Goal: Task Accomplishment & Management: Manage account settings

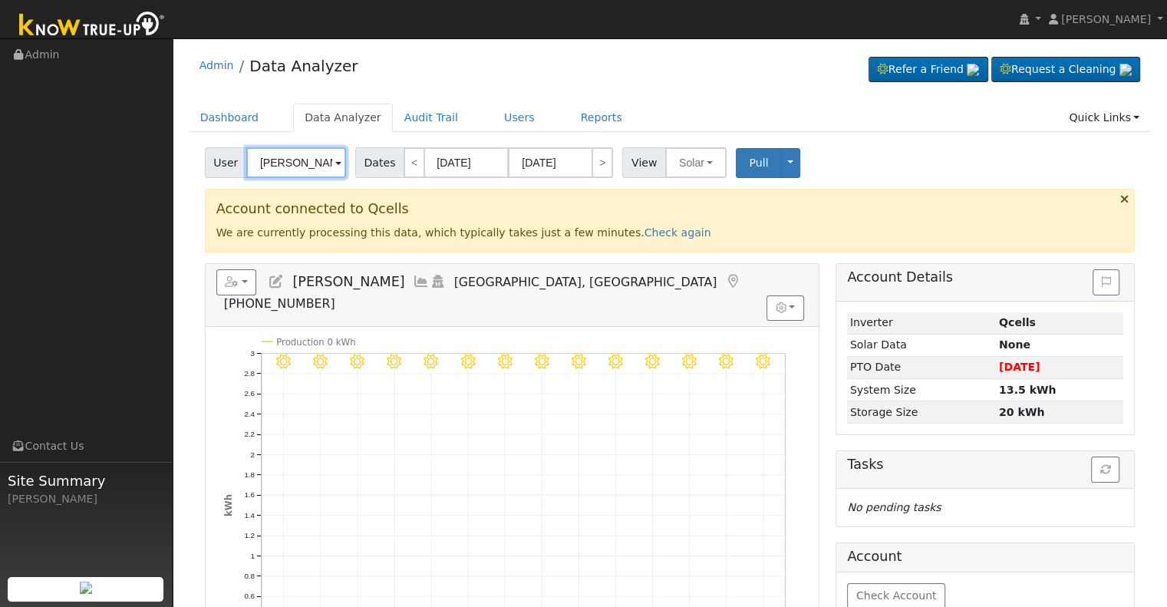
click at [305, 168] on input "Juan Torres" at bounding box center [296, 162] width 100 height 31
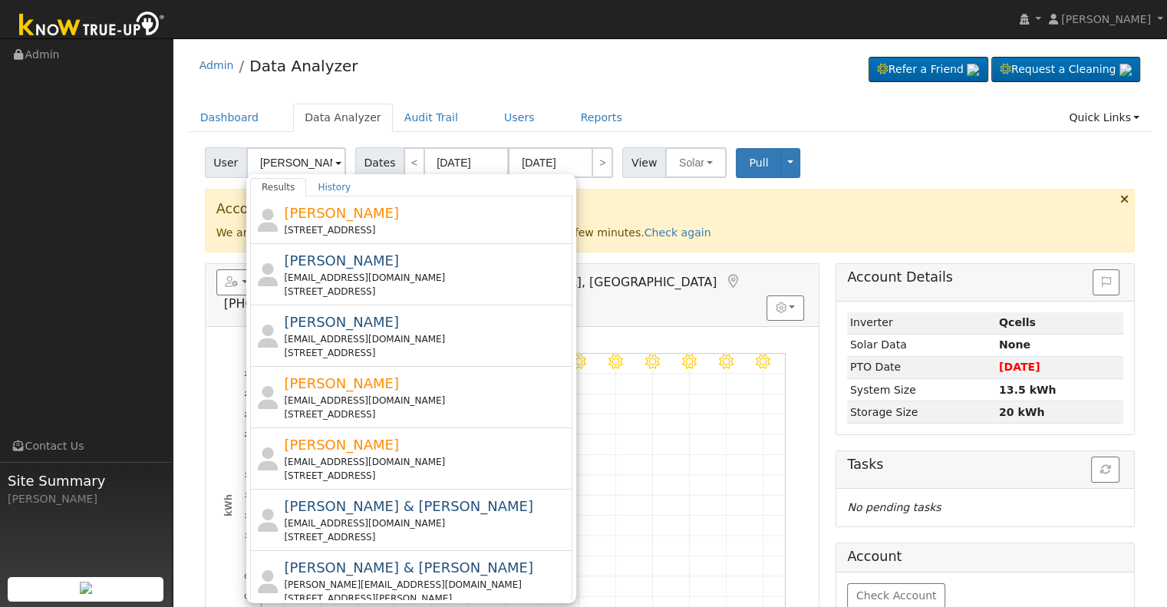
click at [669, 327] on div "8/13 - Clear 8/12 - Clear 8/11 - Clear 8/10 - Clear 8/09 - Clear 8/08 - Clear 8…" at bounding box center [512, 519] width 613 height 384
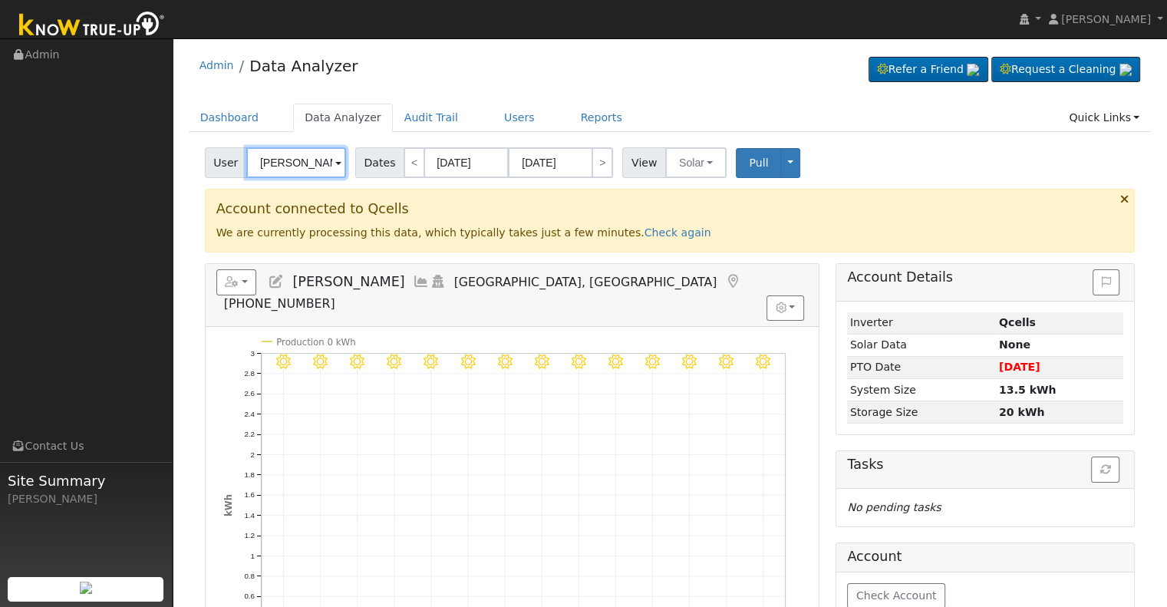
click at [308, 168] on input "Juan Torres" at bounding box center [296, 162] width 100 height 31
click at [307, 168] on input "Juan Torres" at bounding box center [296, 162] width 100 height 31
click at [311, 170] on input "Juan Torres" at bounding box center [296, 162] width 100 height 31
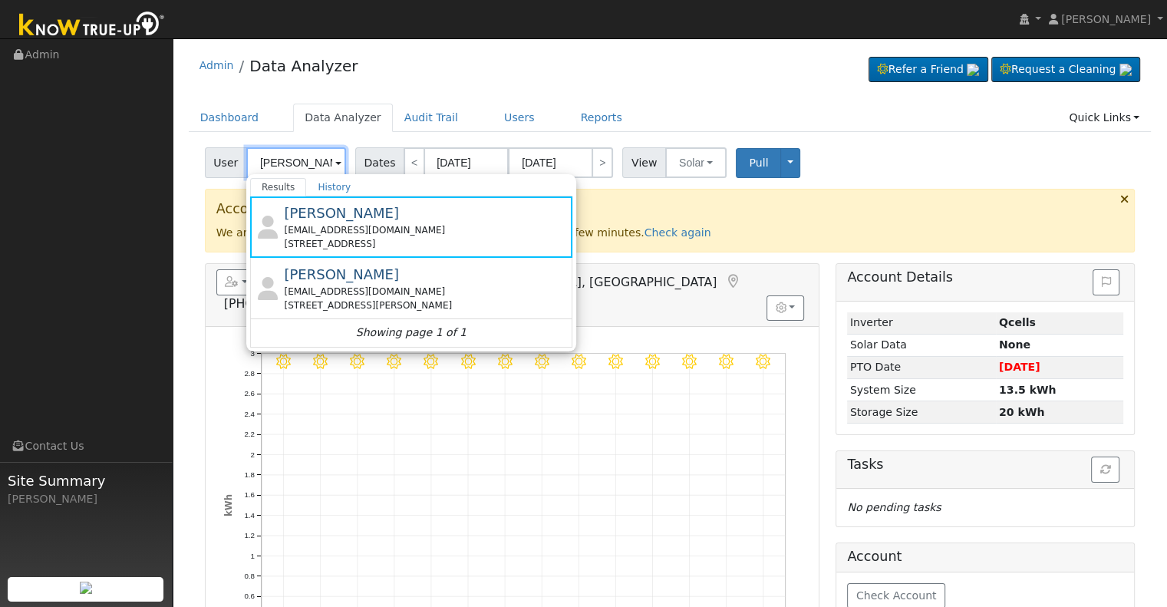
paste input "trishg960@gmail.com"
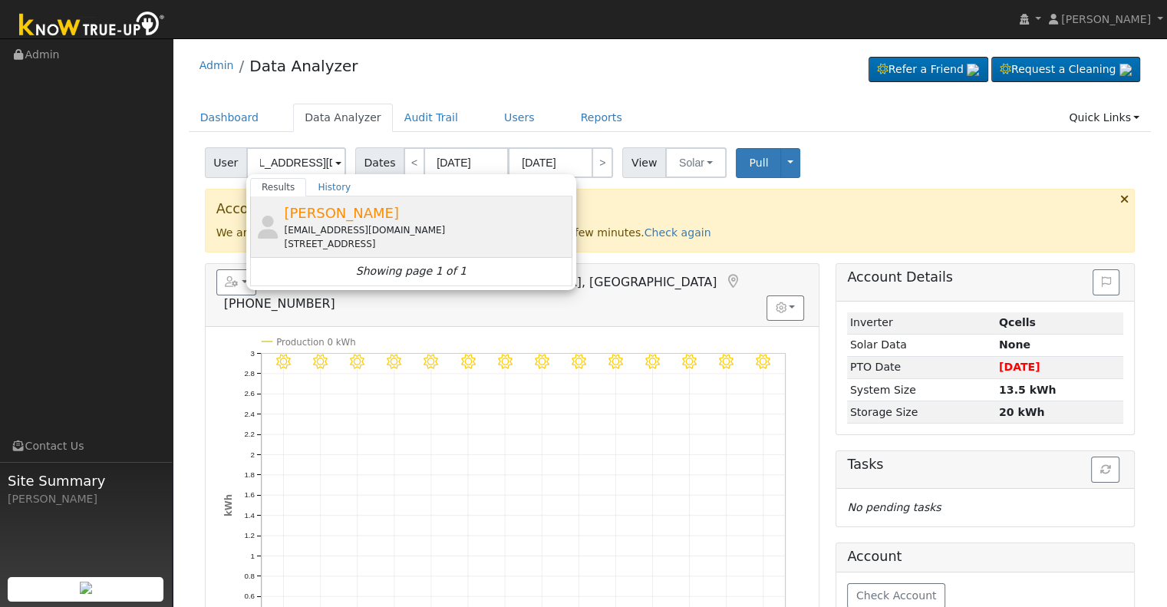
click at [418, 221] on div "Patricia Garcia trishg960@gmail.com 1416 West Brown Avenue, Fresno, CA 93705" at bounding box center [426, 227] width 285 height 48
type input "Patricia Garcia"
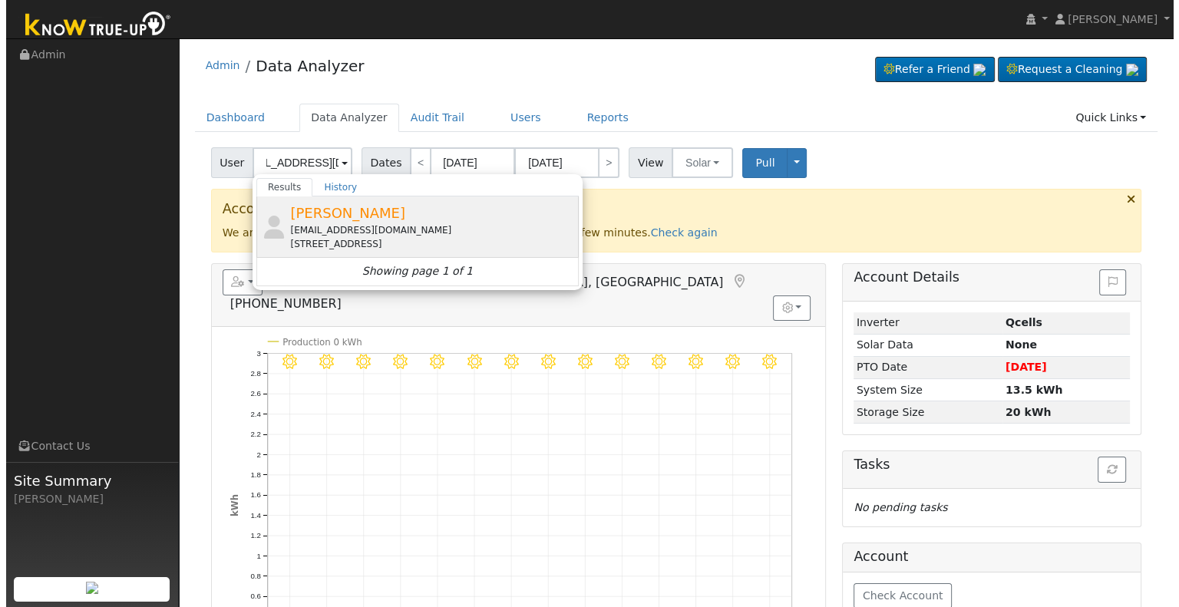
scroll to position [0, 0]
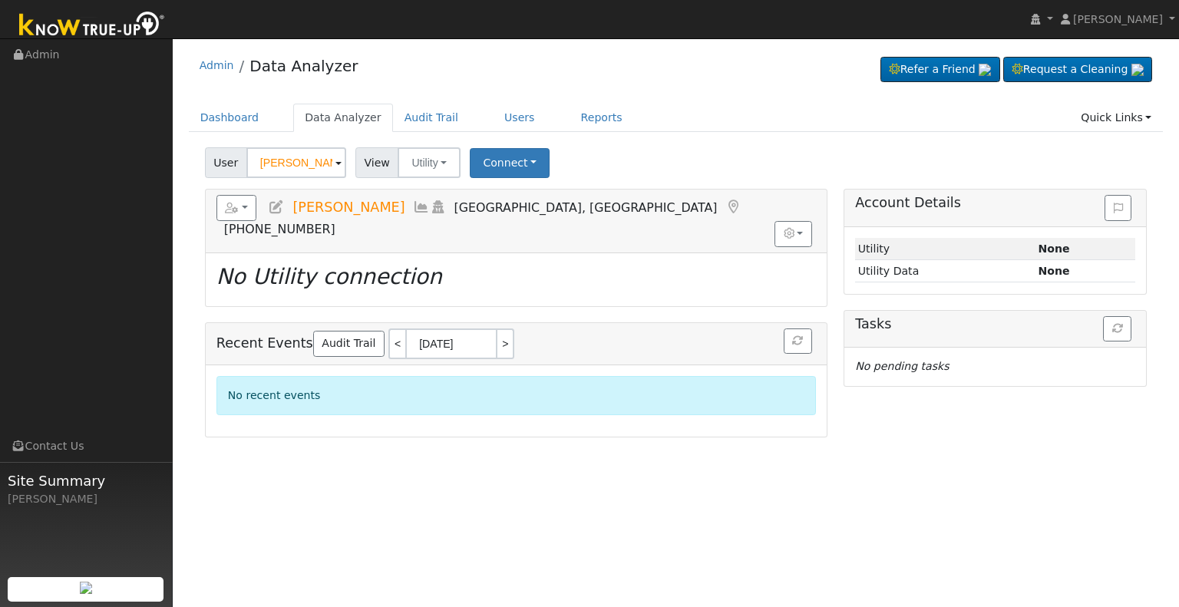
click at [276, 205] on icon at bounding box center [276, 207] width 17 height 14
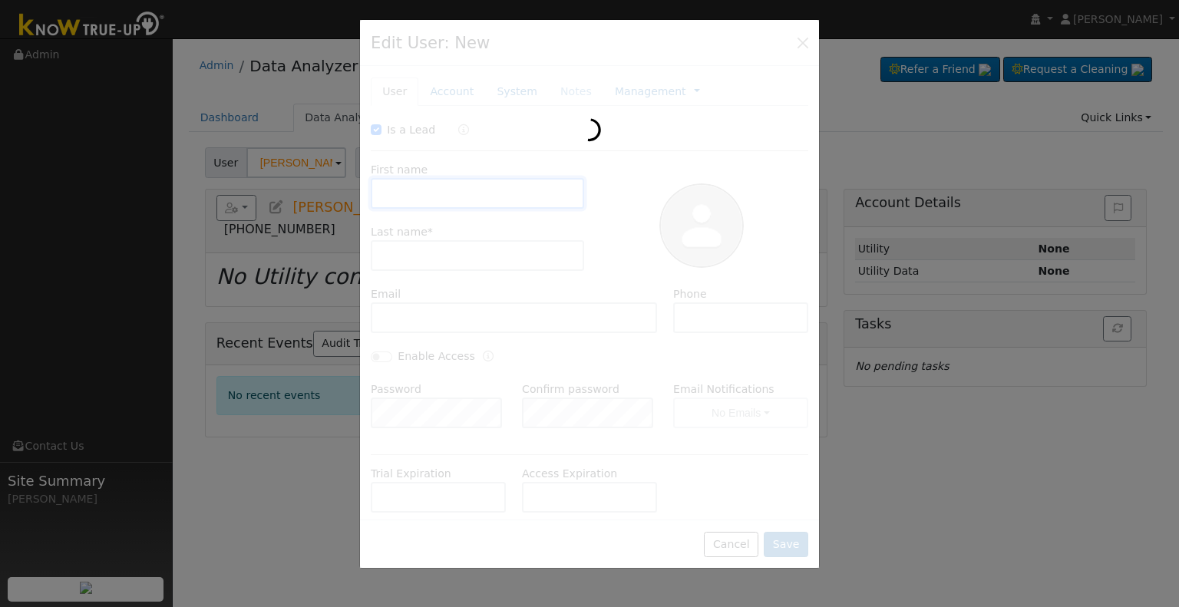
checkbox input "true"
type input "Patricia"
type input "Garcia"
type input "trishg960@gmail.com"
type input "5593488855"
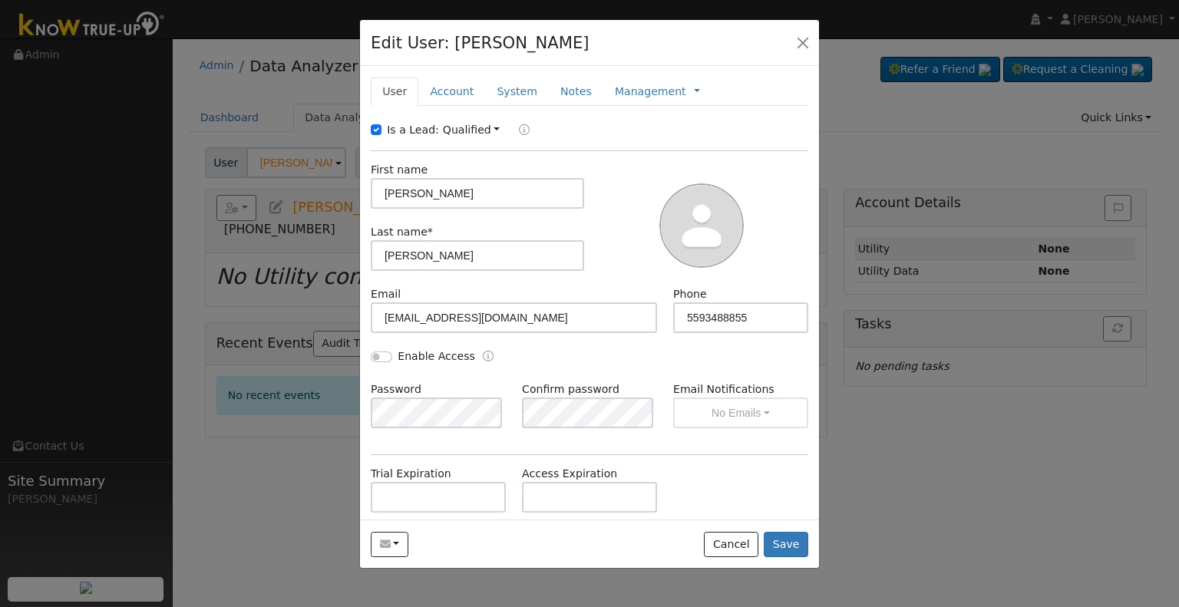
click at [429, 130] on label "Is a Lead:" at bounding box center [413, 130] width 52 height 16
click at [381, 130] on input "Is a Lead:" at bounding box center [376, 129] width 11 height 11
checkbox input "false"
click at [378, 355] on input "Enable Access" at bounding box center [381, 357] width 21 height 11
checkbox input "true"
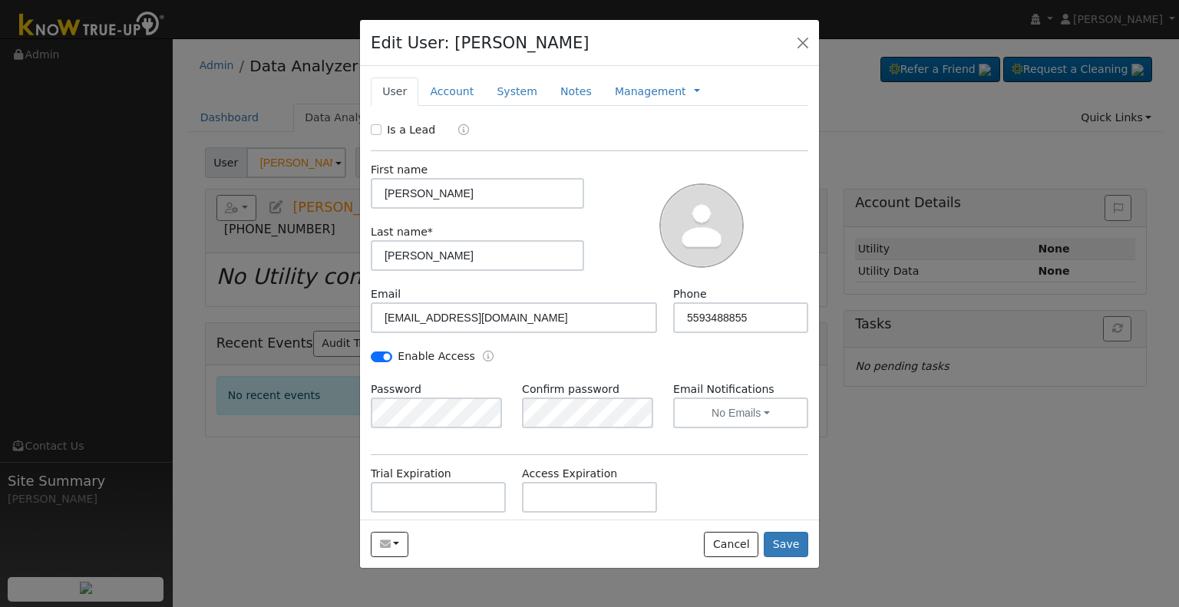
click at [529, 447] on div "Is a Lead First name Patricia Last name * Garcia Email trishg960@gmail.com Phon…" at bounding box center [589, 387] width 437 height 530
click at [678, 426] on button "No Emails" at bounding box center [740, 413] width 135 height 31
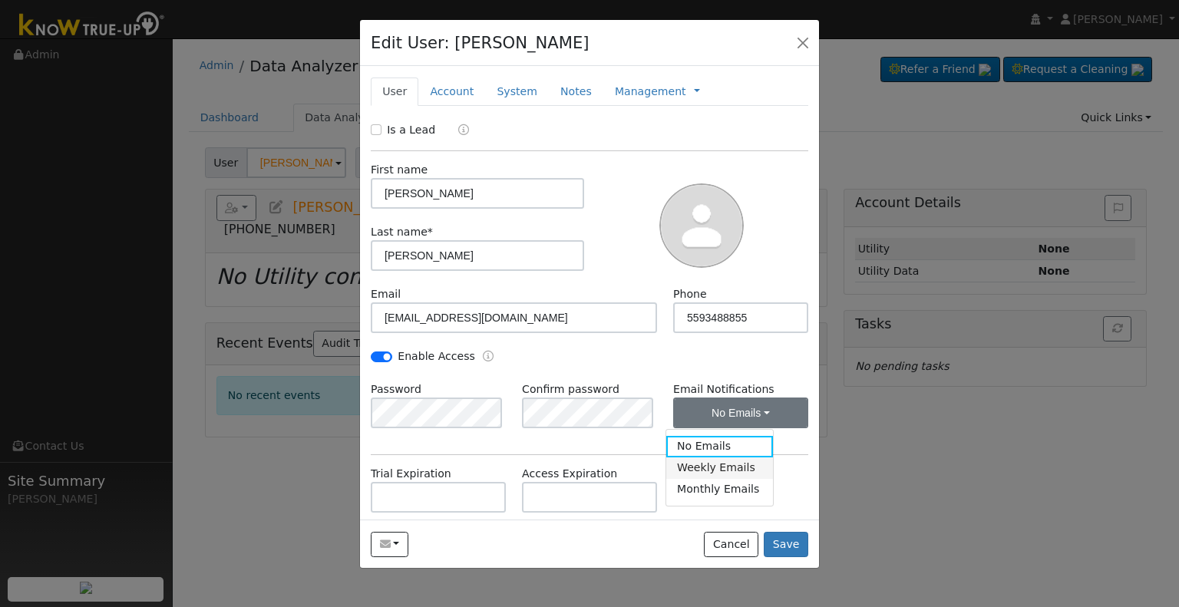
click at [737, 466] on link "Weekly Emails" at bounding box center [719, 467] width 107 height 21
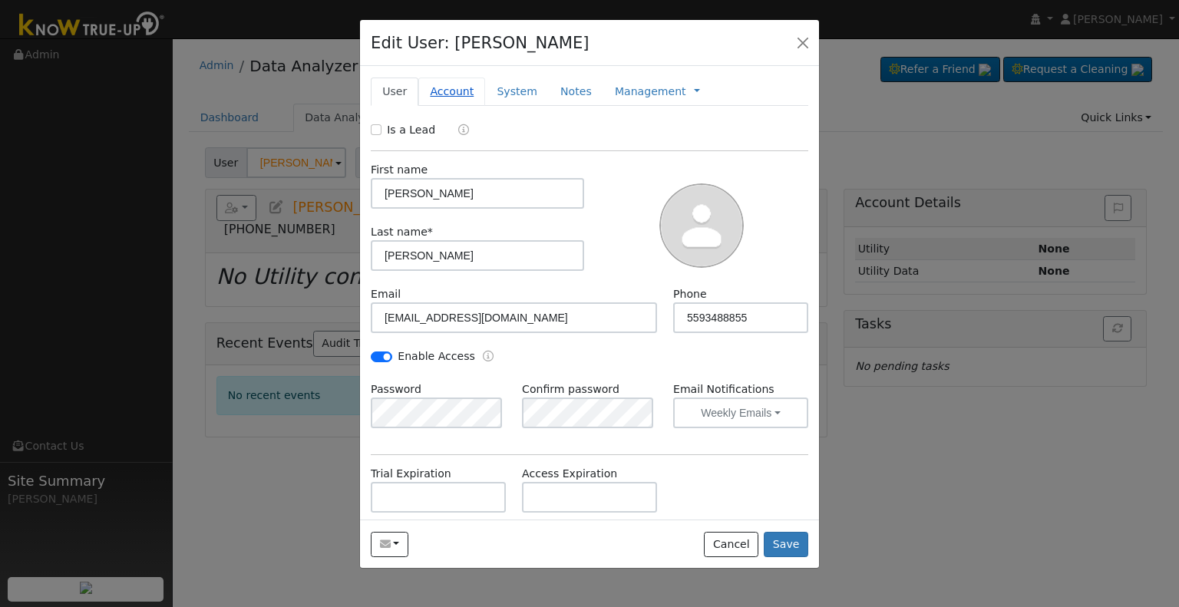
click at [445, 94] on link "Account" at bounding box center [451, 92] width 67 height 28
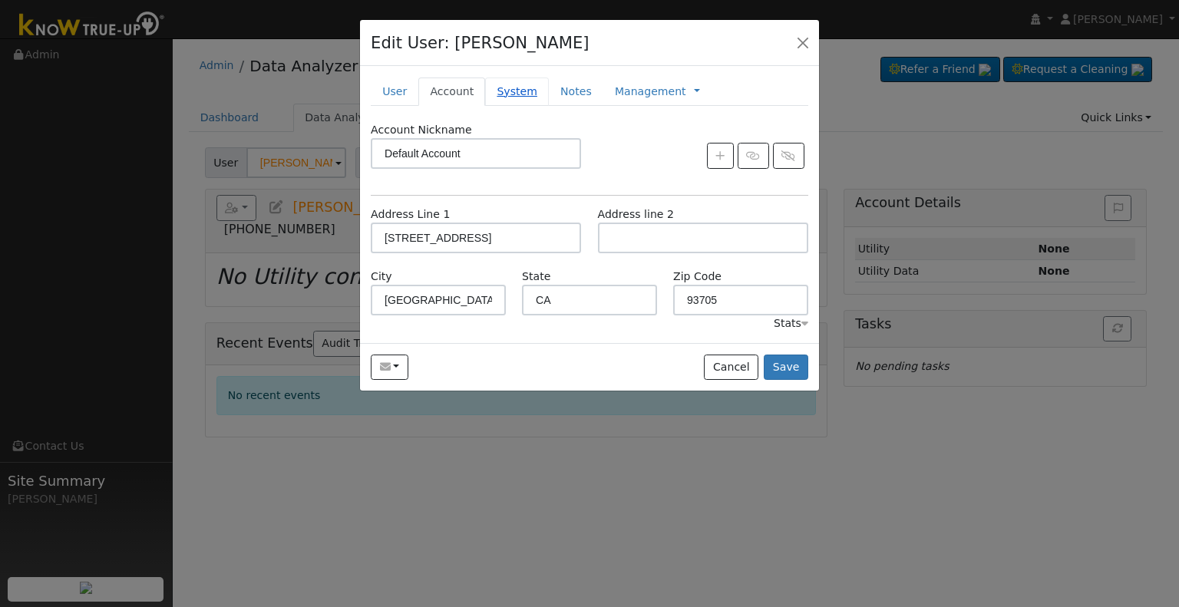
click at [510, 88] on link "System" at bounding box center [517, 92] width 64 height 28
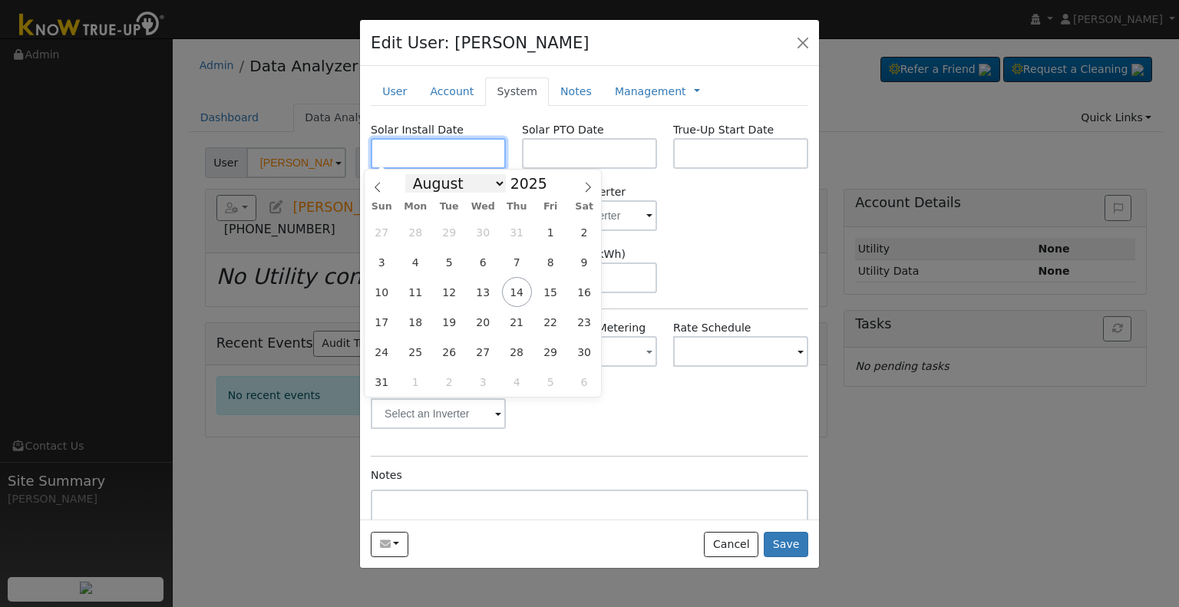
click at [439, 161] on body "Allanah Young Allanah Young Profile My Company Help Center Terms Of Service See…" at bounding box center [589, 322] width 1179 height 569
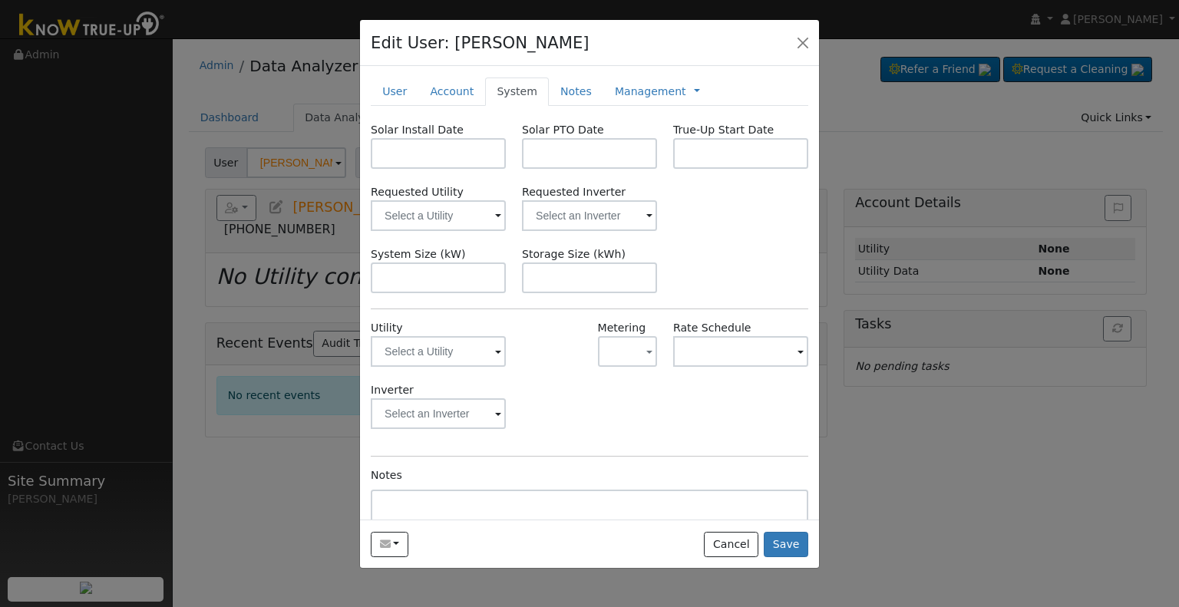
click at [698, 230] on div "Solar Install Date Solar PTO Date True-Up Start Date Requested Utility Requeste…" at bounding box center [589, 363] width 437 height 483
drag, startPoint x: 428, startPoint y: 282, endPoint x: 421, endPoint y: 286, distance: 7.9
click at [421, 285] on input "text" at bounding box center [438, 277] width 135 height 31
paste input "trishg960@gmail.com"
type input "trishg960@gmail.com"
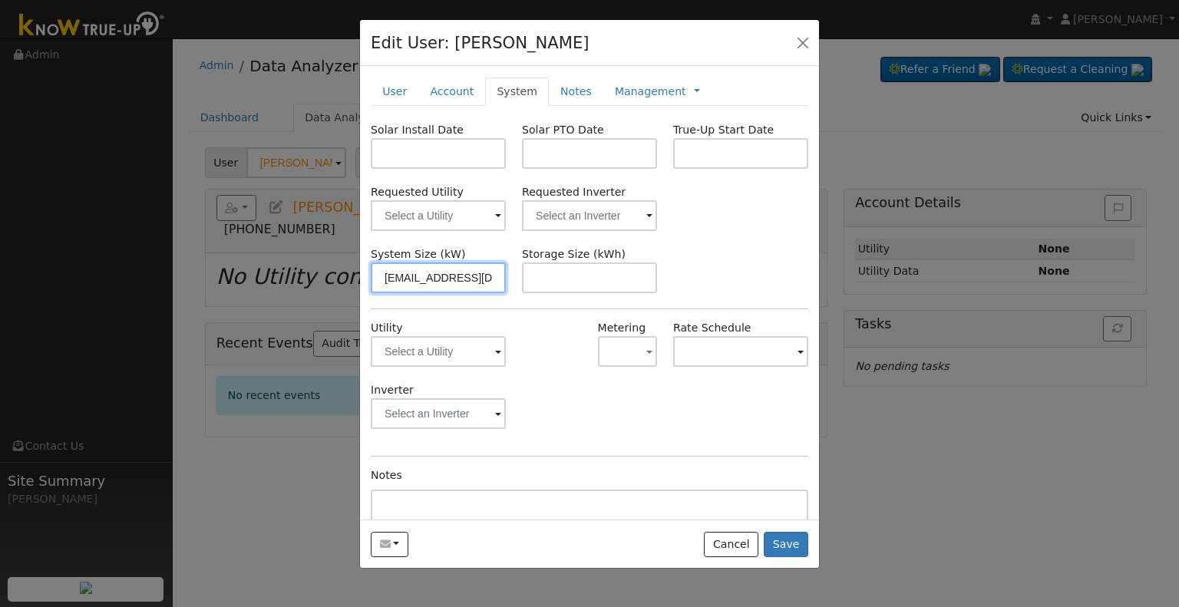
click at [458, 272] on input "trishg960@gmail.com" at bounding box center [438, 277] width 135 height 31
click at [451, 262] on input "text" at bounding box center [438, 277] width 135 height 31
click at [409, 282] on input "text" at bounding box center [438, 277] width 135 height 31
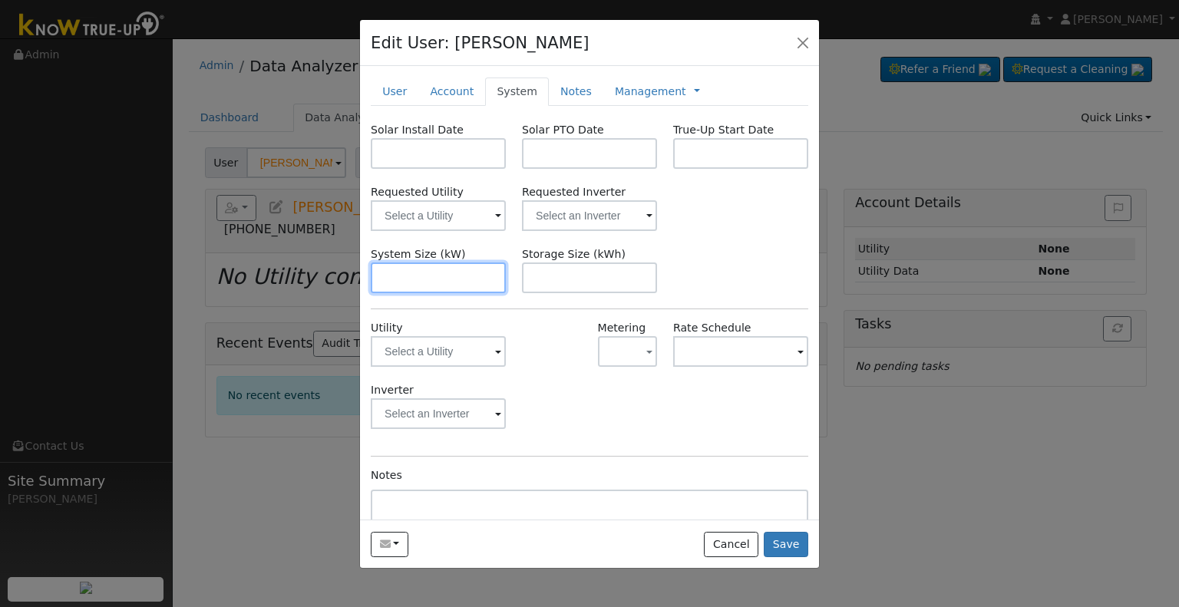
paste input "8.200"
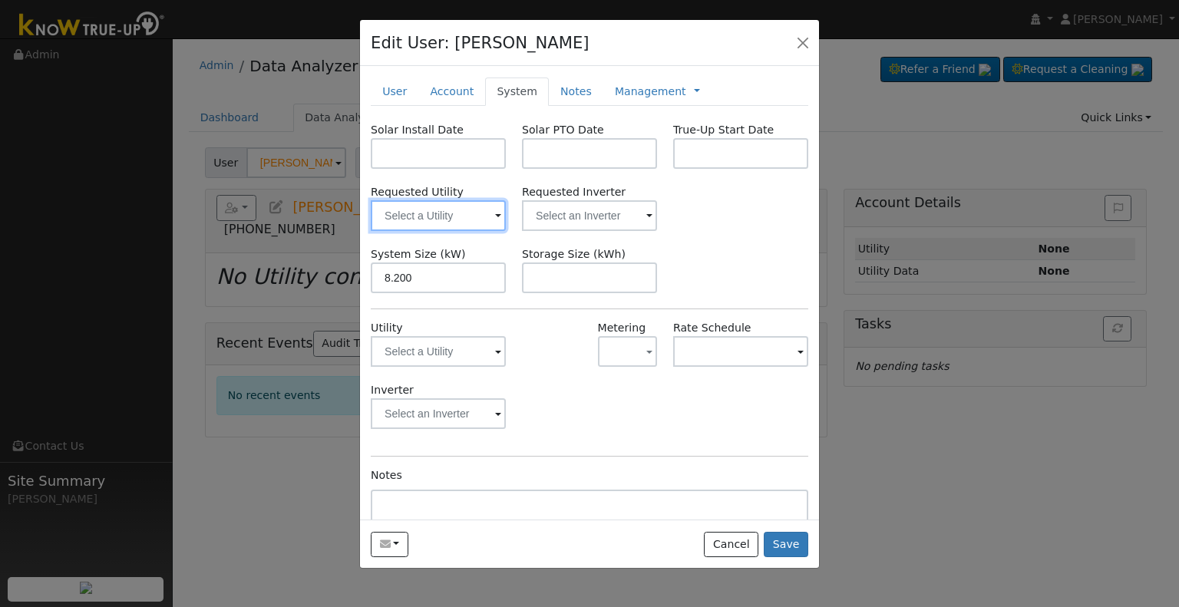
type input "8.2"
click at [421, 207] on input "text" at bounding box center [438, 215] width 135 height 31
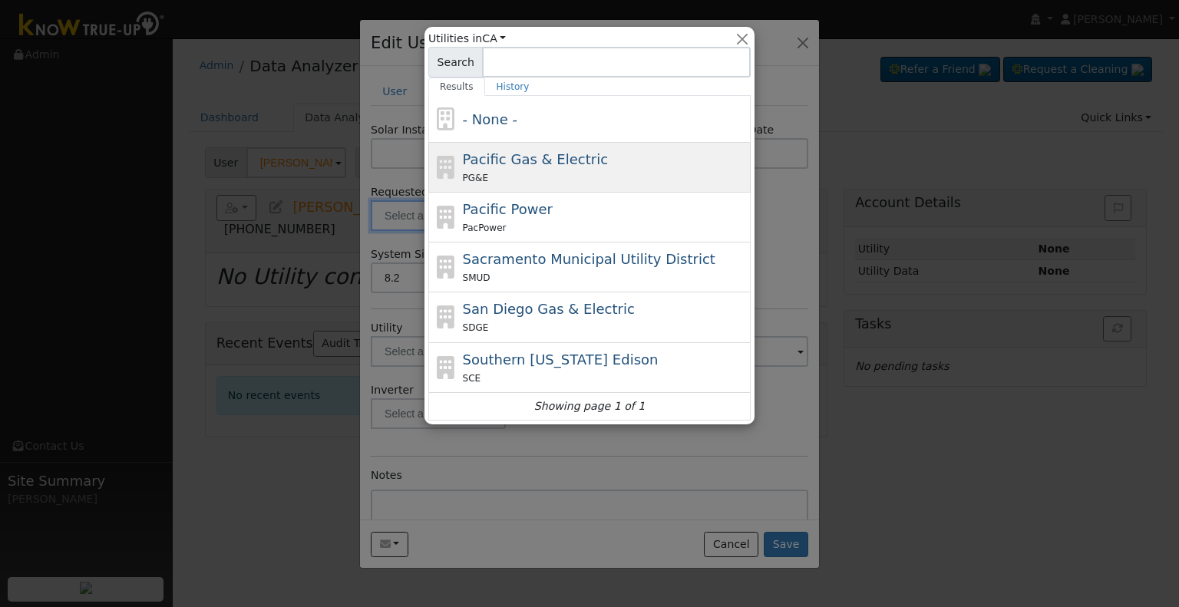
click at [553, 174] on div "PG&E" at bounding box center [605, 178] width 285 height 16
type input "Pacific Gas & Electric"
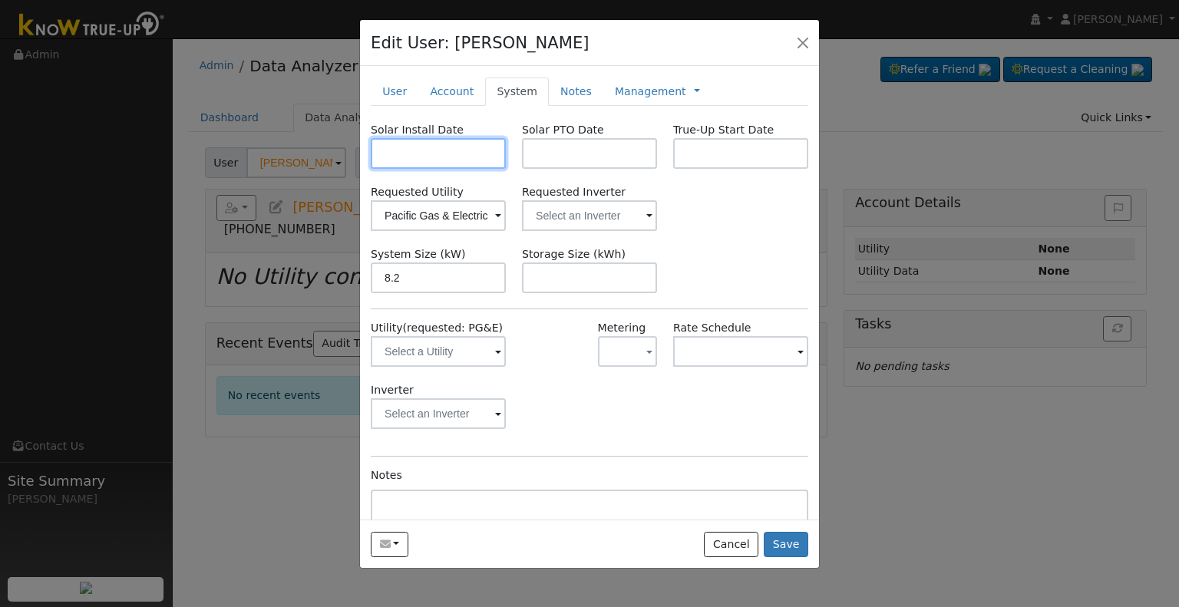
click at [415, 151] on input "text" at bounding box center [438, 153] width 135 height 31
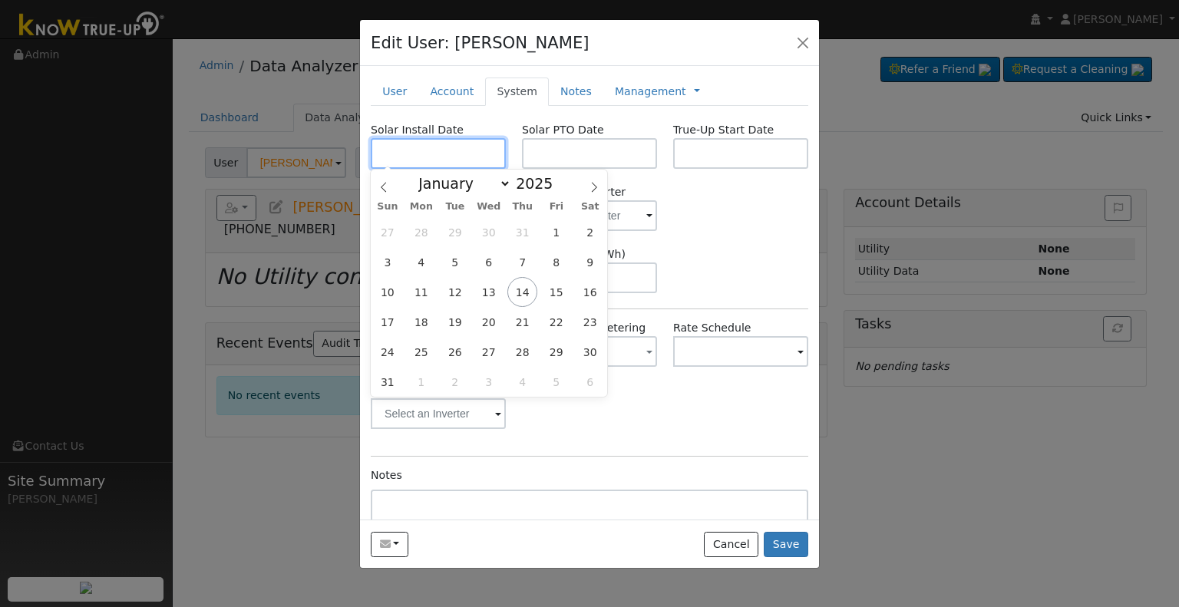
click at [431, 153] on input "text" at bounding box center [438, 153] width 135 height 31
paste input "8/13/2025"
type input "[DATE]"
click at [579, 148] on input "text" at bounding box center [589, 153] width 135 height 31
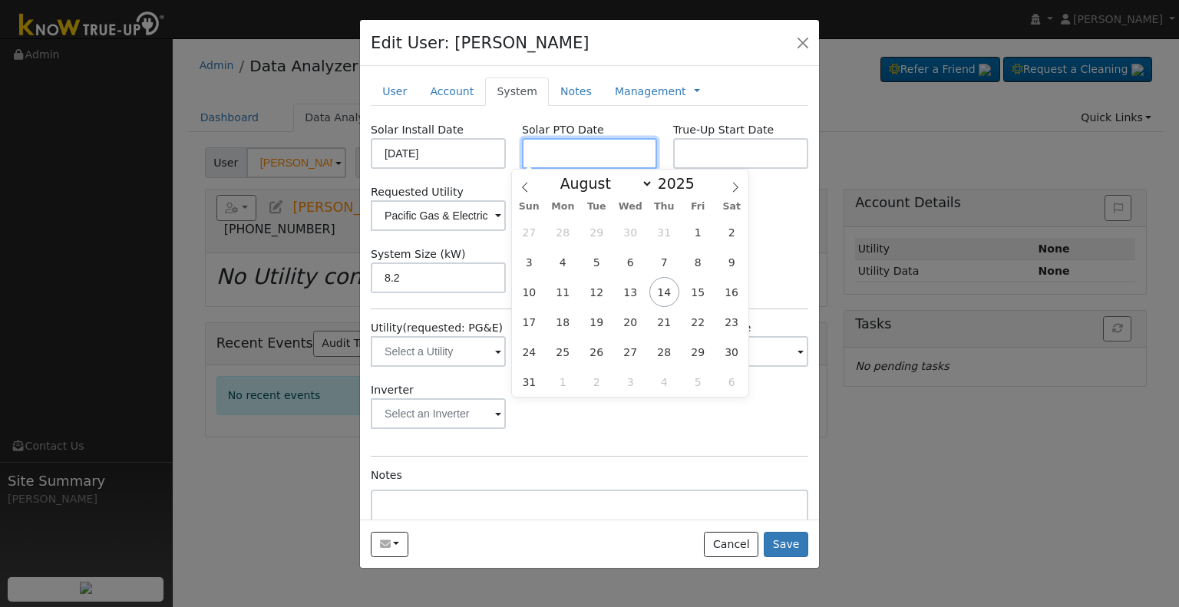
paste input "8/13/2025"
type input "[DATE]"
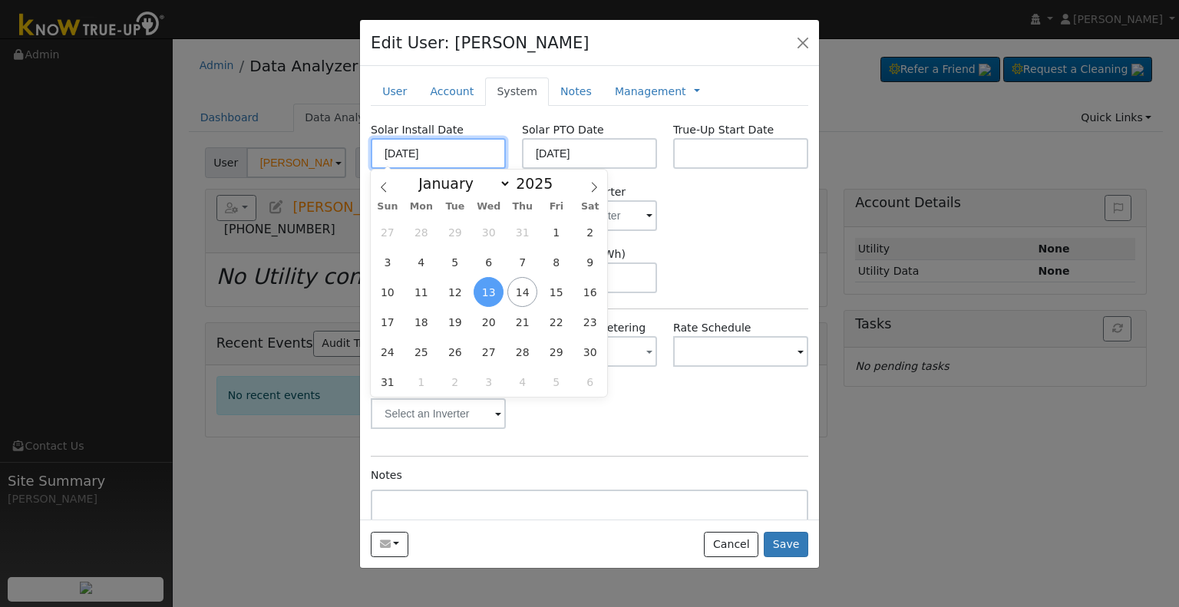
drag, startPoint x: 482, startPoint y: 154, endPoint x: 303, endPoint y: 154, distance: 178.8
click at [0, 0] on div "Edit User: Patricia Garcia Default Account Default Account 1416 West Brown Aven…" at bounding box center [0, 0] width 0 height 0
click at [467, 150] on input "text" at bounding box center [438, 153] width 135 height 31
paste input "6/27/2025"
type input "06/27/2025"
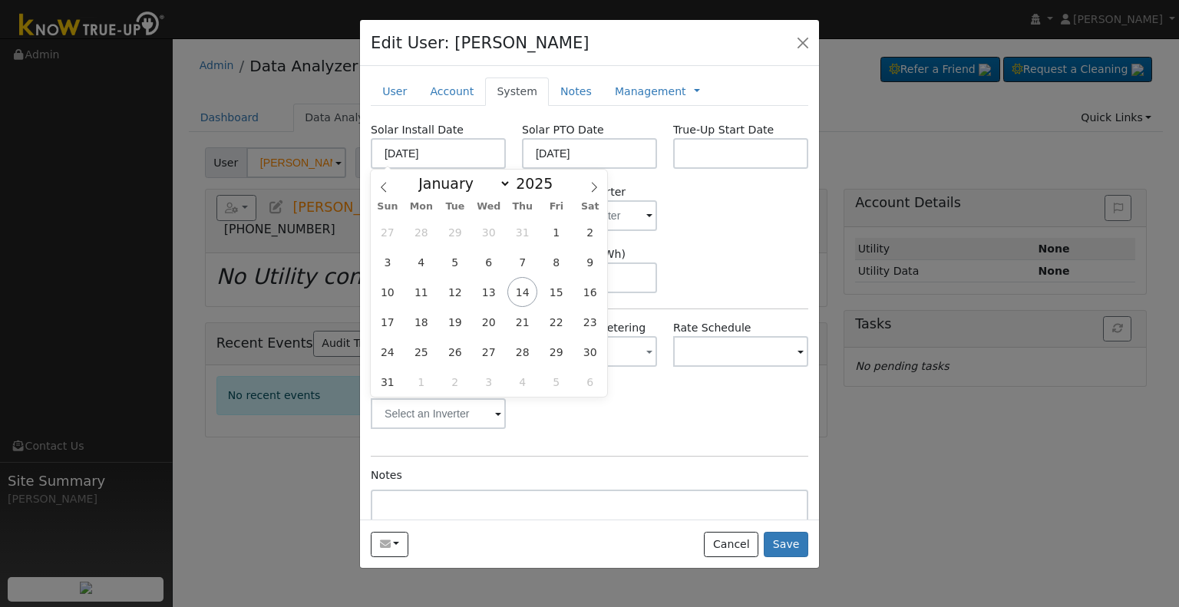
click at [700, 213] on div "Requested Utility Pacific Gas & Electric Requested Inverter" at bounding box center [590, 207] width 454 height 47
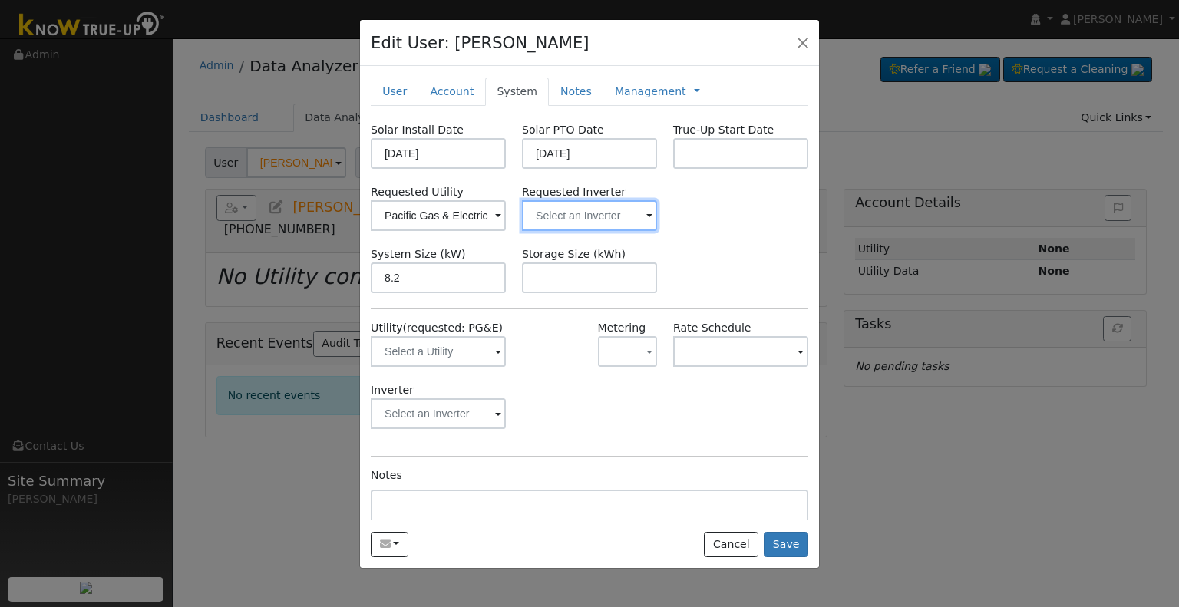
click at [506, 217] on input "text" at bounding box center [438, 215] width 135 height 31
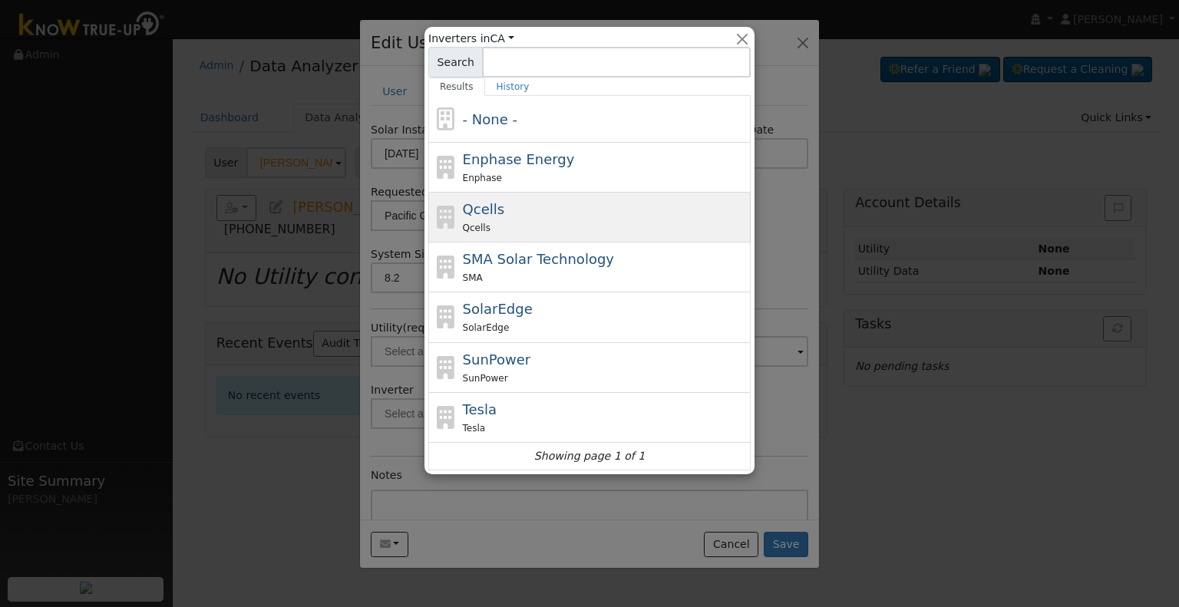
click at [508, 226] on div "Qcells" at bounding box center [605, 228] width 285 height 16
type input "Qcells"
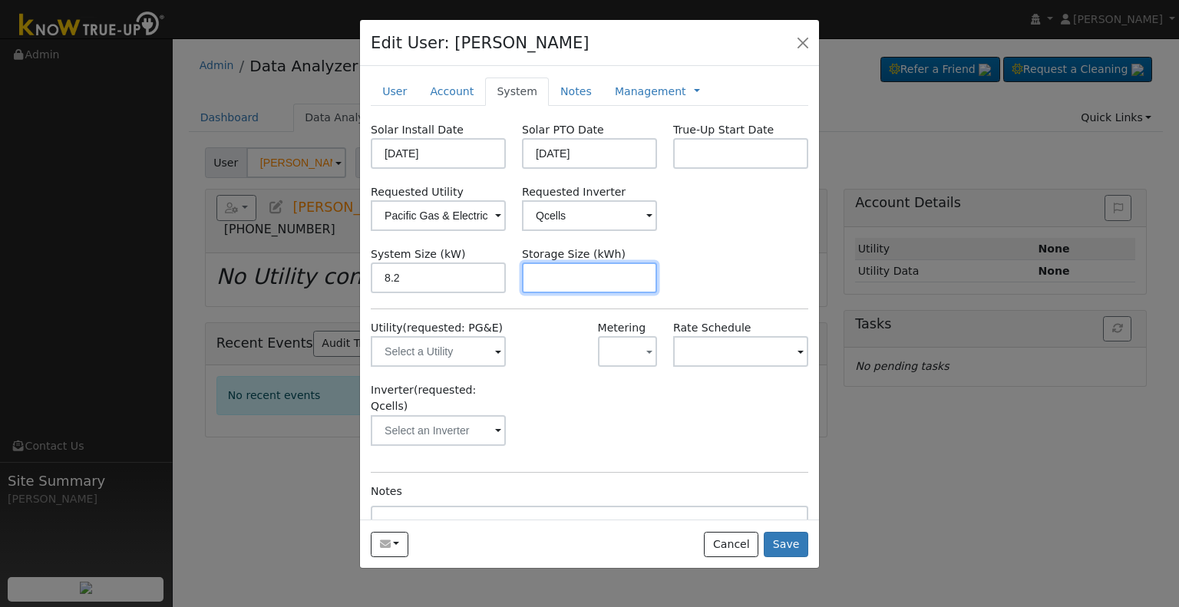
click at [586, 276] on input "text" at bounding box center [589, 277] width 135 height 31
drag, startPoint x: 593, startPoint y: 276, endPoint x: 575, endPoint y: 255, distance: 27.8
click at [593, 276] on input "text" at bounding box center [589, 277] width 135 height 31
paste input "20.00"
type input "20"
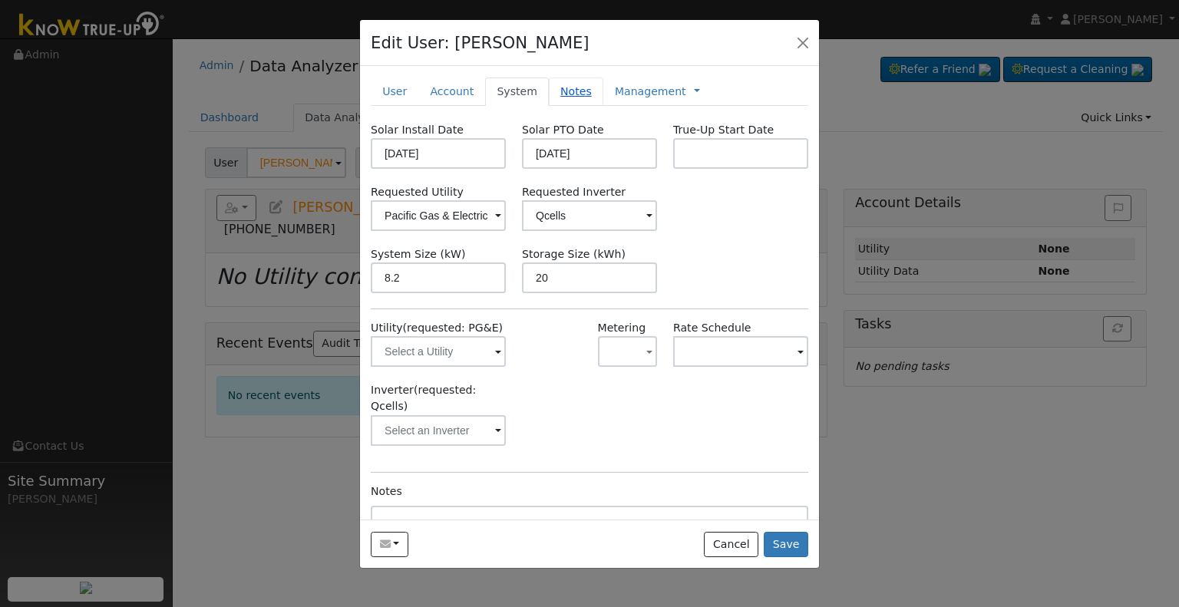
click at [550, 91] on link "Notes" at bounding box center [576, 92] width 54 height 28
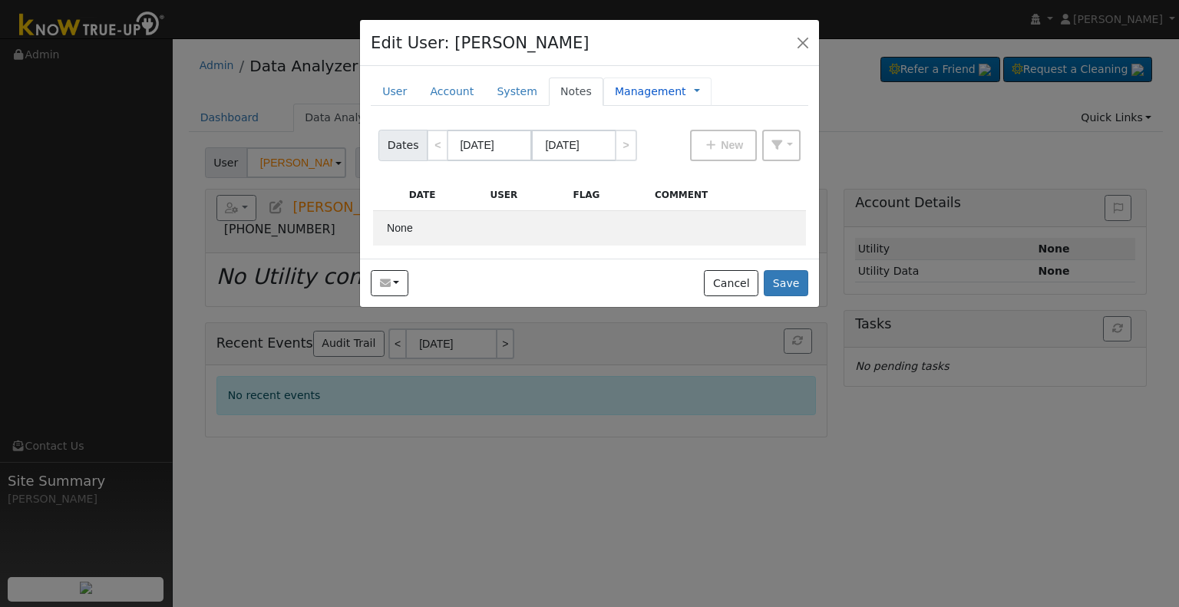
click at [649, 91] on link "Management" at bounding box center [650, 92] width 71 height 16
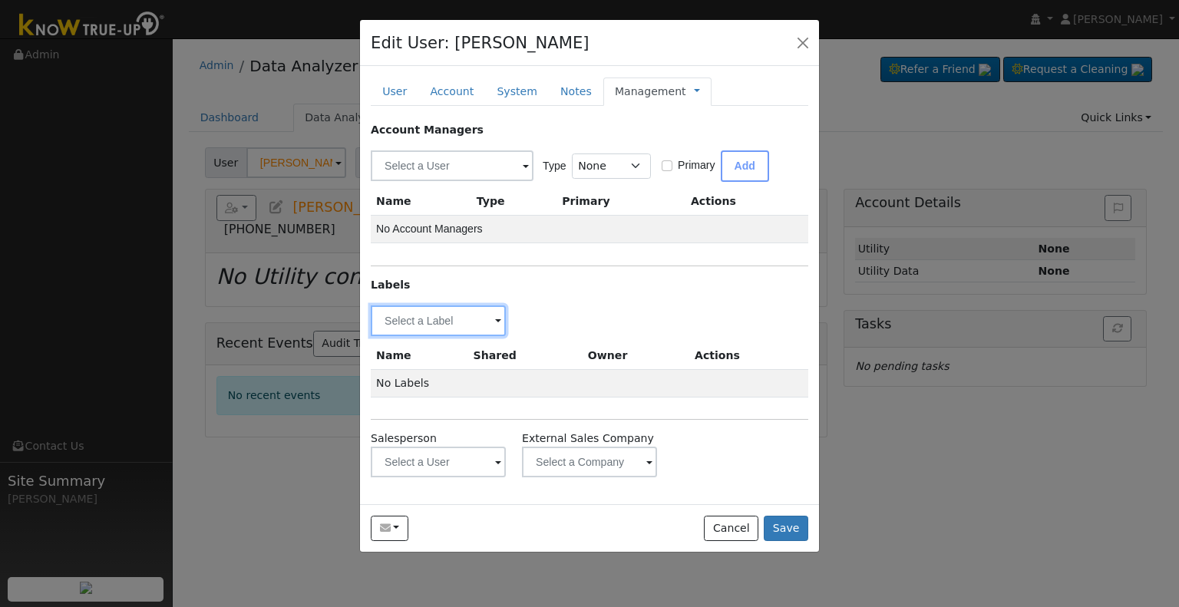
click at [470, 325] on input "text" at bounding box center [438, 320] width 135 height 31
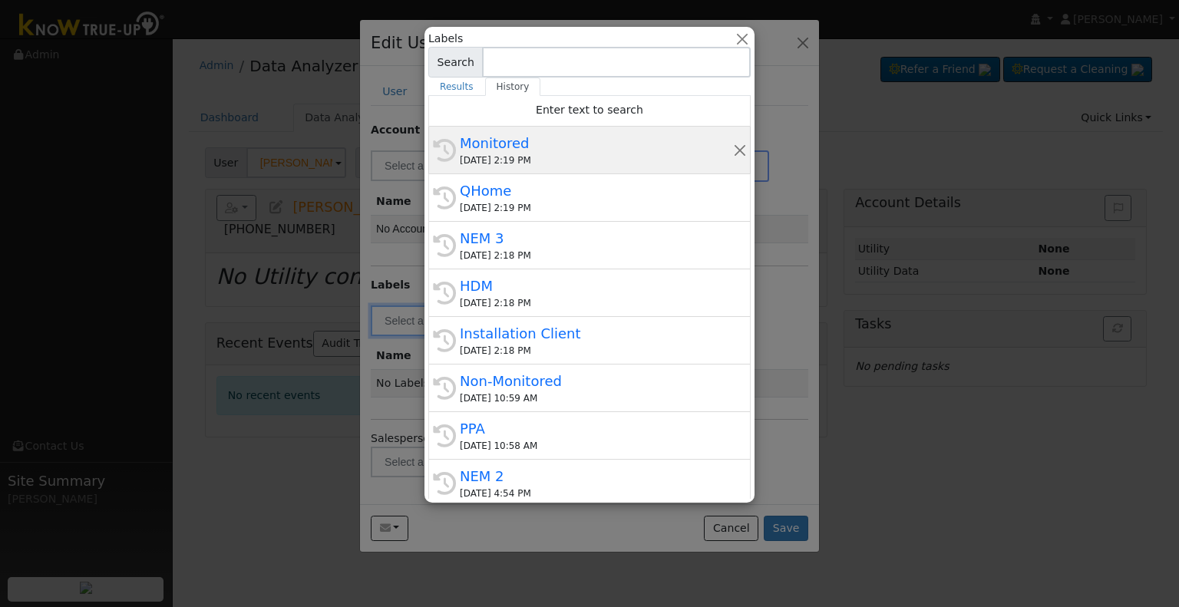
click at [511, 140] on div "Monitored" at bounding box center [596, 143] width 273 height 21
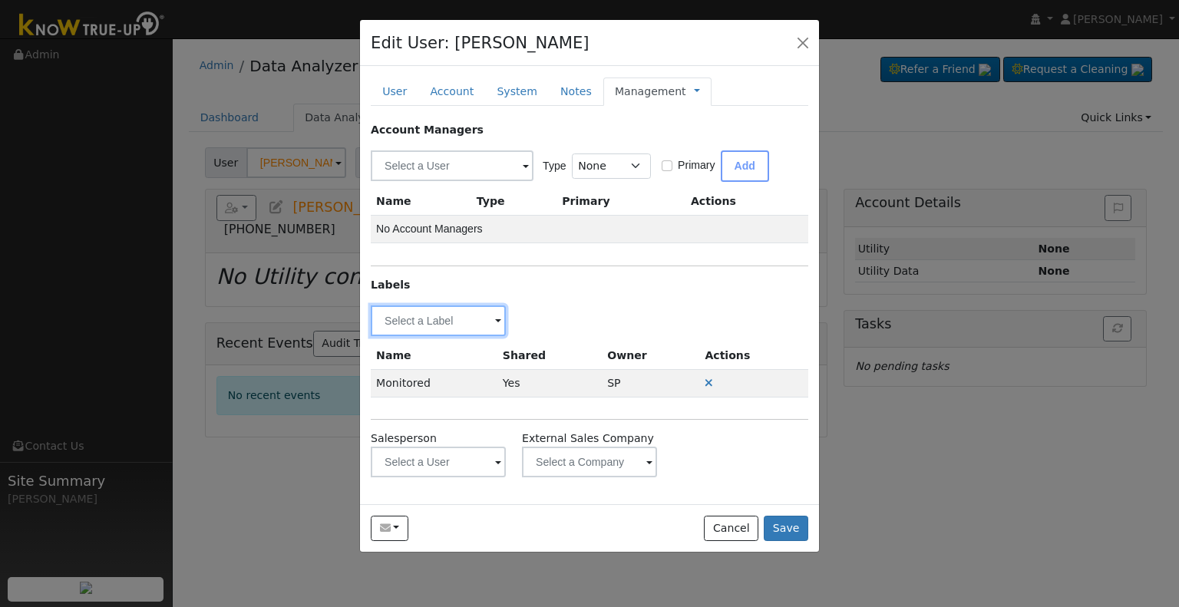
click at [436, 322] on input "text" at bounding box center [438, 320] width 135 height 31
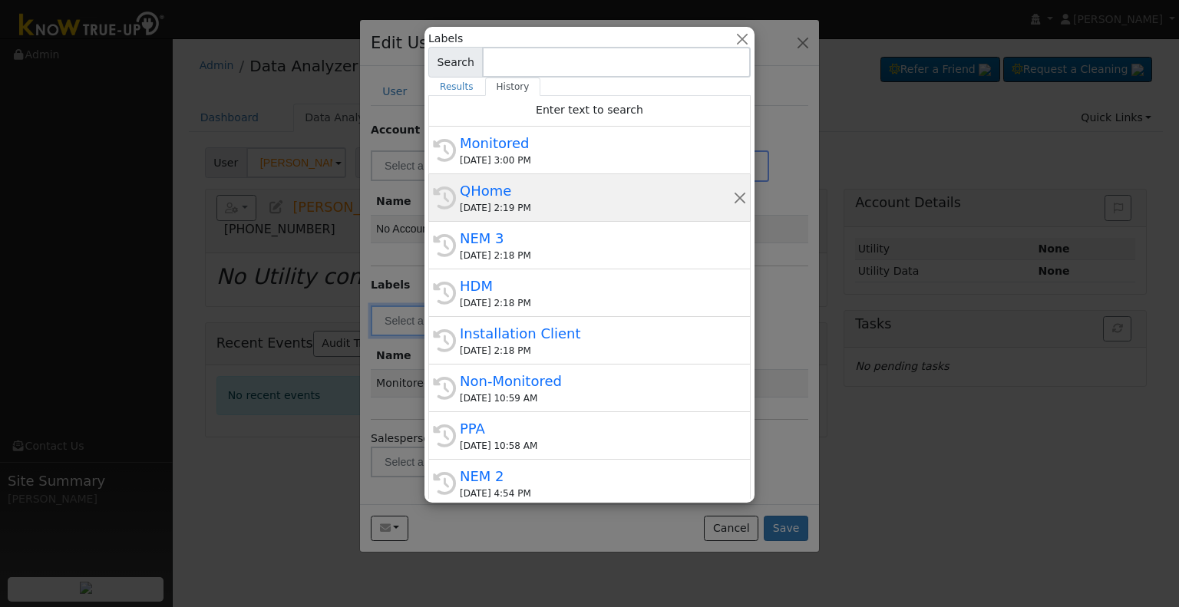
click at [497, 190] on div "QHome" at bounding box center [596, 190] width 273 height 21
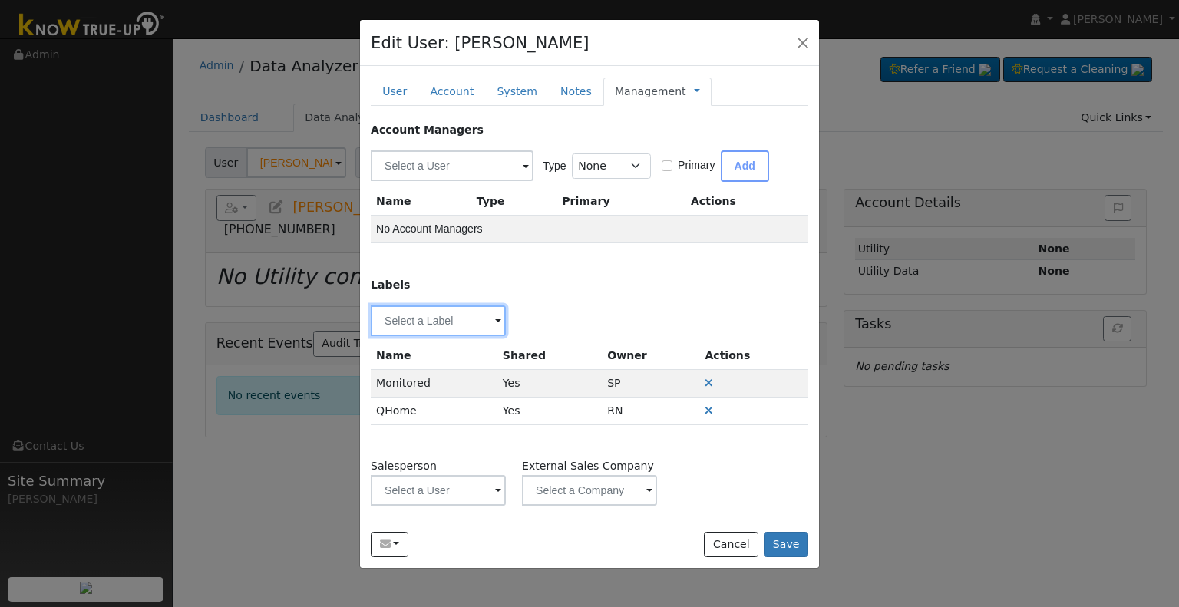
click at [445, 314] on input "text" at bounding box center [438, 320] width 135 height 31
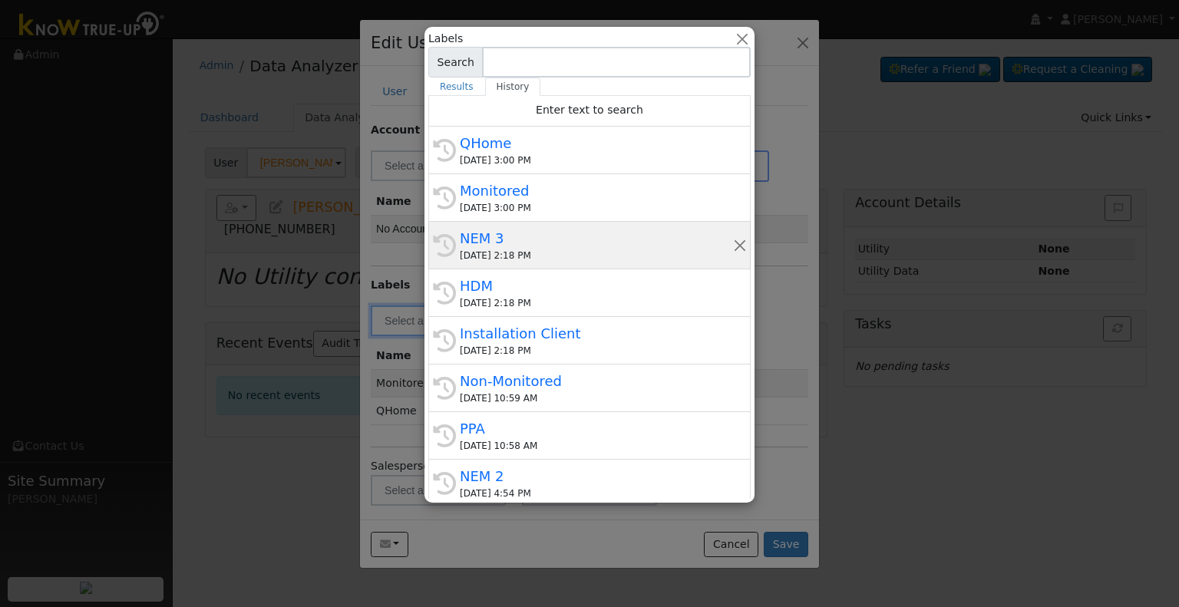
click at [490, 246] on div "NEM 3" at bounding box center [596, 238] width 273 height 21
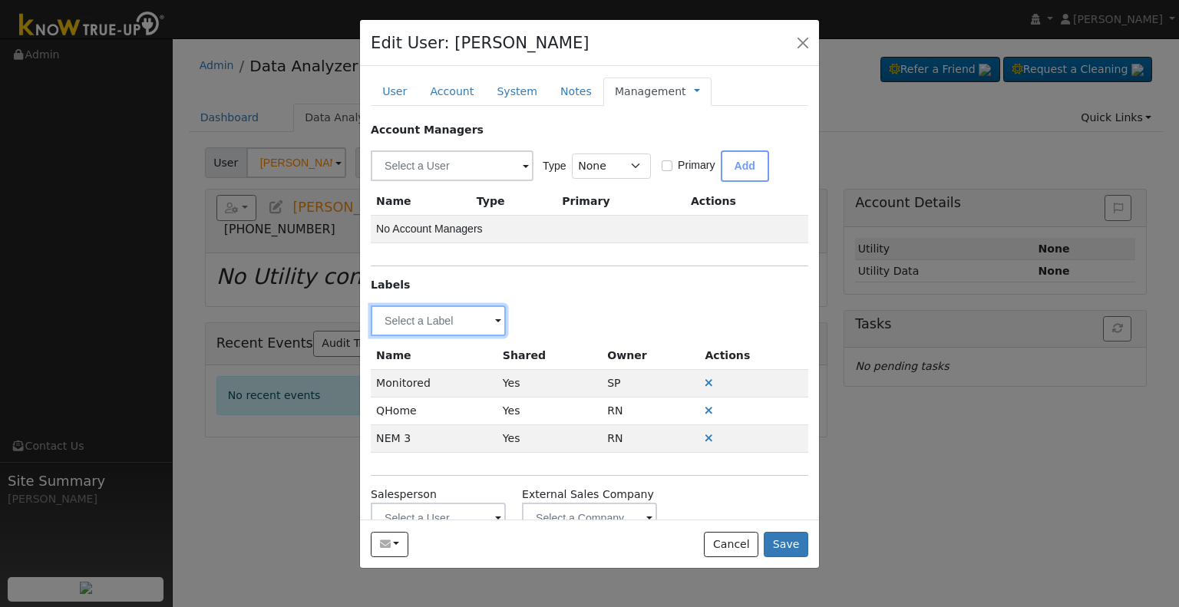
click at [464, 324] on input "text" at bounding box center [438, 320] width 135 height 31
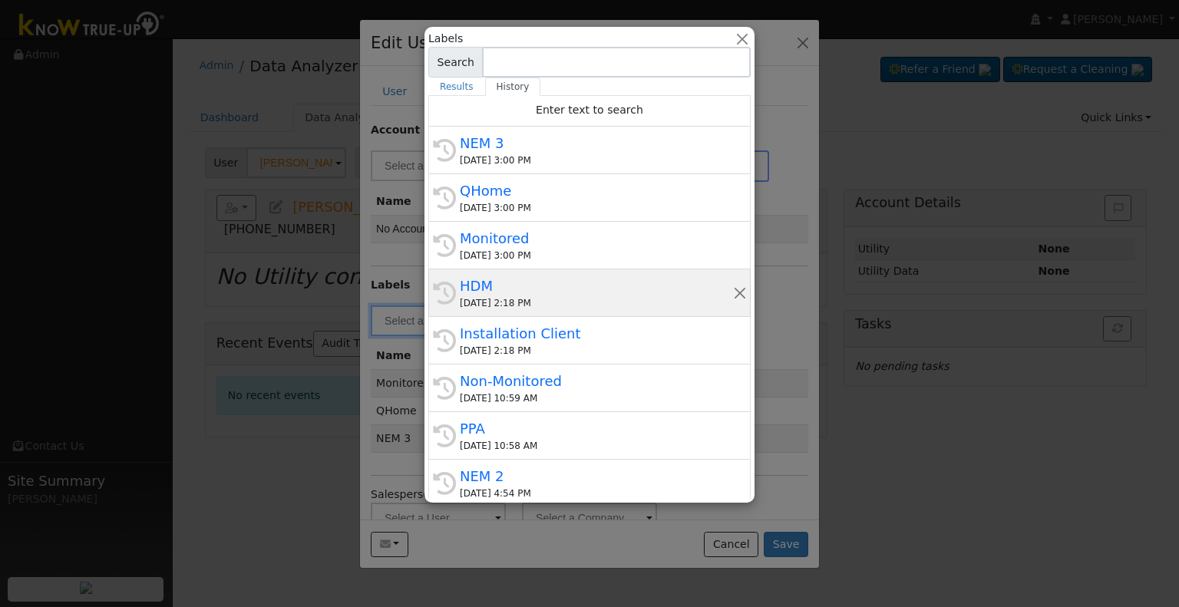
click at [519, 294] on div "HDM" at bounding box center [596, 286] width 273 height 21
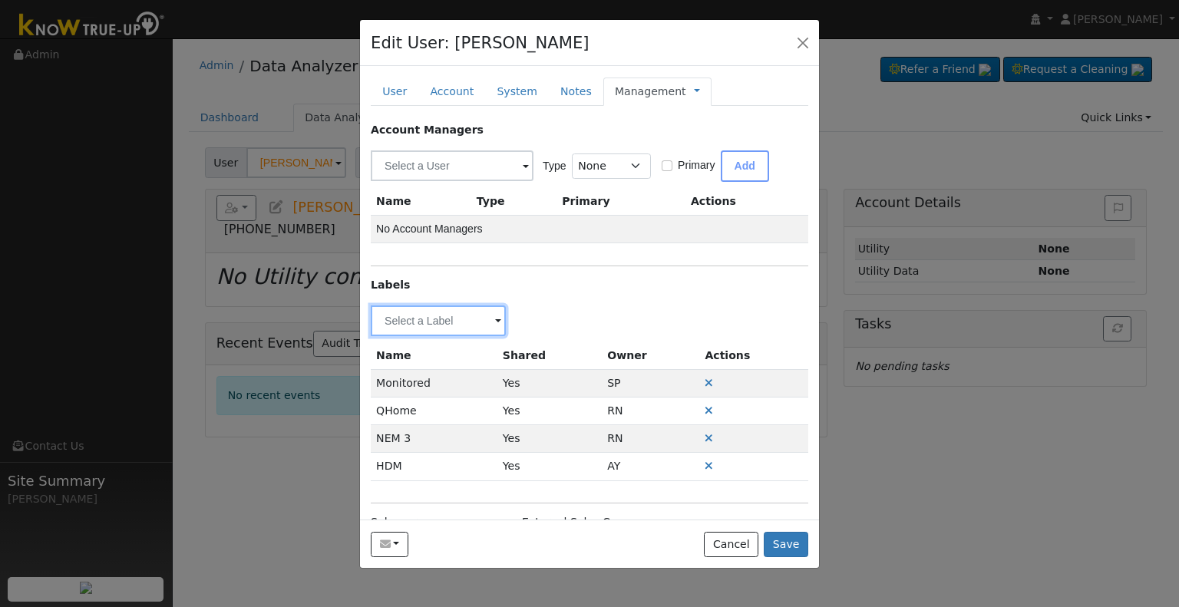
click at [451, 314] on input "text" at bounding box center [438, 320] width 135 height 31
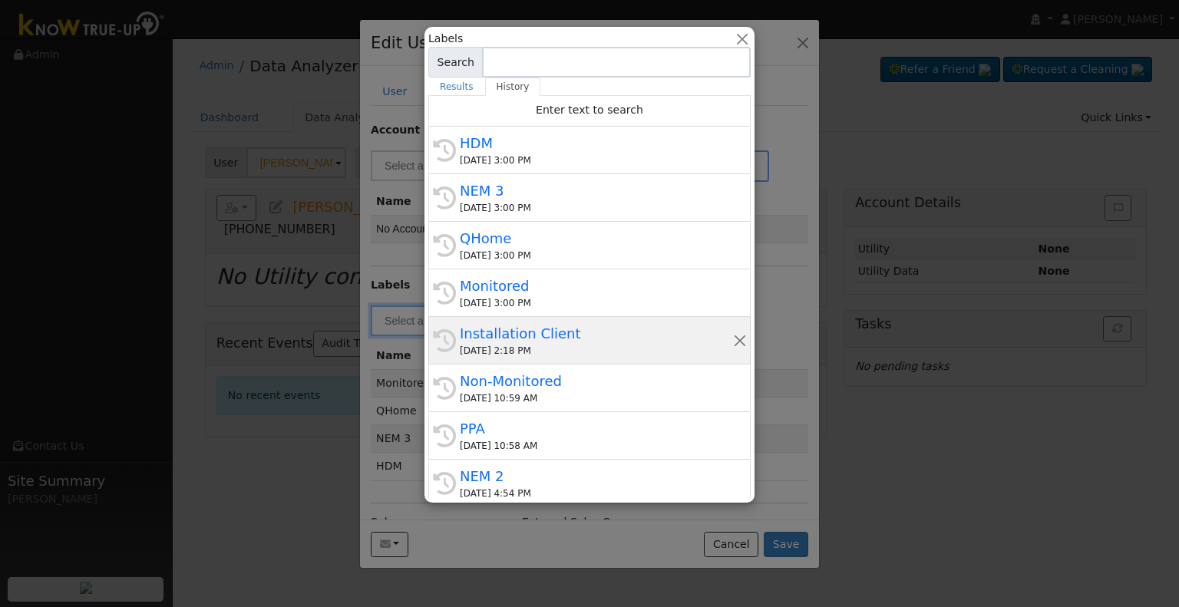
click at [550, 342] on div "Installation Client" at bounding box center [596, 333] width 273 height 21
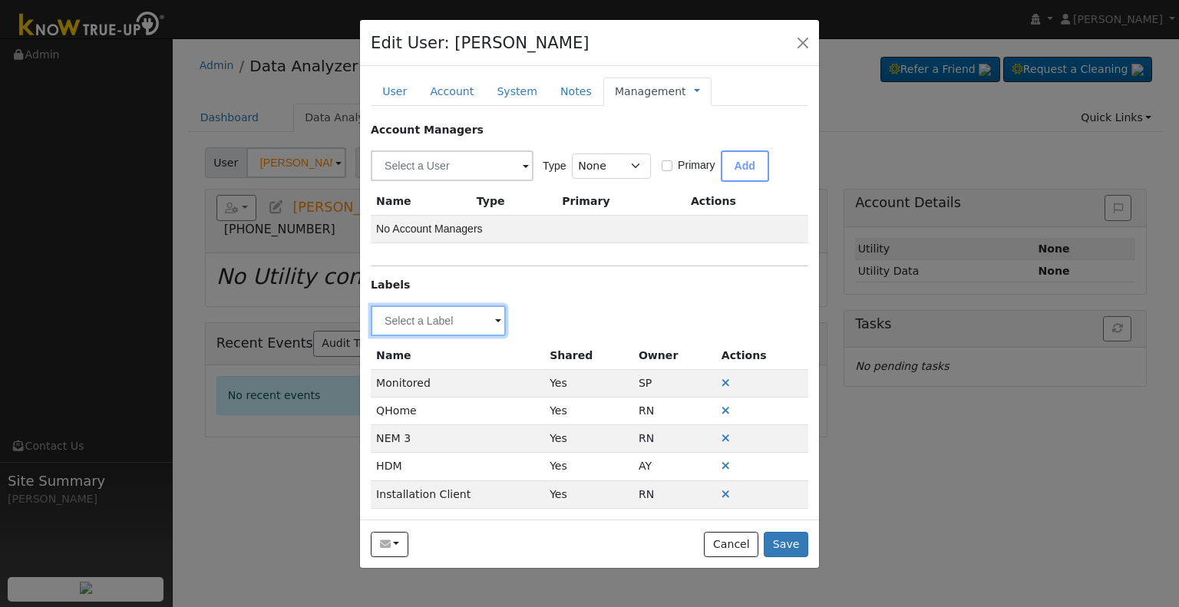
click at [470, 319] on input "text" at bounding box center [438, 320] width 135 height 31
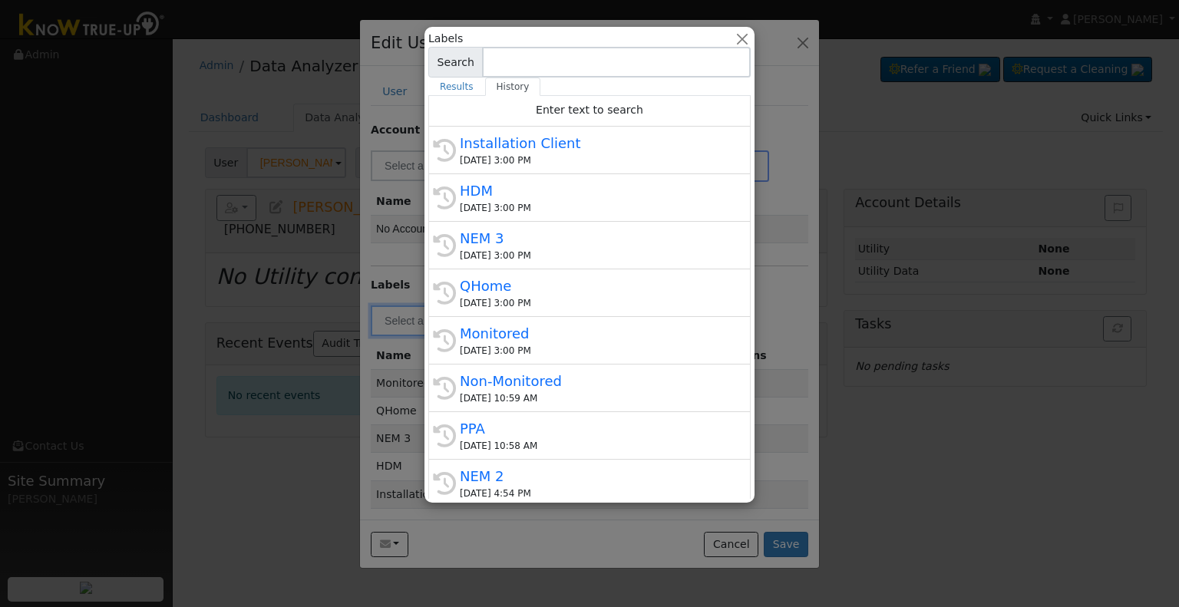
click at [762, 307] on div at bounding box center [589, 303] width 1179 height 607
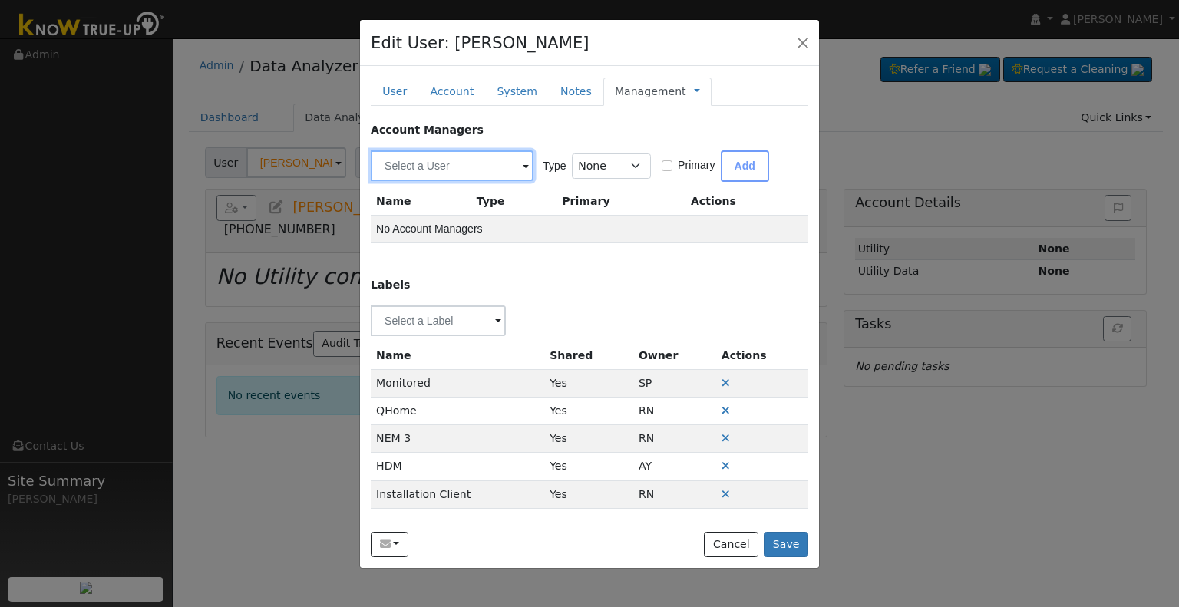
click at [480, 172] on input "text" at bounding box center [452, 165] width 163 height 31
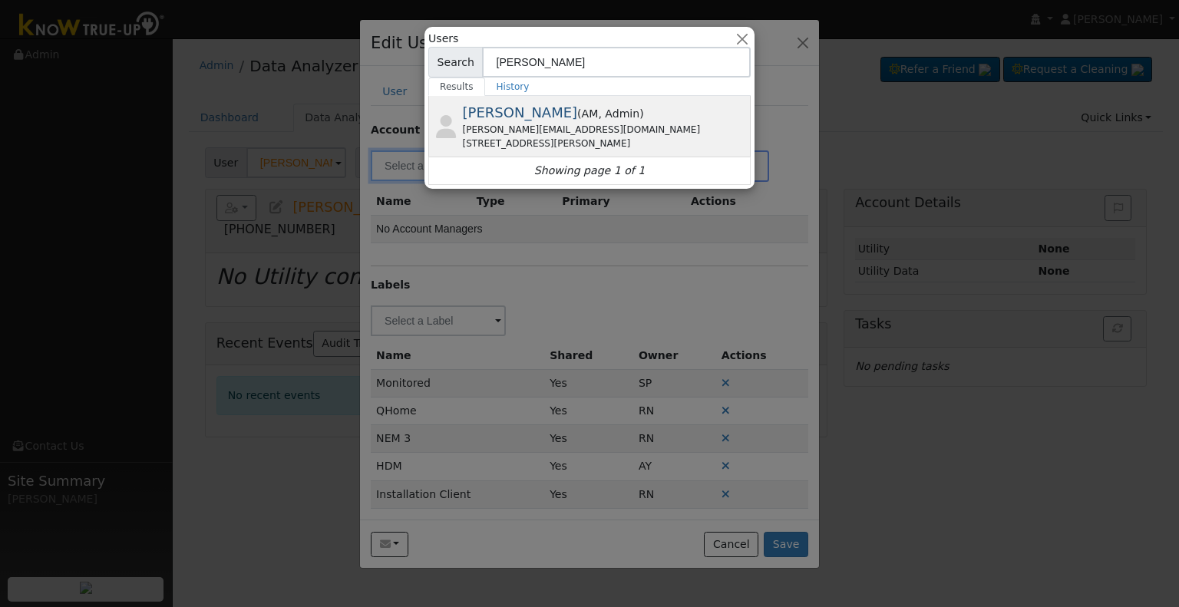
type input "Chu"
click at [525, 115] on span "[PERSON_NAME]" at bounding box center [520, 112] width 115 height 16
type input "[PERSON_NAME]"
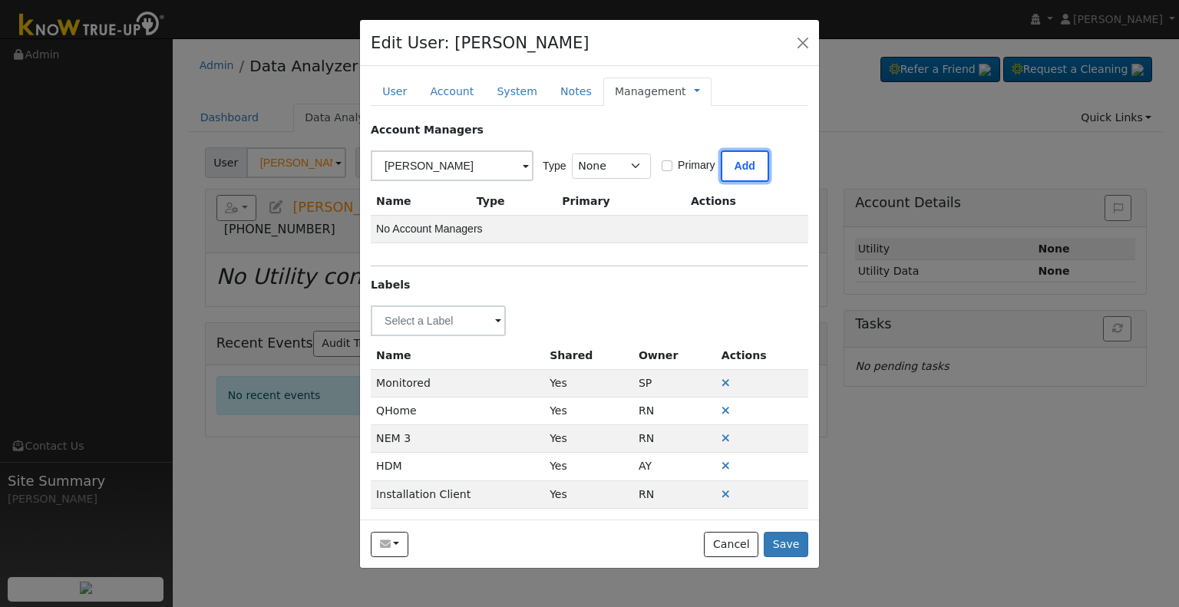
click at [727, 165] on button "Add" at bounding box center [745, 165] width 48 height 31
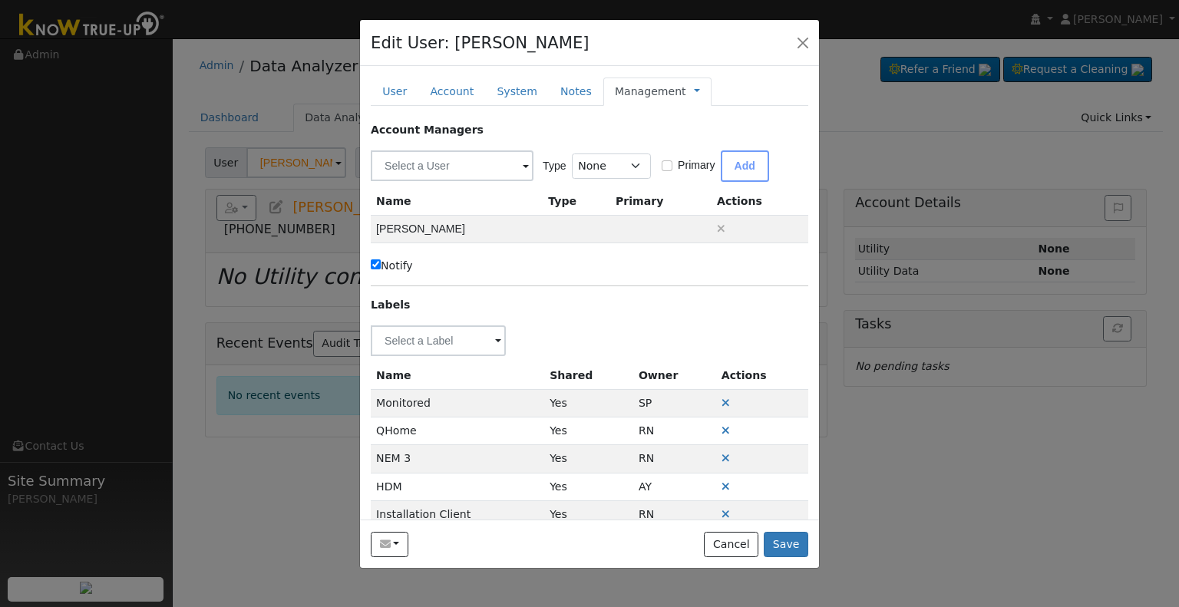
click at [390, 262] on label "Notify" at bounding box center [392, 266] width 42 height 16
click at [381, 262] on input "Notify" at bounding box center [376, 264] width 10 height 10
checkbox input "false"
click at [694, 92] on link at bounding box center [697, 92] width 6 height 16
click at [695, 140] on link "Billing" at bounding box center [748, 140] width 107 height 21
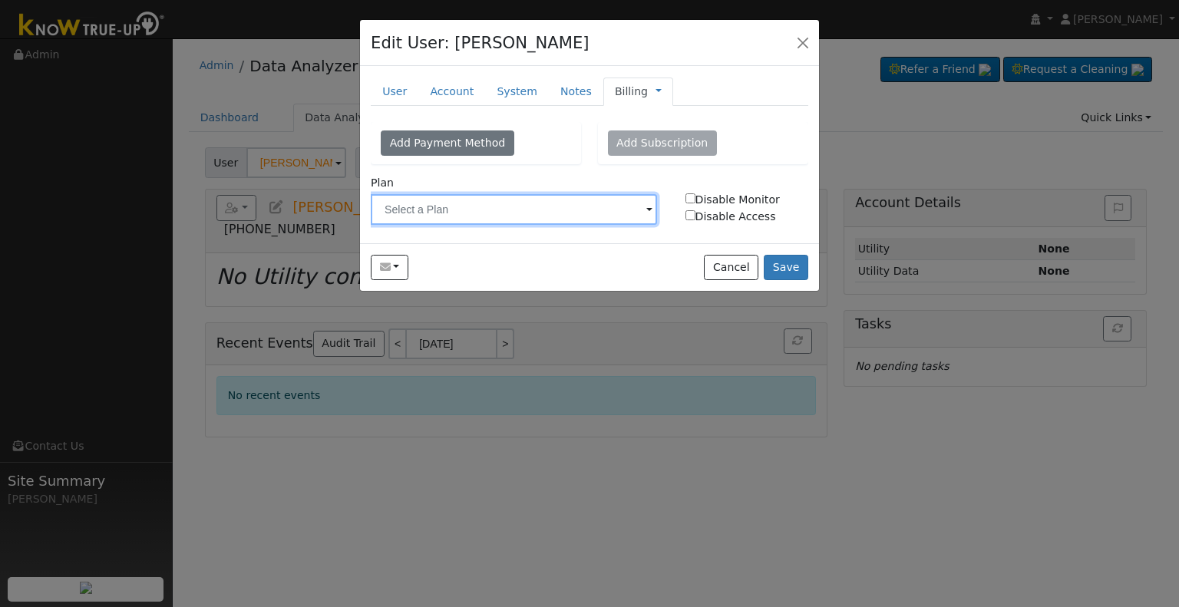
click at [540, 208] on input "text" at bounding box center [514, 209] width 286 height 31
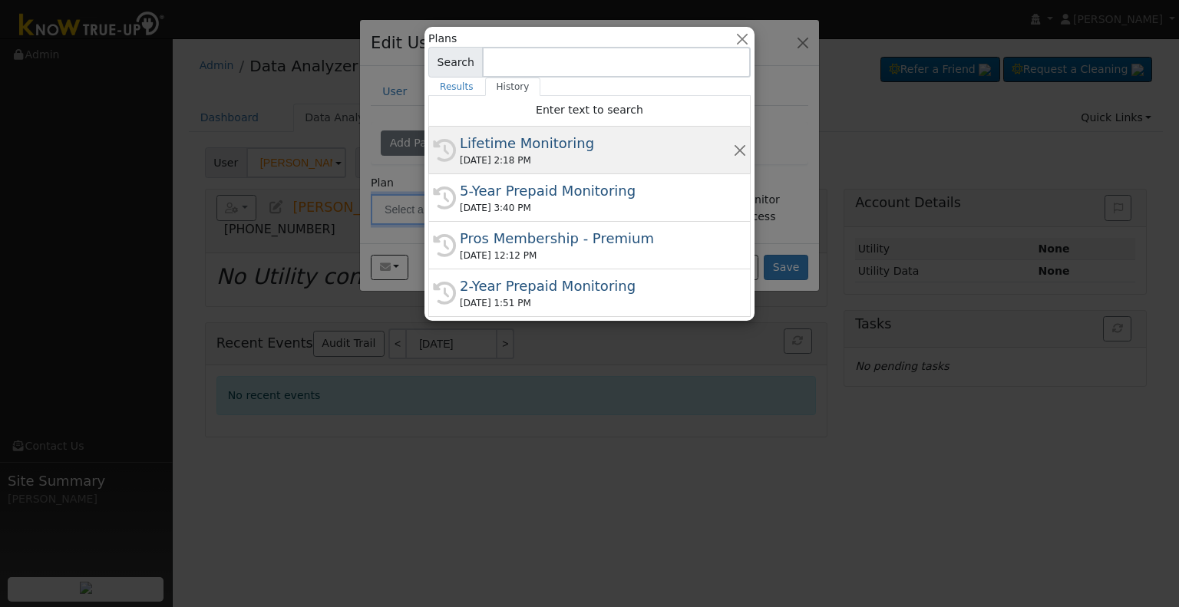
click at [536, 160] on div "08/14/2025 2:18 PM" at bounding box center [596, 161] width 273 height 14
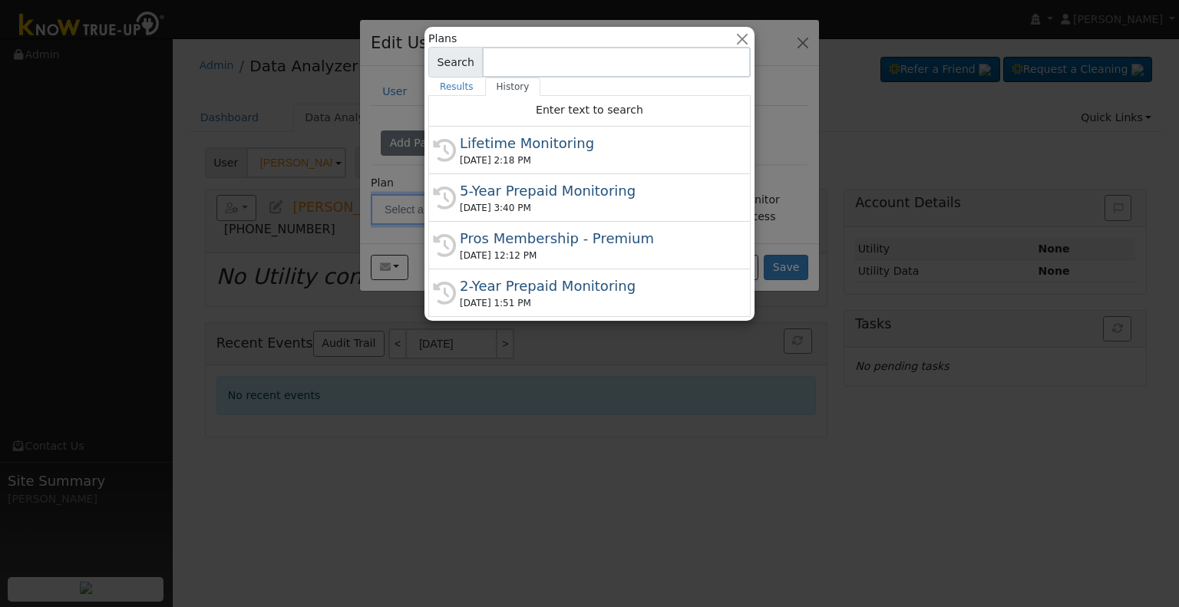
type input "Lifetime Monitoring"
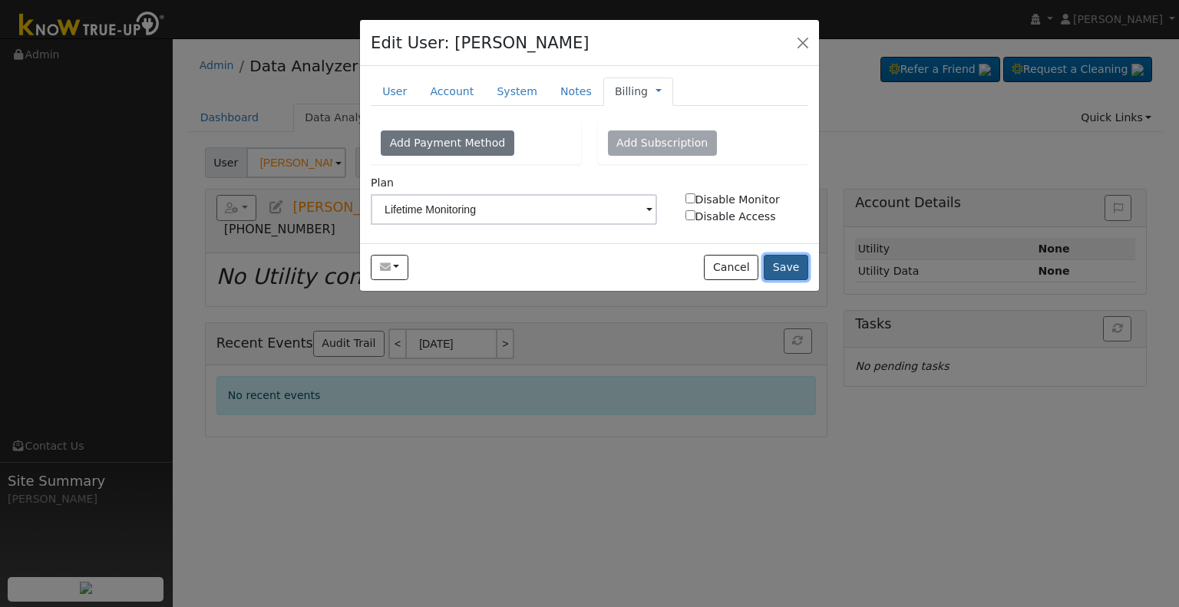
click at [800, 266] on button "Save" at bounding box center [786, 268] width 45 height 26
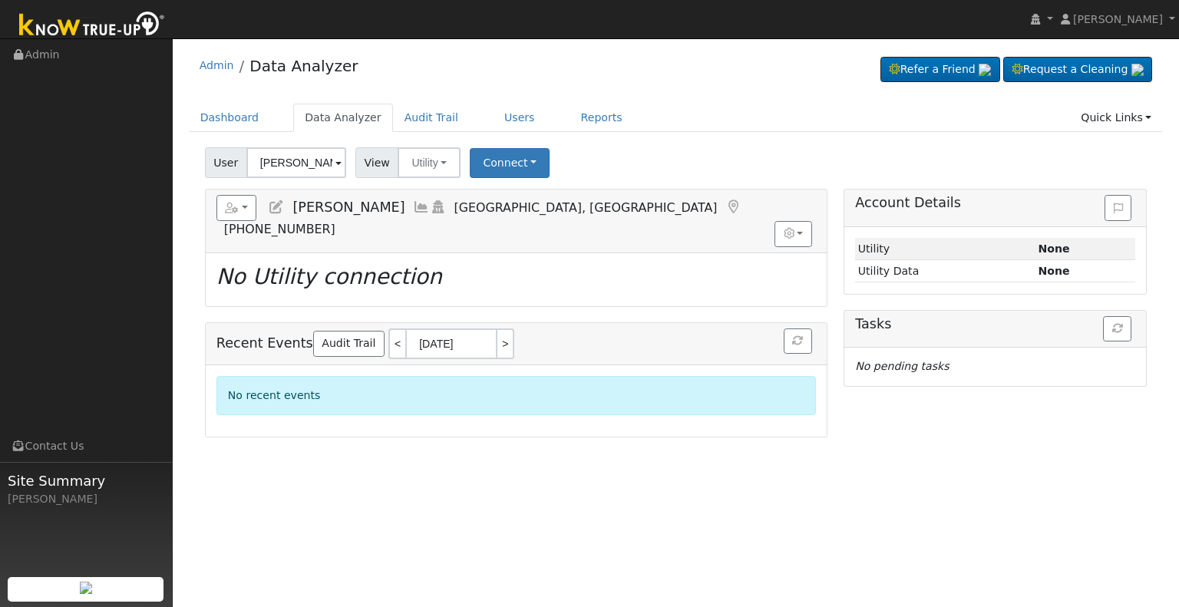
click at [271, 200] on link at bounding box center [276, 207] width 17 height 15
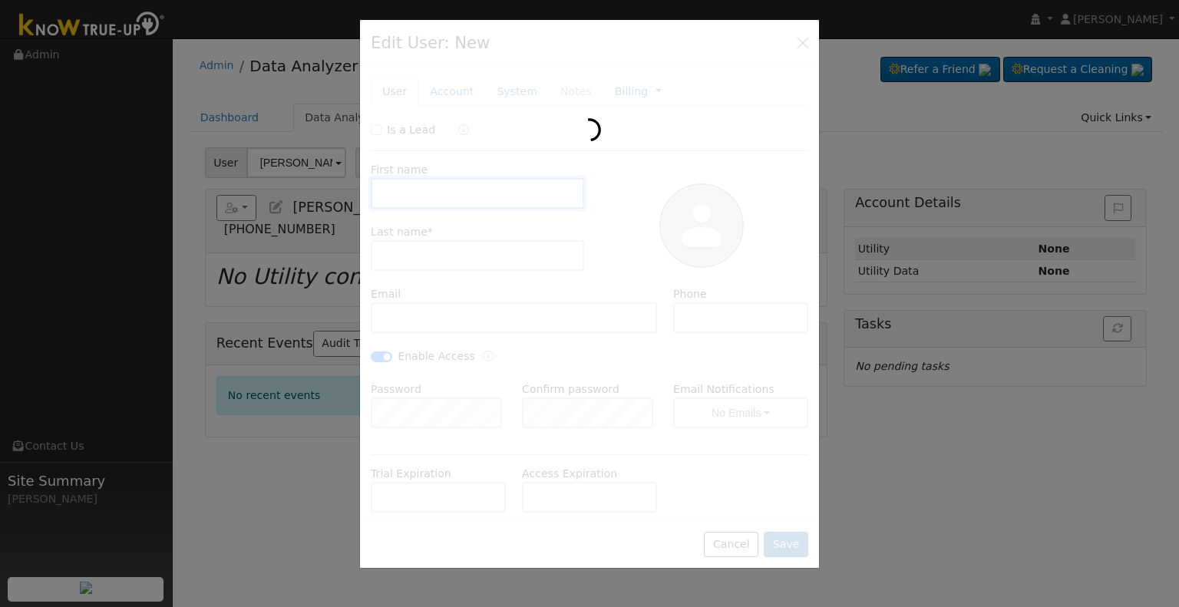
type input "Patricia"
type input "Garcia"
type input "trishg960@gmail.com"
type input "5593488855"
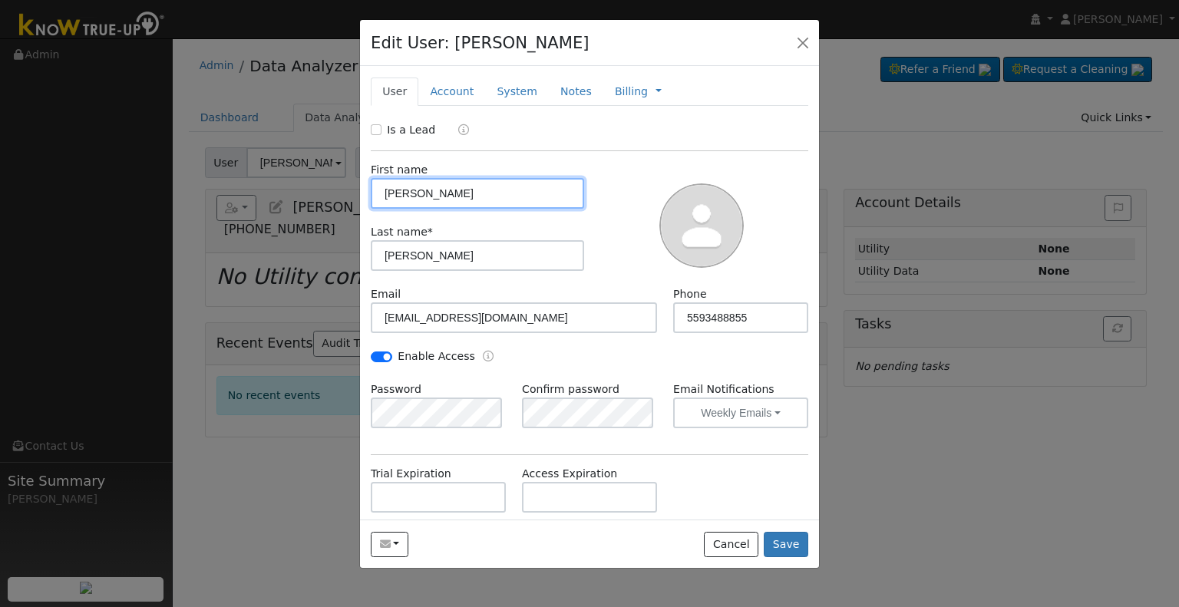
click at [464, 199] on input "Patricia" at bounding box center [477, 193] width 213 height 31
paste input "& Lawrence"
click at [421, 190] on input "Patricia& Lawrence" at bounding box center [477, 193] width 213 height 31
type input "Patricia & Lawrence"
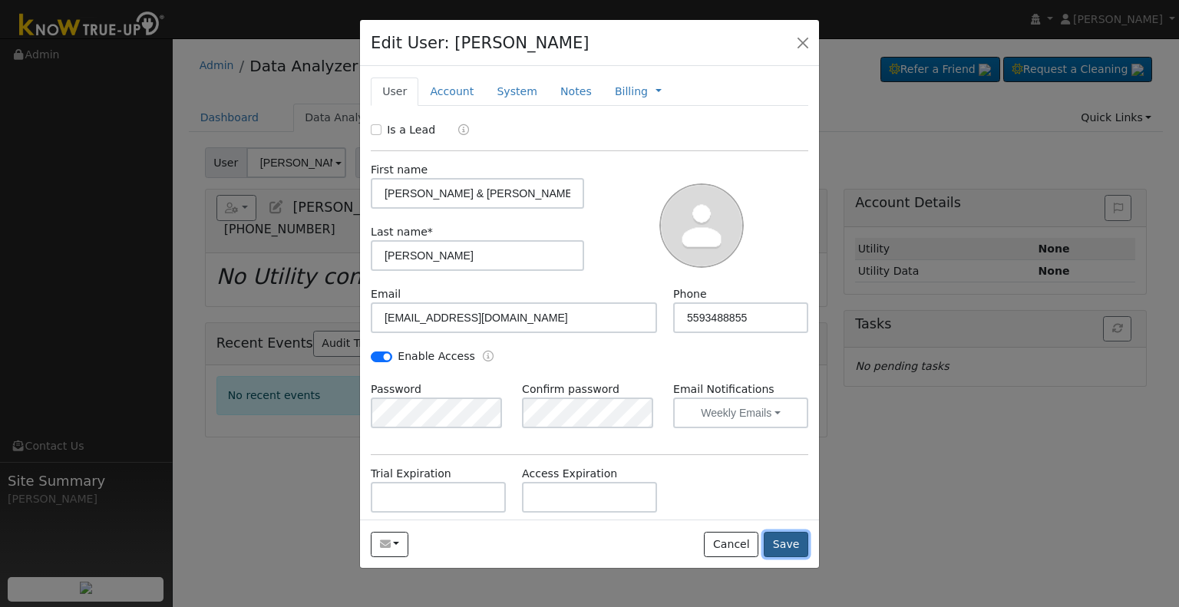
click at [798, 533] on button "Save" at bounding box center [786, 545] width 45 height 26
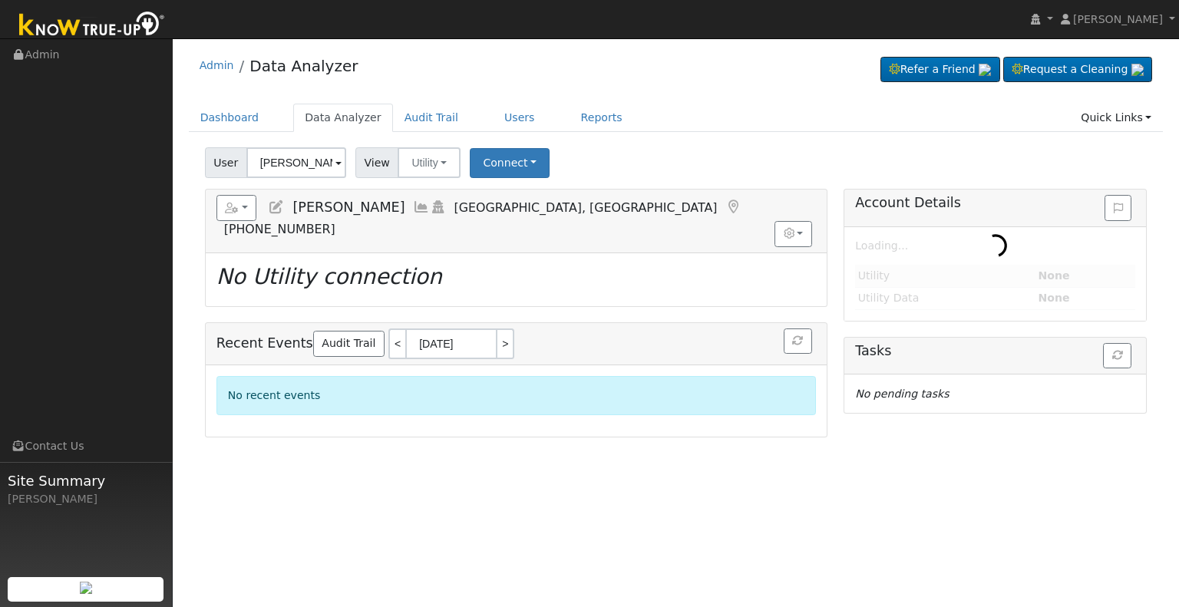
type input "[PERSON_NAME] & [PERSON_NAME]"
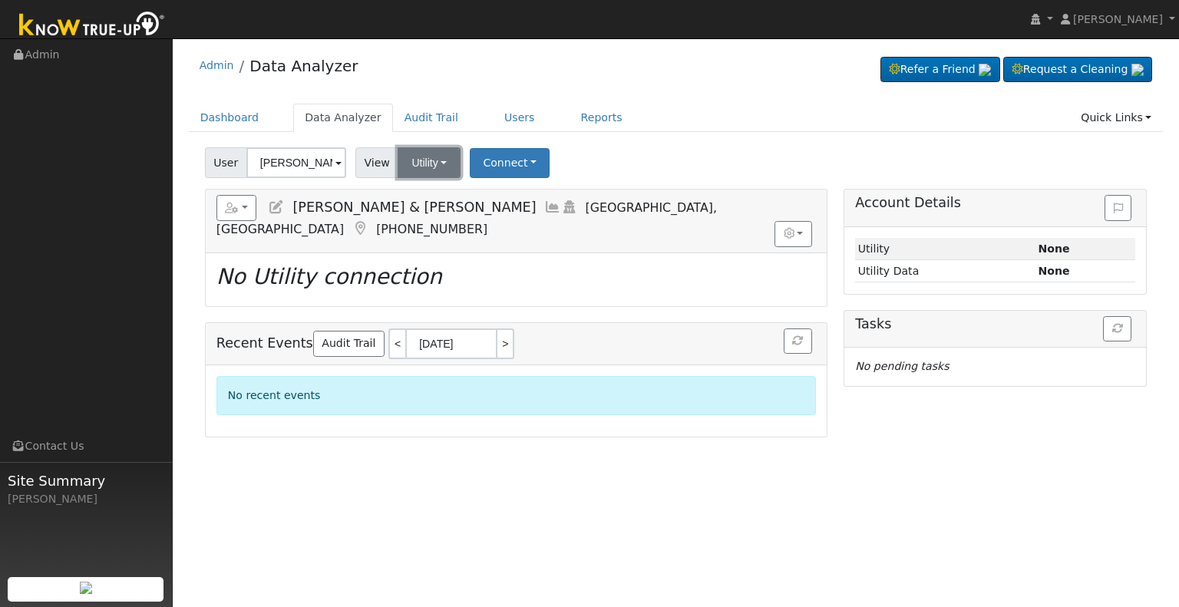
click at [443, 165] on button "Utility" at bounding box center [429, 162] width 63 height 31
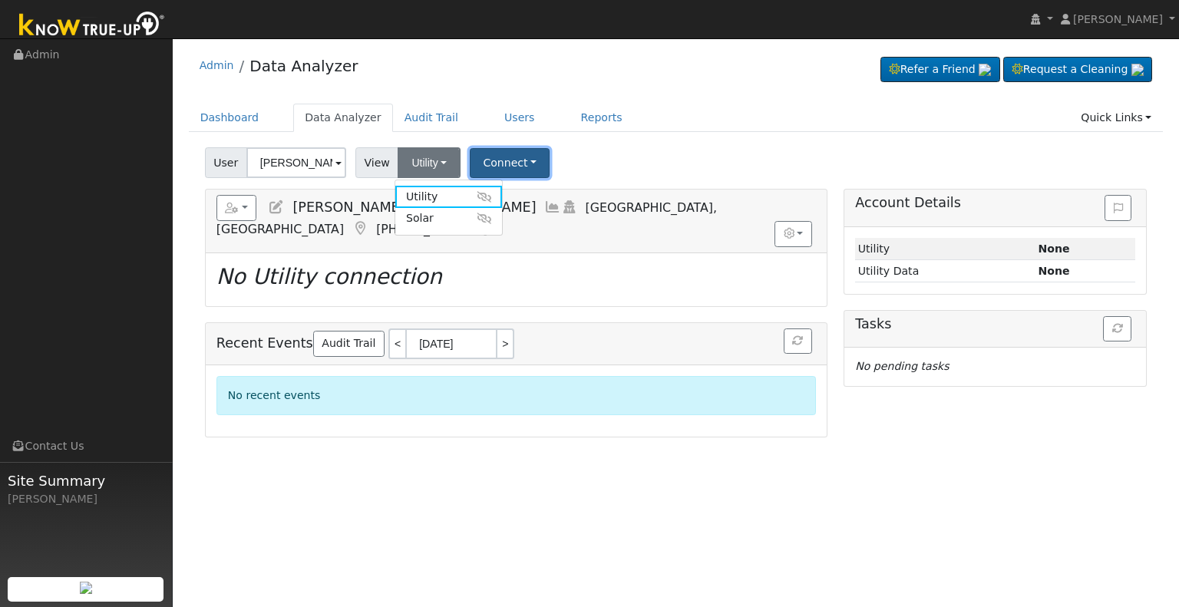
click at [500, 168] on button "Connect" at bounding box center [510, 163] width 80 height 30
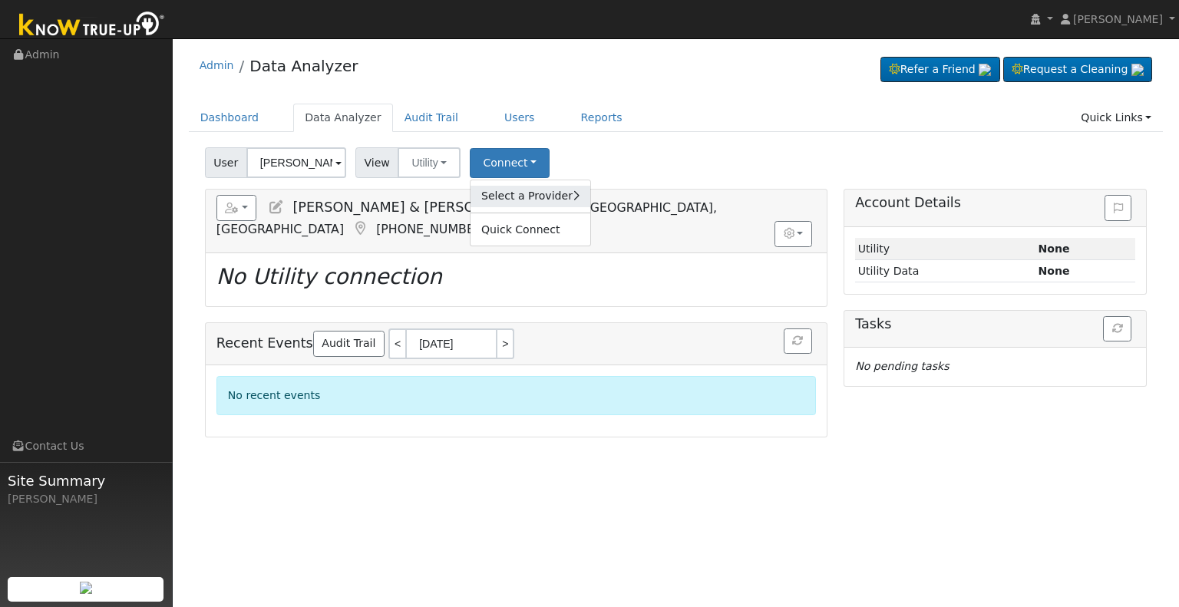
click at [533, 202] on link "Select a Provider" at bounding box center [530, 196] width 120 height 21
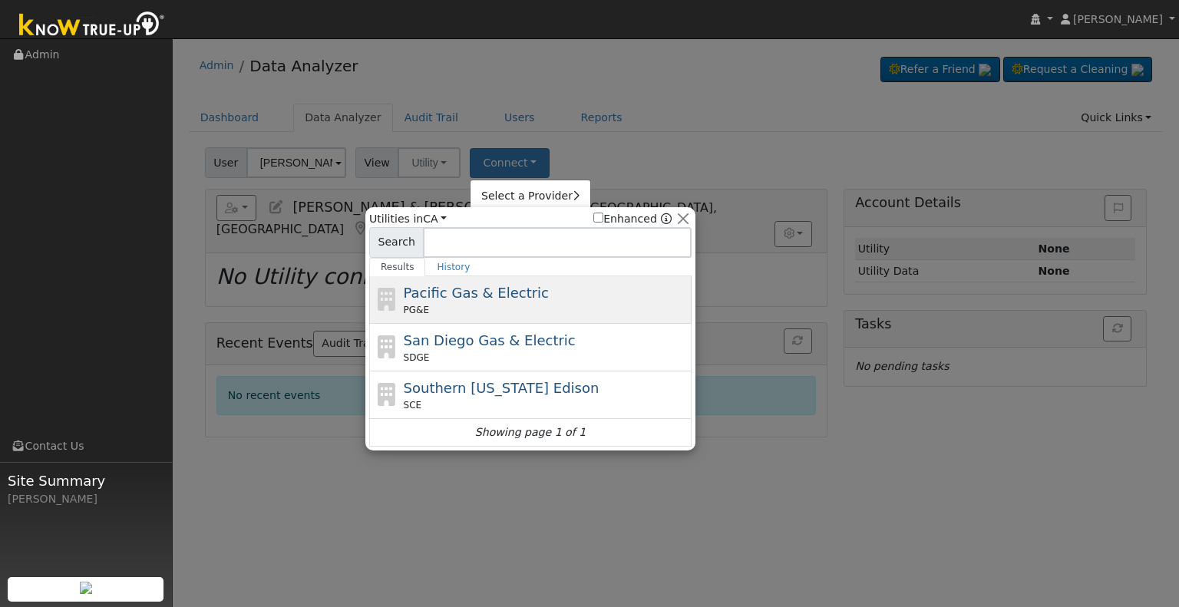
click at [513, 324] on div "Pacific Gas & Electric PG&E" at bounding box center [530, 348] width 322 height 48
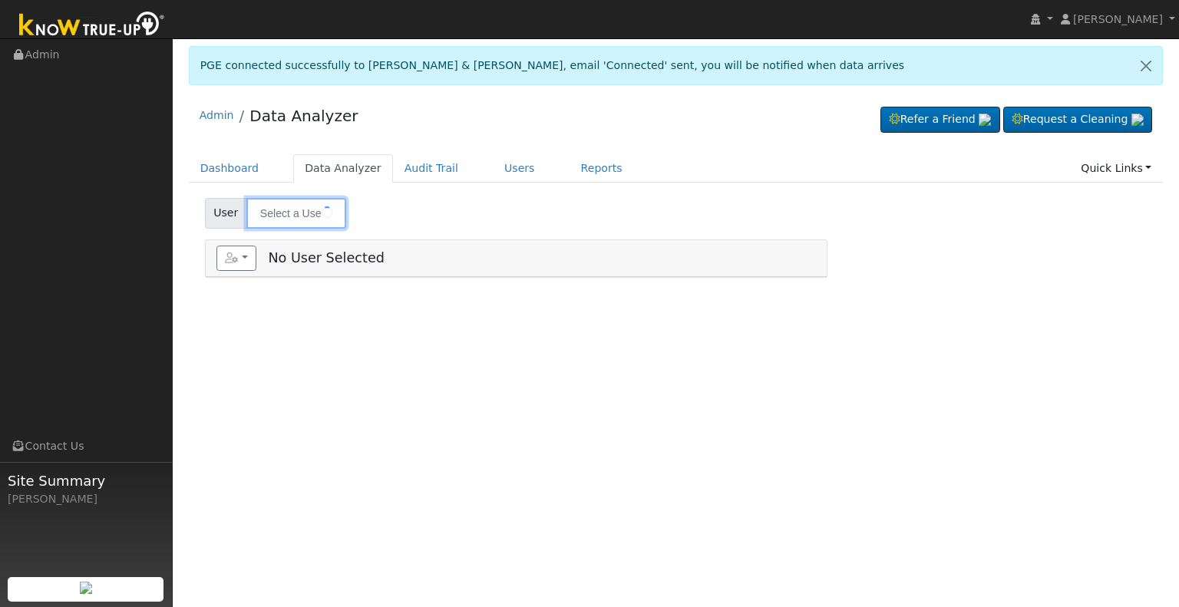
type input "[PERSON_NAME] & [PERSON_NAME]"
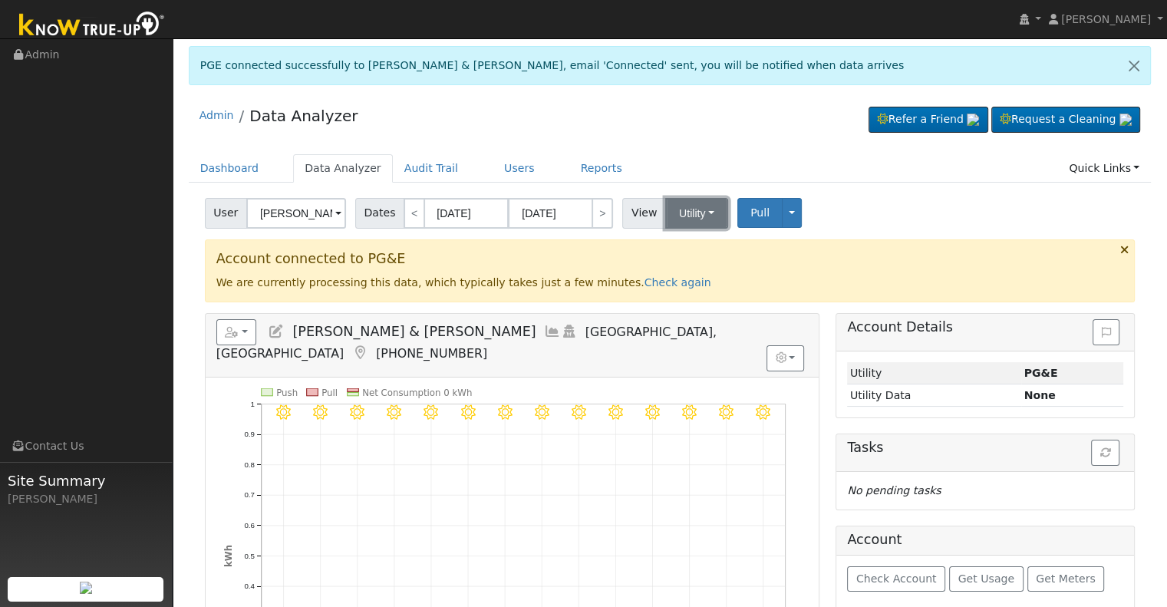
click at [681, 210] on button "Utility" at bounding box center [696, 213] width 63 height 31
click at [701, 268] on link "Solar" at bounding box center [715, 268] width 107 height 21
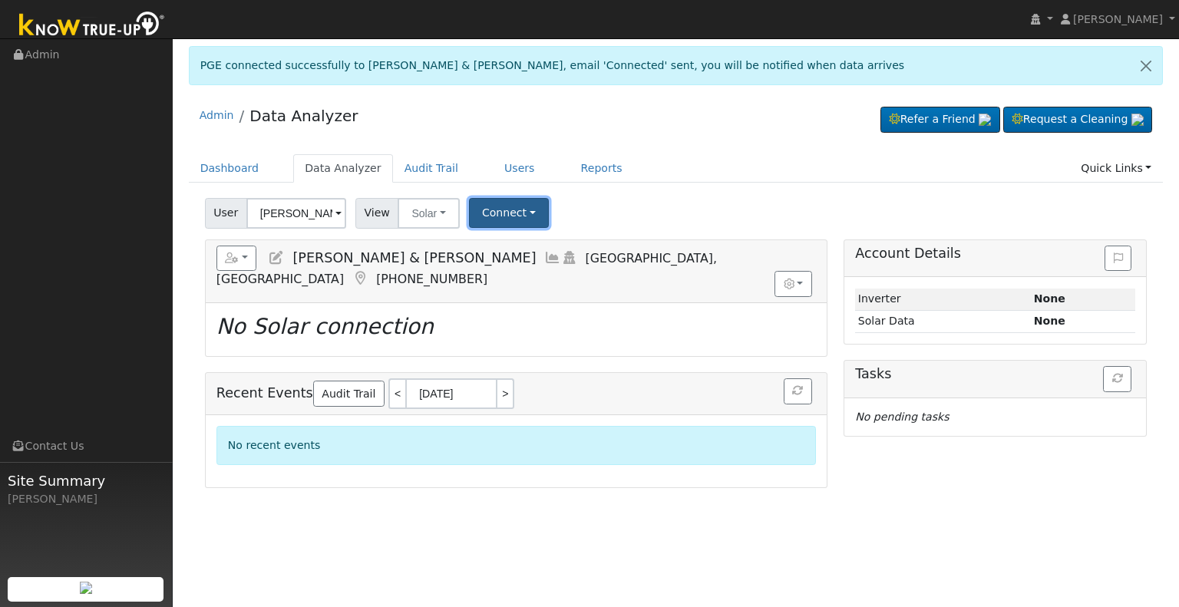
click at [483, 218] on button "Connect" at bounding box center [509, 213] width 80 height 30
click at [514, 254] on link "Select a Provider" at bounding box center [529, 246] width 120 height 21
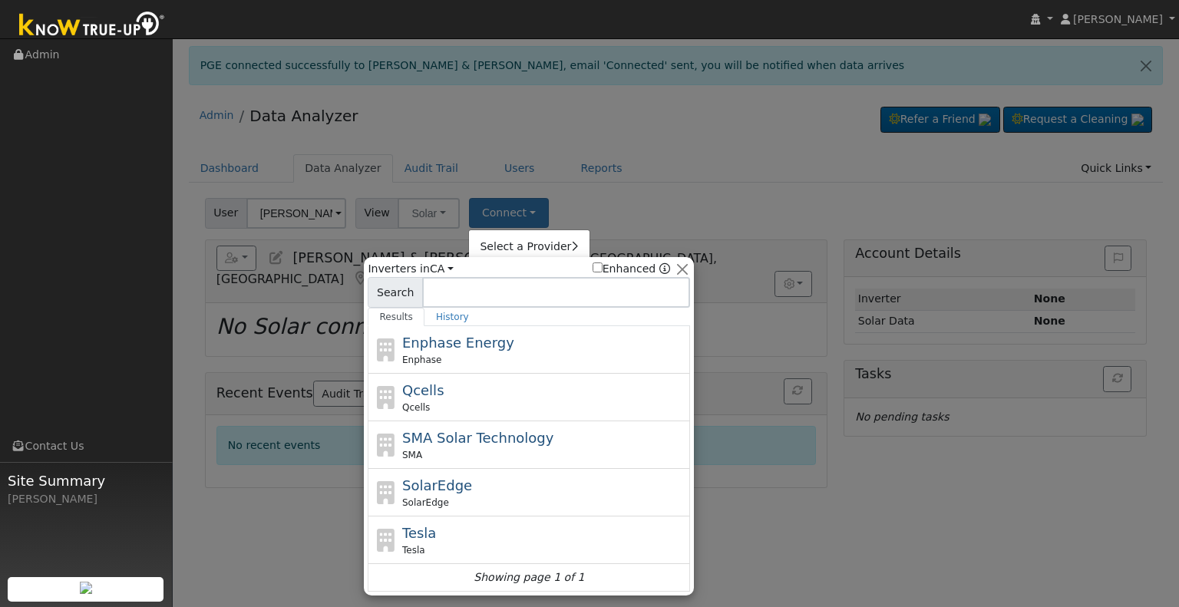
click at [496, 294] on input at bounding box center [556, 292] width 269 height 31
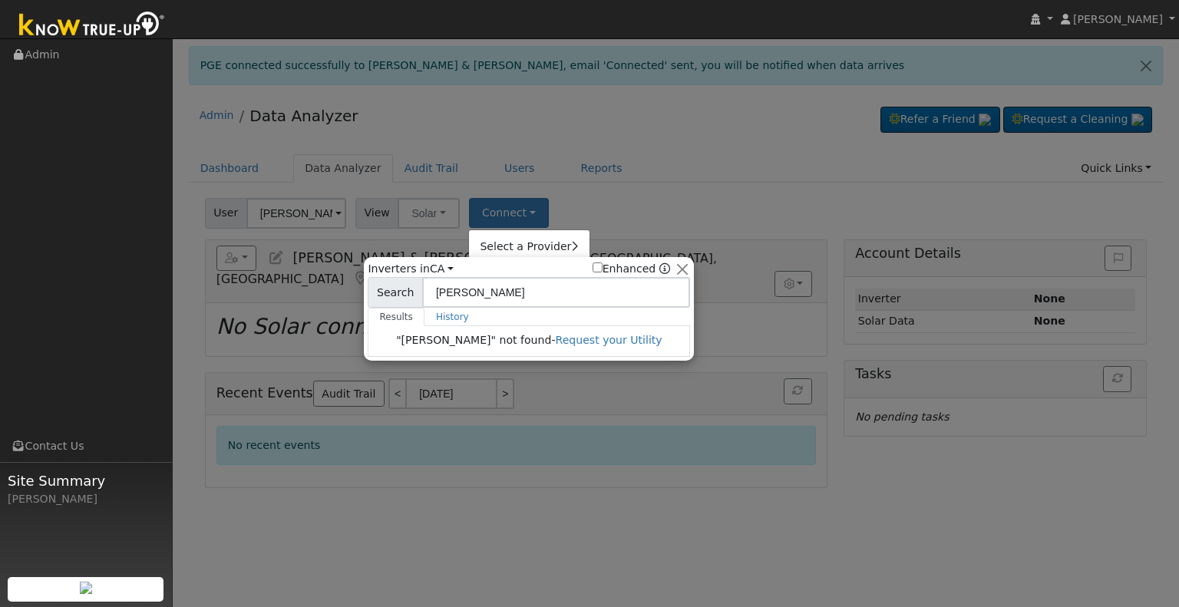
drag, startPoint x: 495, startPoint y: 294, endPoint x: 442, endPoint y: 296, distance: 53.0
click at [440, 295] on input "Garcia" at bounding box center [556, 292] width 269 height 31
type input "G"
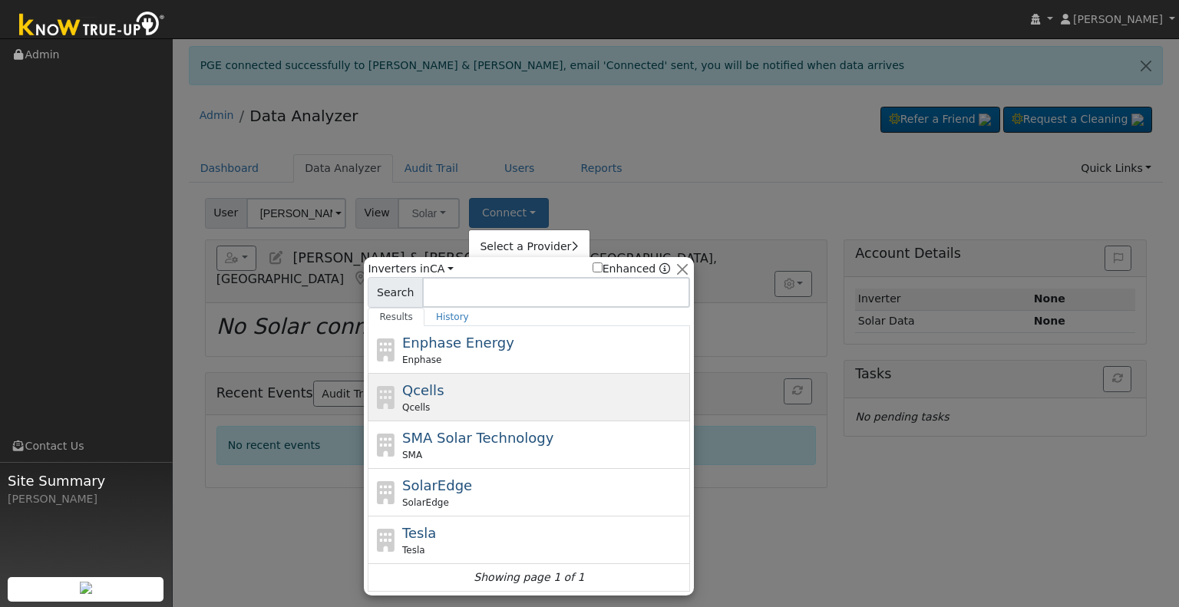
click at [487, 411] on div "Qcells" at bounding box center [544, 408] width 285 height 14
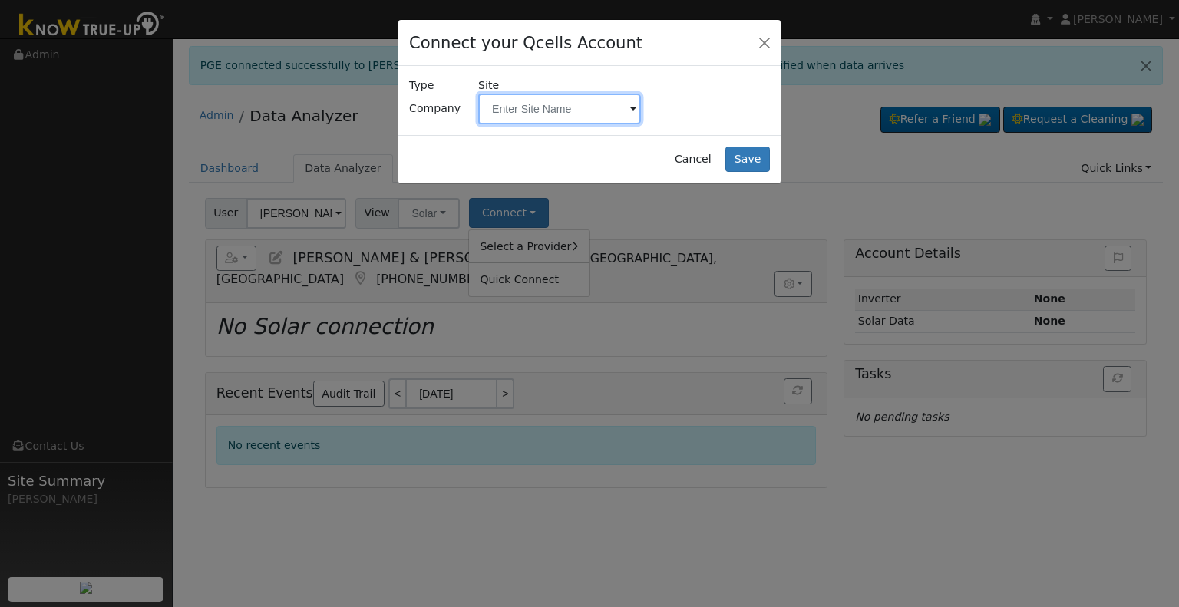
click at [522, 104] on input "text" at bounding box center [559, 109] width 163 height 31
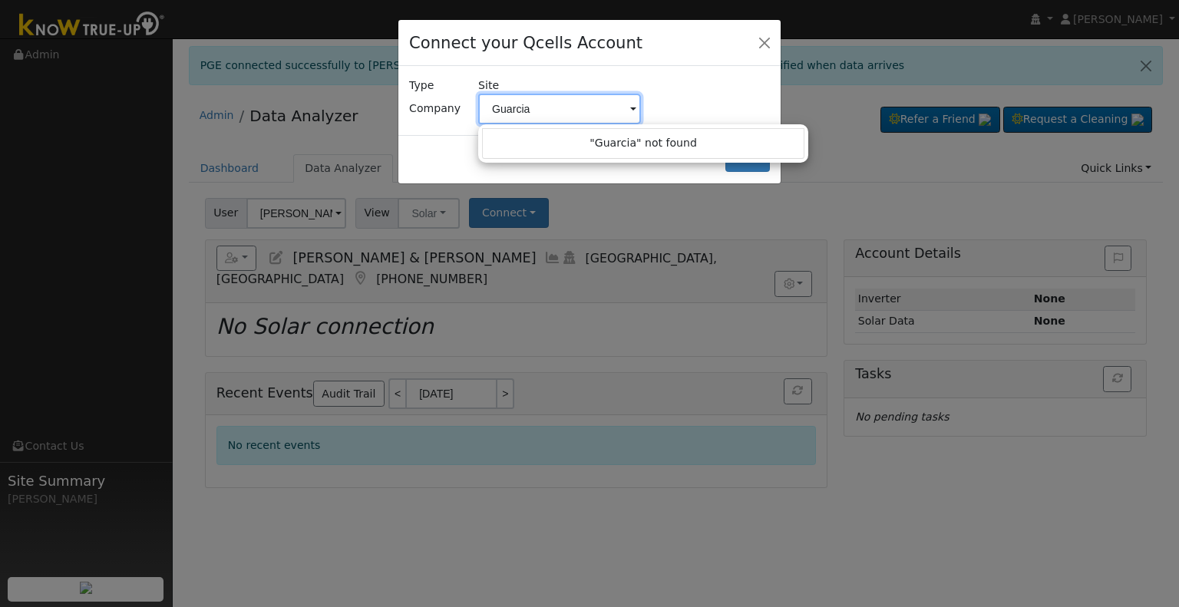
click at [507, 105] on input "Guarcia" at bounding box center [559, 109] width 163 height 31
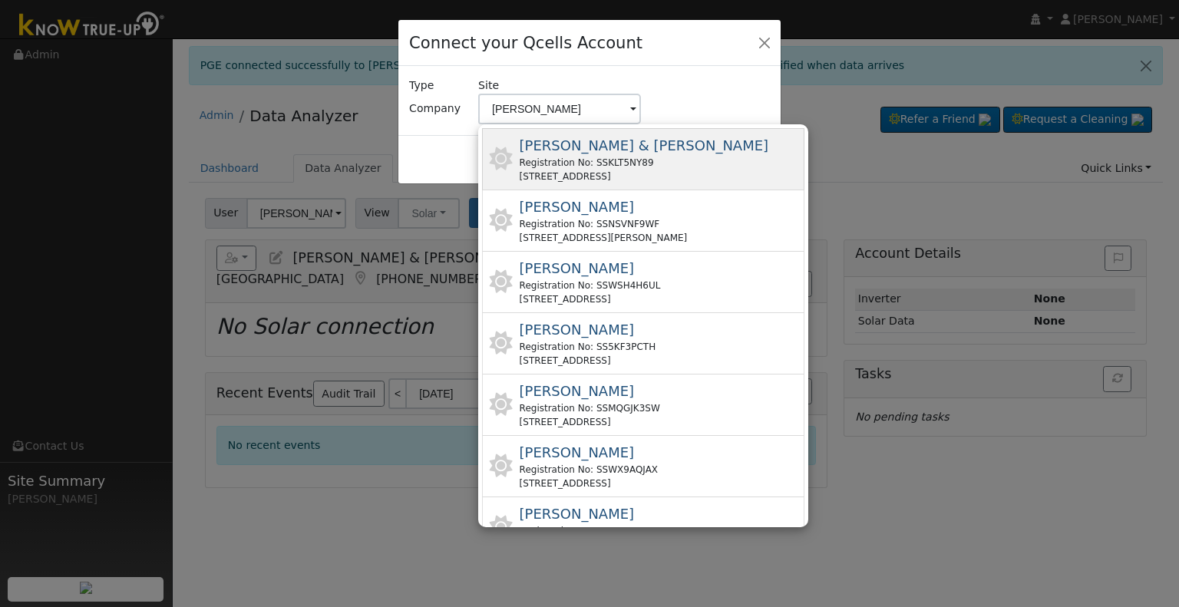
click at [609, 190] on div "Garcia, Patricia & Lawrence Registration No: SSKLT5NY89 1416 W Brown Ave, Fresn…" at bounding box center [643, 220] width 322 height 61
type input "Garcia, Patricia & Lawrence"
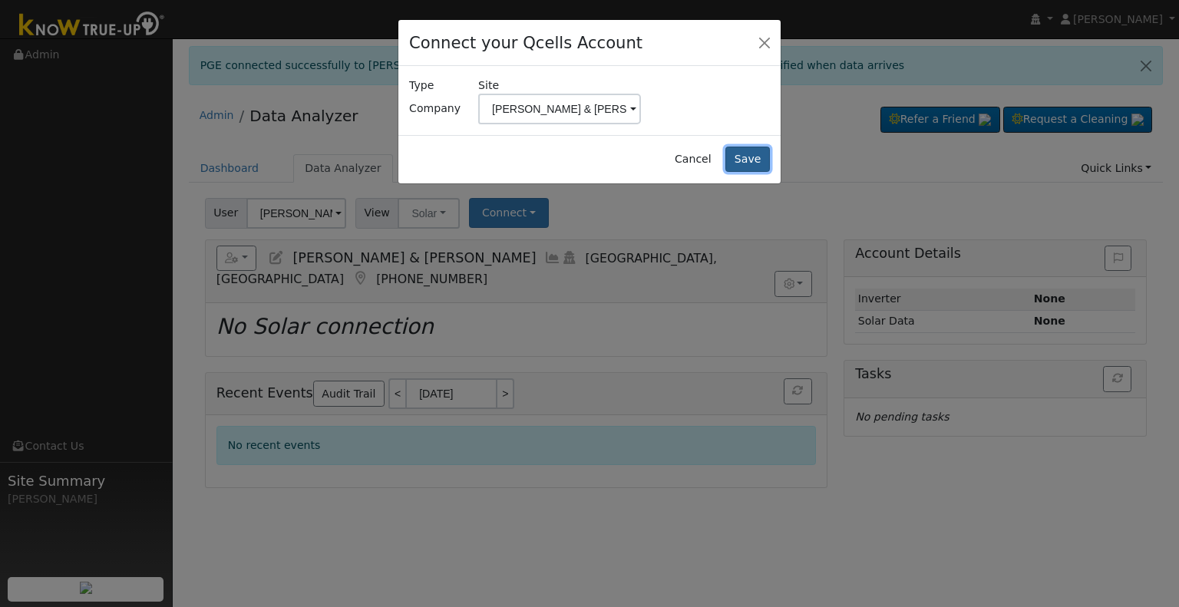
click at [755, 159] on button "Save" at bounding box center [747, 160] width 45 height 26
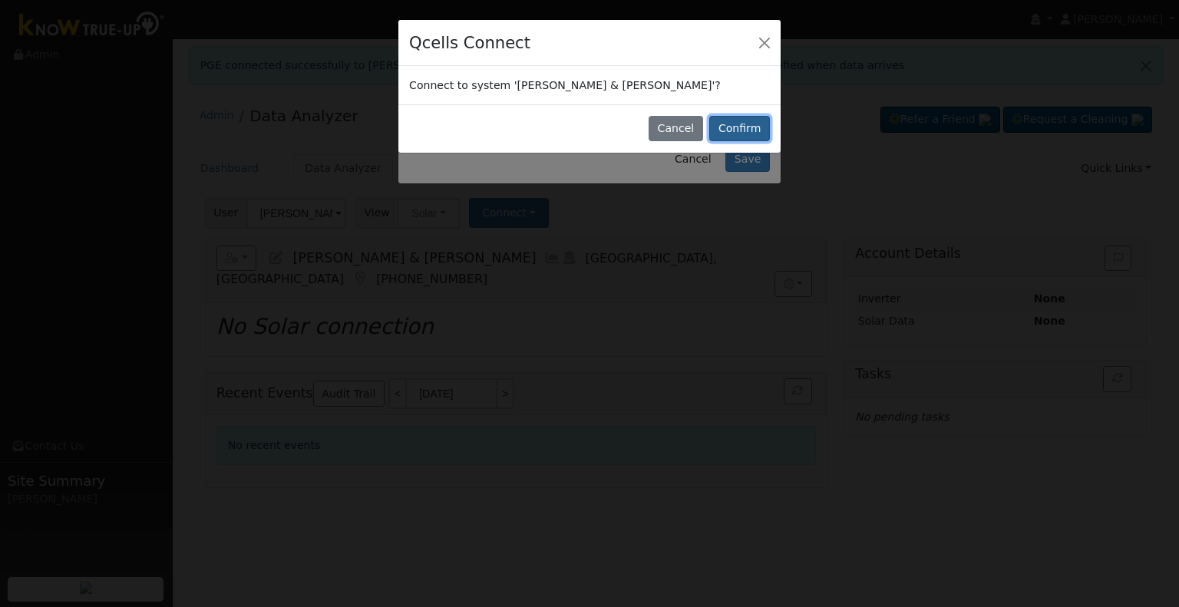
click at [740, 124] on button "Confirm" at bounding box center [739, 129] width 61 height 26
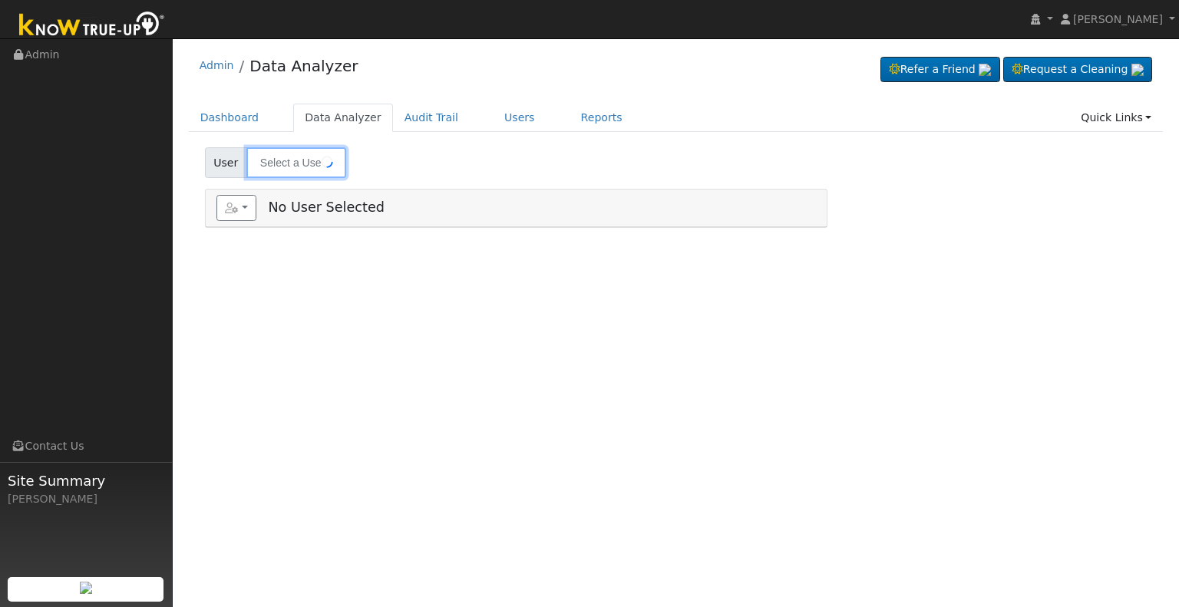
type input "Patricia & Lawrence Garcia"
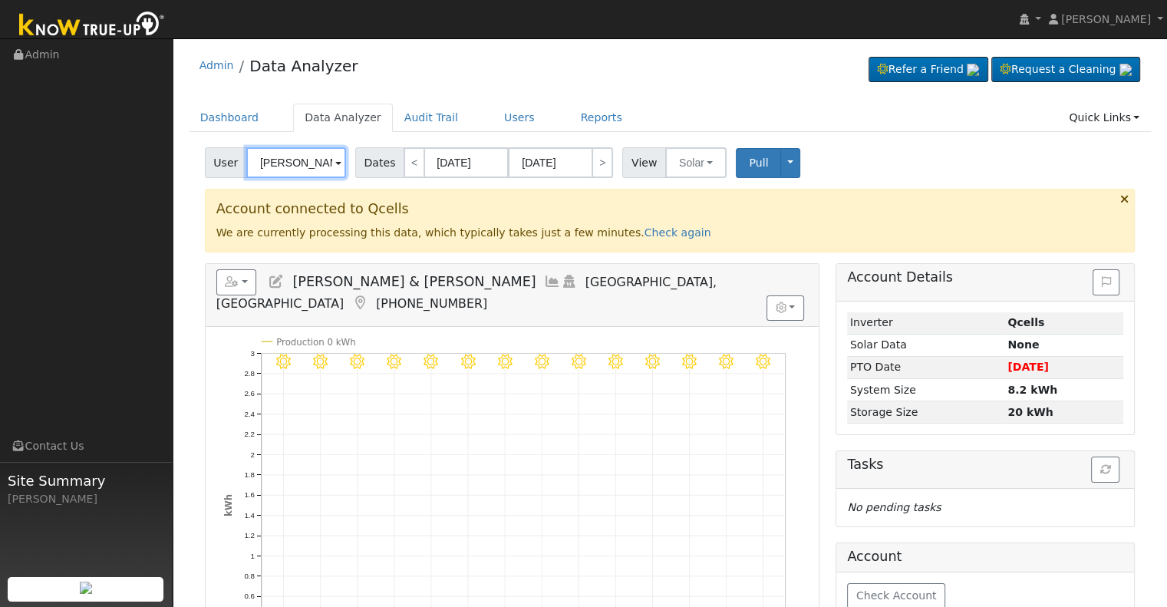
click at [298, 152] on input "[PERSON_NAME] & [PERSON_NAME]" at bounding box center [296, 162] width 100 height 31
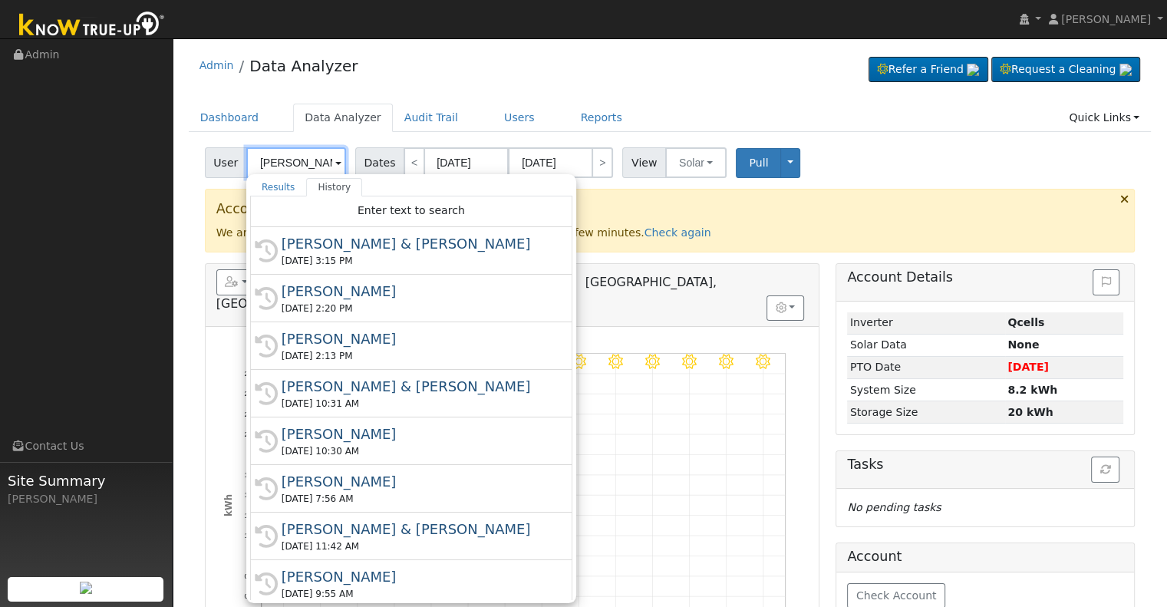
click at [299, 159] on input "[PERSON_NAME] & [PERSON_NAME]" at bounding box center [296, 162] width 100 height 31
click at [302, 159] on input "[PERSON_NAME] & [PERSON_NAME]" at bounding box center [296, 162] width 100 height 31
paste input "denklehre@gmail.com"
type input "Patricia &denklehre@gmail.com Lawrence Garcia"
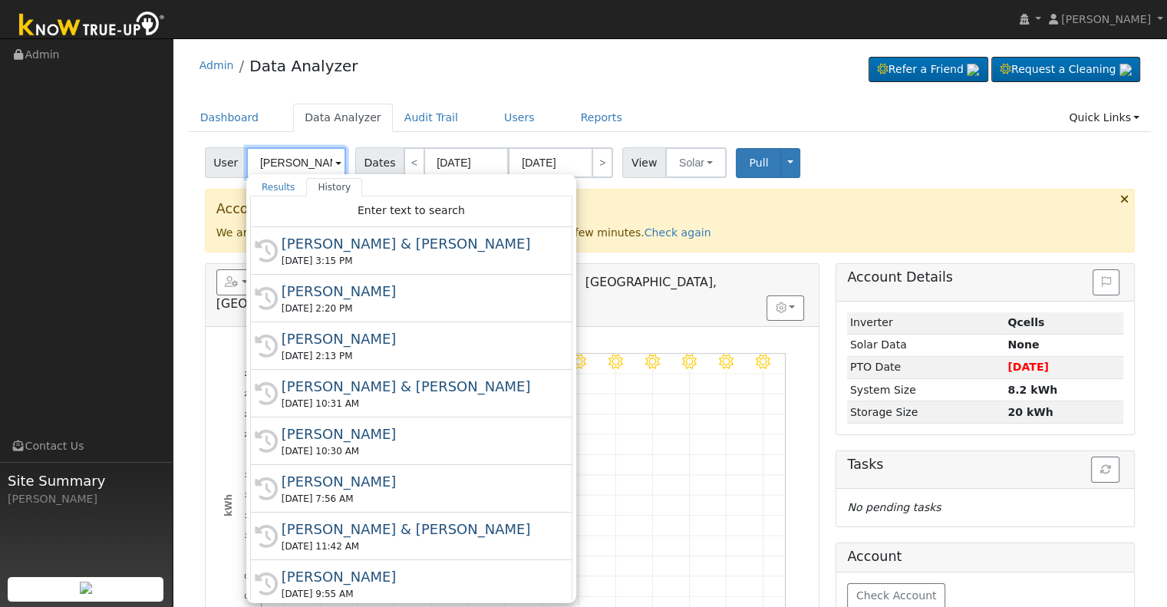
scroll to position [0, 81]
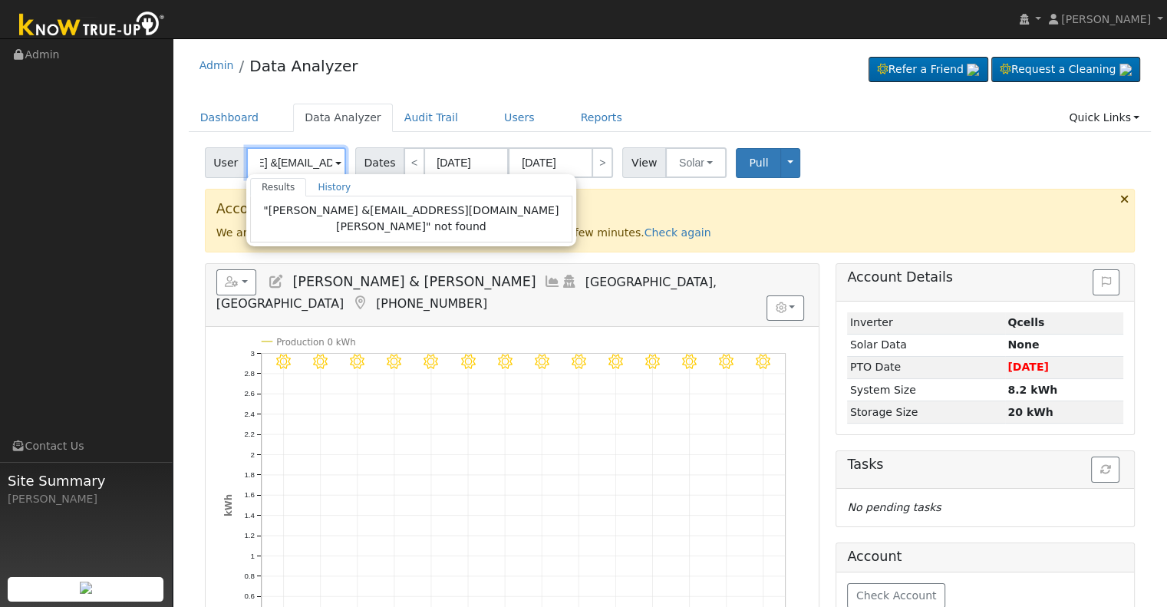
click at [302, 160] on input "Patricia &denklehre@gmail.com Lawrence Garcia" at bounding box center [296, 162] width 100 height 31
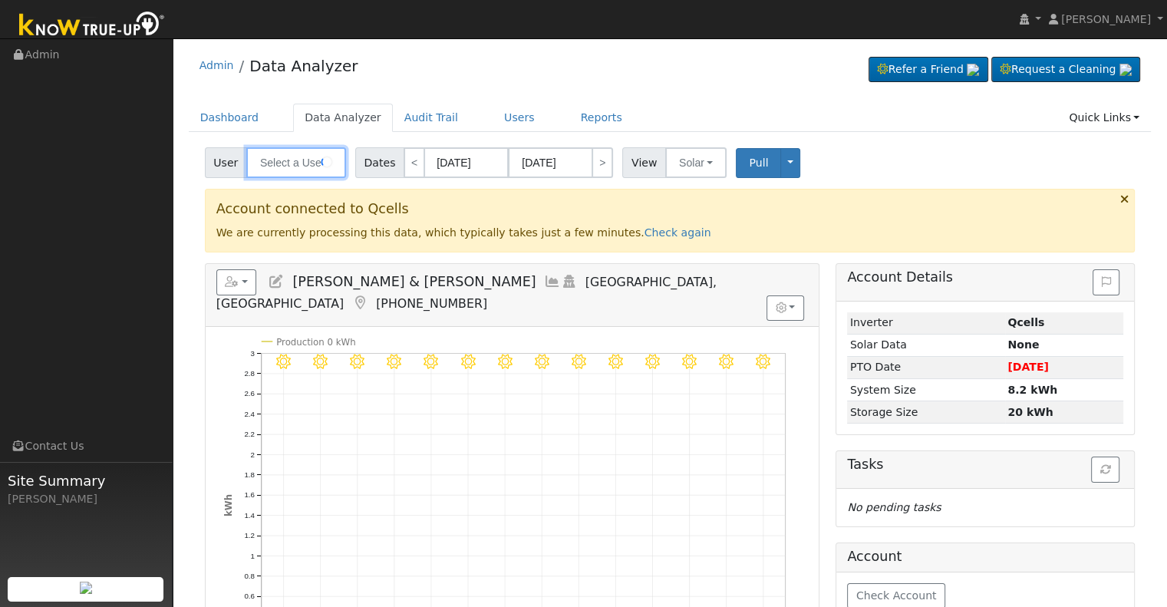
scroll to position [0, 0]
paste input "denklehre@gmail.com"
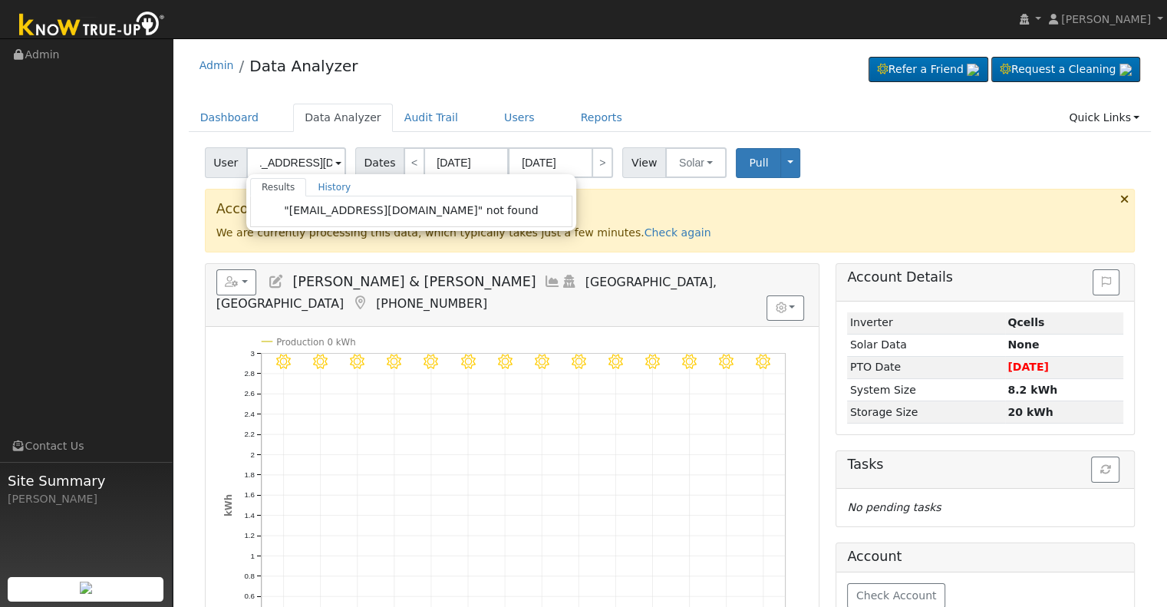
click at [180, 203] on div "Edit User: New Select an Ac... New Account Nickname Cancel Create Are you sure …" at bounding box center [669, 494] width 979 height 695
type input "[PERSON_NAME] & [PERSON_NAME]"
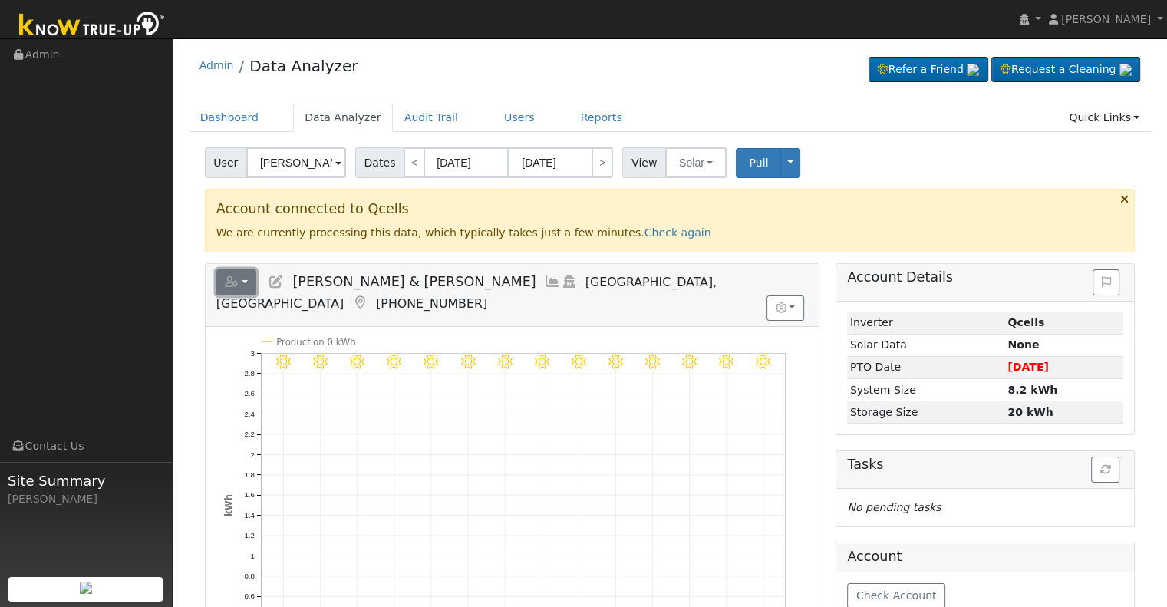
click at [225, 288] on button "button" at bounding box center [236, 282] width 41 height 26
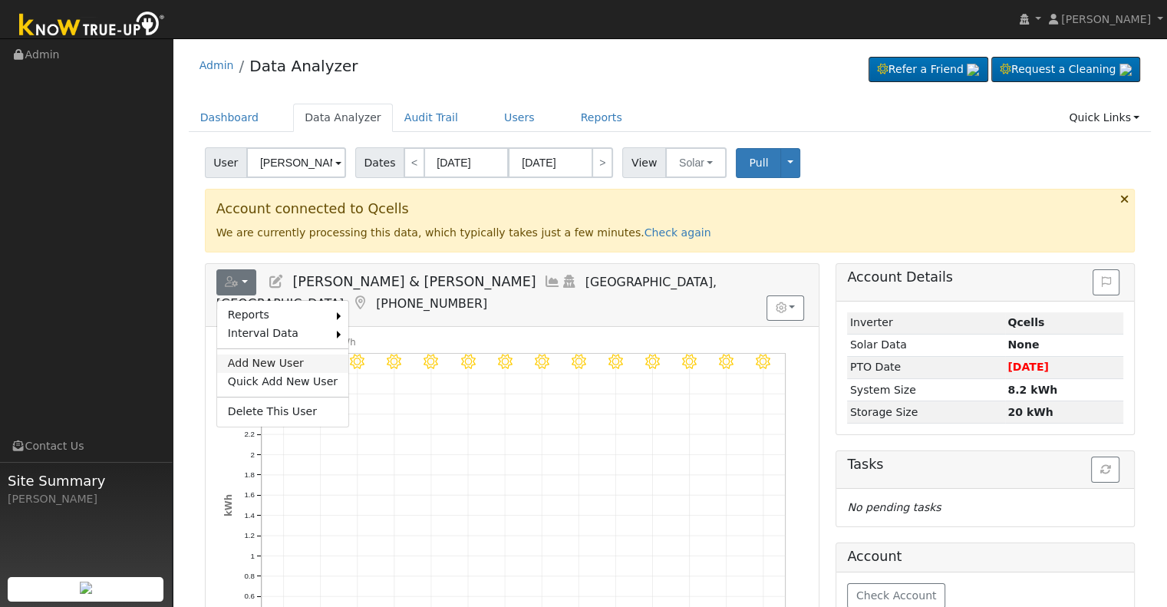
click at [276, 366] on link "Add New User" at bounding box center [282, 364] width 131 height 18
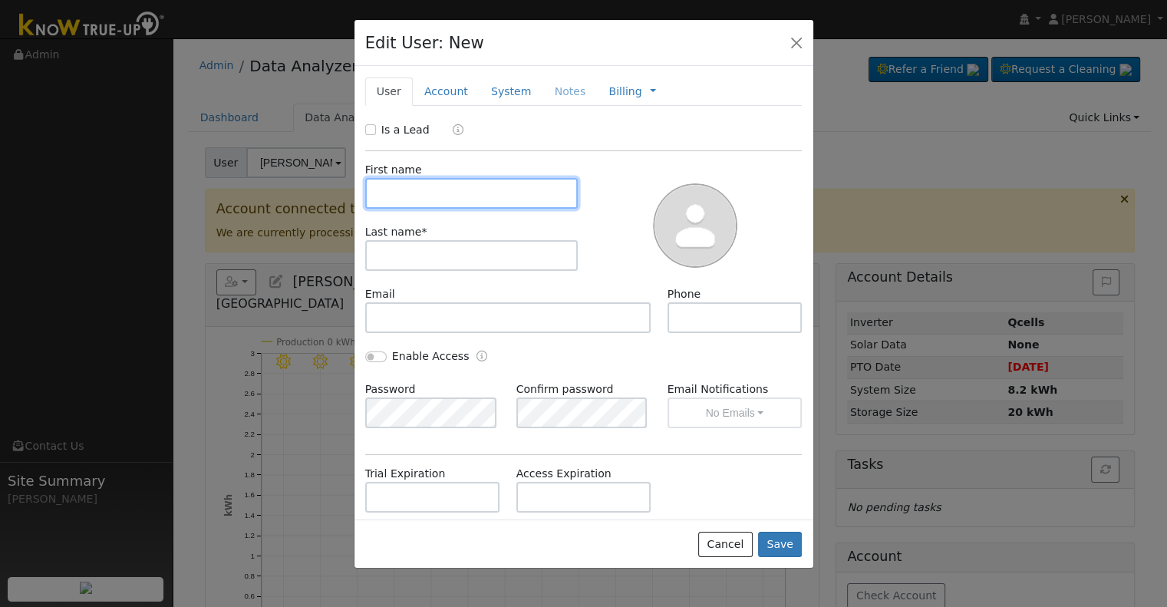
click at [402, 196] on input "text" at bounding box center [471, 193] width 213 height 31
paste input "Aram"
type input "Aram"
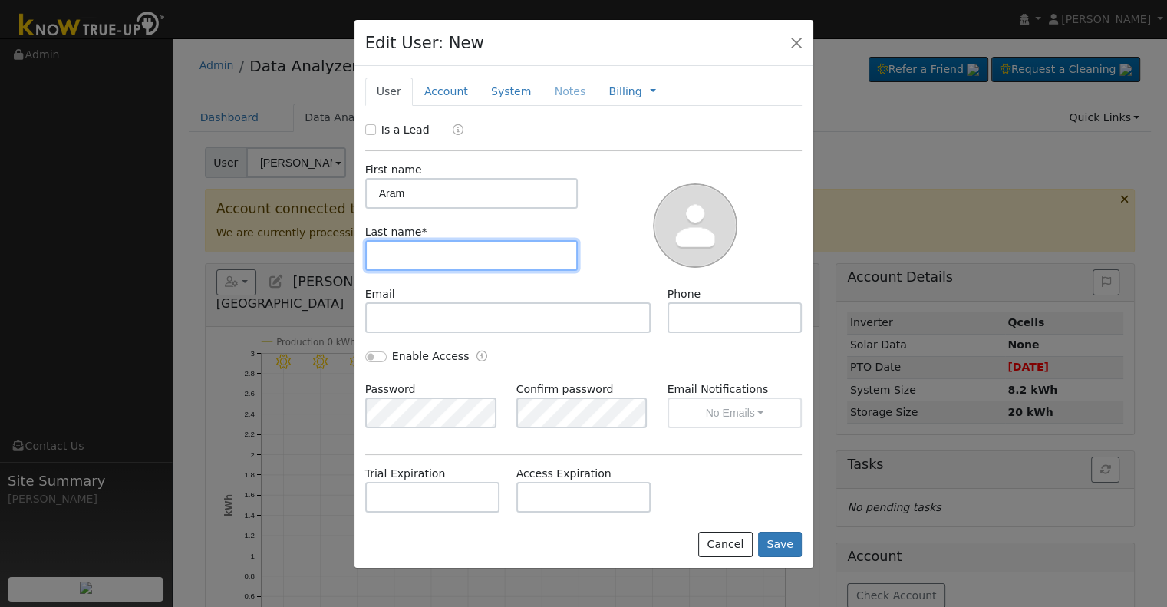
click at [428, 260] on input "text" at bounding box center [471, 255] width 213 height 31
paste input "Djiguerian"
type input "Djiguerian"
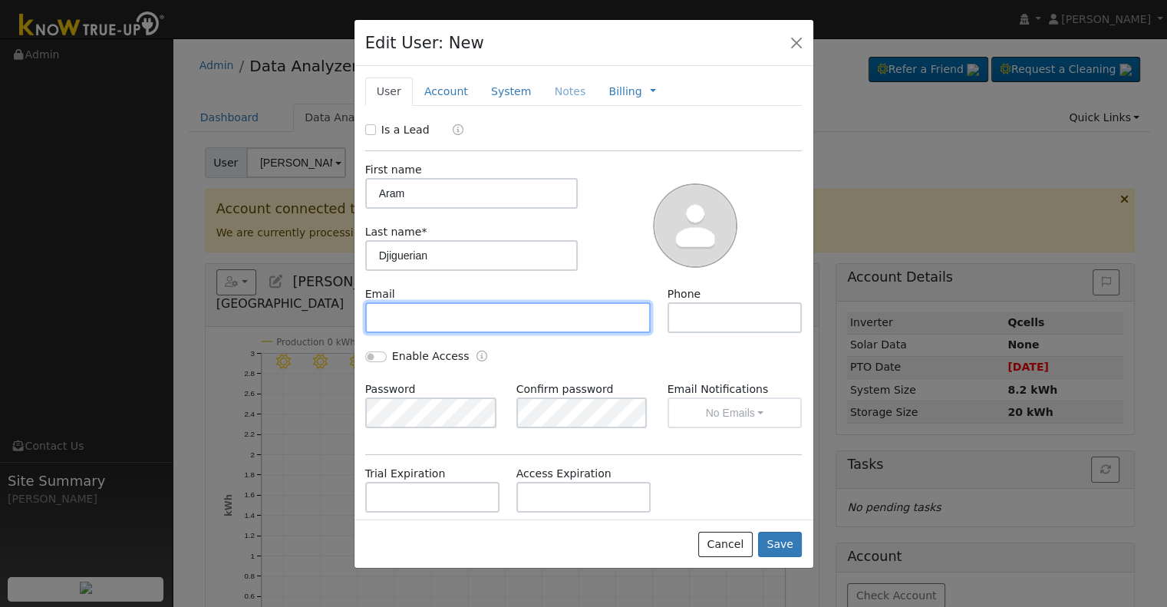
click at [398, 322] on input "text" at bounding box center [508, 317] width 286 height 31
click at [431, 322] on input "text" at bounding box center [508, 317] width 286 height 31
paste input "denklehre@gmail.com"
type input "denklehre@gmail.com"
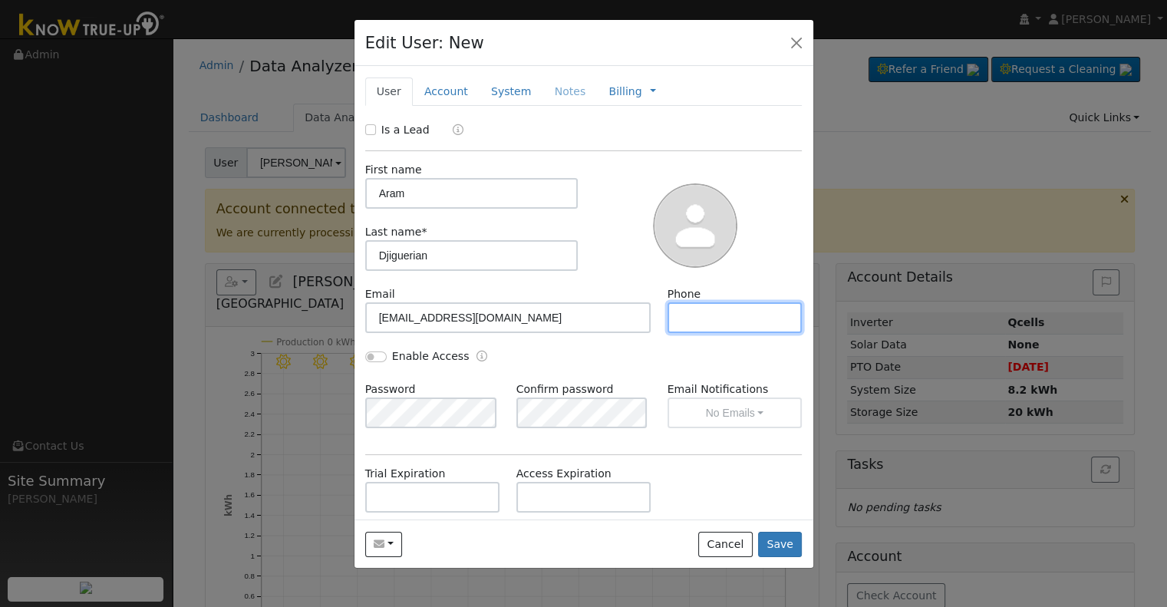
click at [741, 312] on input "text" at bounding box center [735, 317] width 135 height 31
click at [734, 312] on input "text" at bounding box center [735, 317] width 135 height 31
paste input "(626) 372-3722"
type input "(626) 372-3722"
click at [372, 352] on input "Enable Access" at bounding box center [375, 357] width 21 height 11
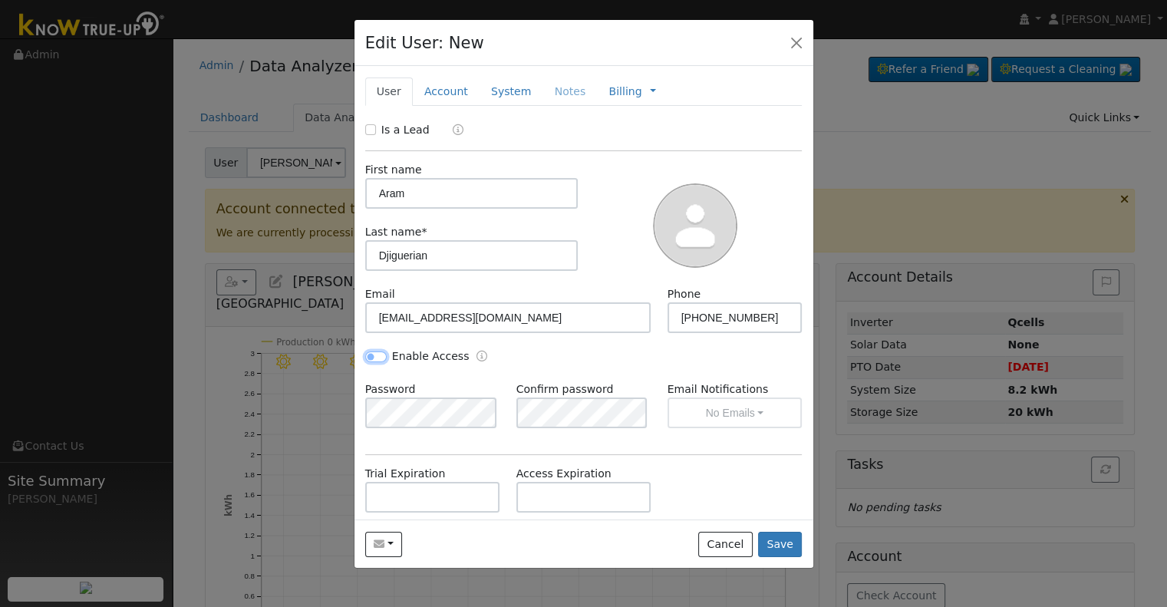
checkbox input "true"
click at [682, 359] on div "Enable Access" at bounding box center [584, 364] width 454 height 33
click at [710, 418] on button "No Emails" at bounding box center [735, 413] width 135 height 31
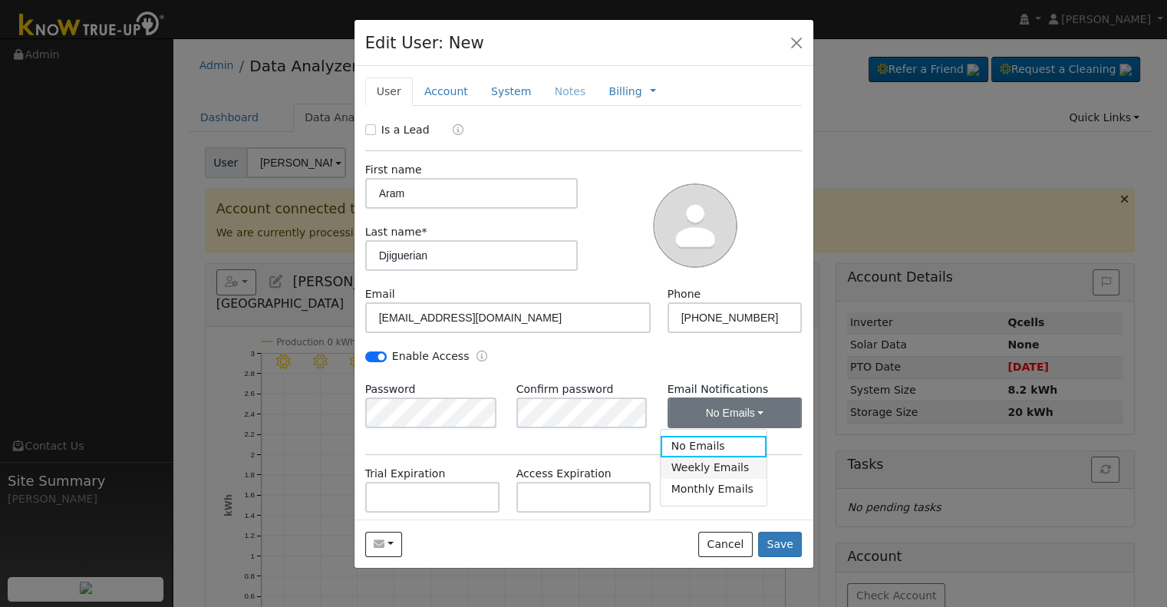
click at [728, 464] on link "Weekly Emails" at bounding box center [714, 467] width 107 height 21
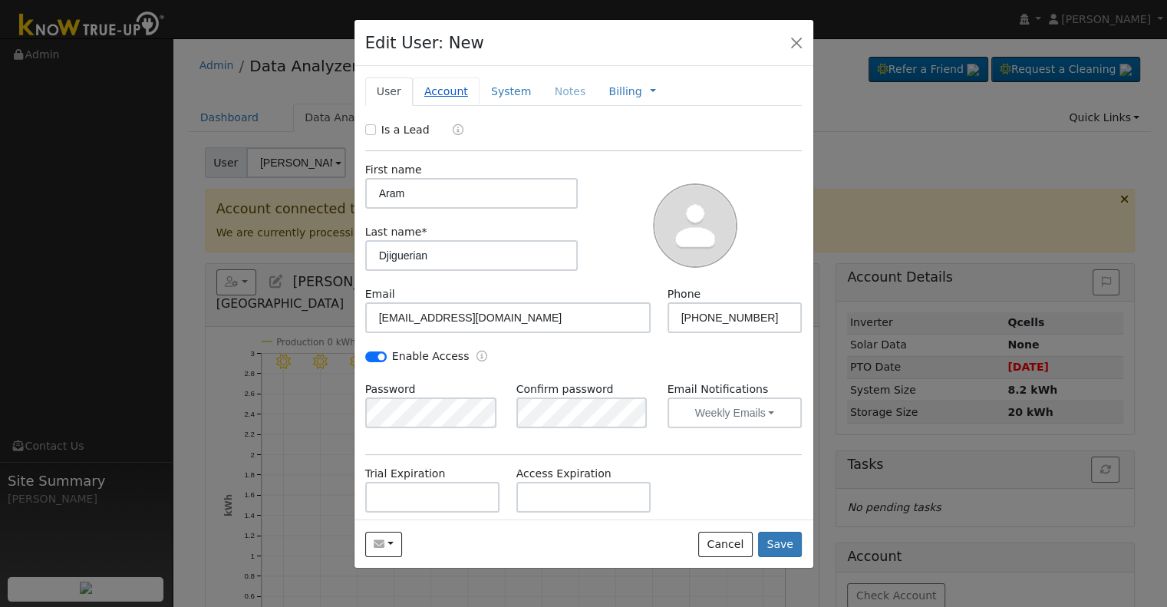
click at [437, 100] on link "Account" at bounding box center [446, 92] width 67 height 28
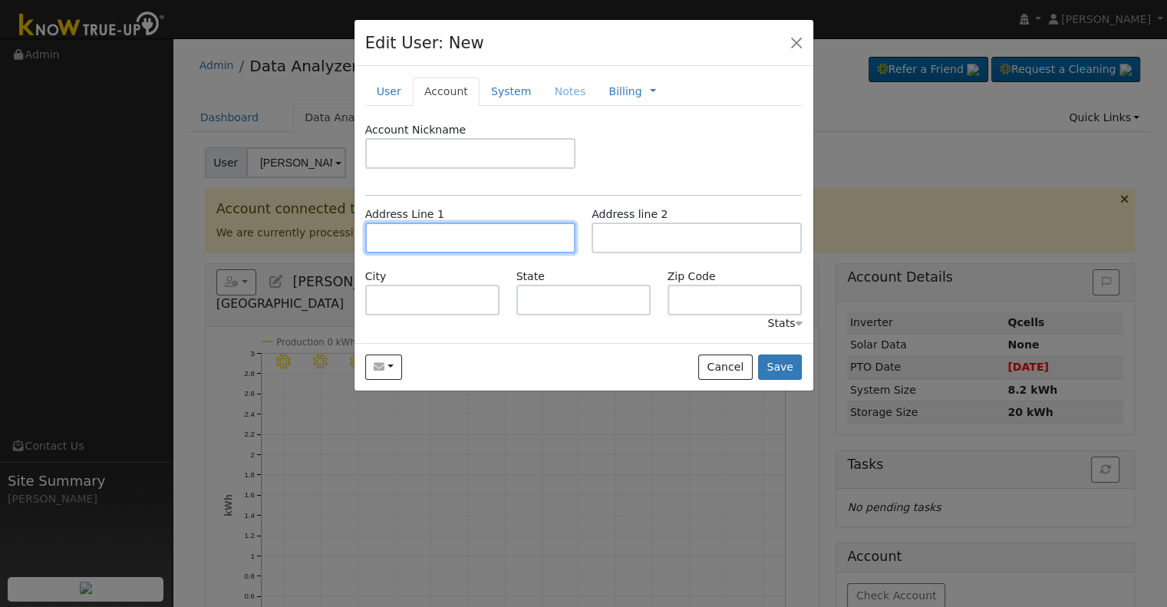
click at [461, 248] on input "text" at bounding box center [470, 238] width 210 height 31
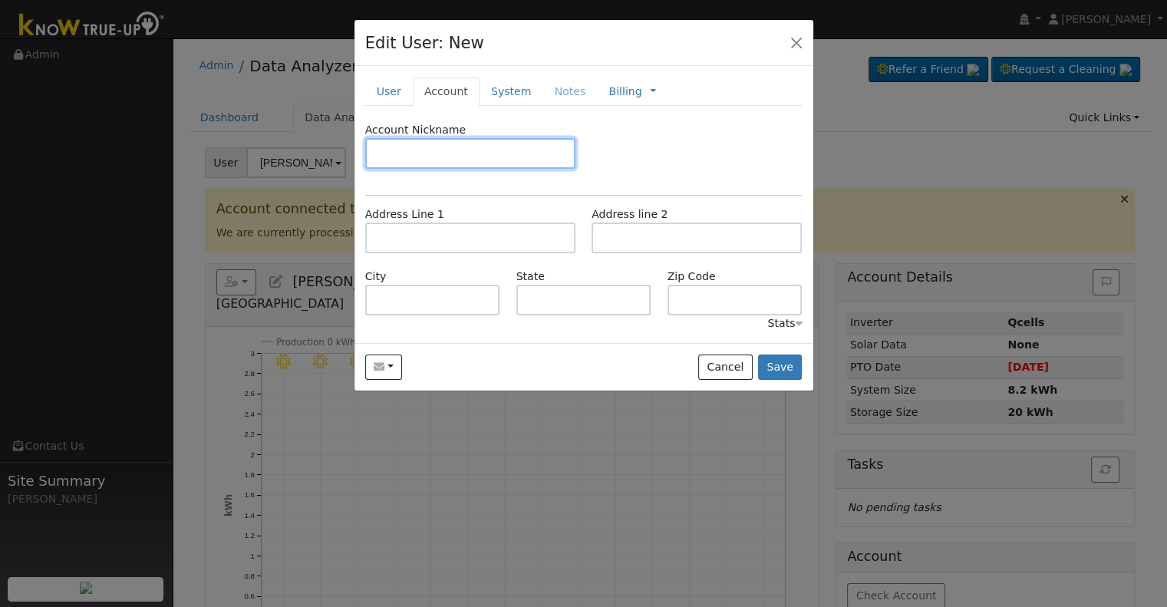
click at [421, 160] on input "text" at bounding box center [470, 153] width 210 height 31
paste input "[STREET_ADDRESS]"
type input "[STREET_ADDRESS]"
drag, startPoint x: 509, startPoint y: 159, endPoint x: 302, endPoint y: 159, distance: 207.2
click at [0, 0] on div "Edit User: New Select an Ac... New Account Nickname Cancel Create Are you sure …" at bounding box center [0, 0] width 0 height 0
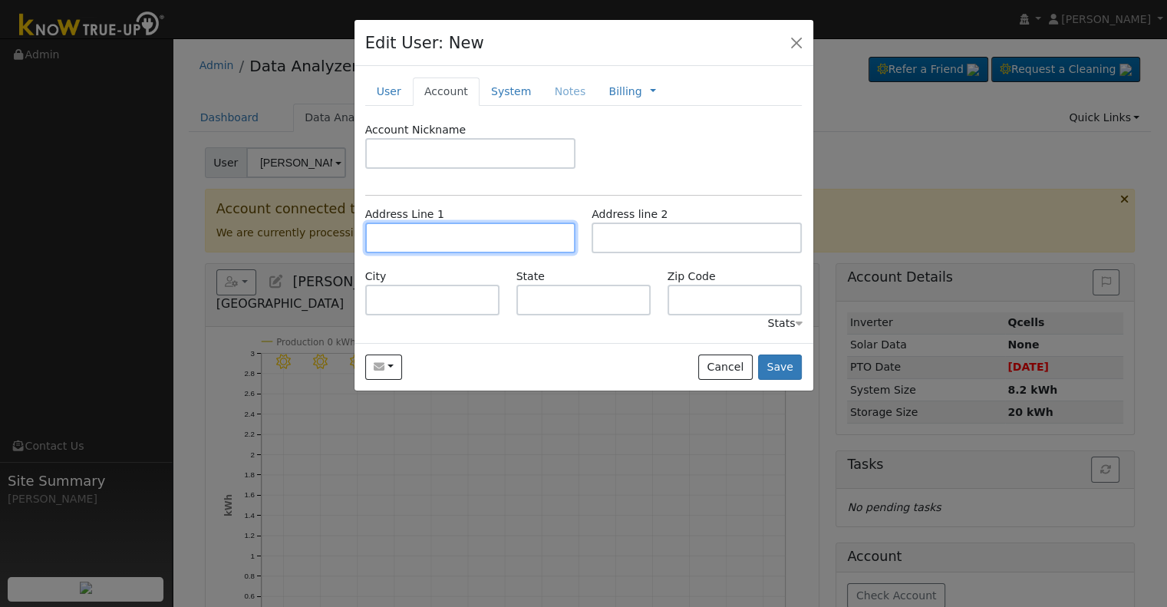
click at [479, 235] on input "text" at bounding box center [470, 238] width 210 height 31
paste input "[STREET_ADDRESS]"
type input "[STREET_ADDRESS]"
type input "[GEOGRAPHIC_DATA]"
type input "CA"
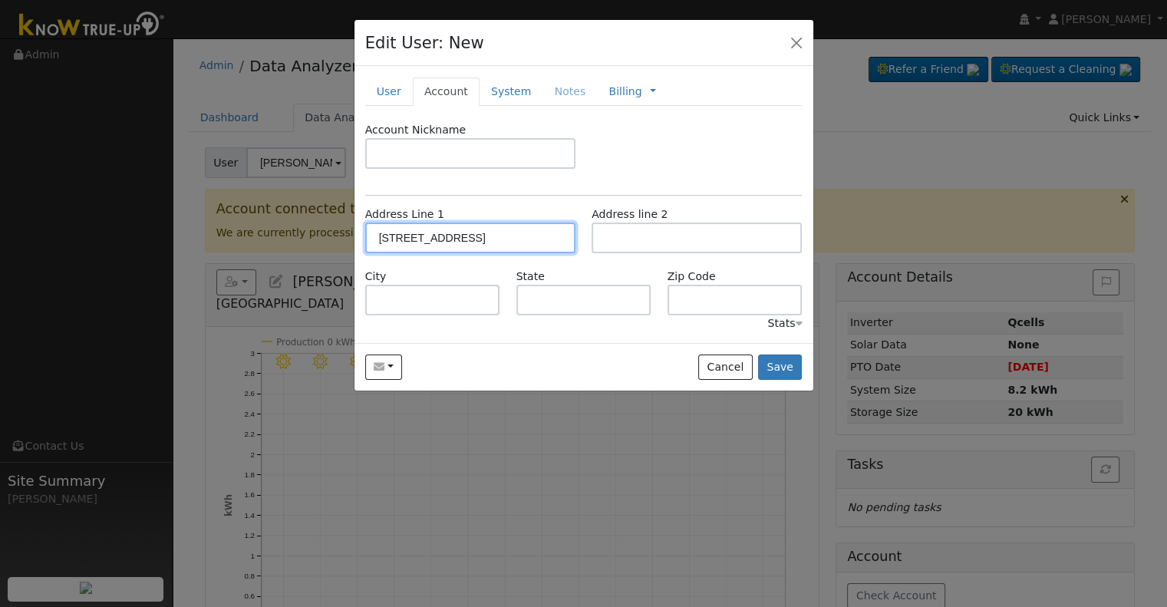
type input "93720"
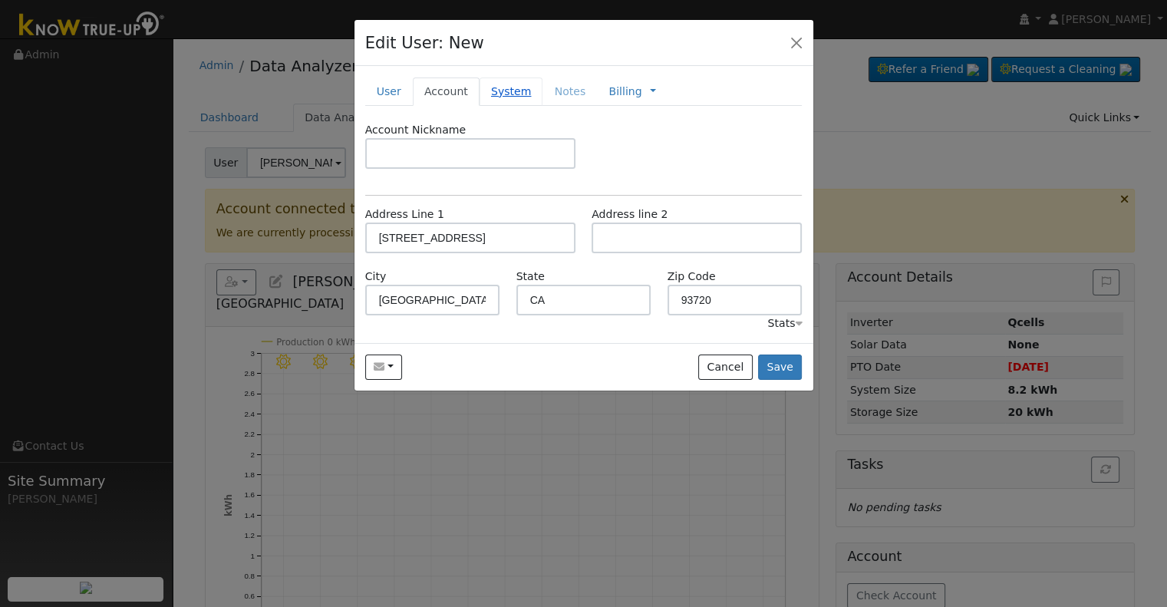
click at [488, 93] on link "System" at bounding box center [512, 92] width 64 height 28
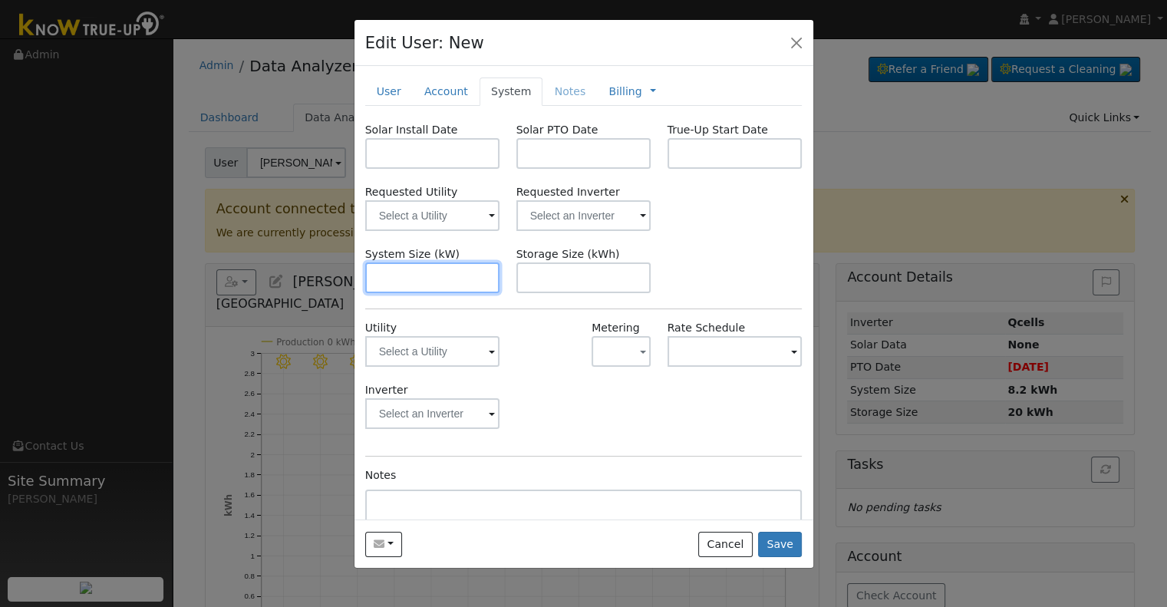
click at [469, 278] on input "text" at bounding box center [432, 277] width 135 height 31
paste input "7.790"
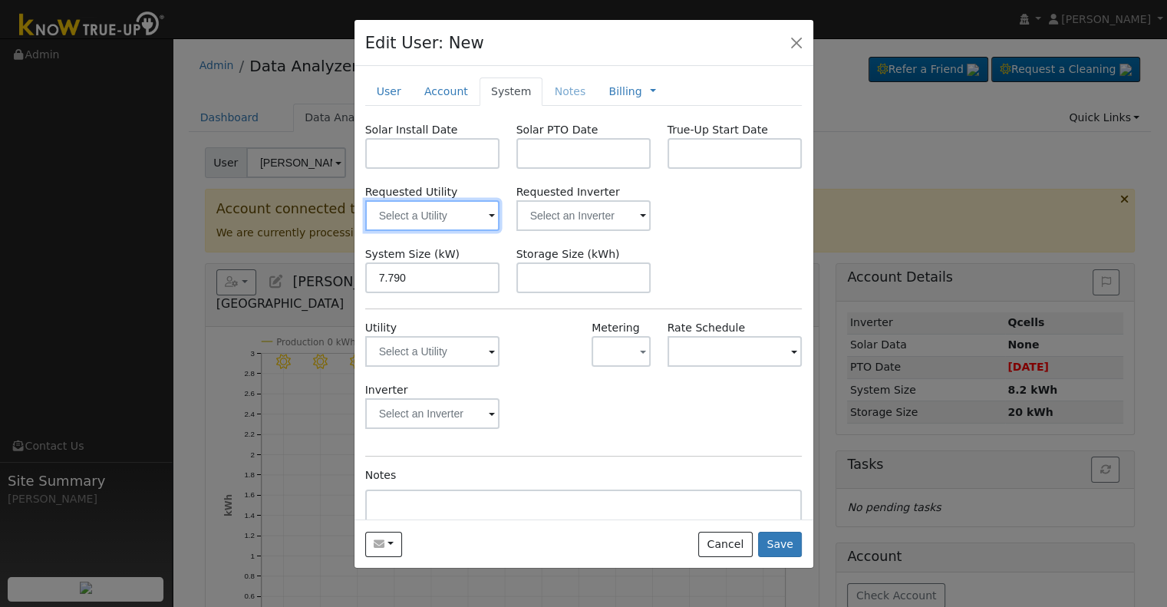
type input "7.8"
click at [434, 208] on input "text" at bounding box center [432, 215] width 135 height 31
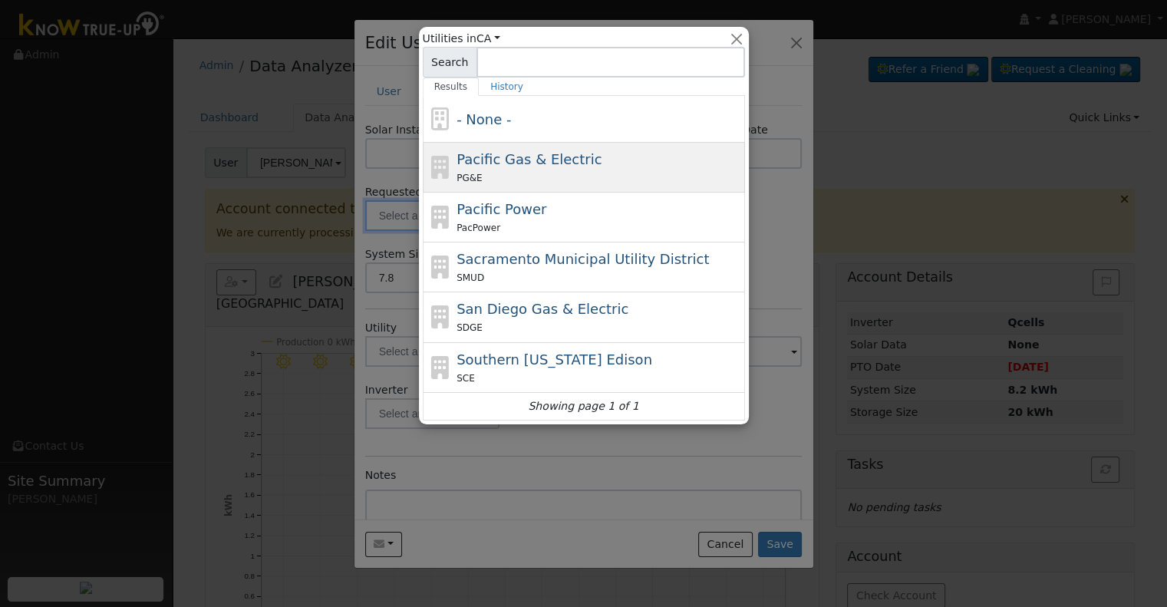
click at [639, 180] on div "PG&E" at bounding box center [599, 178] width 285 height 16
type input "Pacific Gas & Electric"
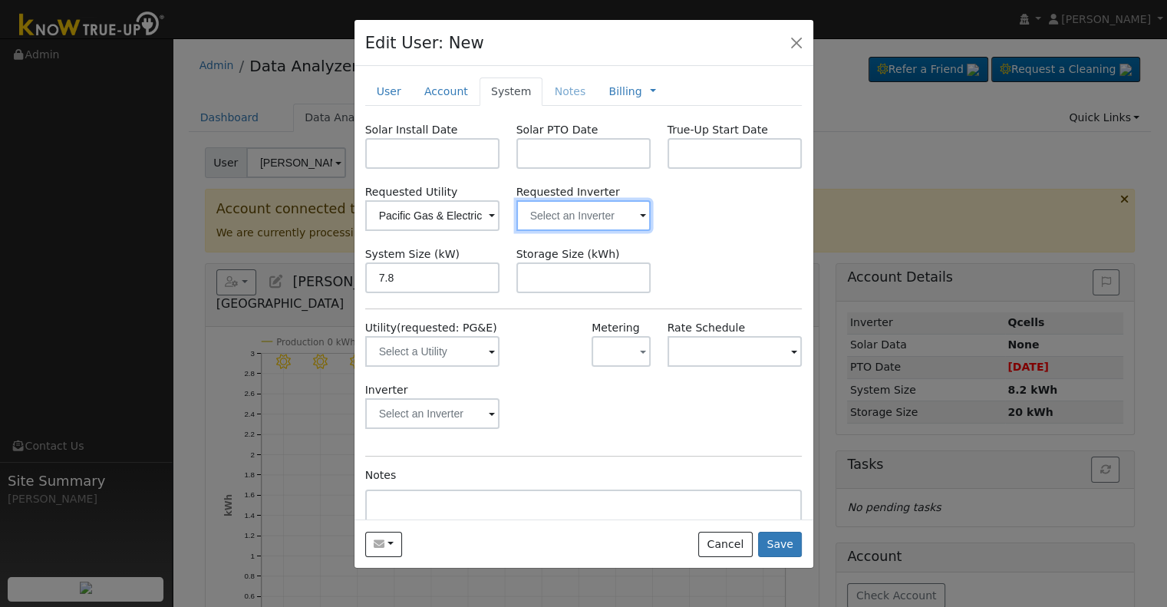
click at [500, 216] on input "text" at bounding box center [432, 215] width 135 height 31
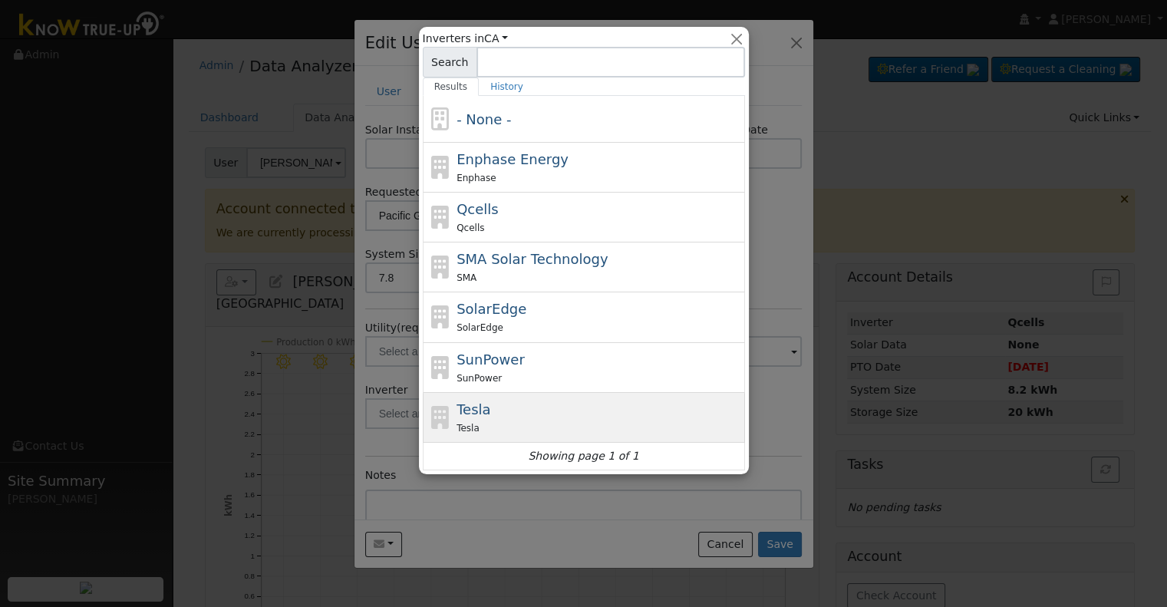
click at [609, 404] on div "Tesla Tesla" at bounding box center [599, 417] width 285 height 37
type input "Tesla"
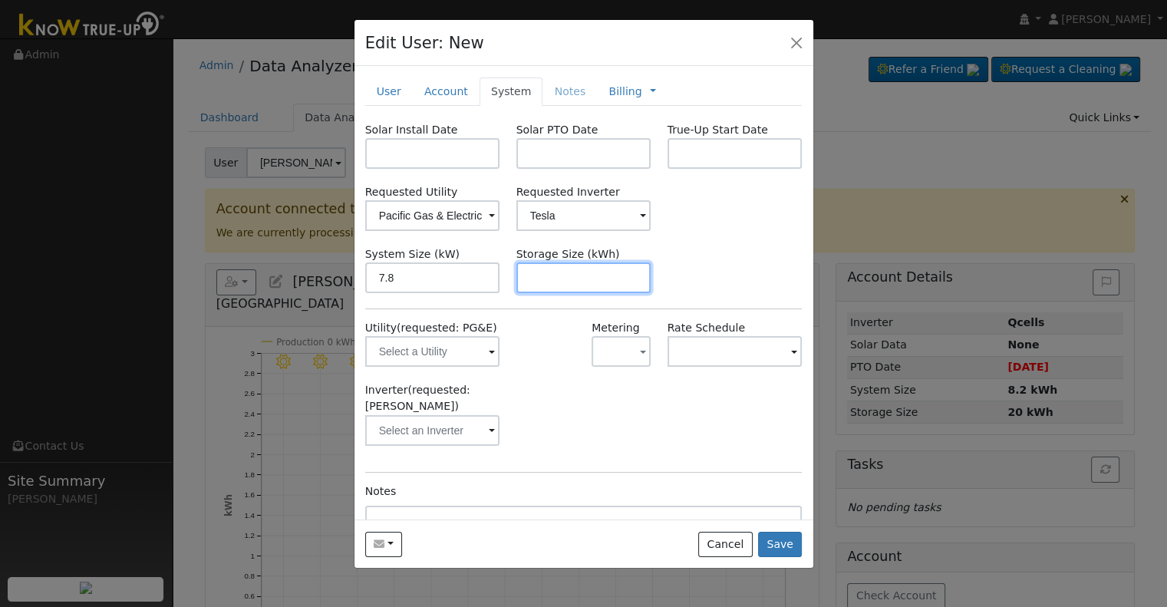
click at [556, 288] on input "text" at bounding box center [584, 277] width 135 height 31
paste input "13.50"
type input "13.5"
click at [614, 134] on div "Solar PTO Date" at bounding box center [583, 145] width 151 height 47
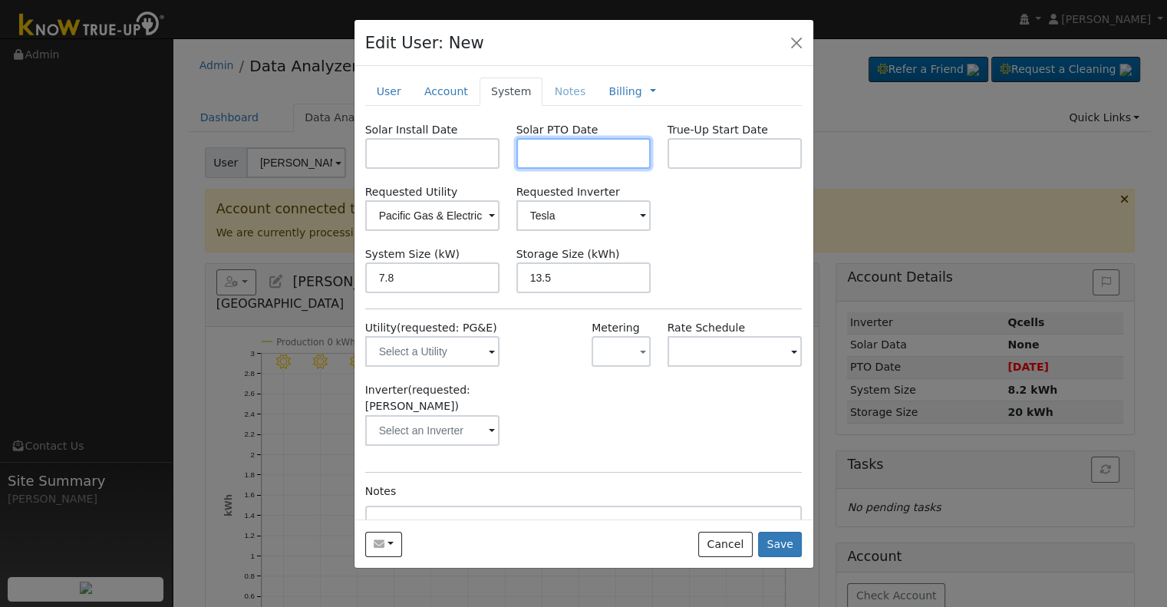
click at [619, 147] on input "text" at bounding box center [584, 153] width 135 height 31
paste input "8/13/2025"
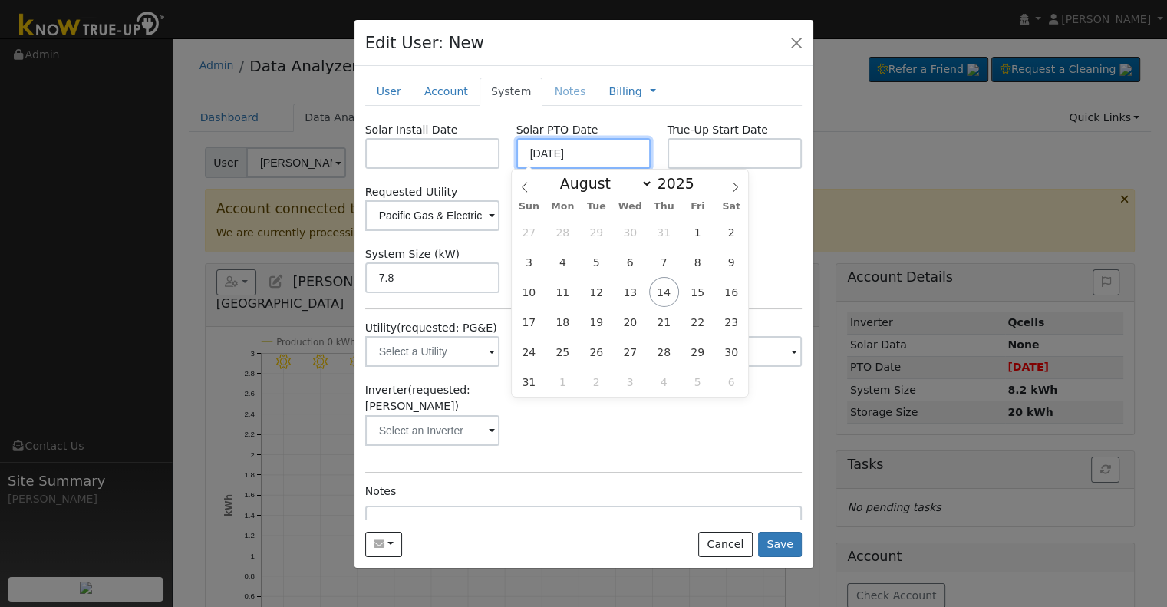
type input "[DATE]"
drag, startPoint x: 378, startPoint y: 162, endPoint x: 97, endPoint y: 145, distance: 280.6
click at [376, 162] on input "text" at bounding box center [432, 153] width 135 height 31
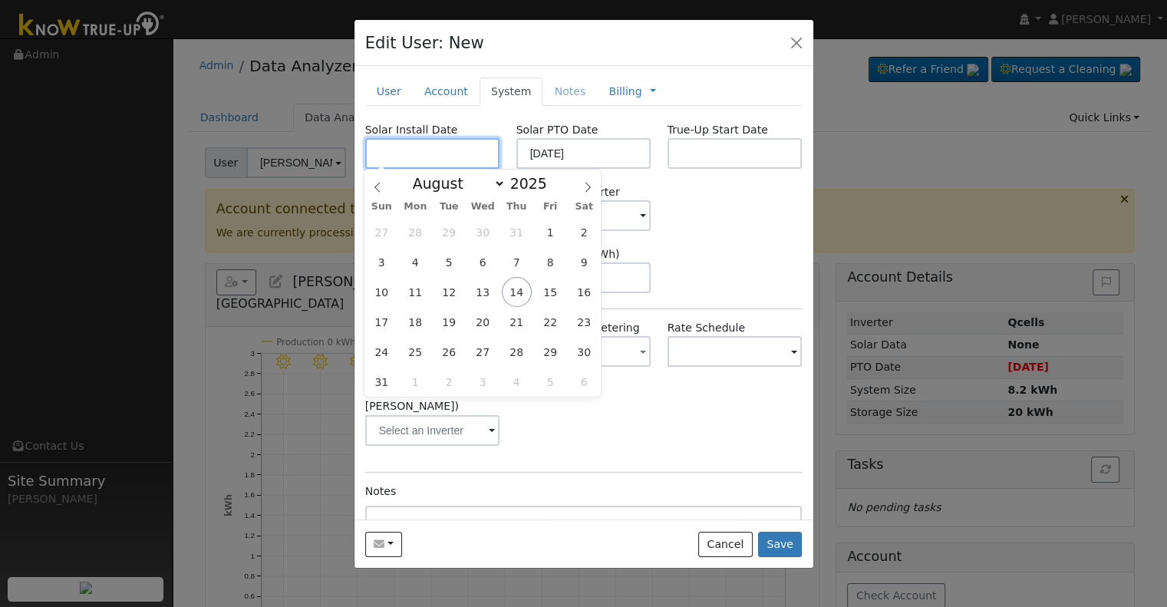
click at [464, 154] on input "text" at bounding box center [432, 153] width 135 height 31
paste input "6/19/2025"
type input "06/19/2025"
click at [696, 208] on div "Requested Utility Pacific Gas & Electric Requested Inverter Tesla" at bounding box center [584, 207] width 454 height 47
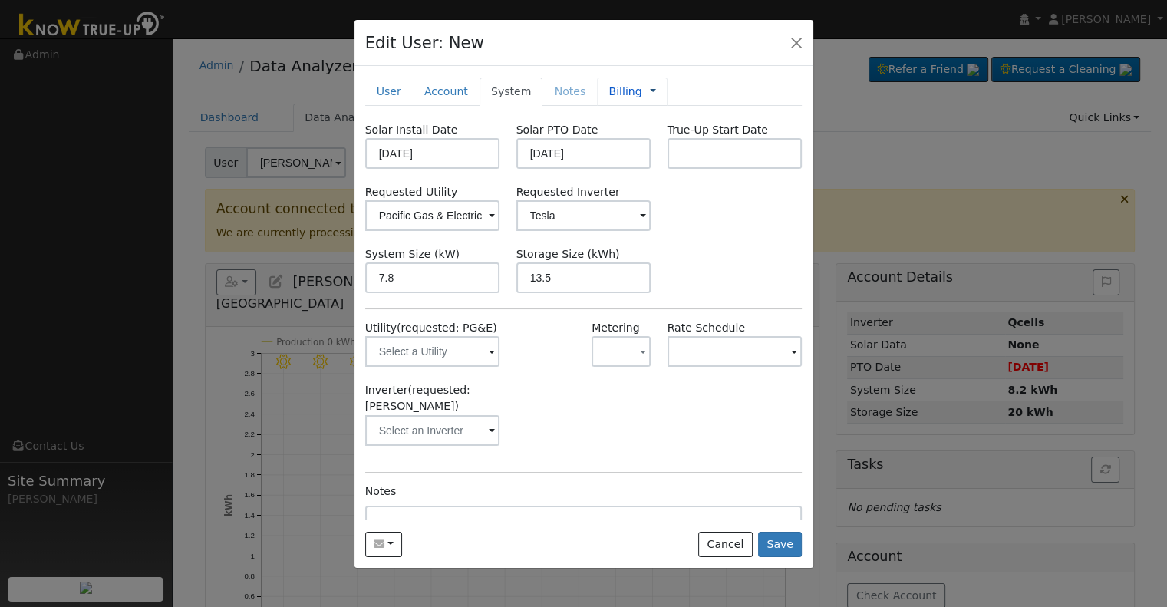
click at [650, 89] on link at bounding box center [653, 92] width 6 height 16
click at [668, 144] on link "Billing" at bounding box center [704, 140] width 107 height 21
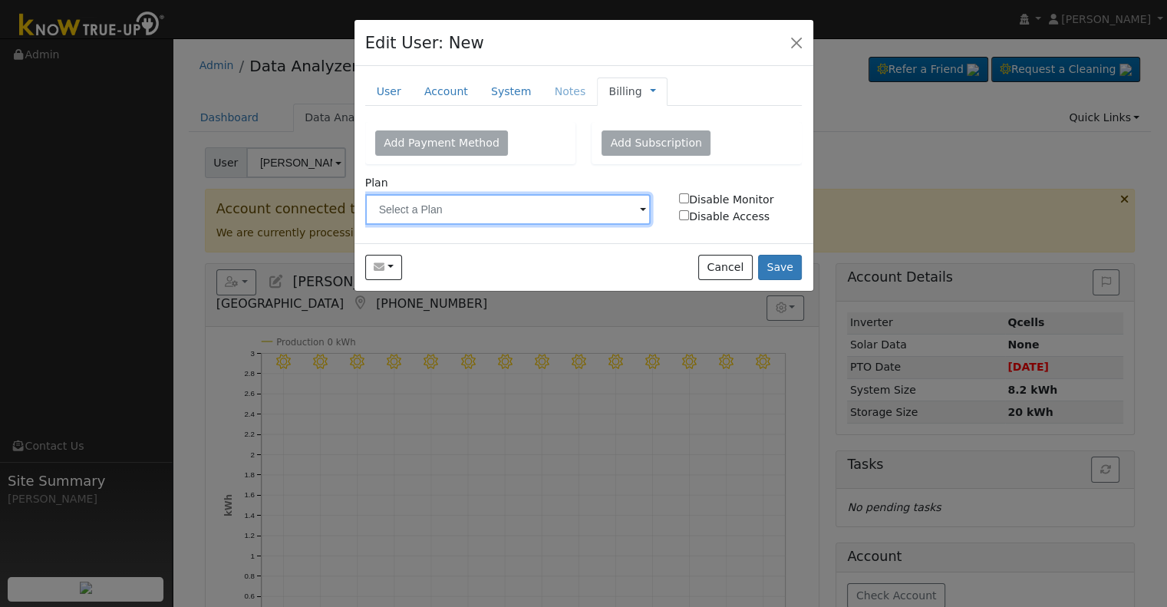
click at [492, 216] on input "text" at bounding box center [508, 209] width 286 height 31
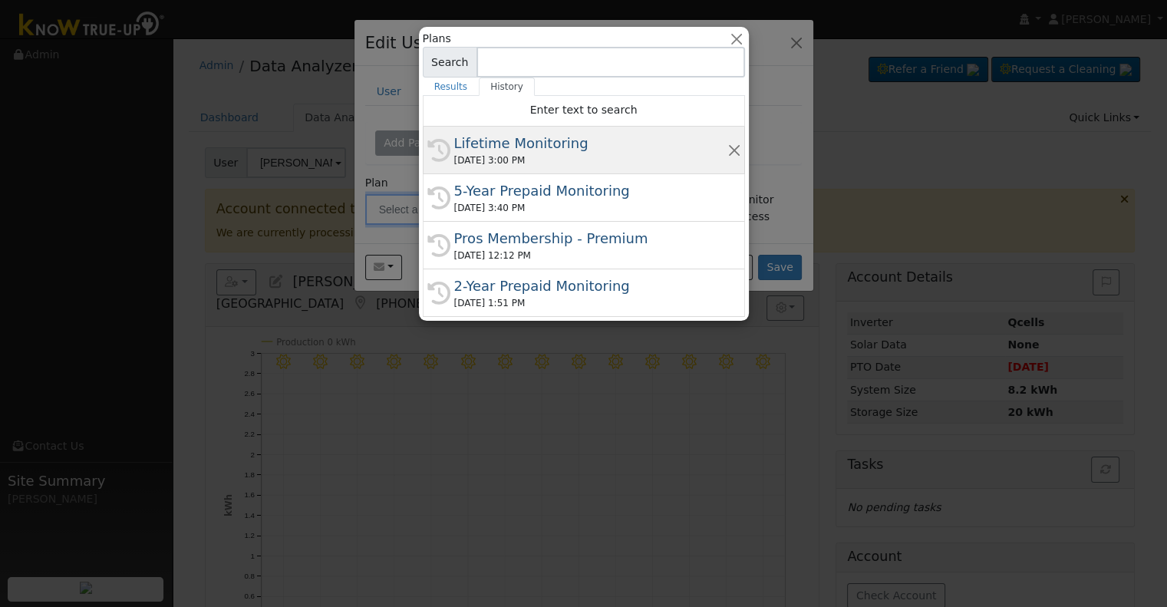
click at [536, 163] on div "[DATE] 3:00 PM" at bounding box center [590, 161] width 273 height 14
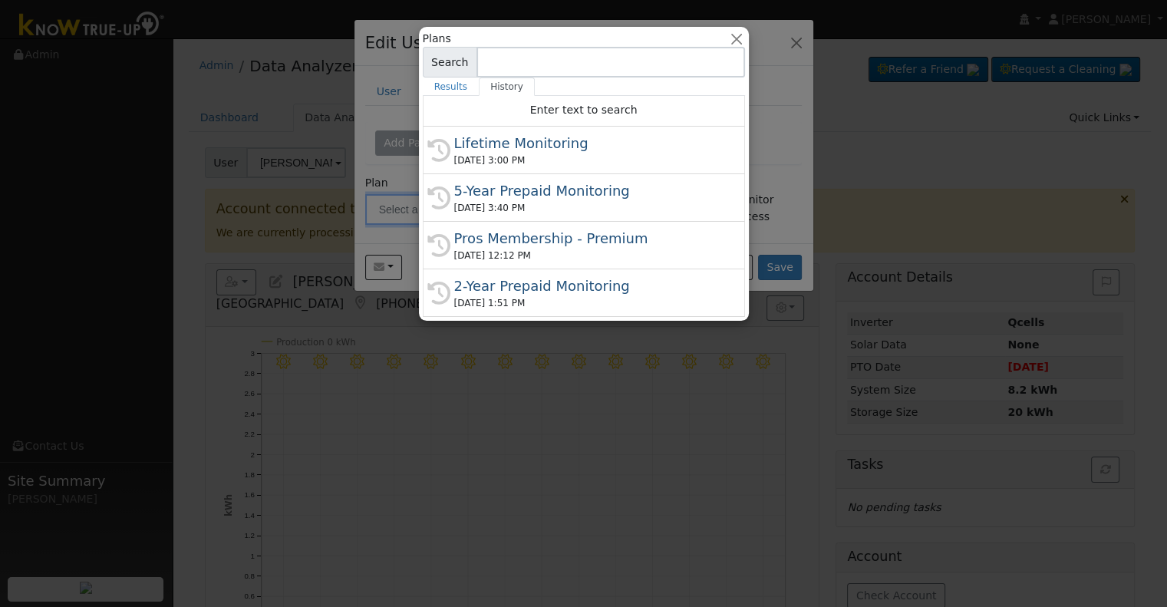
type input "Lifetime Monitoring"
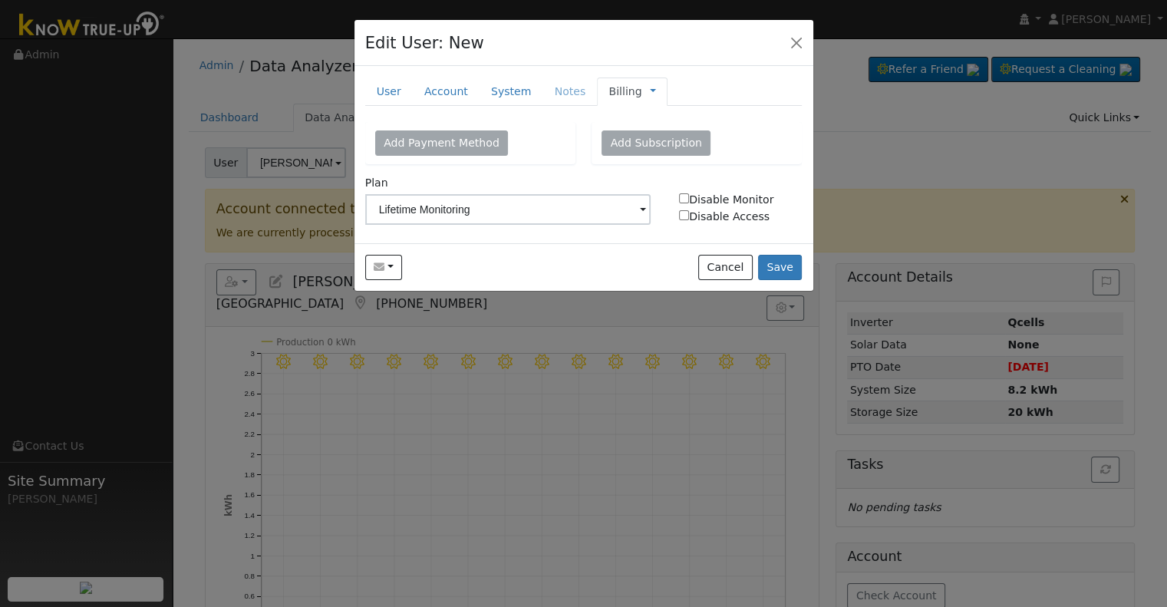
click at [611, 91] on link "Billing" at bounding box center [625, 92] width 33 height 16
click at [685, 121] on link "Management" at bounding box center [704, 118] width 107 height 21
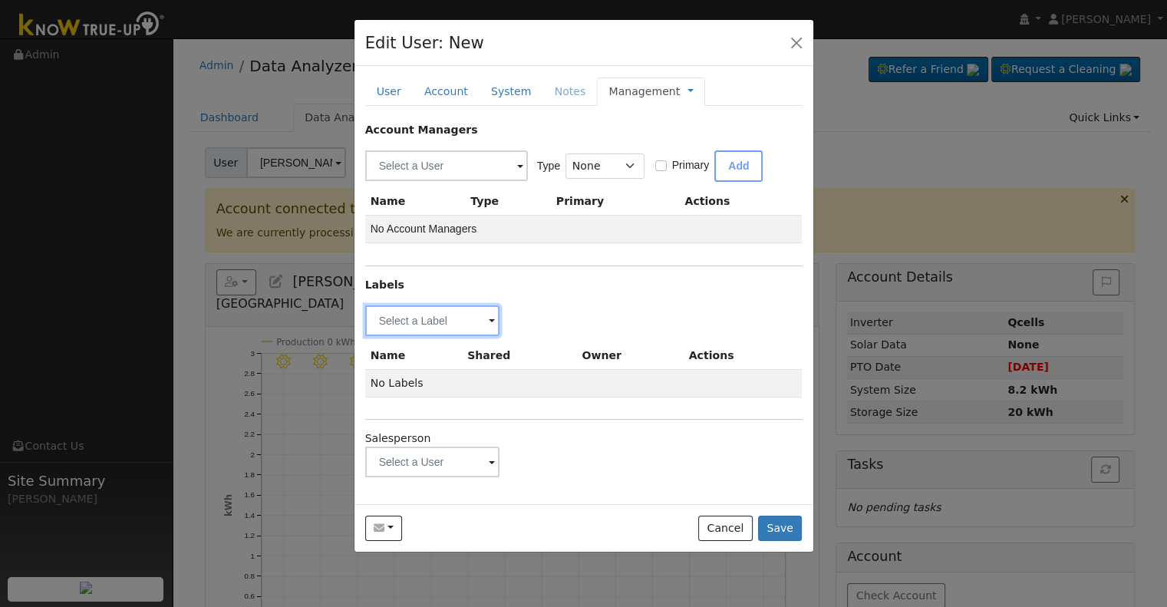
click at [468, 319] on input "text" at bounding box center [432, 320] width 135 height 31
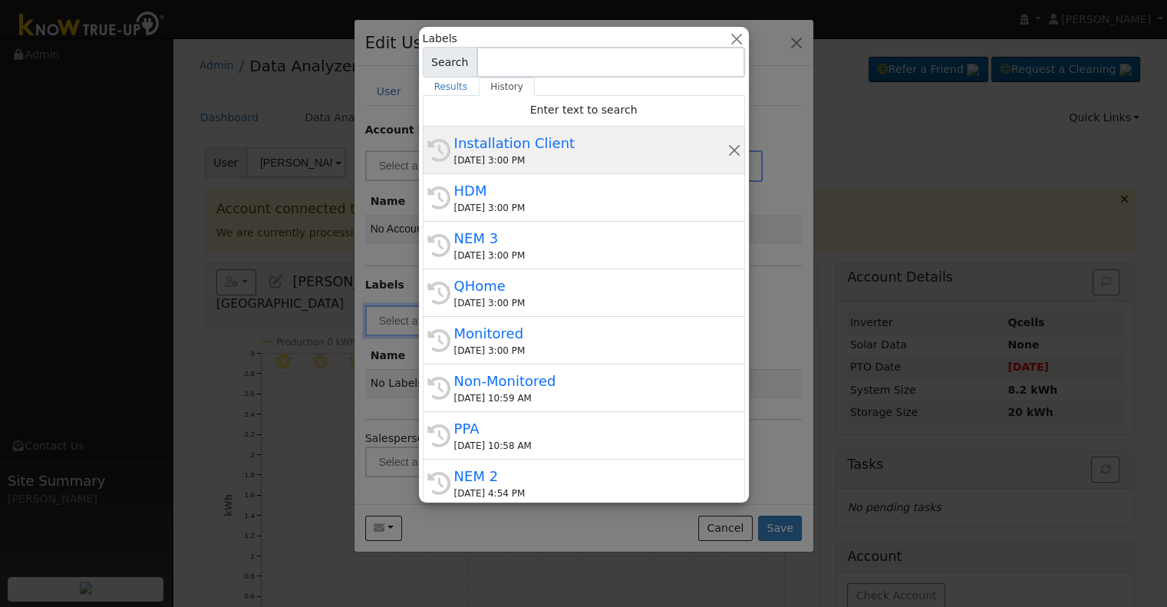
click at [484, 150] on div "Installation Client" at bounding box center [590, 143] width 273 height 21
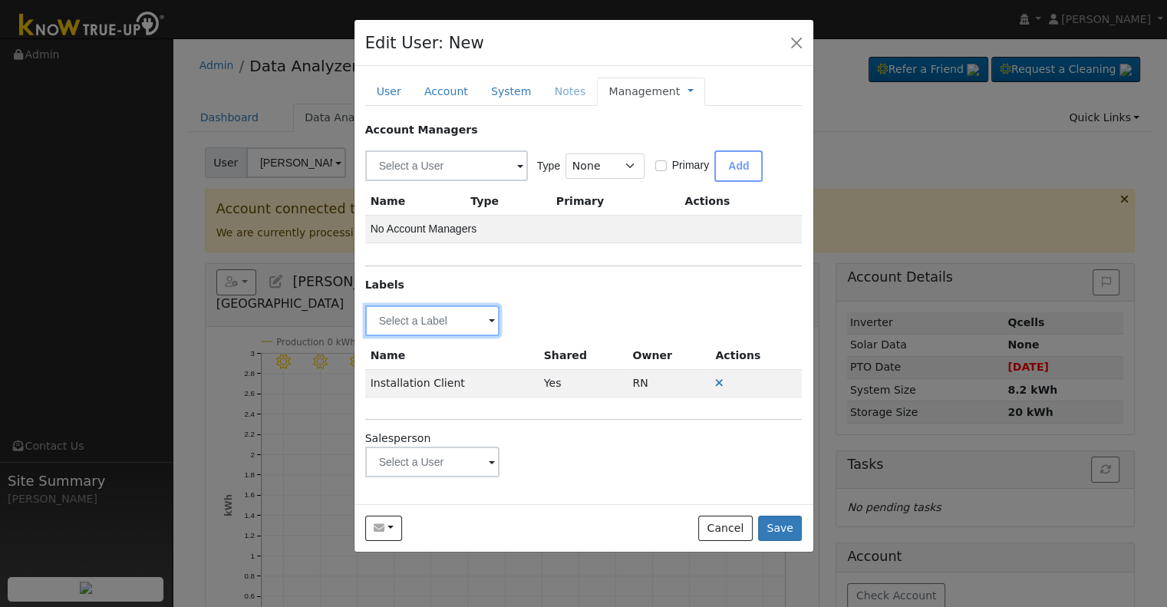
click at [456, 325] on input "text" at bounding box center [432, 320] width 135 height 31
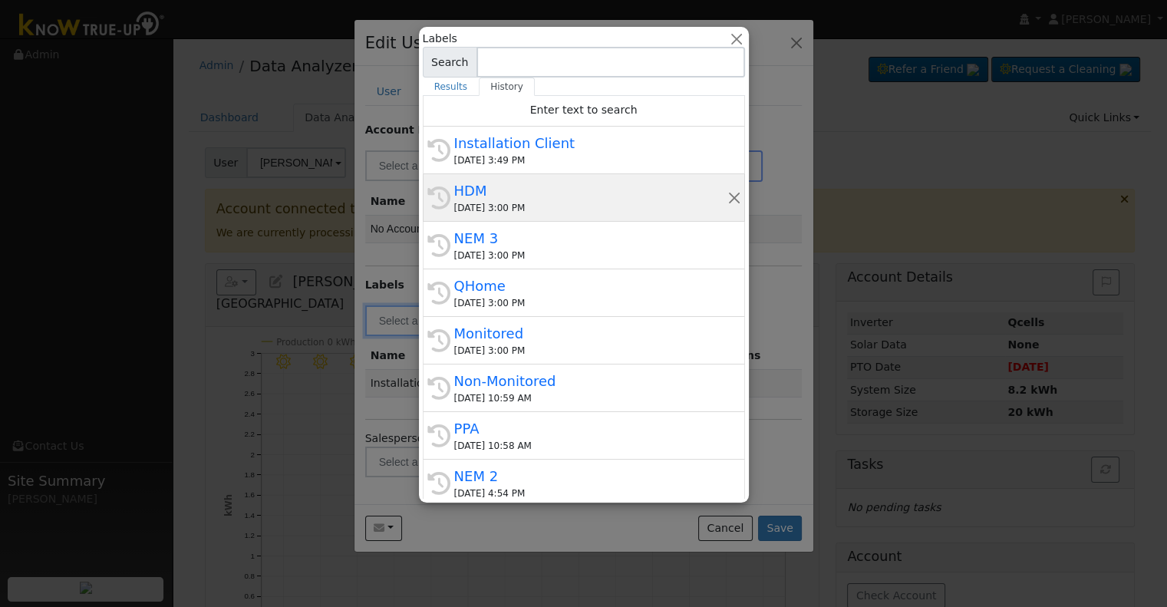
click at [522, 208] on div "[DATE] 3:00 PM" at bounding box center [590, 208] width 273 height 14
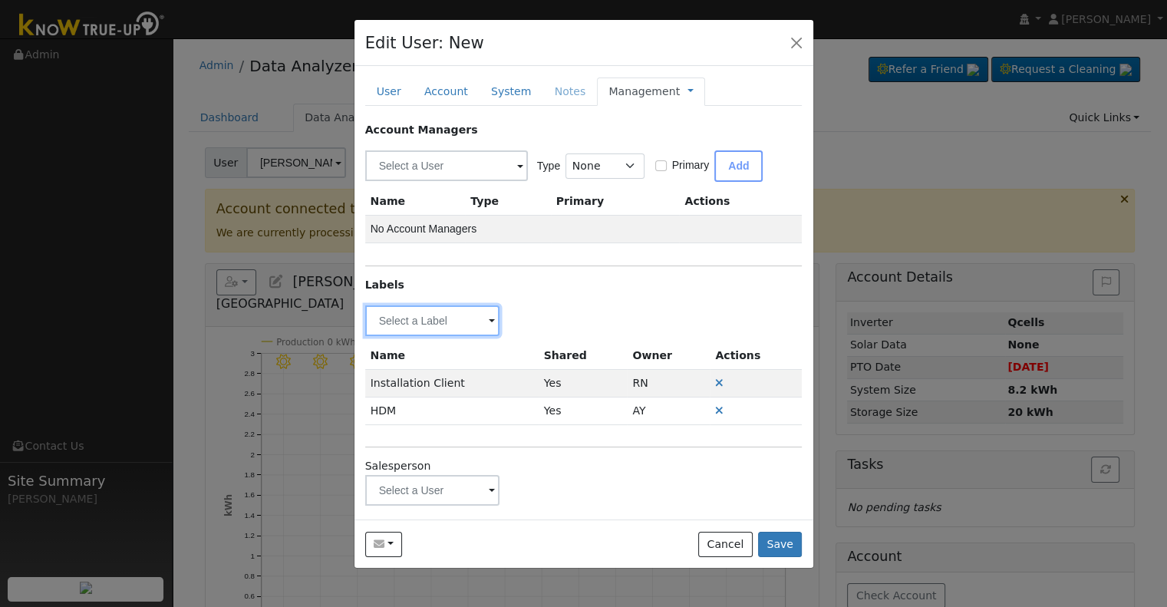
click at [469, 328] on input "text" at bounding box center [432, 320] width 135 height 31
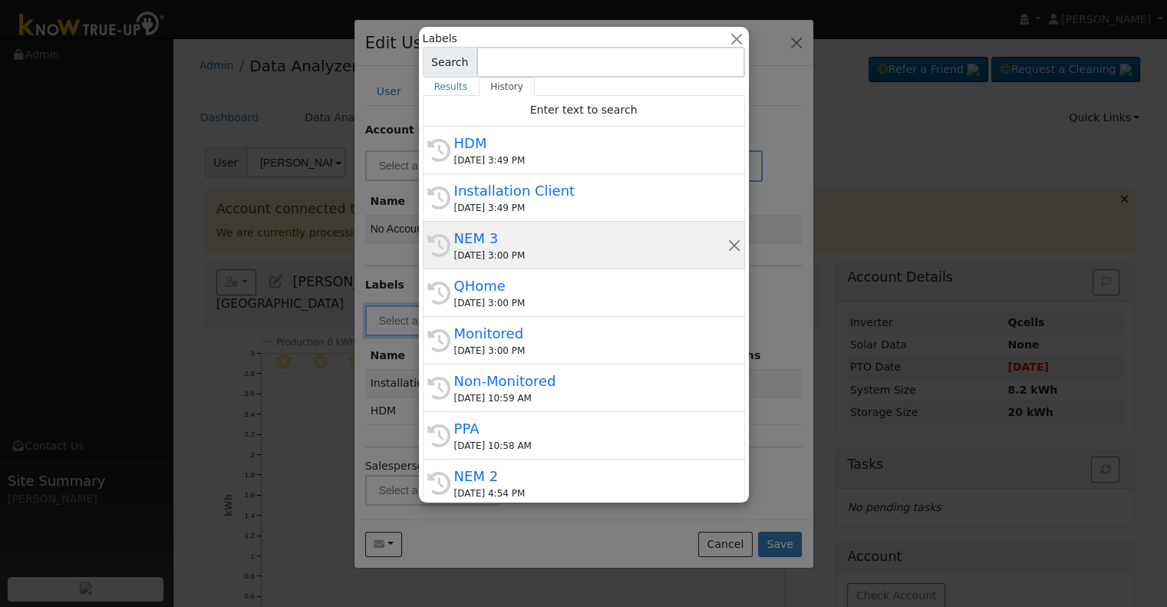
click at [546, 228] on div "NEM 3" at bounding box center [590, 238] width 273 height 21
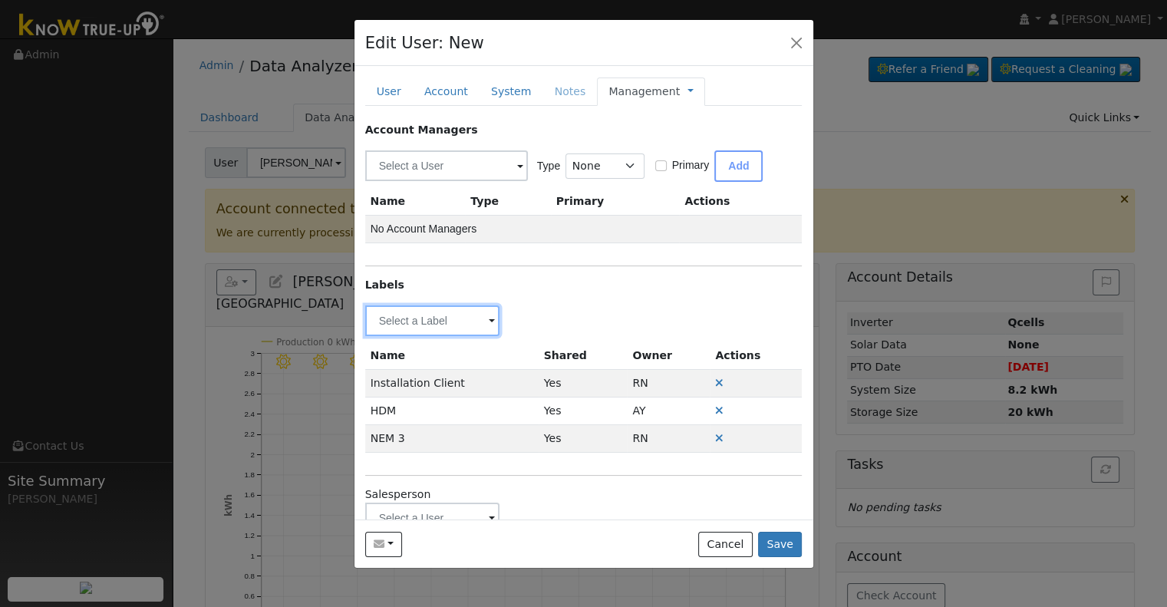
click at [477, 315] on input "text" at bounding box center [432, 320] width 135 height 31
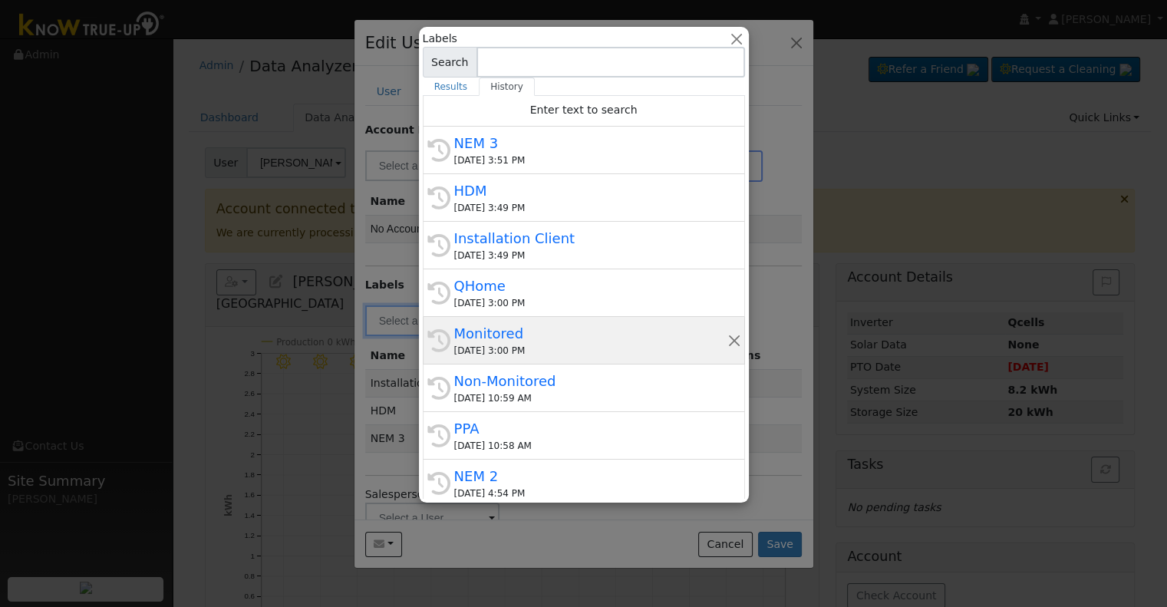
click at [527, 345] on div "[DATE] 3:00 PM" at bounding box center [590, 351] width 273 height 14
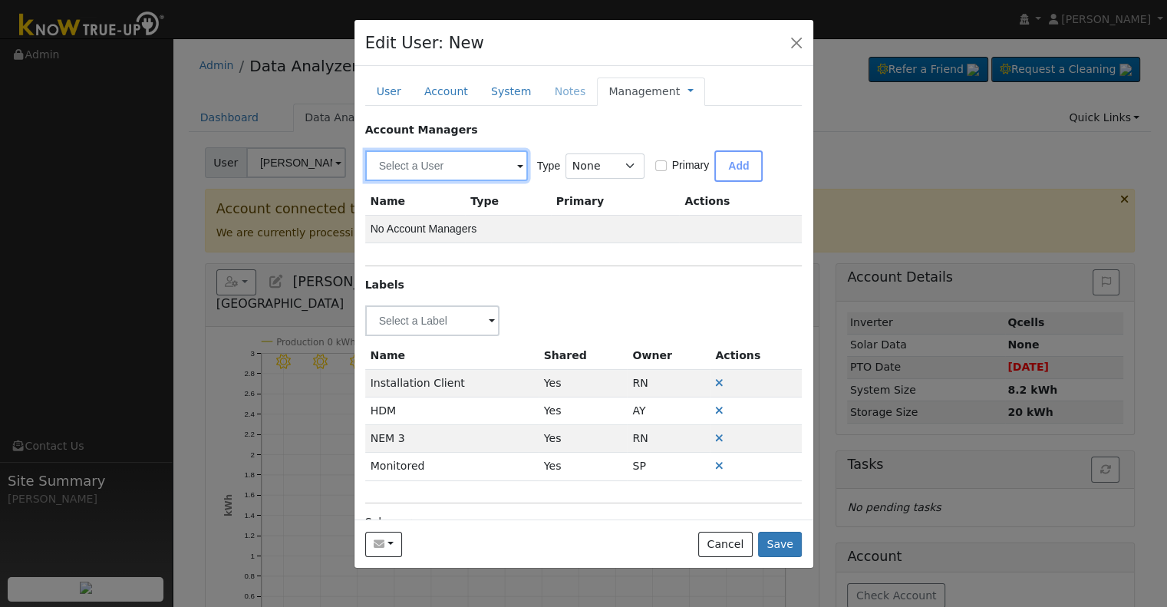
click at [457, 167] on input "text" at bounding box center [446, 165] width 163 height 31
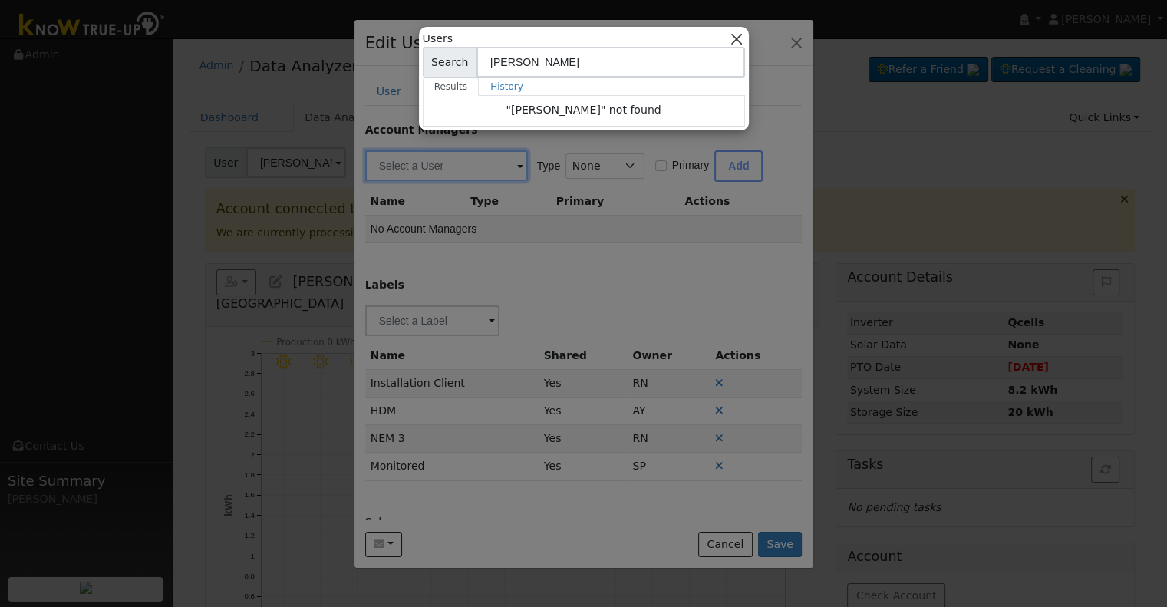
type input "jeffrey"
click at [741, 38] on button "button" at bounding box center [736, 39] width 16 height 16
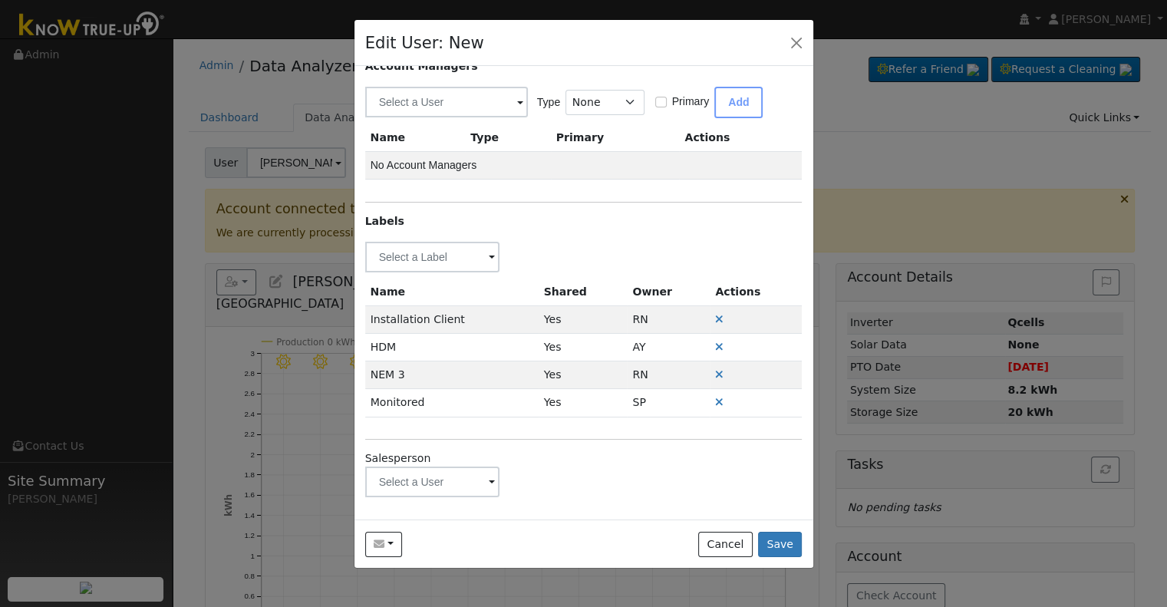
scroll to position [64, 0]
click at [455, 272] on input "text" at bounding box center [432, 256] width 135 height 31
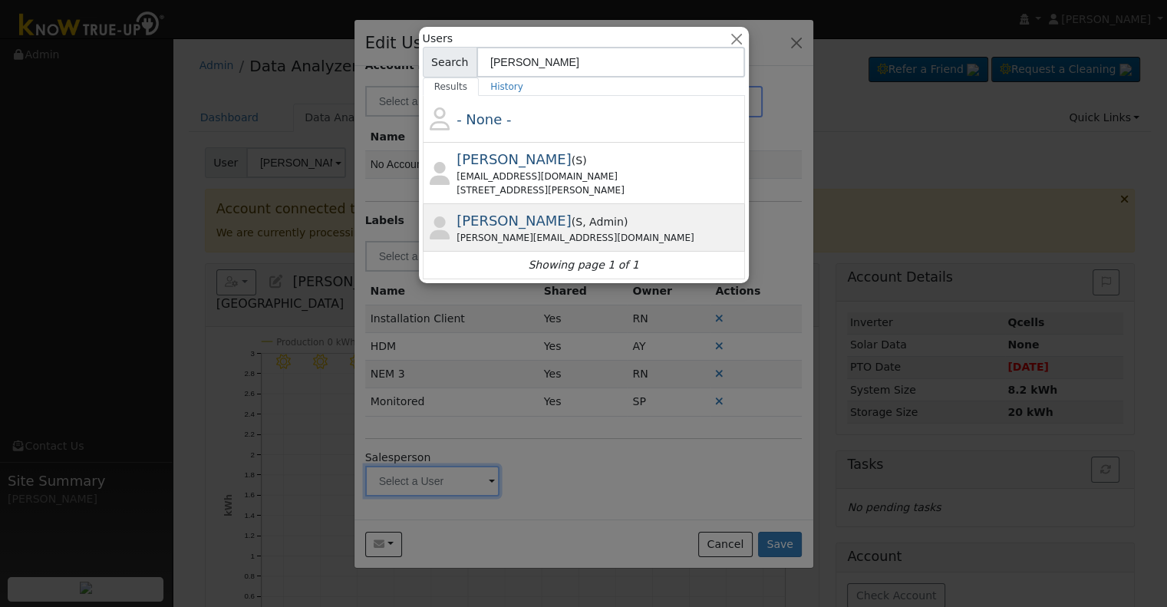
type input "jeff"
click at [583, 224] on span ", Admin" at bounding box center [603, 222] width 41 height 12
type input "Jeffrey Verrue"
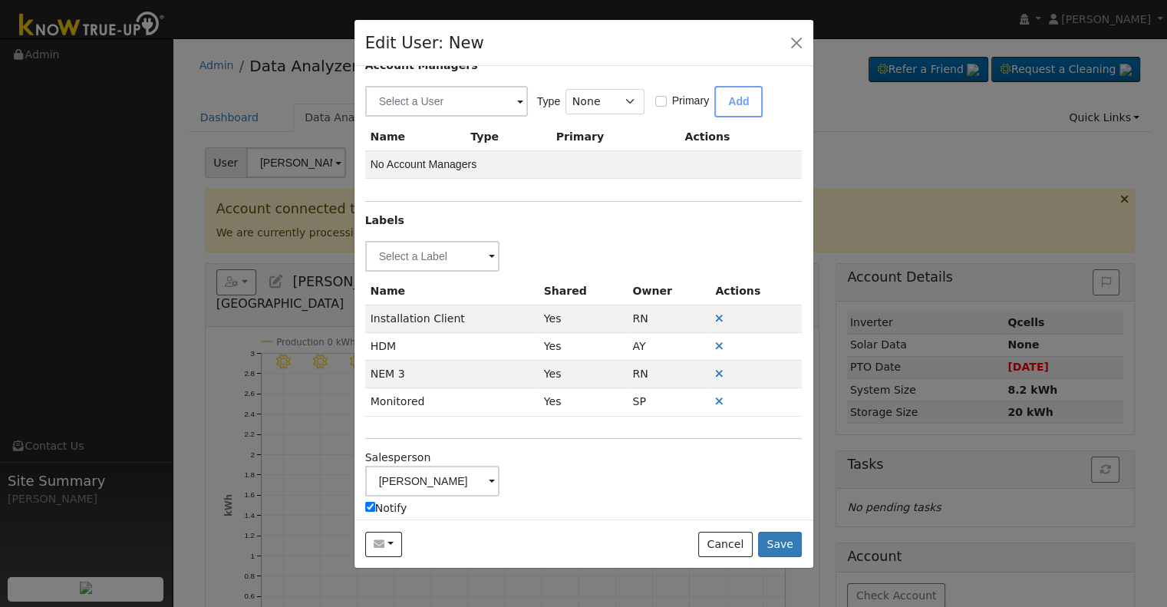
click at [396, 506] on label "Notify" at bounding box center [386, 508] width 42 height 16
click at [375, 506] on input "Notify" at bounding box center [370, 507] width 10 height 10
checkbox input "false"
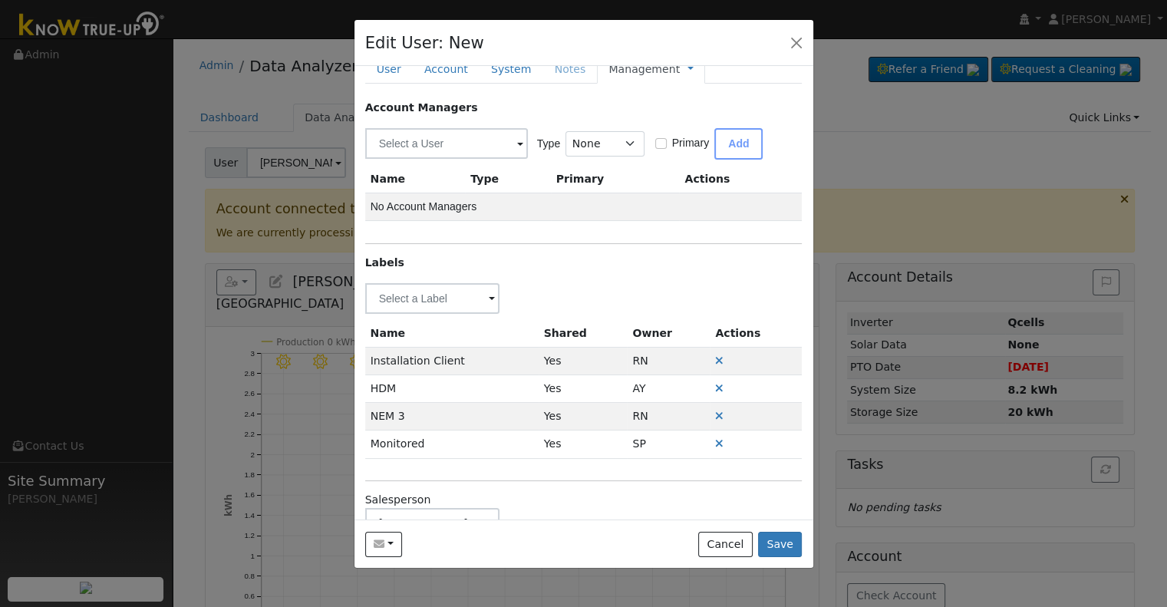
scroll to position [0, 0]
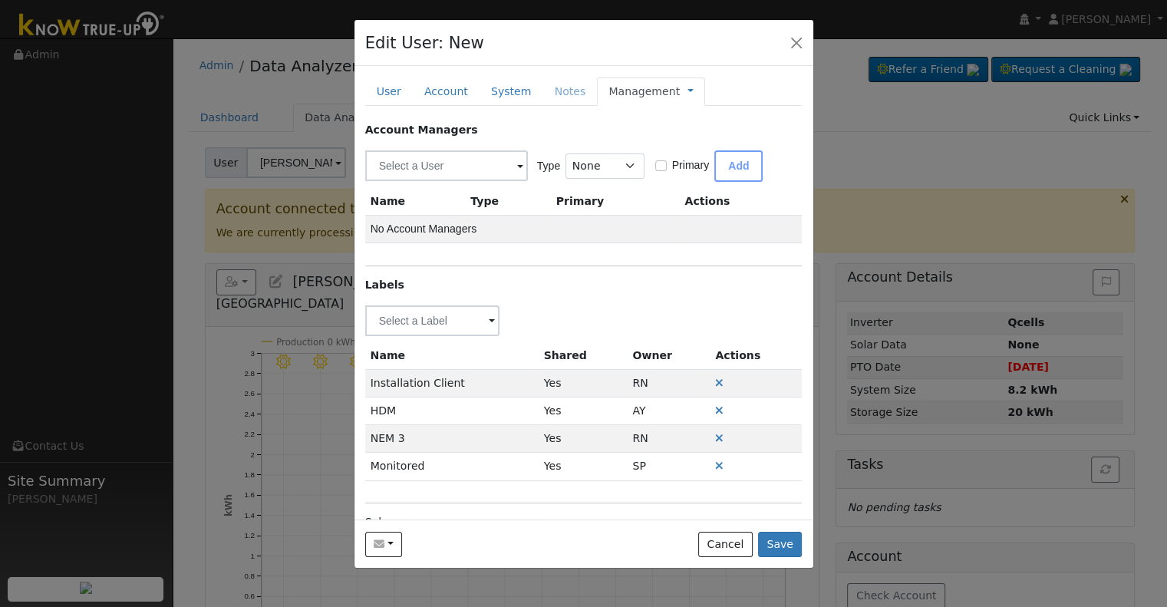
click at [634, 92] on link "Management" at bounding box center [644, 92] width 71 height 16
click at [688, 142] on link "Billing" at bounding box center [741, 140] width 107 height 21
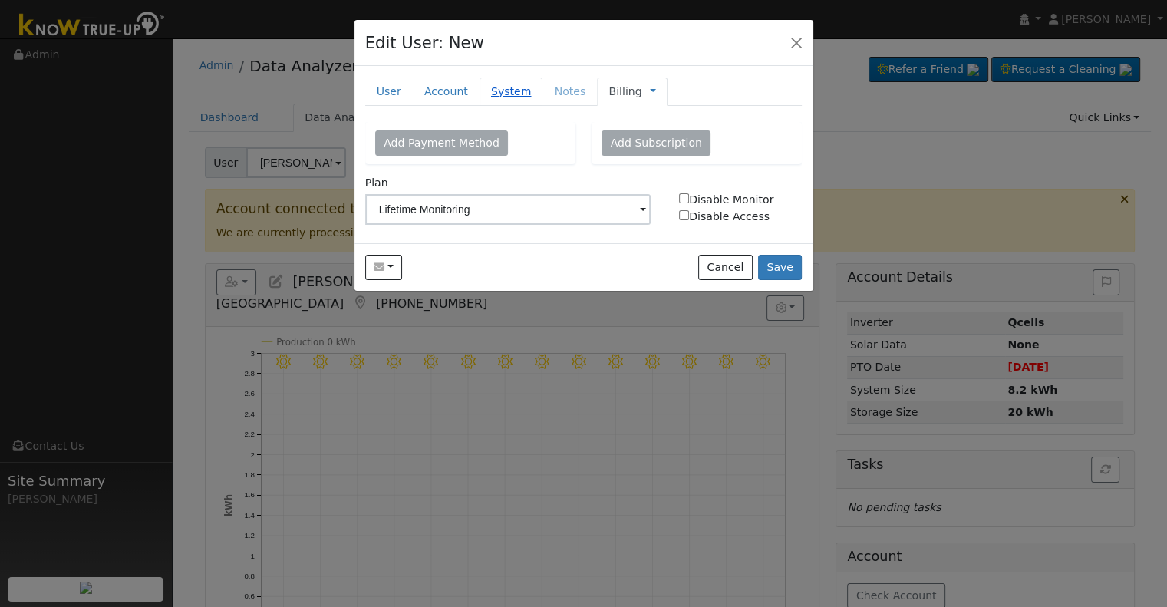
click at [480, 104] on link "System" at bounding box center [512, 92] width 64 height 28
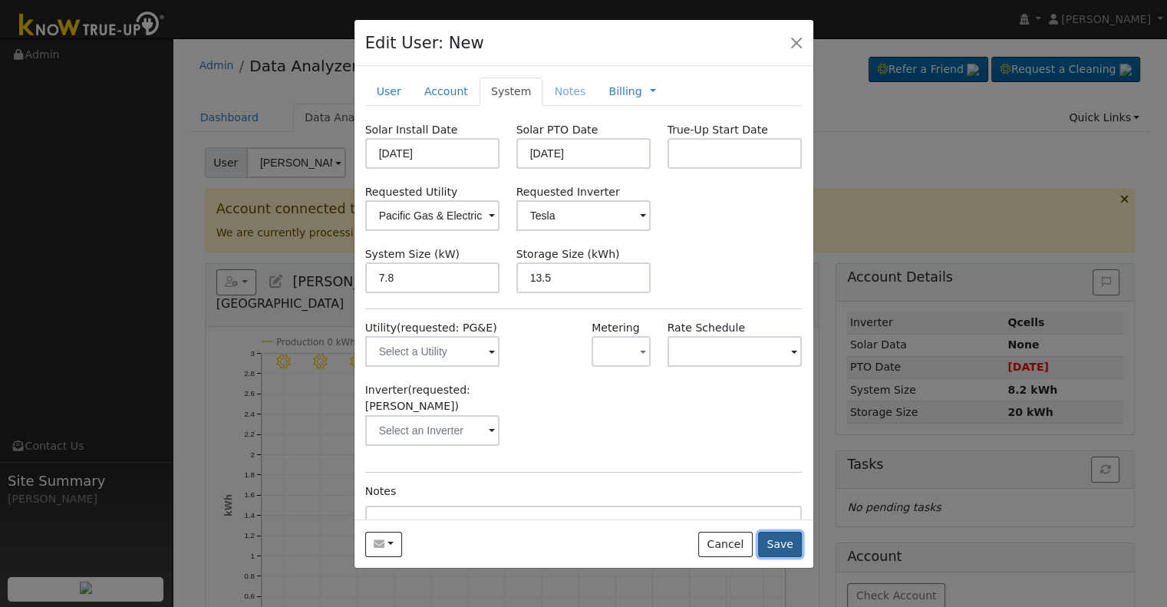
click at [777, 543] on button "Save" at bounding box center [780, 545] width 45 height 26
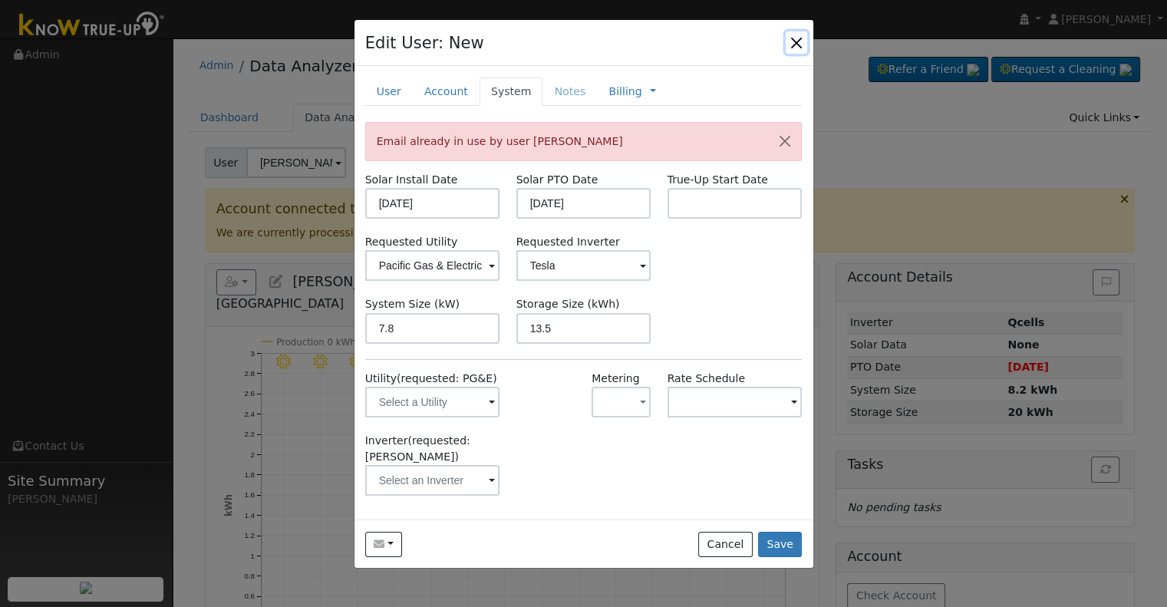
click at [795, 45] on button "button" at bounding box center [796, 41] width 21 height 21
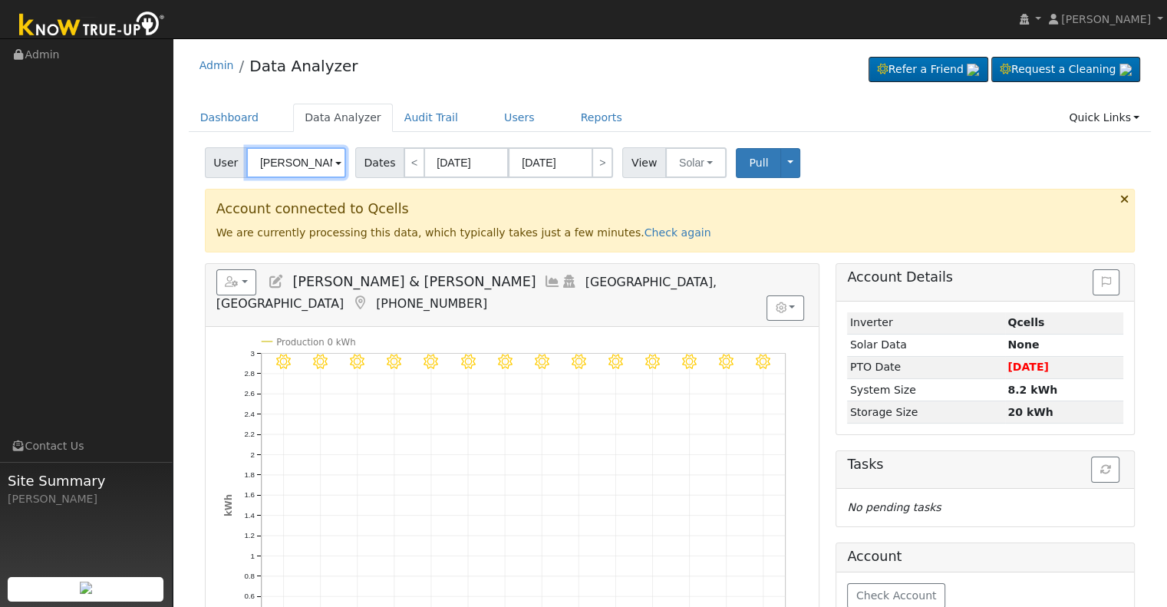
click at [286, 160] on input "[PERSON_NAME] & [PERSON_NAME]" at bounding box center [296, 162] width 100 height 31
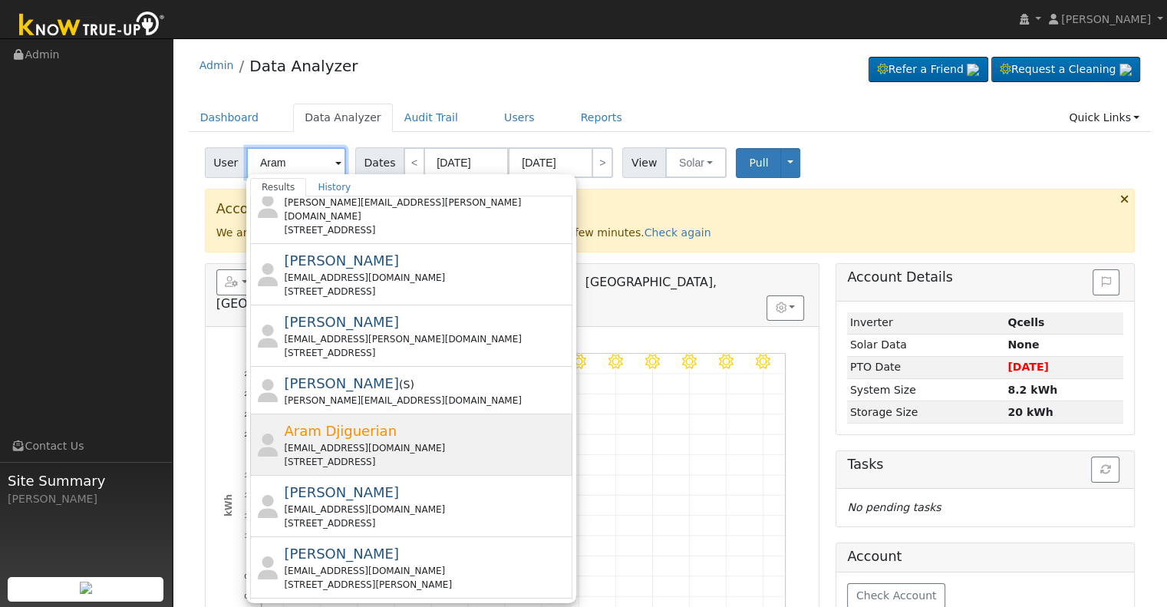
scroll to position [154, 0]
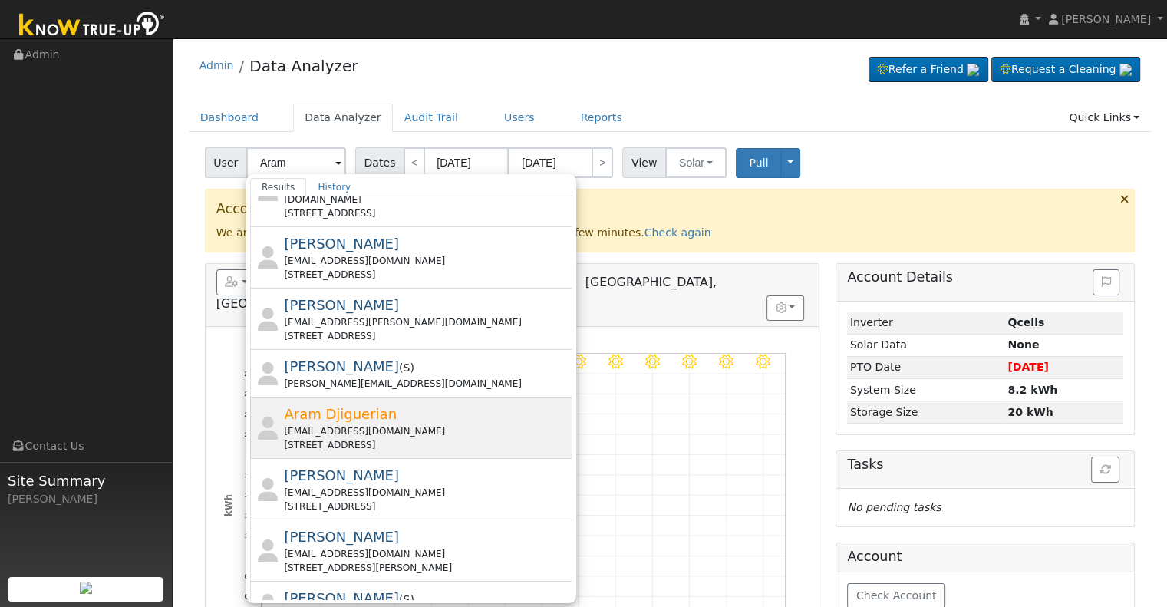
click at [404, 424] on div "denklehre@gmail.com" at bounding box center [426, 431] width 285 height 14
type input "Aram Djiguerian"
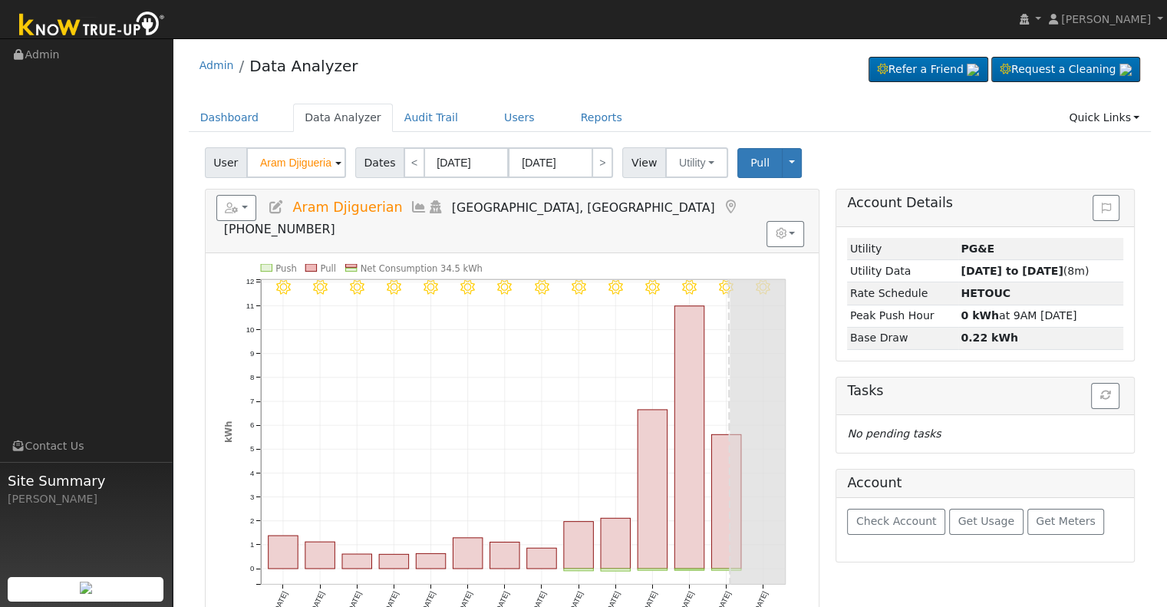
click at [272, 205] on icon at bounding box center [276, 207] width 17 height 14
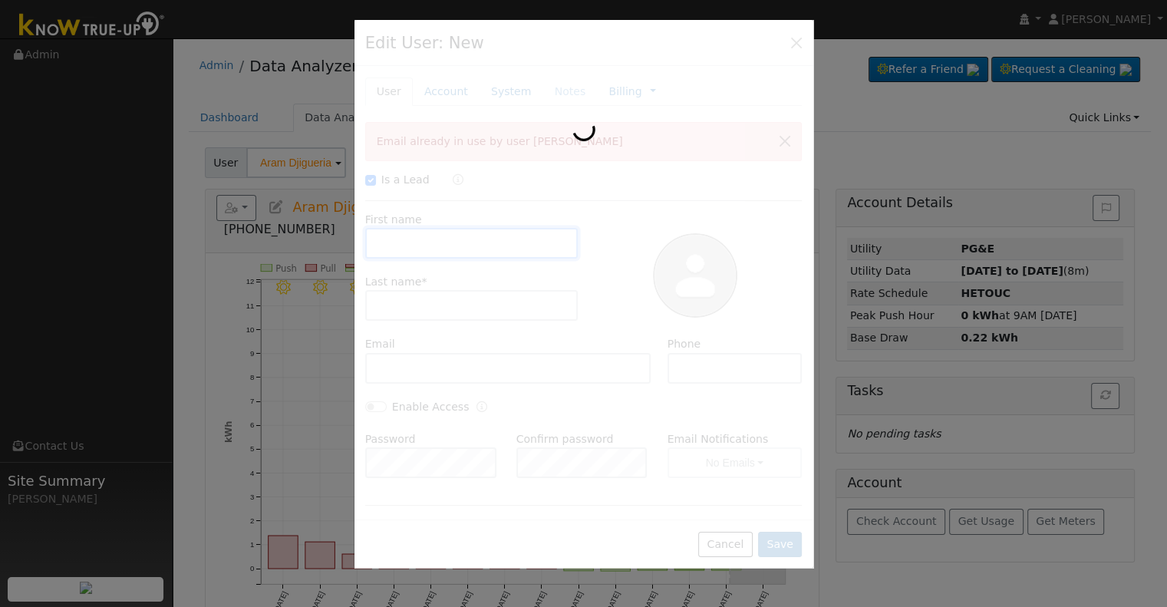
checkbox input "true"
type input "Aram"
type input "Djiguerian"
type input "denklehre@gmail.com"
type input "6263723722"
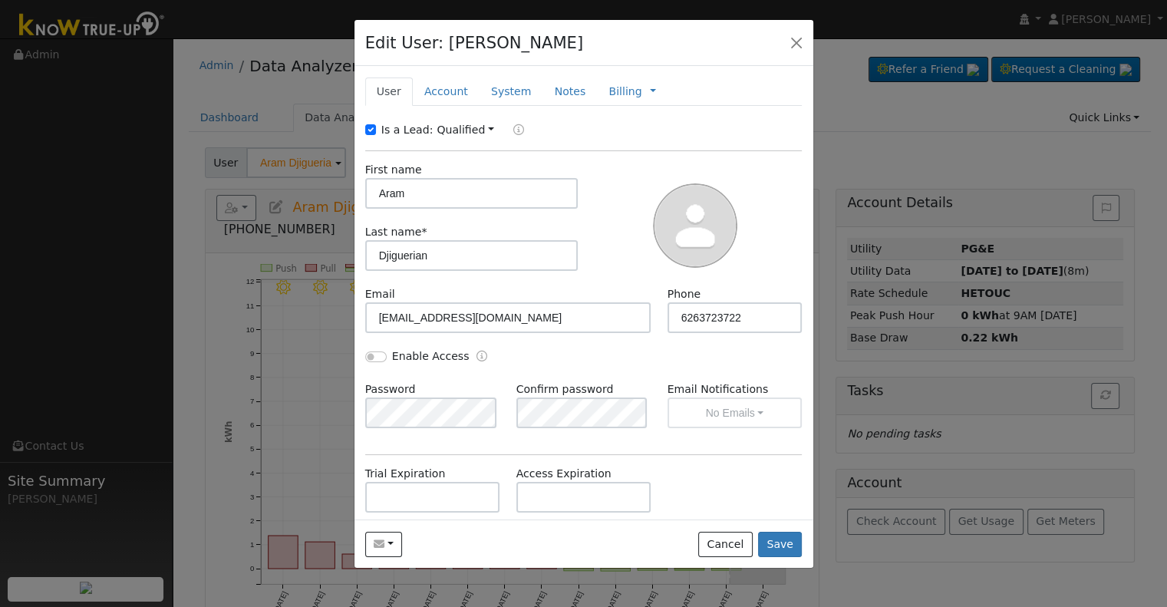
click at [397, 130] on label "Is a Lead:" at bounding box center [407, 130] width 52 height 16
click at [376, 130] on input "Is a Lead:" at bounding box center [370, 129] width 11 height 11
checkbox input "false"
click at [368, 353] on input "Enable Access" at bounding box center [375, 357] width 21 height 11
checkbox input "true"
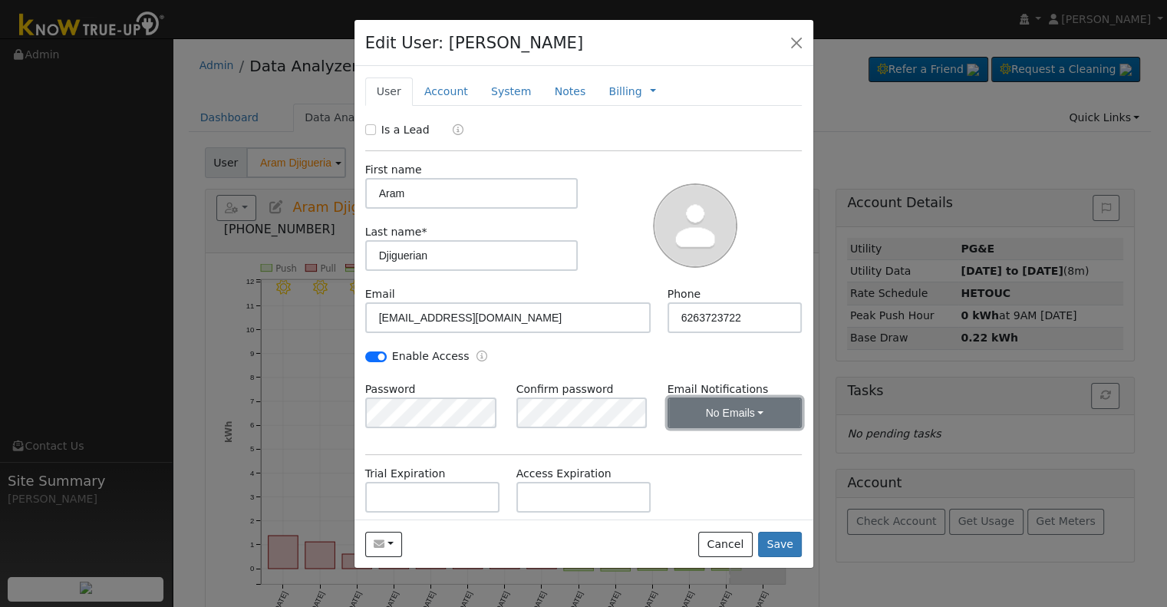
click at [703, 414] on button "No Emails" at bounding box center [735, 413] width 135 height 31
click at [688, 467] on link "Weekly Emails" at bounding box center [714, 467] width 107 height 21
click at [440, 93] on link "Account" at bounding box center [446, 92] width 67 height 28
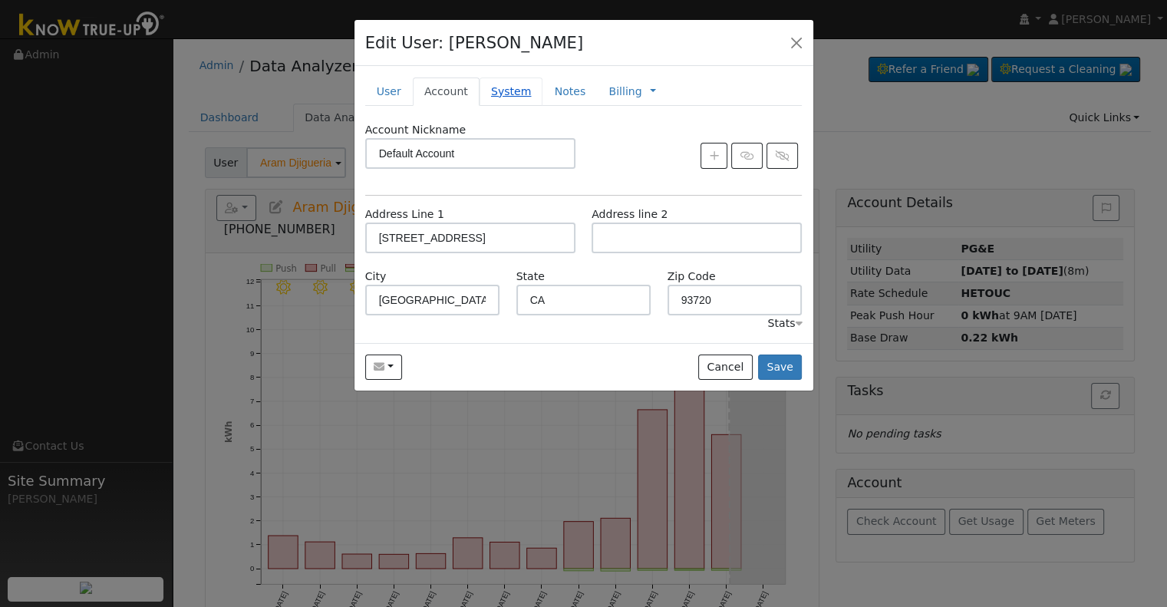
click at [503, 85] on link "System" at bounding box center [512, 92] width 64 height 28
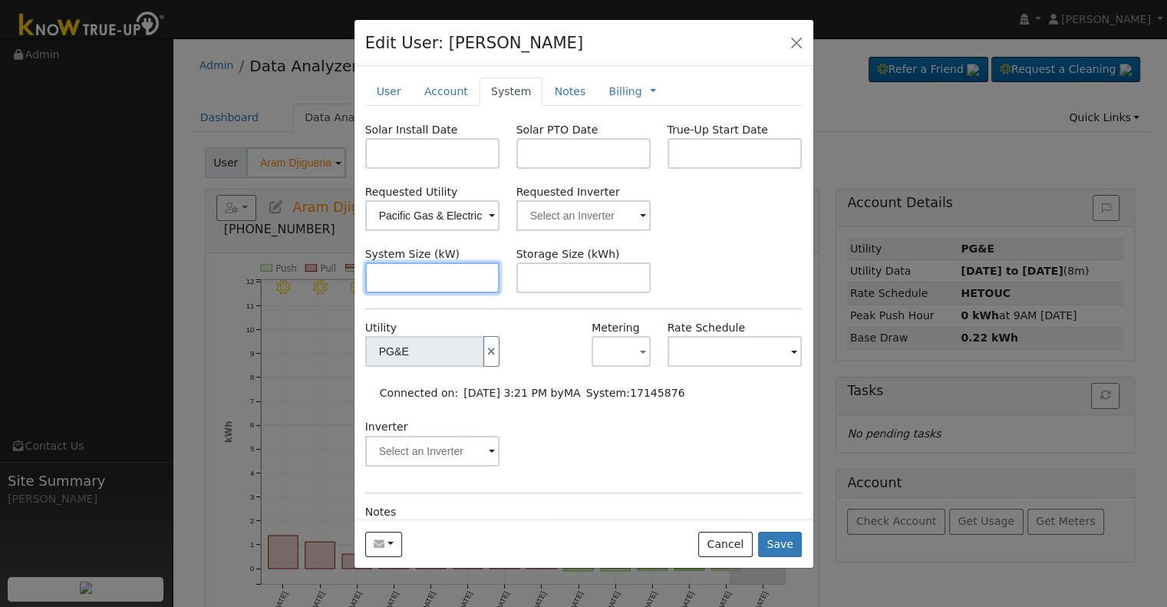
click at [428, 274] on input "text" at bounding box center [432, 277] width 135 height 31
paste input "7.790"
type input "7.8"
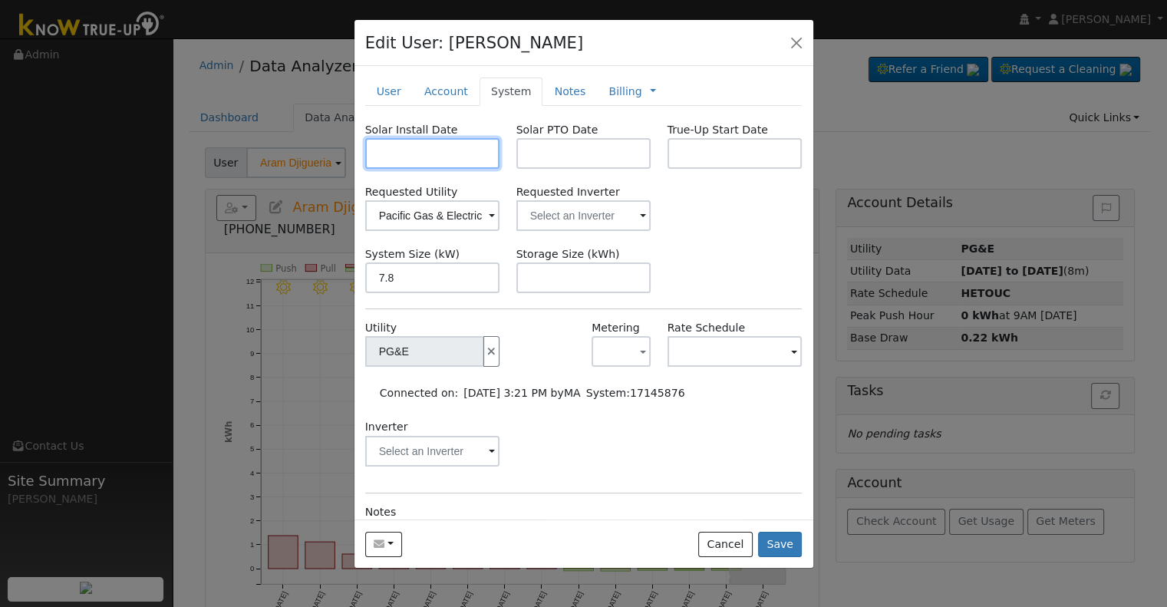
click at [443, 147] on input "text" at bounding box center [432, 153] width 135 height 31
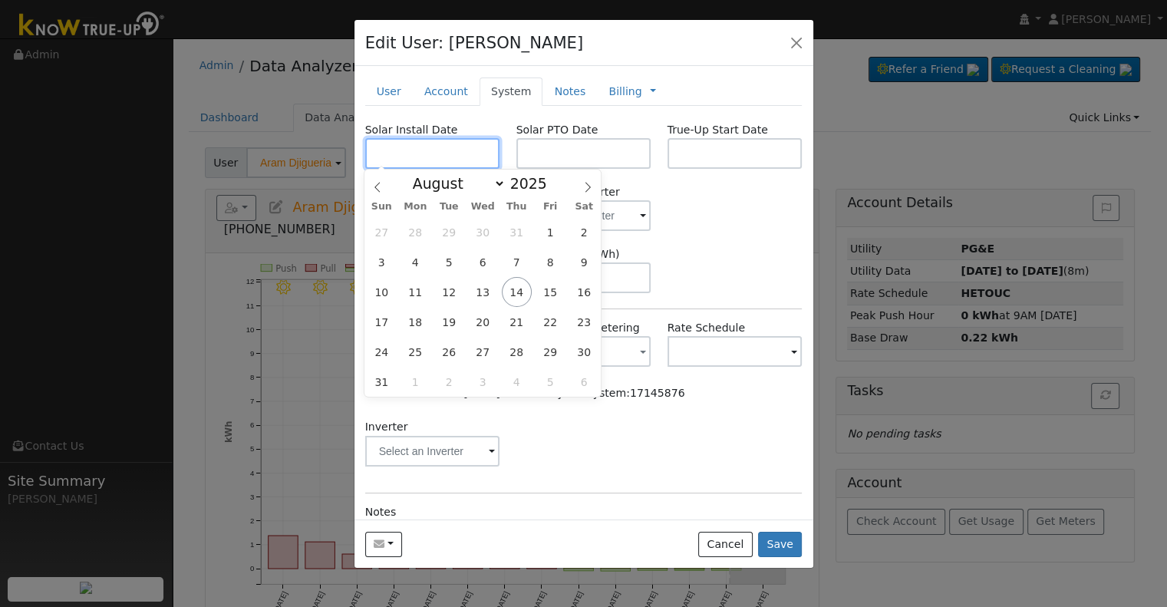
paste input "6/19/2025"
type input "06/19/2025"
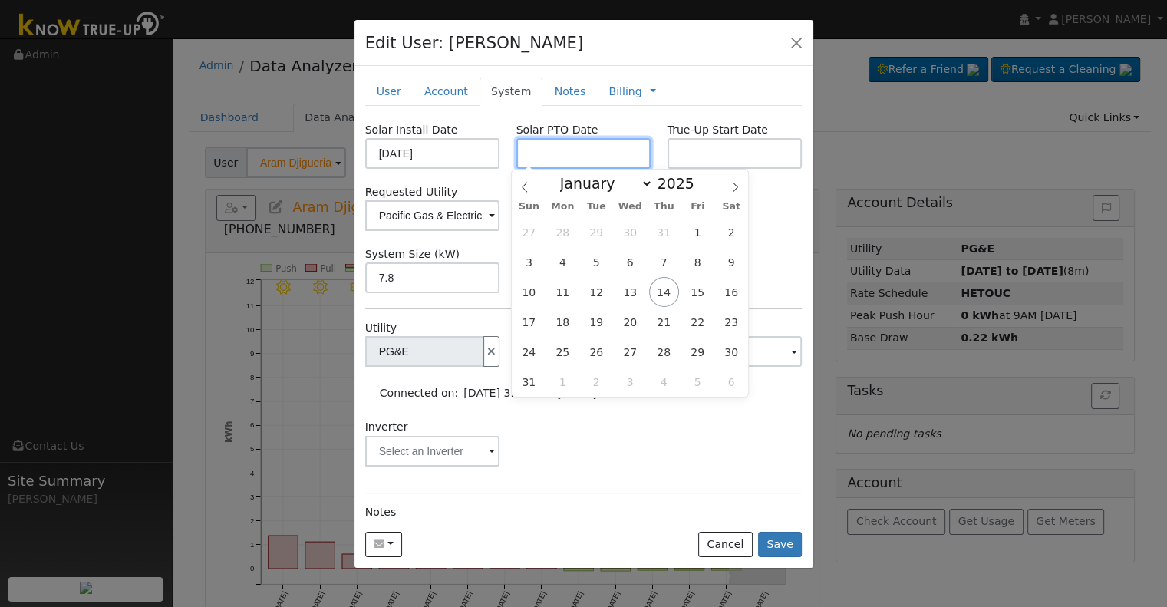
click at [554, 147] on input "text" at bounding box center [584, 153] width 135 height 31
click at [605, 155] on input "text" at bounding box center [584, 153] width 135 height 31
paste input "8/13/2025"
type input "[DATE]"
click at [776, 265] on div "System Size (kW) 7.8 Storage Size (kWh)" at bounding box center [584, 269] width 454 height 47
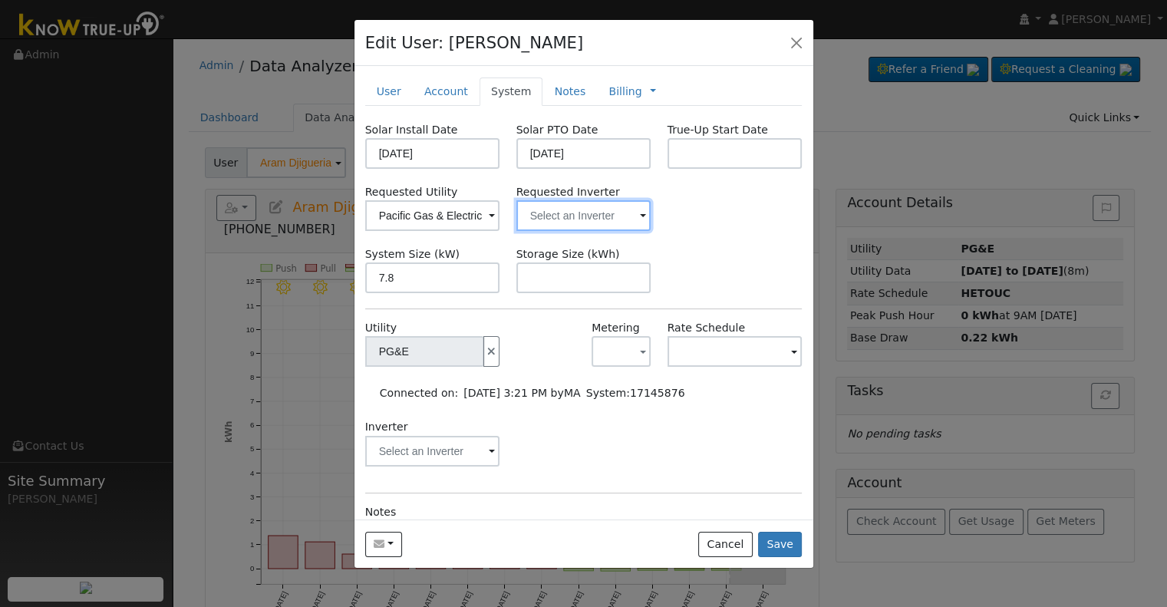
click at [500, 220] on input "text" at bounding box center [432, 215] width 135 height 31
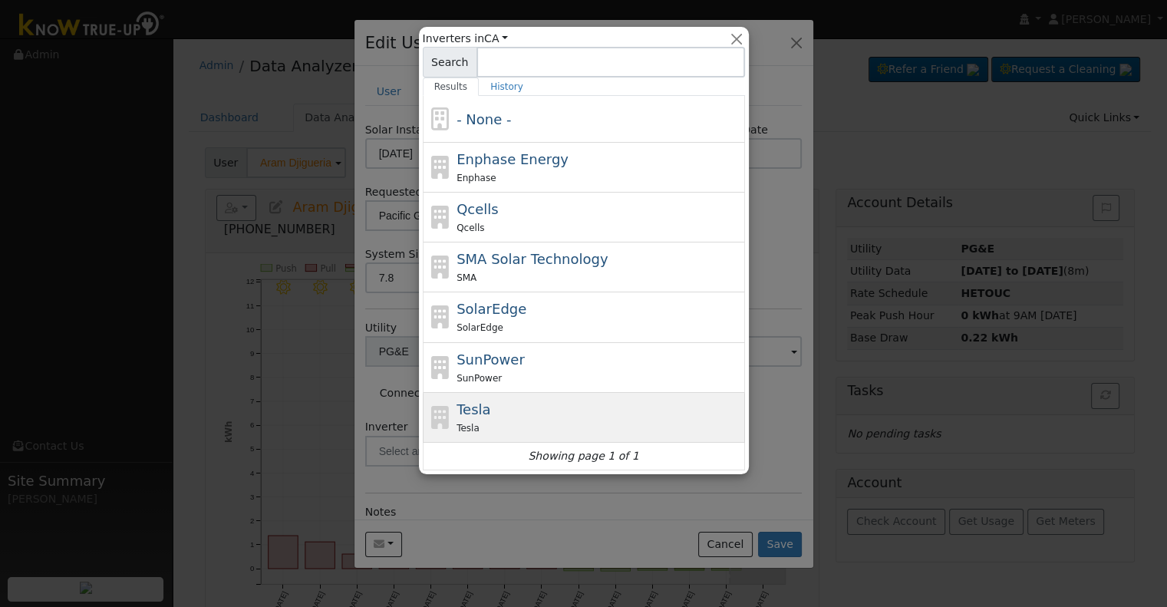
click at [560, 431] on div "Tesla" at bounding box center [599, 428] width 285 height 16
type input "Tesla"
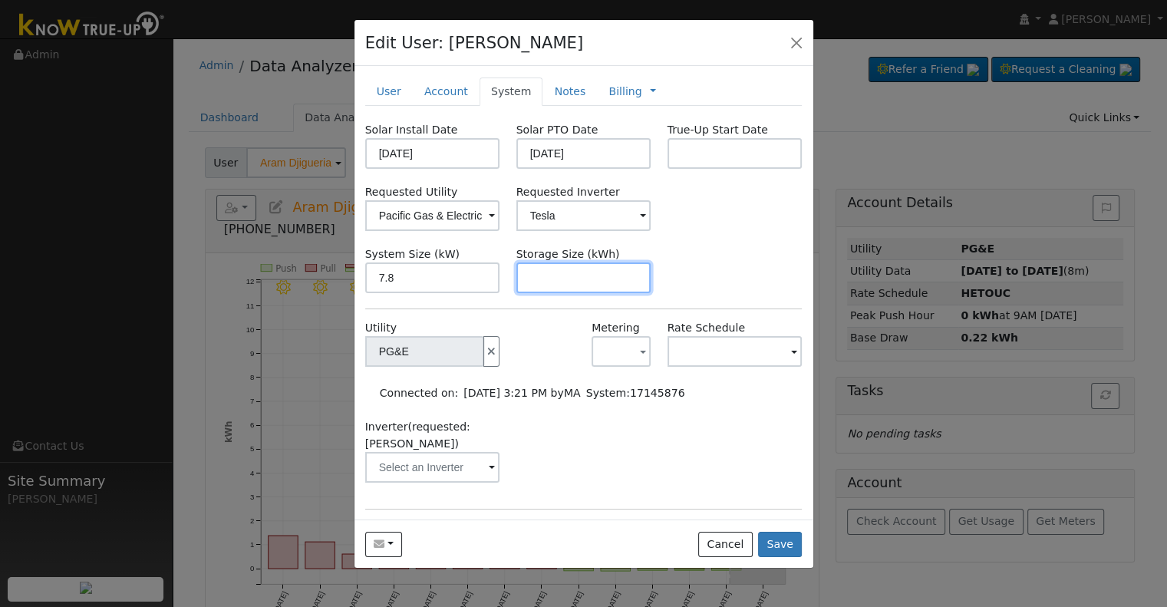
click at [569, 277] on input "text" at bounding box center [584, 277] width 135 height 31
click at [586, 284] on input "text" at bounding box center [584, 277] width 135 height 31
paste input "13.50"
type input "13.5"
click at [609, 94] on link "Billing" at bounding box center [625, 92] width 33 height 16
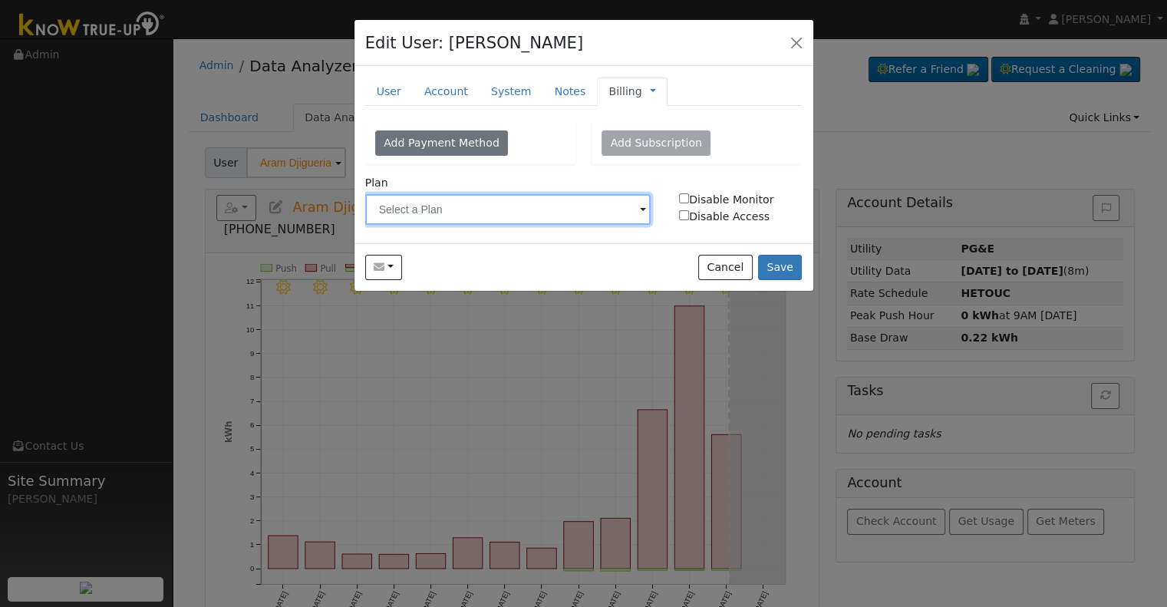
click at [523, 204] on input "text" at bounding box center [508, 209] width 286 height 31
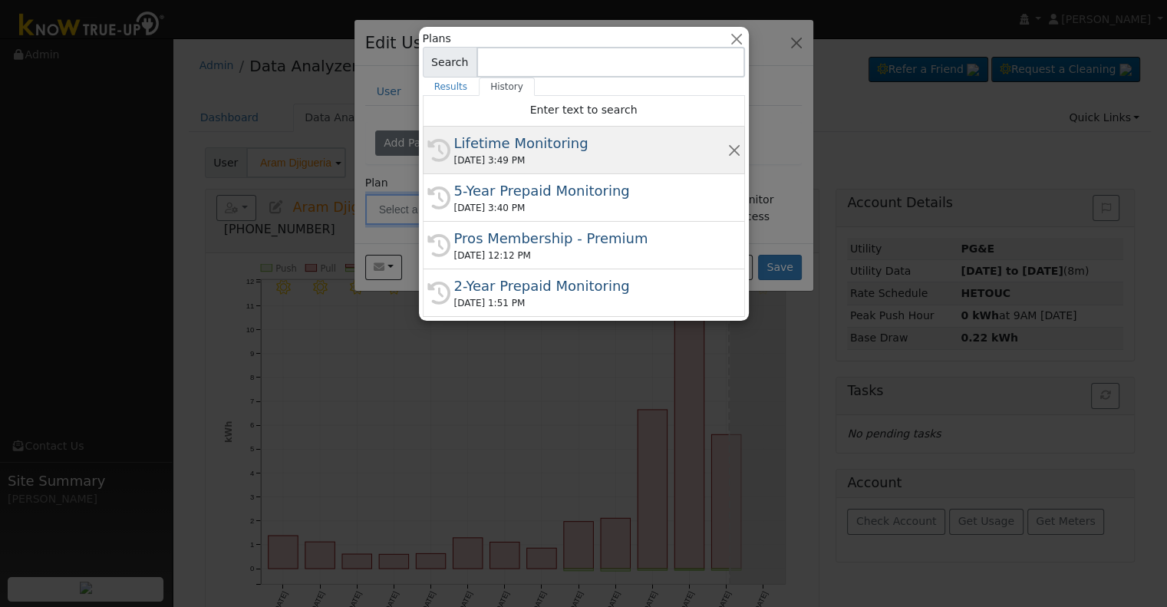
click at [523, 154] on div "08/14/2025 3:49 PM" at bounding box center [590, 161] width 273 height 14
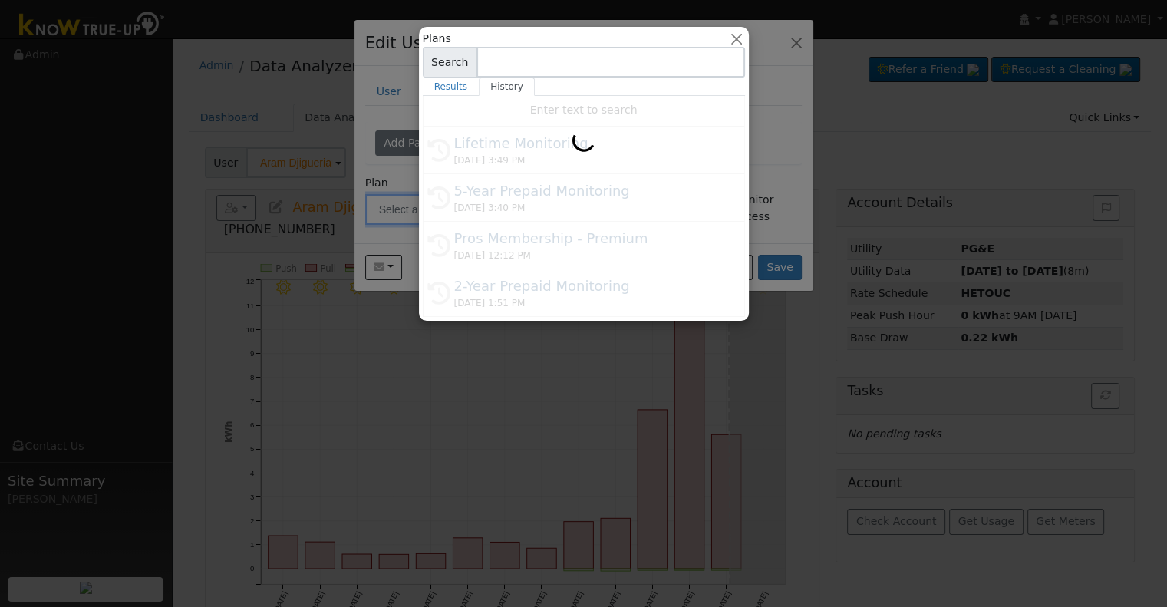
type input "Lifetime Monitoring"
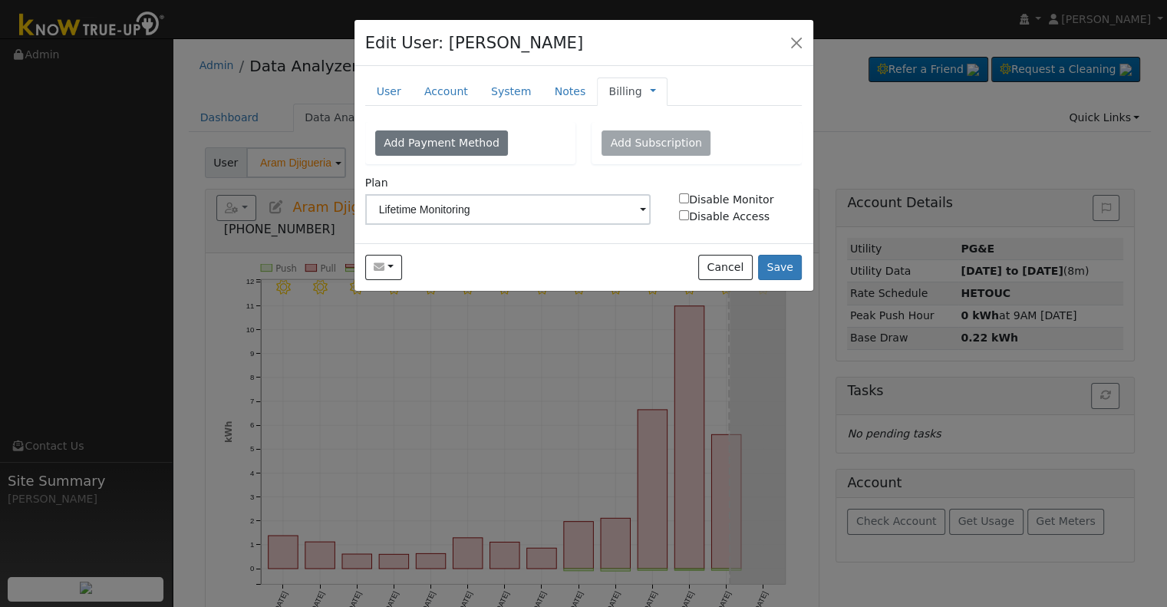
click at [609, 90] on link "Billing" at bounding box center [625, 92] width 33 height 16
click at [687, 119] on link "Management" at bounding box center [704, 118] width 107 height 21
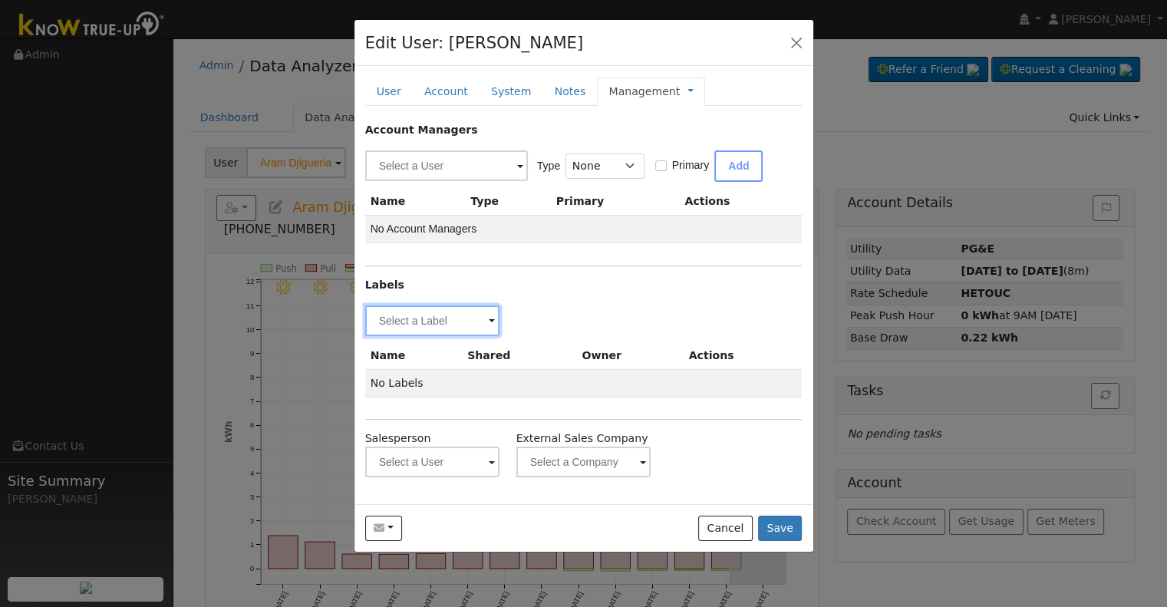
click at [461, 318] on input "text" at bounding box center [432, 320] width 135 height 31
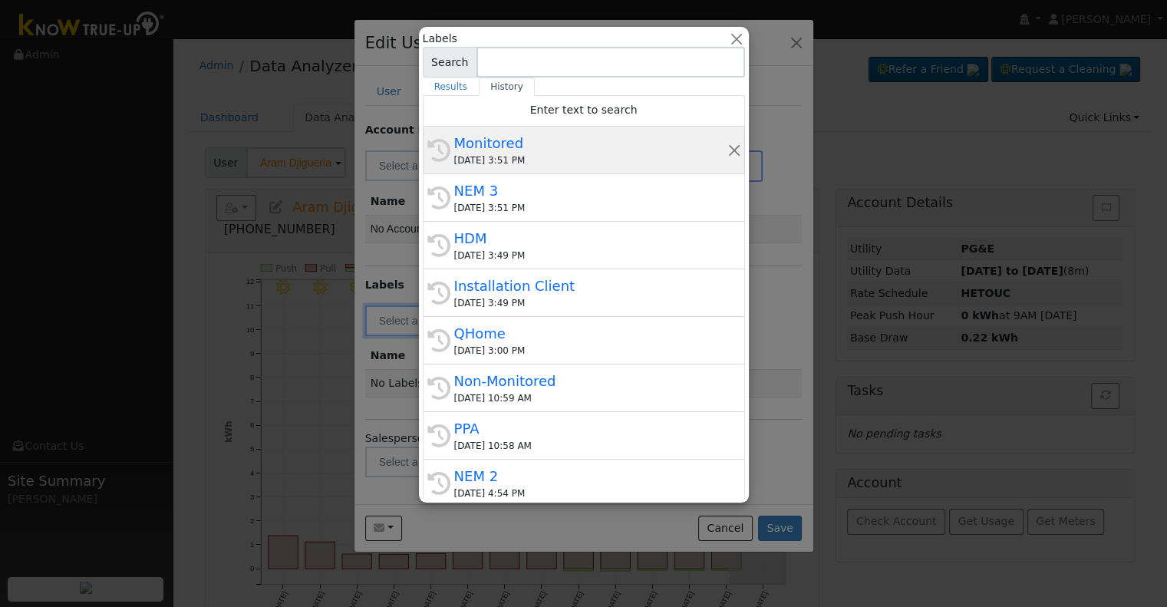
click at [481, 133] on div "Monitored" at bounding box center [590, 143] width 273 height 21
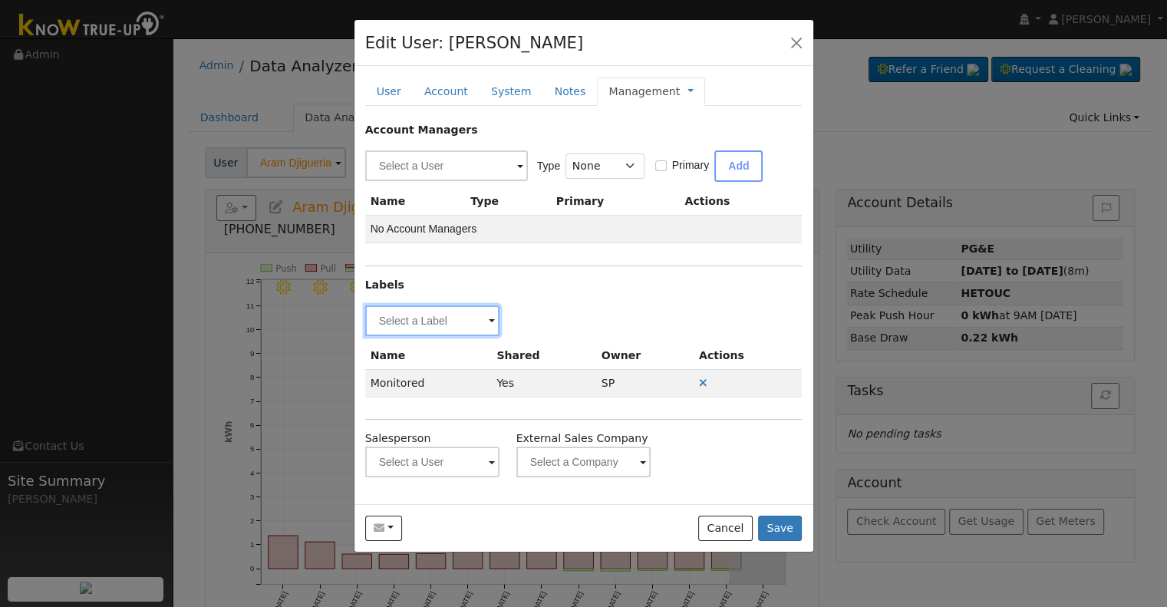
click at [447, 315] on input "text" at bounding box center [432, 320] width 135 height 31
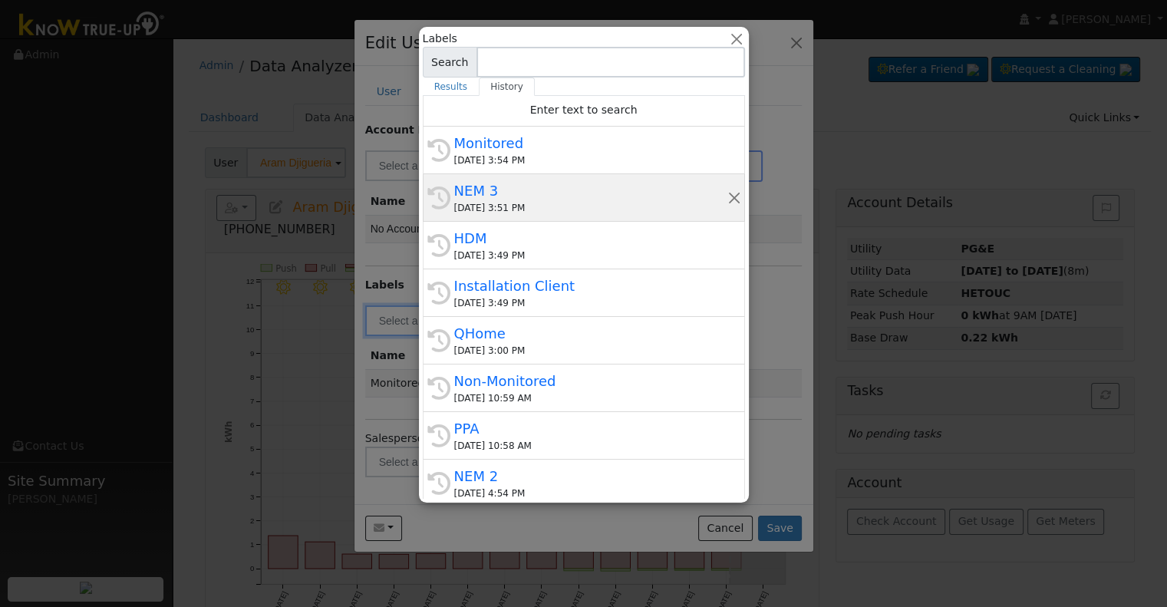
click at [524, 213] on div "08/14/2025 3:51 PM" at bounding box center [590, 208] width 273 height 14
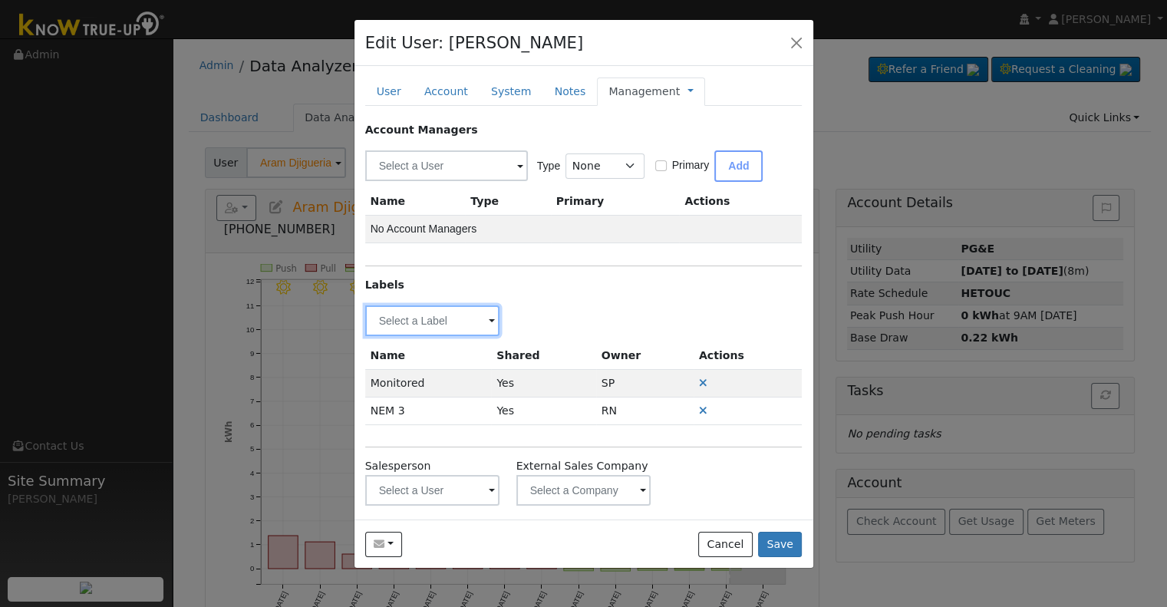
click at [451, 316] on input "text" at bounding box center [432, 320] width 135 height 31
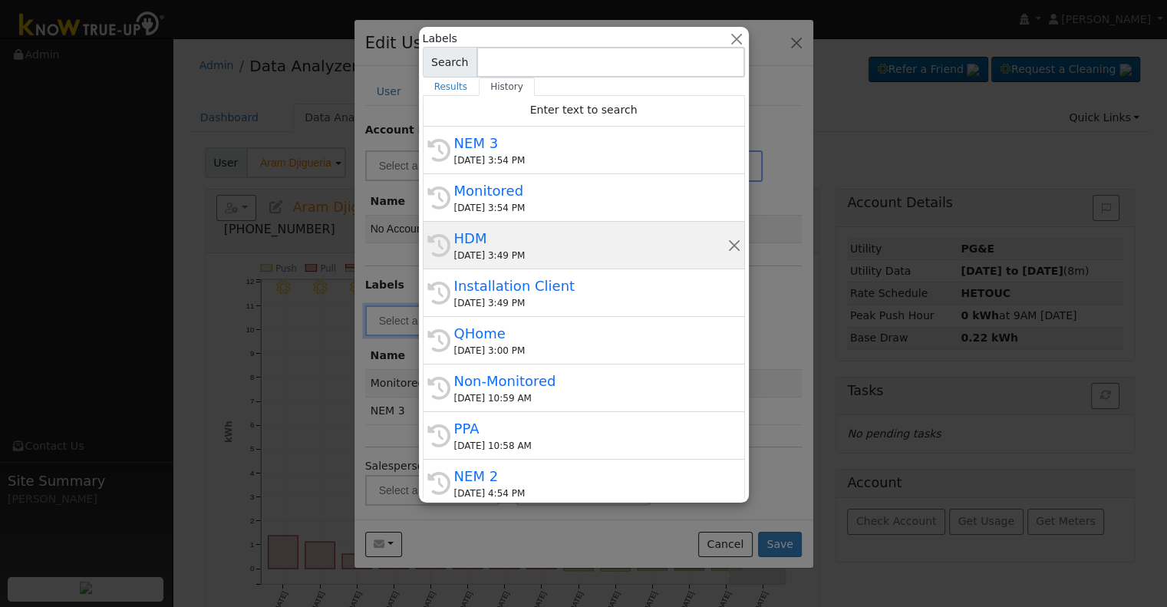
click at [556, 250] on div "08/14/2025 3:49 PM" at bounding box center [590, 256] width 273 height 14
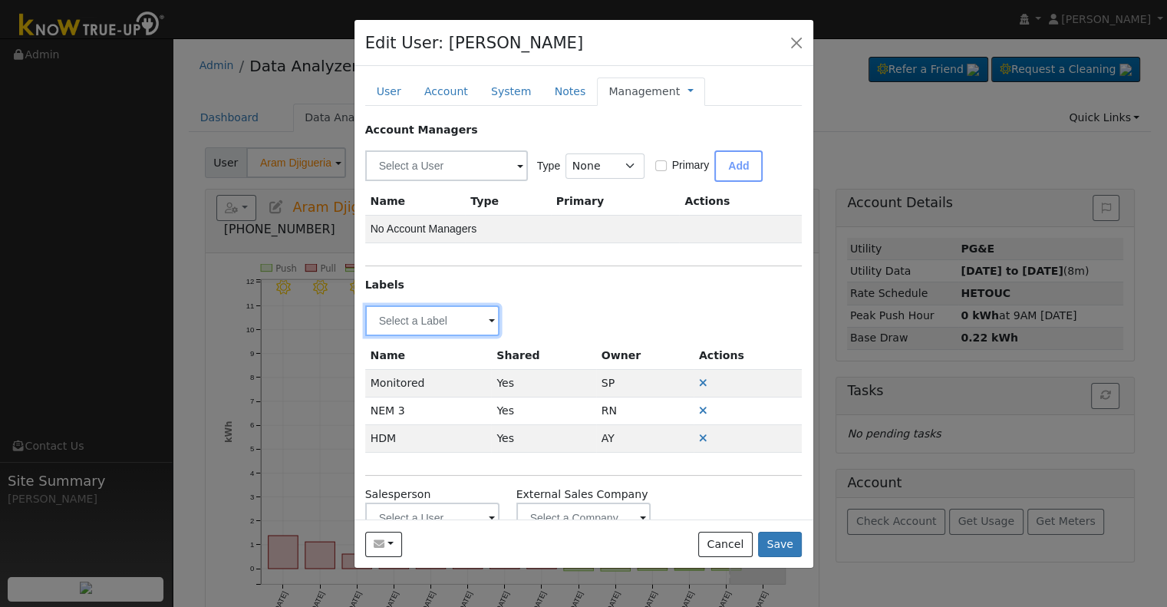
click at [460, 312] on input "text" at bounding box center [432, 320] width 135 height 31
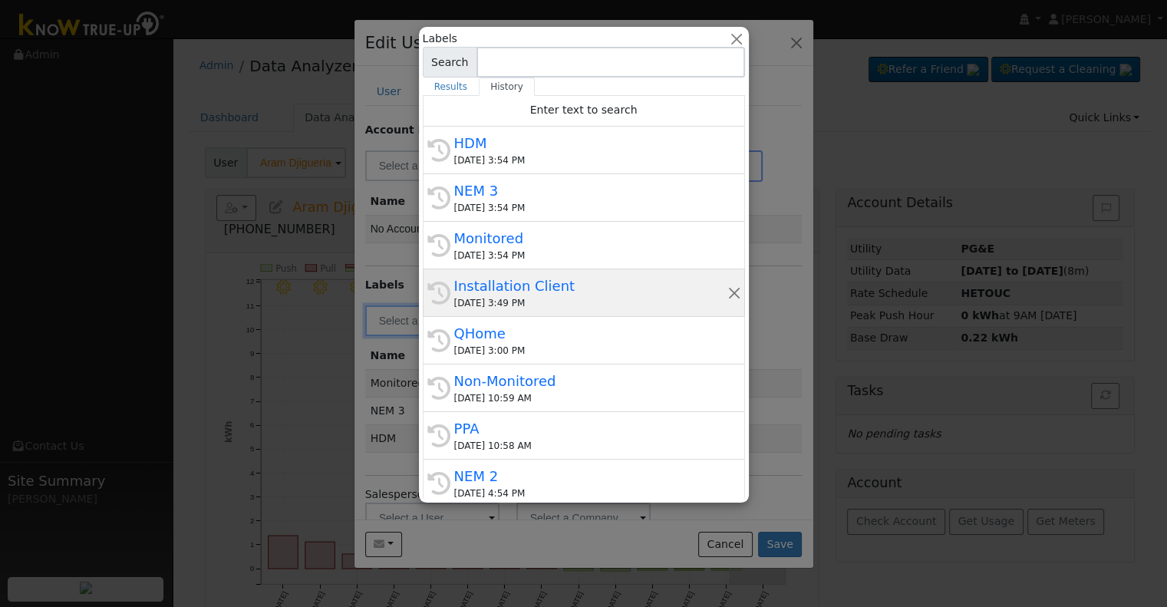
click at [536, 299] on div "08/14/2025 3:49 PM" at bounding box center [590, 303] width 273 height 14
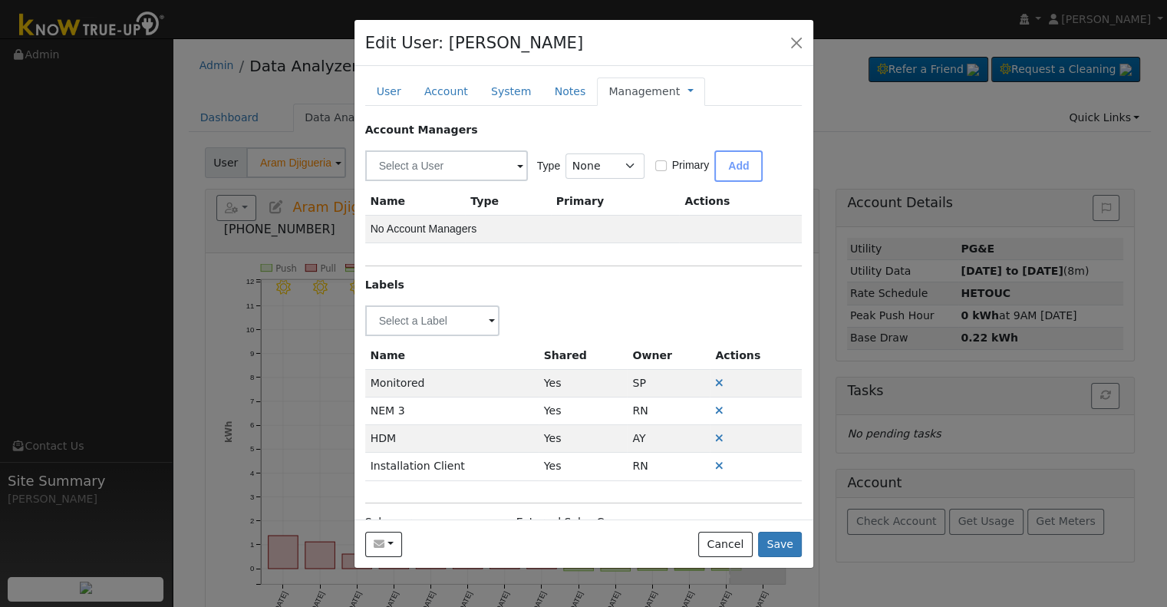
click at [642, 89] on link "Management" at bounding box center [644, 92] width 71 height 16
click at [688, 134] on link "Billing" at bounding box center [741, 140] width 107 height 21
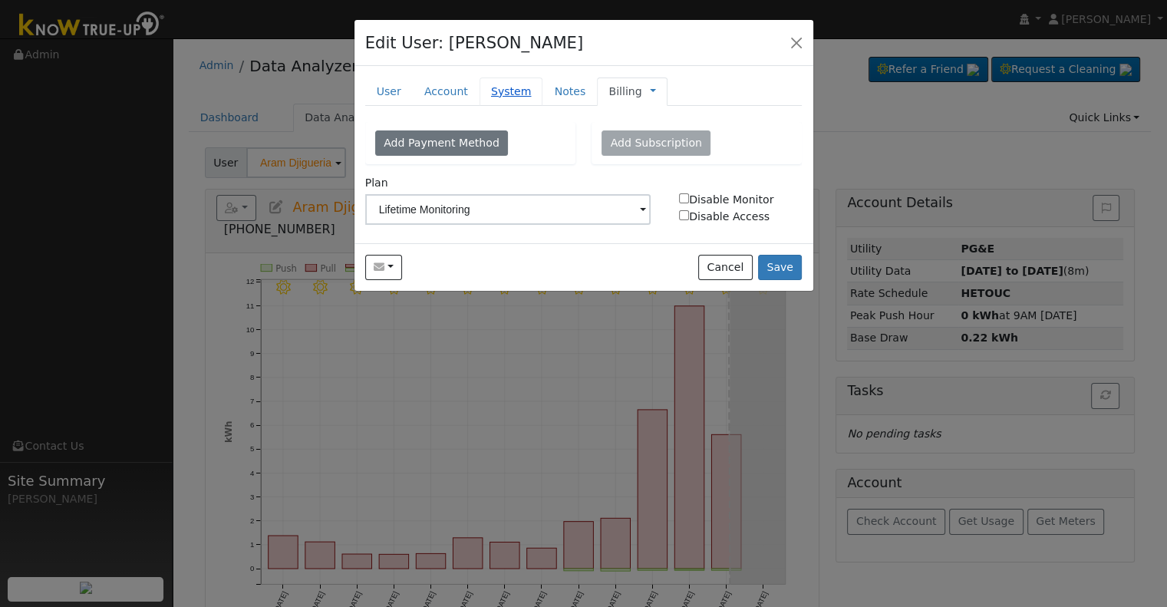
click at [491, 88] on link "System" at bounding box center [512, 92] width 64 height 28
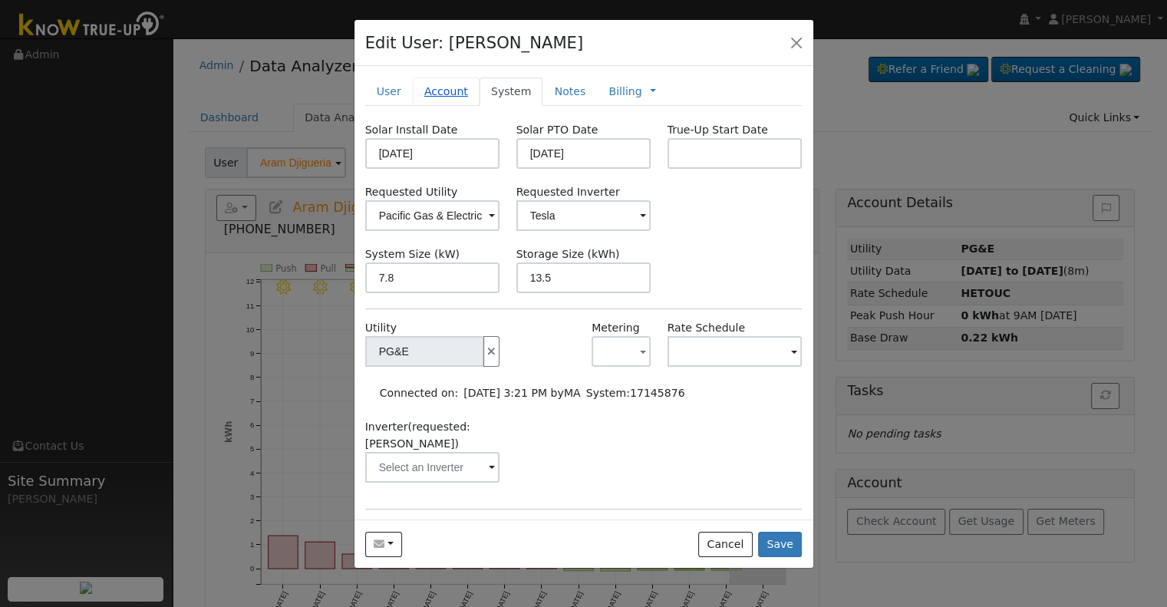
click at [448, 93] on link "Account" at bounding box center [446, 92] width 67 height 28
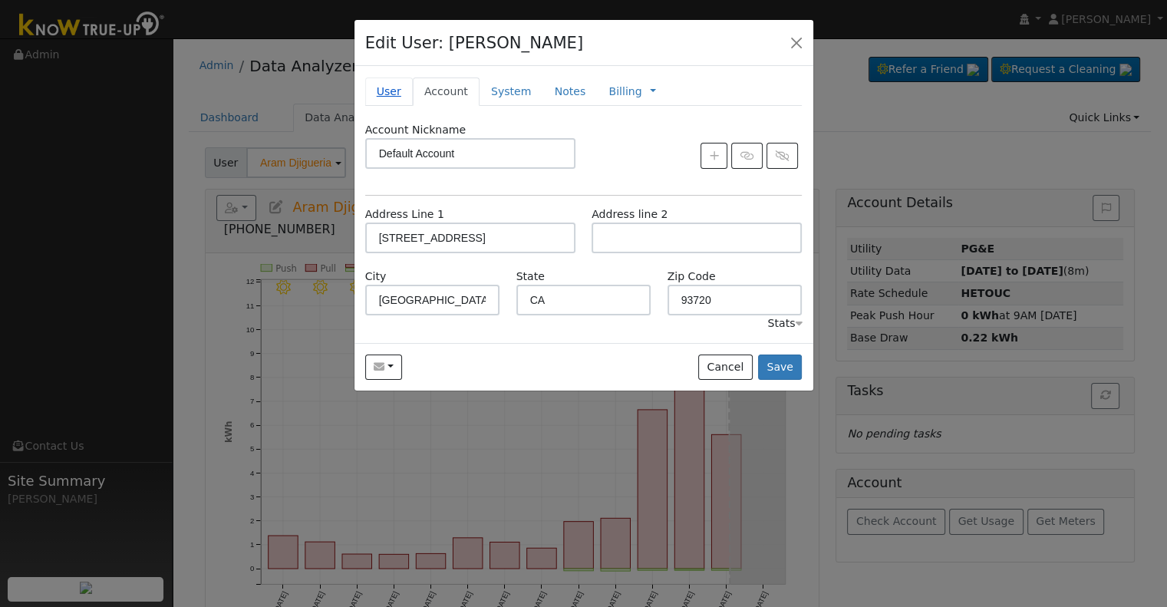
click at [393, 96] on link "User" at bounding box center [389, 92] width 48 height 28
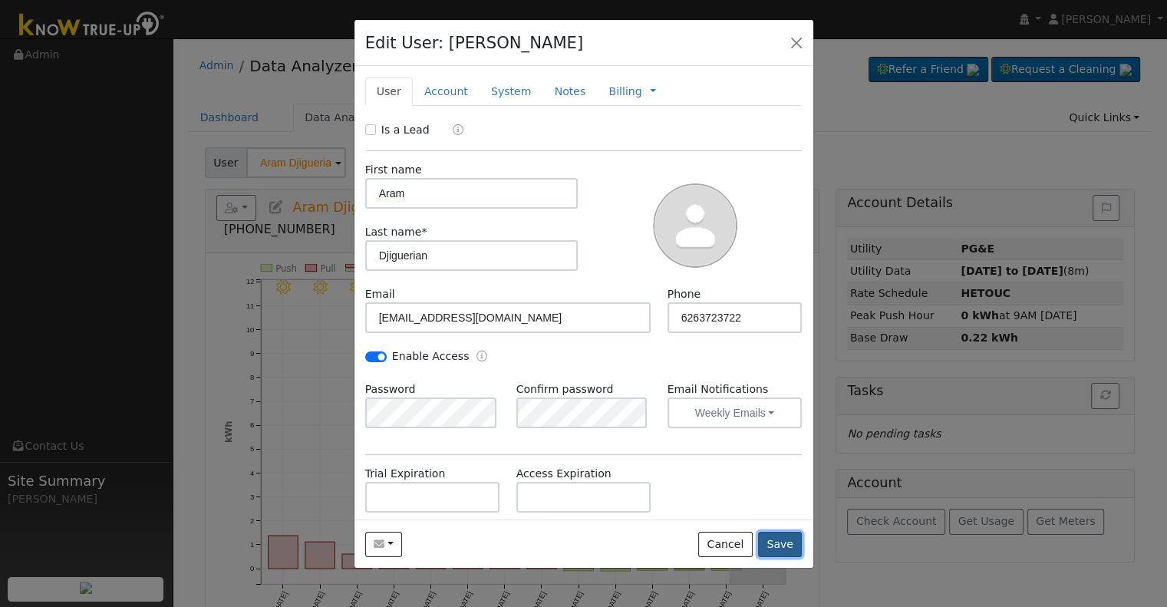
click at [778, 545] on button "Save" at bounding box center [780, 545] width 45 height 26
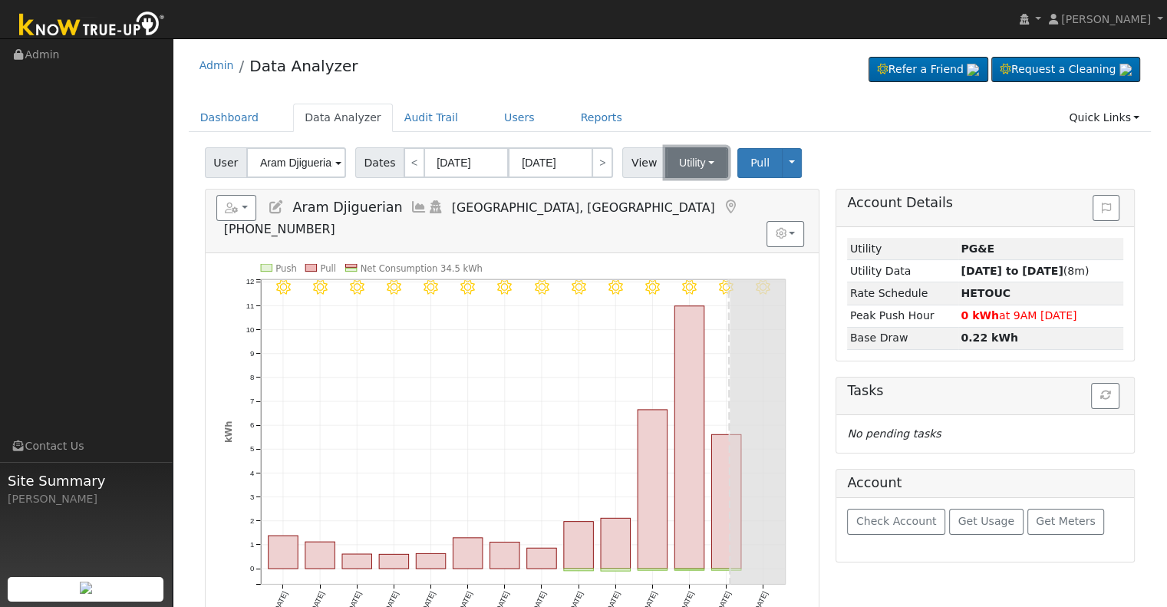
click at [679, 156] on button "Utility" at bounding box center [696, 162] width 63 height 31
click at [834, 168] on div "User Aram Djiguerian Account Default Account Default Account 2146 East Powers A…" at bounding box center [670, 160] width 936 height 36
click at [282, 160] on input "Aram Djiguerian" at bounding box center [296, 162] width 100 height 31
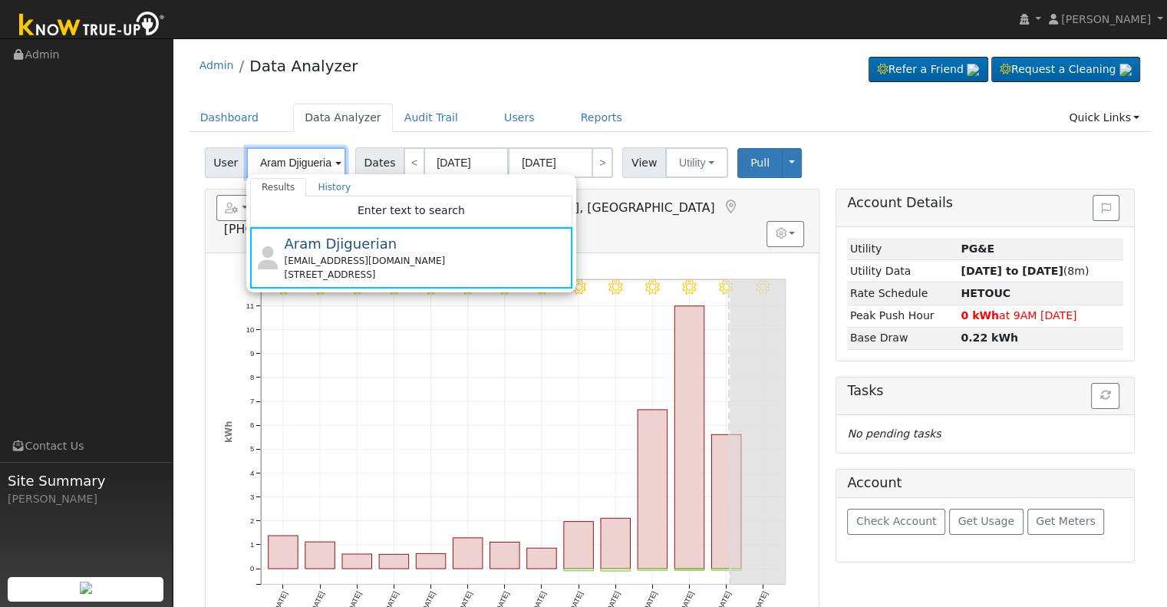
click at [289, 148] on input "Aram Djiguerian" at bounding box center [296, 162] width 100 height 31
click at [296, 153] on input "Aram Djiguerian" at bounding box center [296, 162] width 100 height 31
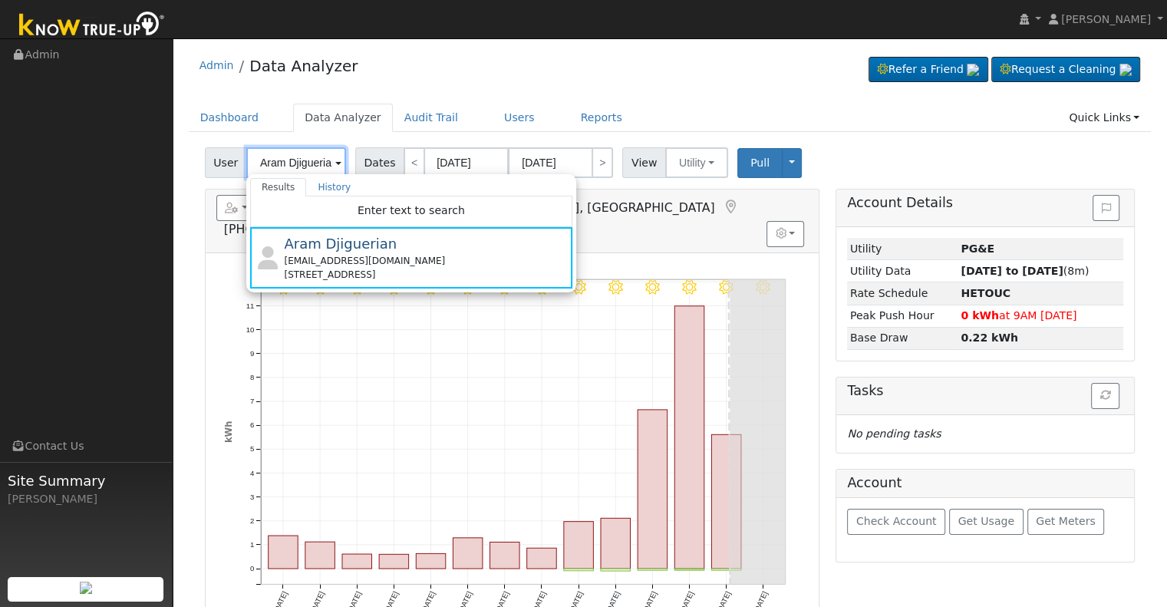
click at [296, 153] on input "Aram Djiguerian" at bounding box center [296, 162] width 100 height 31
paste input "nourack"
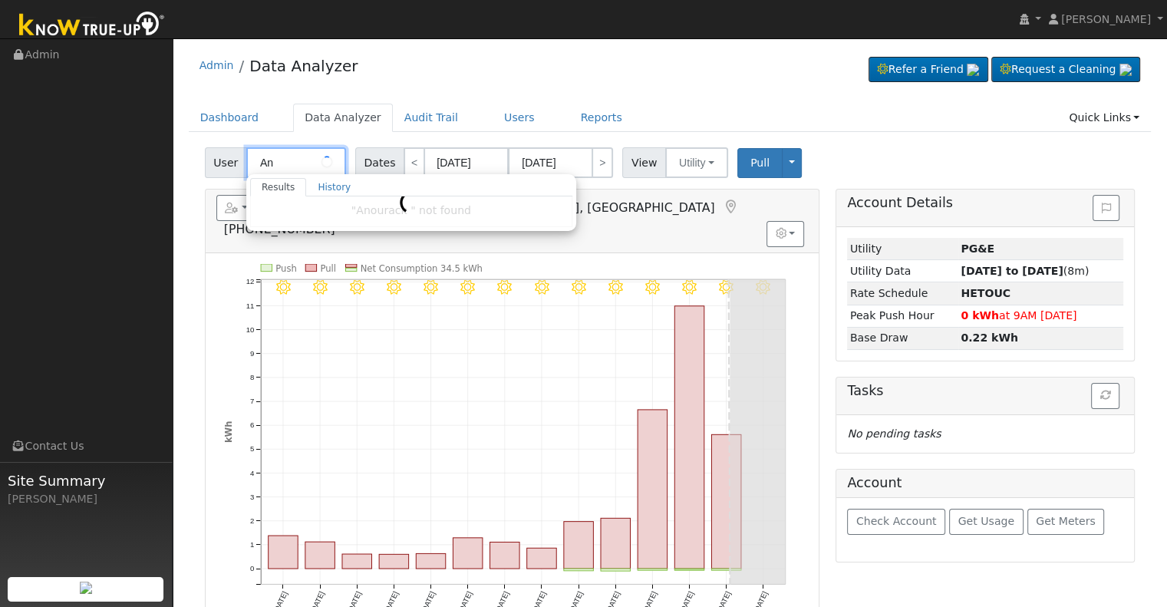
type input "A"
click at [493, 113] on link "Users" at bounding box center [520, 118] width 54 height 28
type input "Aram Djiguerian"
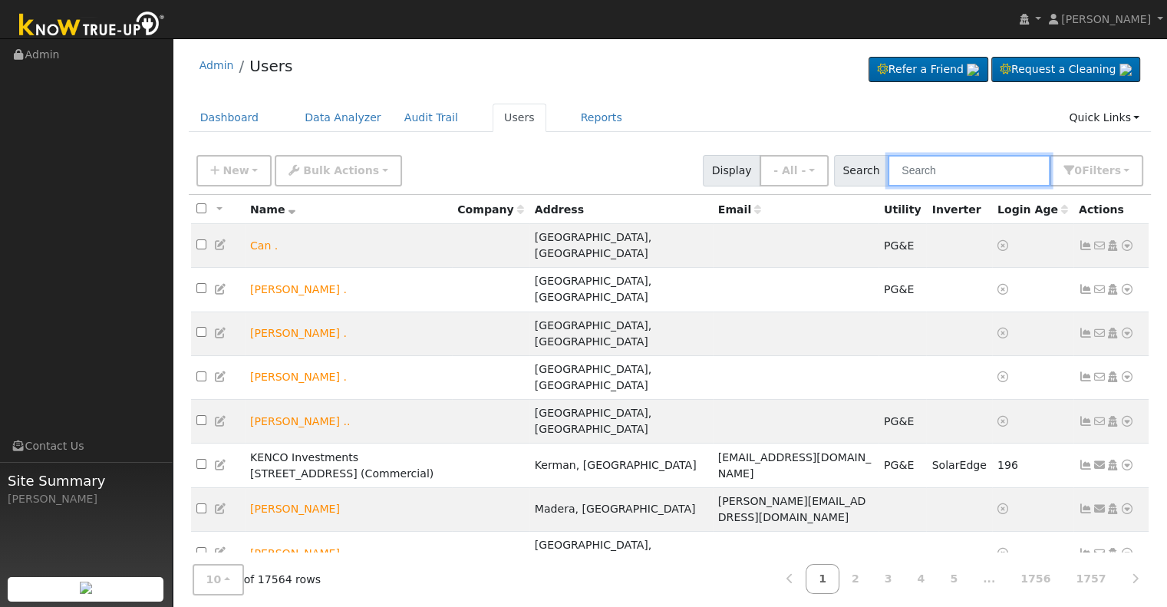
click at [961, 165] on input "text" at bounding box center [969, 170] width 163 height 31
paste input "[EMAIL_ADDRESS][DOMAIN_NAME]"
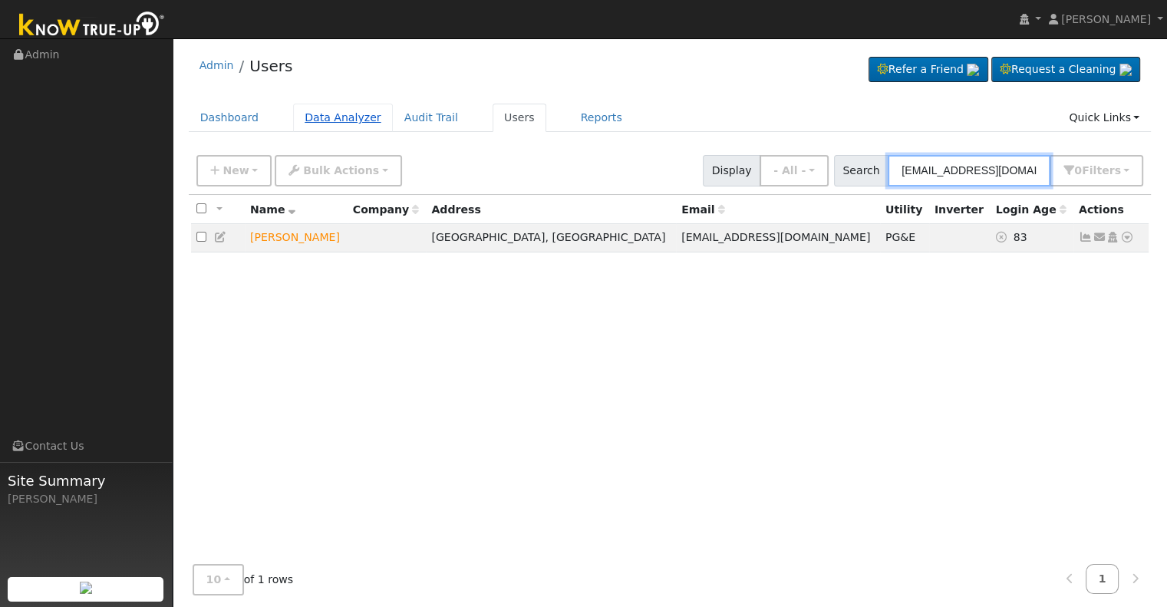
type input "oddyjunk@gmail.com"
click at [307, 113] on link "Data Analyzer" at bounding box center [343, 118] width 100 height 28
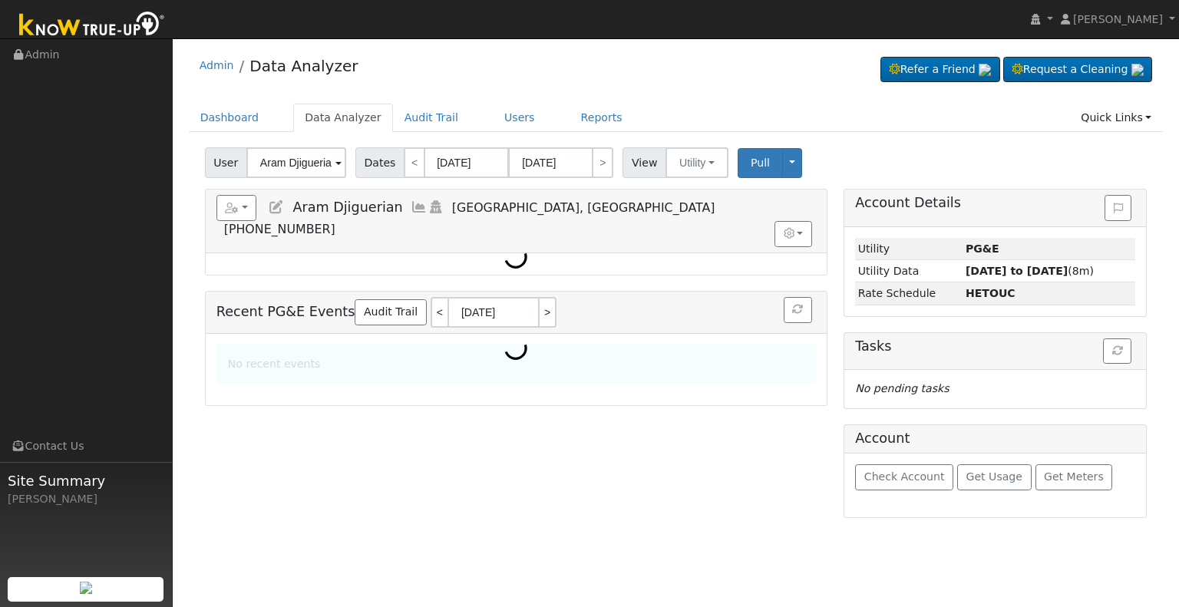
click at [265, 163] on input "Aram Djiguerian" at bounding box center [296, 162] width 100 height 31
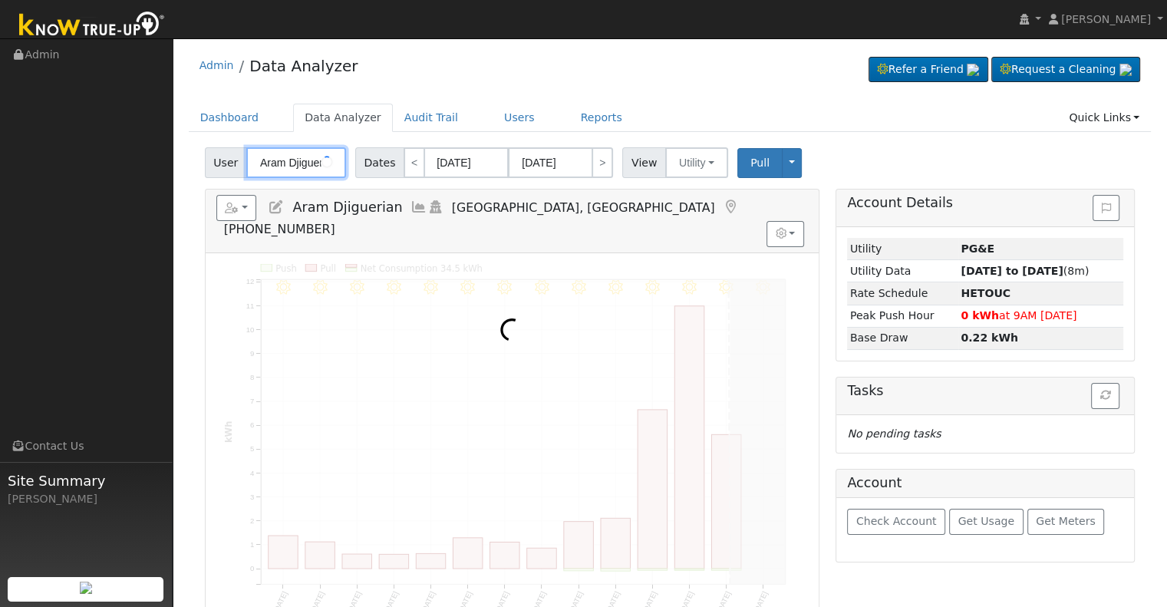
click at [264, 163] on input "Aram Djiguerian" at bounding box center [296, 162] width 100 height 31
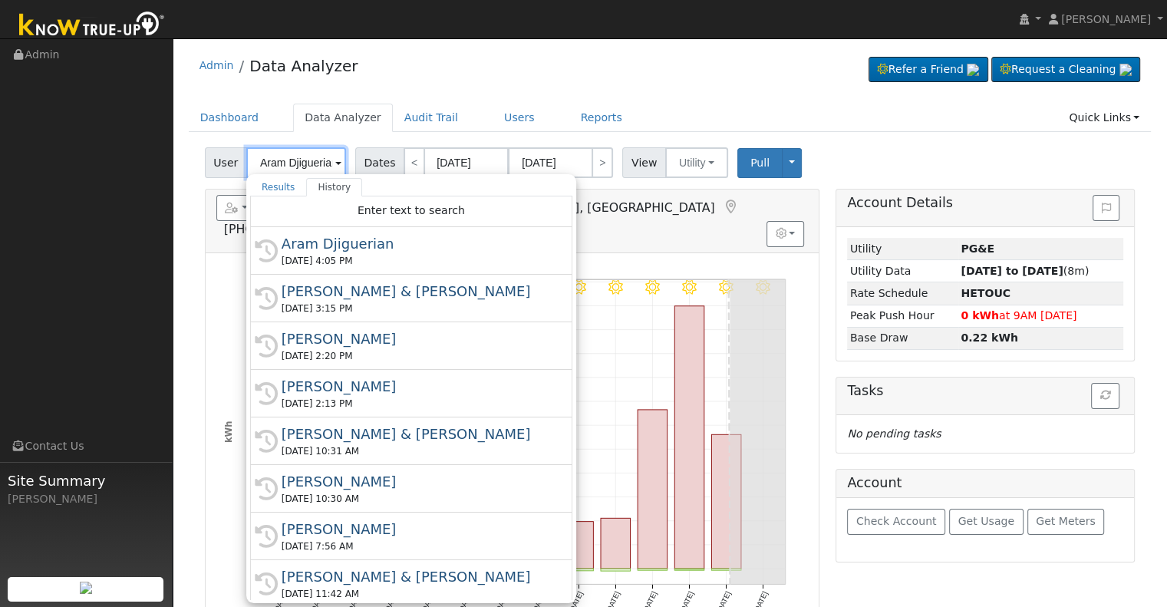
click at [262, 163] on input "Aram Djiguerian" at bounding box center [296, 162] width 100 height 31
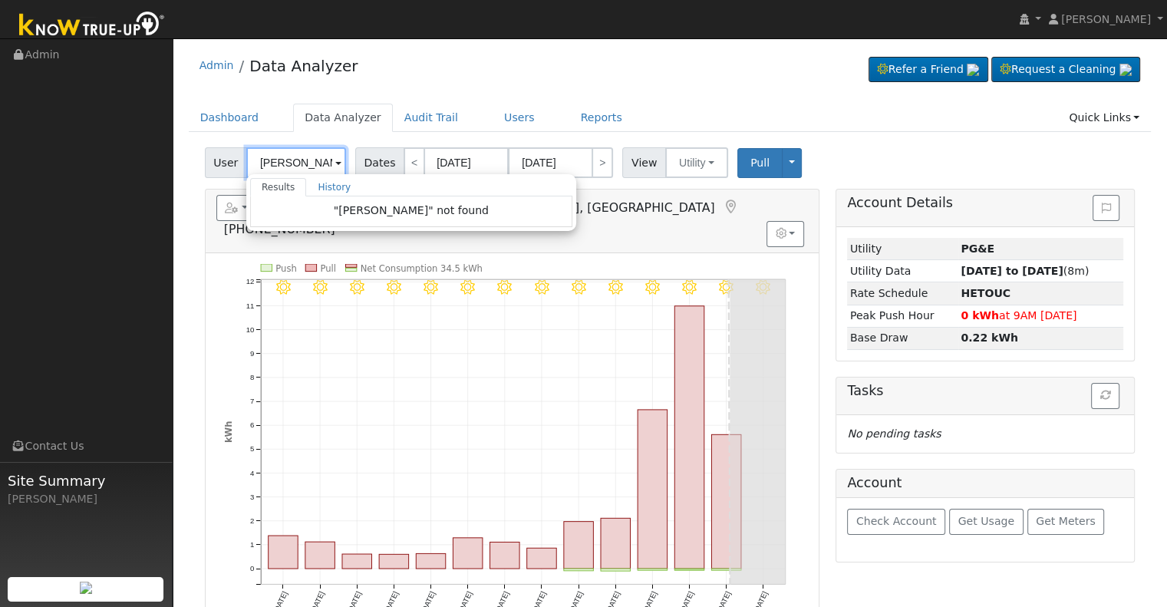
click at [263, 159] on input "[PERSON_NAME]" at bounding box center [296, 162] width 100 height 31
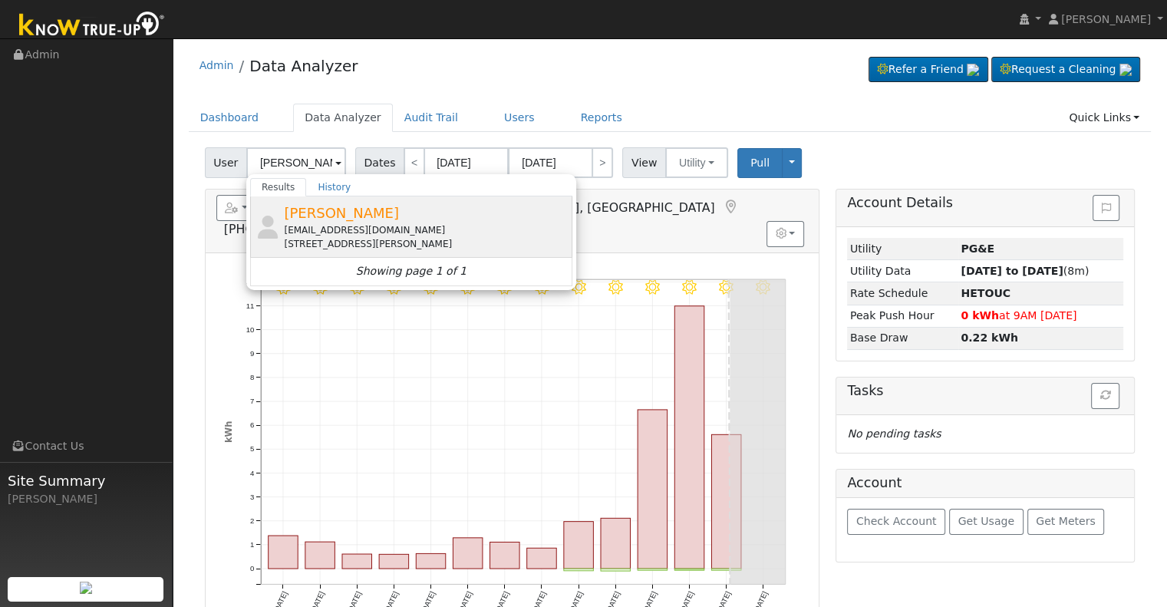
click at [378, 225] on div "[EMAIL_ADDRESS][DOMAIN_NAME]" at bounding box center [426, 230] width 285 height 14
type input "[PERSON_NAME]"
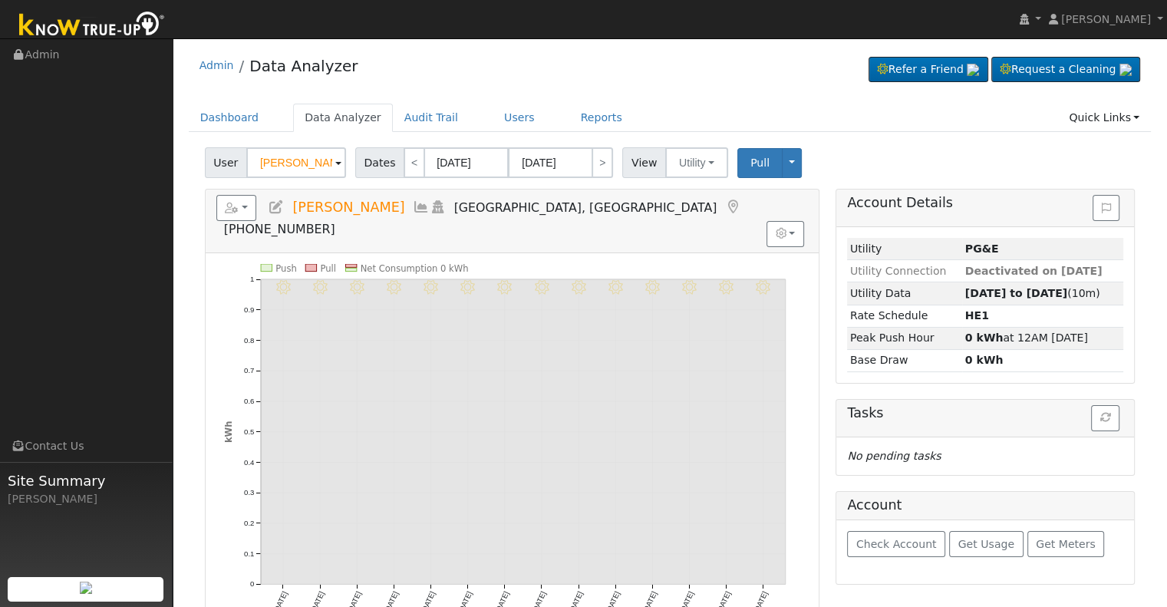
click at [274, 205] on icon at bounding box center [276, 207] width 17 height 14
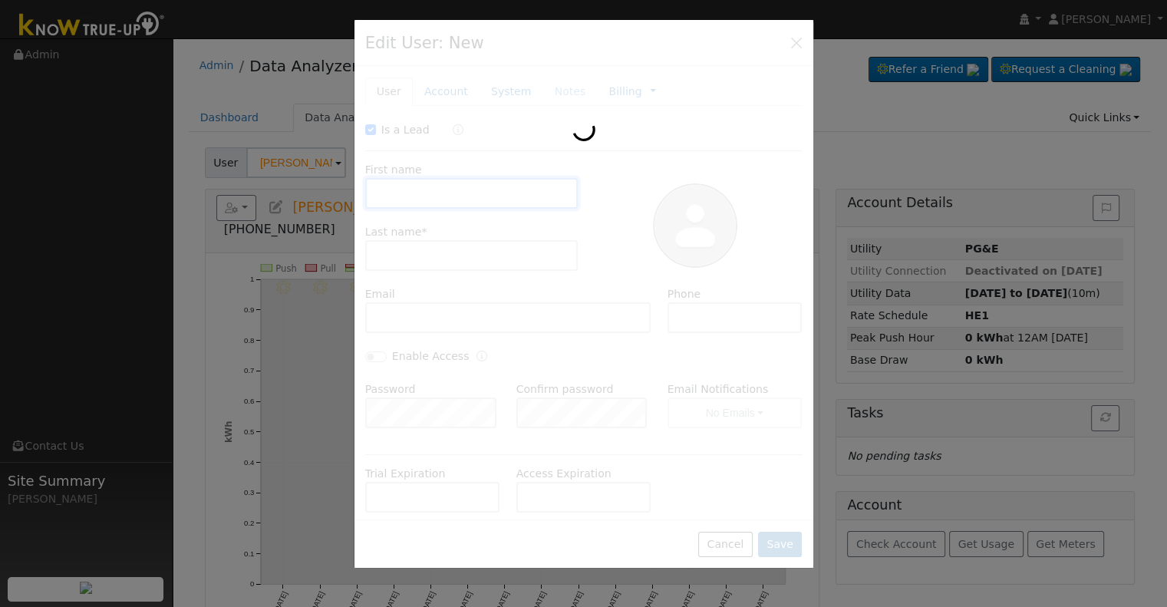
checkbox input "true"
type input "Oddy"
type input "Kam"
type input "[EMAIL_ADDRESS][DOMAIN_NAME]"
type input "5593658840"
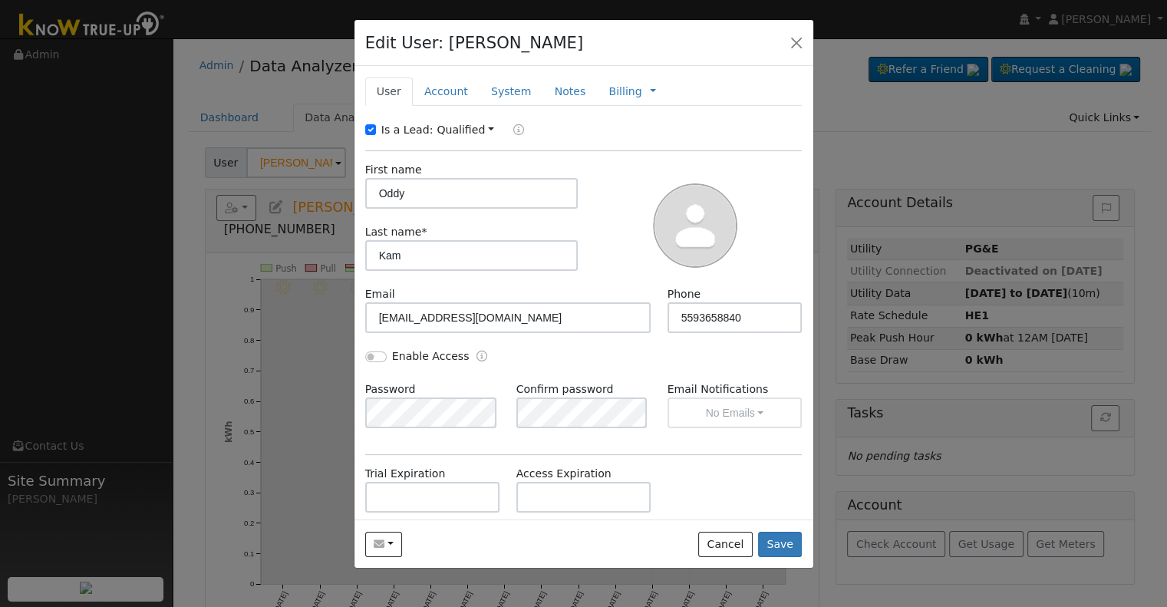
click at [373, 123] on div "Is a Lead:" at bounding box center [401, 130] width 72 height 16
click at [368, 131] on input "Is a Lead:" at bounding box center [370, 129] width 11 height 11
checkbox input "false"
click at [454, 194] on input "Oddy" at bounding box center [471, 193] width 213 height 31
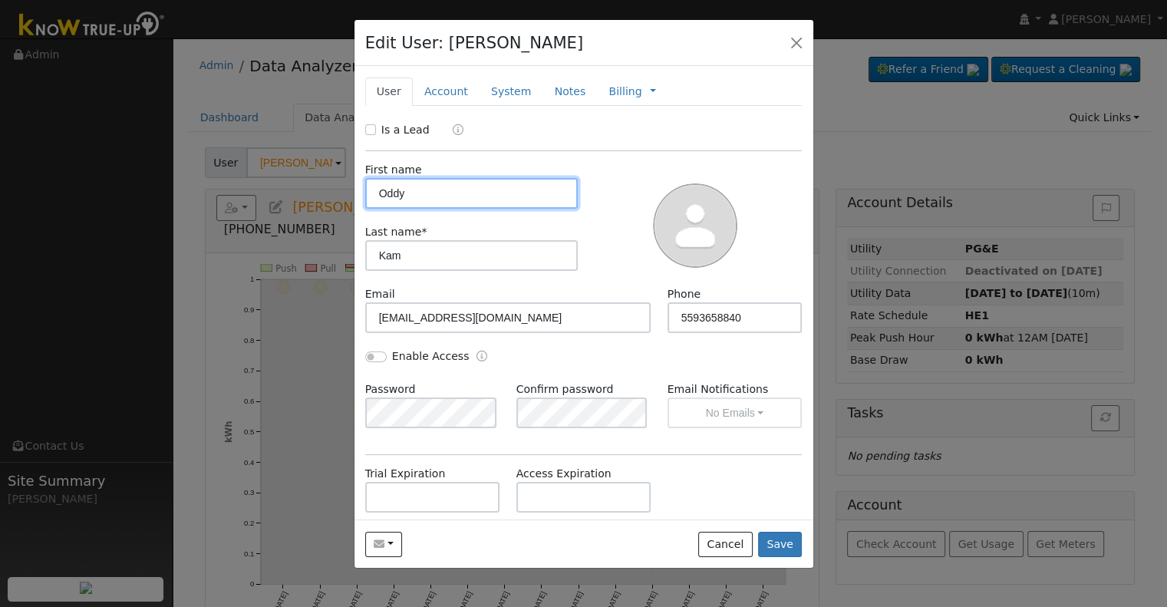
paste input "Anourack"
type input "Anourack"
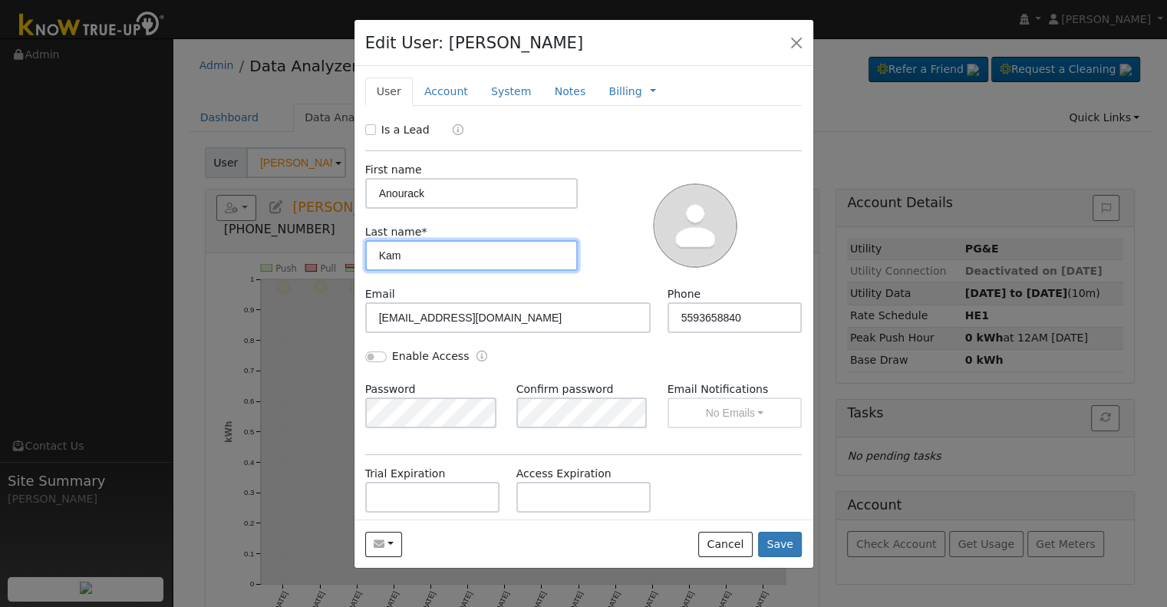
drag, startPoint x: 441, startPoint y: 259, endPoint x: 338, endPoint y: 251, distance: 103.9
click at [0, 0] on div "Edit User: [PERSON_NAME] Default Account Default Account [STREET_ADDRESS][PERSO…" at bounding box center [0, 0] width 0 height 0
paste input "Khampraseuth"
type input "Khampraseuth"
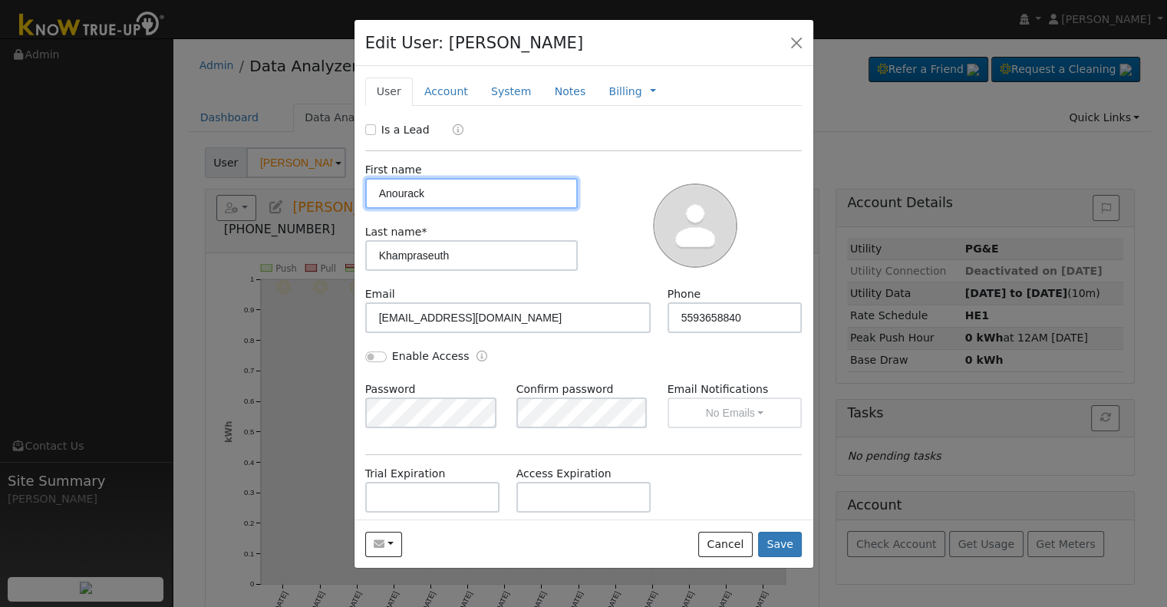
click at [378, 195] on input "Anourack" at bounding box center [471, 193] width 213 height 31
click at [376, 352] on input "Enable Access" at bounding box center [375, 357] width 21 height 11
checkbox input "true"
click at [487, 460] on div "Is a Lead First name [PERSON_NAME] Last name * [PERSON_NAME] Email [EMAIL_ADDRE…" at bounding box center [583, 387] width 437 height 530
click at [445, 87] on link "Account" at bounding box center [446, 92] width 67 height 28
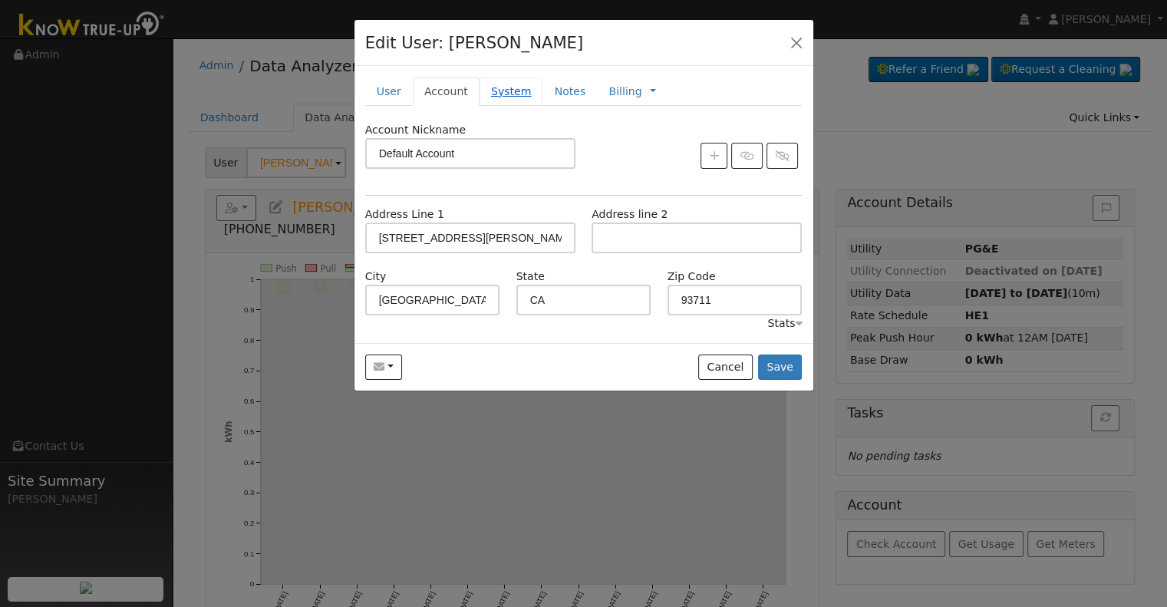
click at [513, 92] on link "System" at bounding box center [512, 92] width 64 height 28
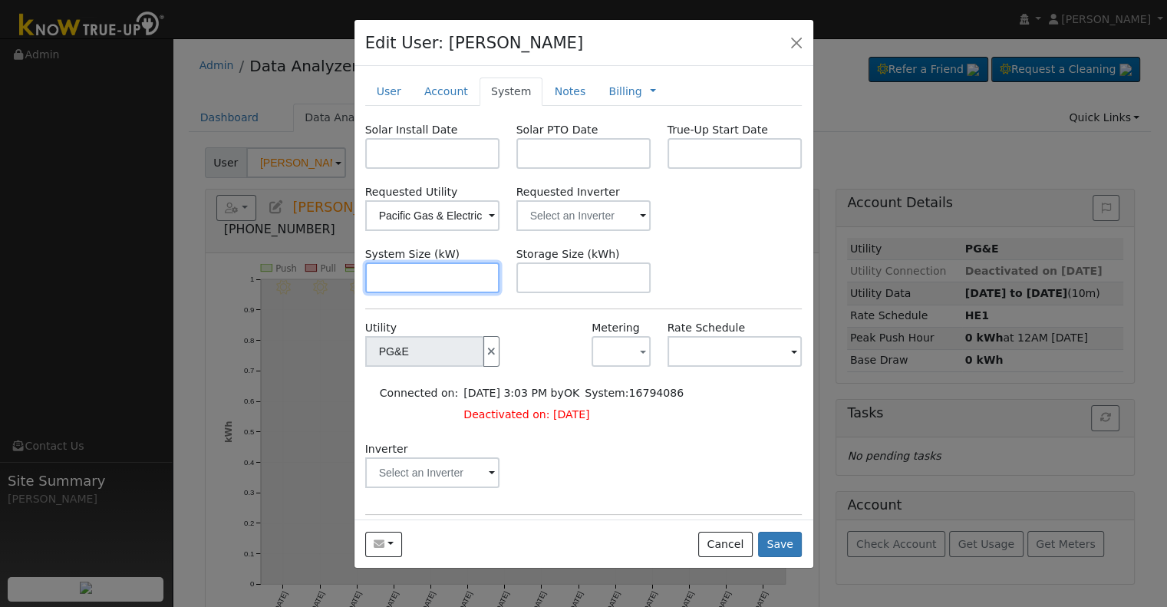
click at [457, 285] on input "text" at bounding box center [432, 277] width 135 height 31
click at [454, 283] on input "text" at bounding box center [432, 277] width 135 height 31
paste input "13.940"
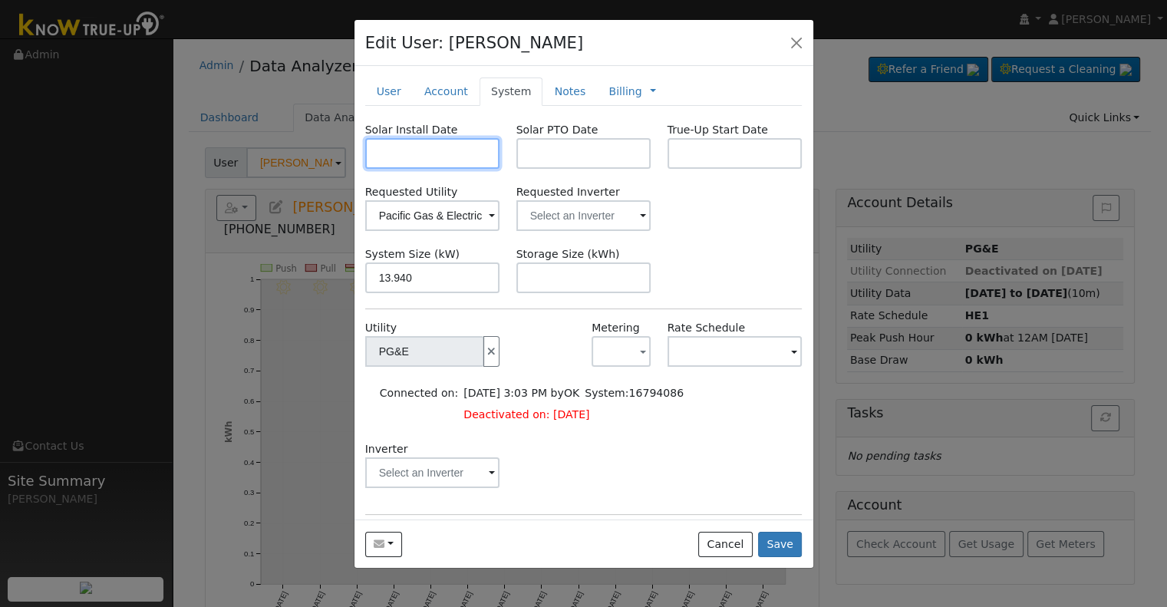
type input "13.9"
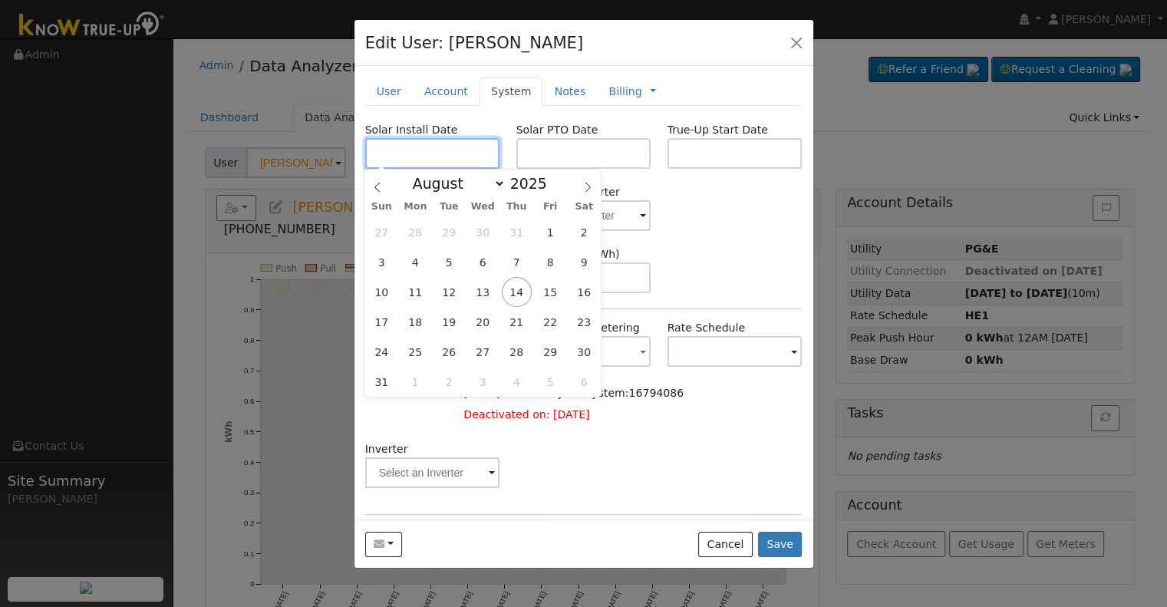
click at [427, 147] on input "text" at bounding box center [432, 153] width 135 height 31
click at [434, 146] on input "text" at bounding box center [432, 153] width 135 height 31
paste input "[DATE]"
type input "[DATE]"
click at [642, 182] on div "Solar Install Date [DATE] Solar PTO Date True-Up Start Date Requested Utility P…" at bounding box center [583, 392] width 437 height 541
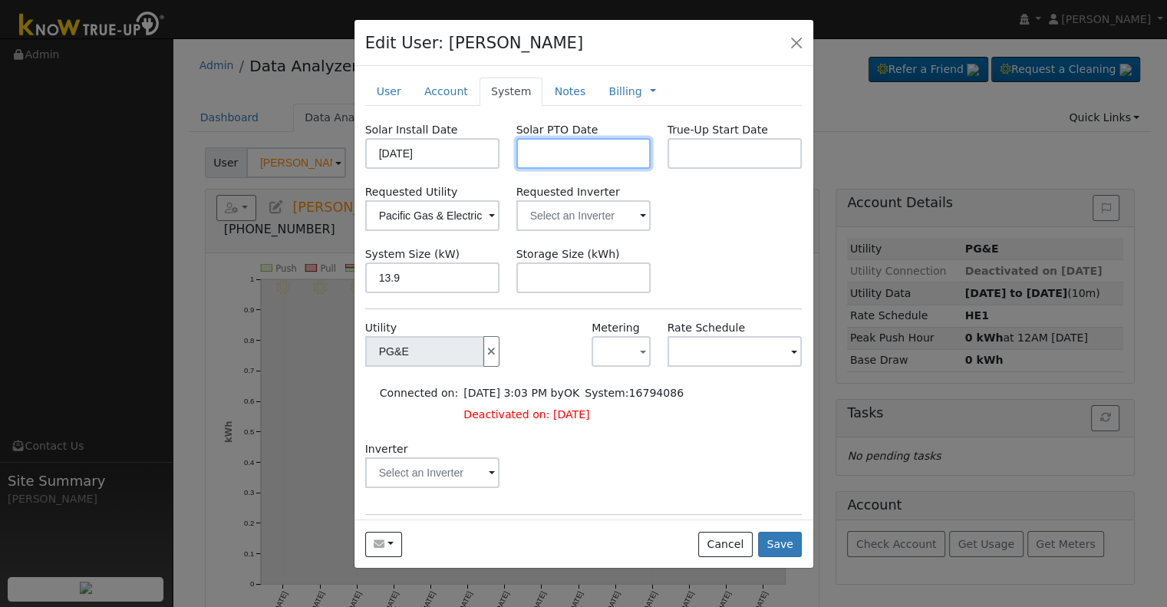
click at [591, 160] on input "text" at bounding box center [584, 153] width 135 height 31
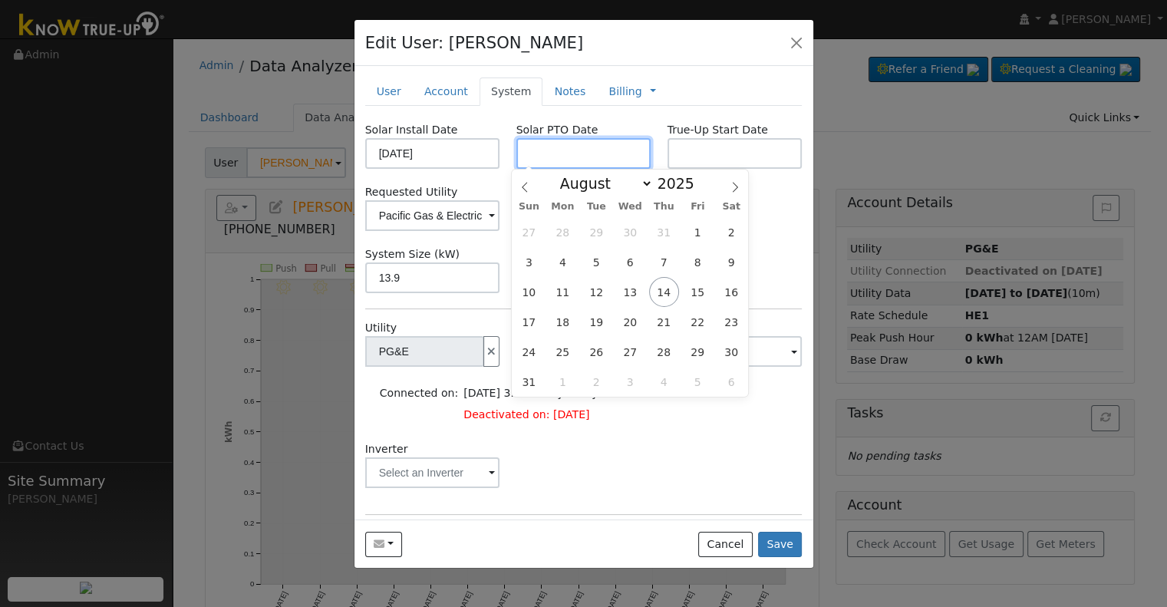
click at [590, 144] on input "text" at bounding box center [584, 153] width 135 height 31
paste input "[DATE]"
type input "[DATE]"
click at [762, 243] on div "Solar Install Date [DATE] Solar PTO Date [DATE] True-Up Start Date Requested Ut…" at bounding box center [583, 392] width 437 height 541
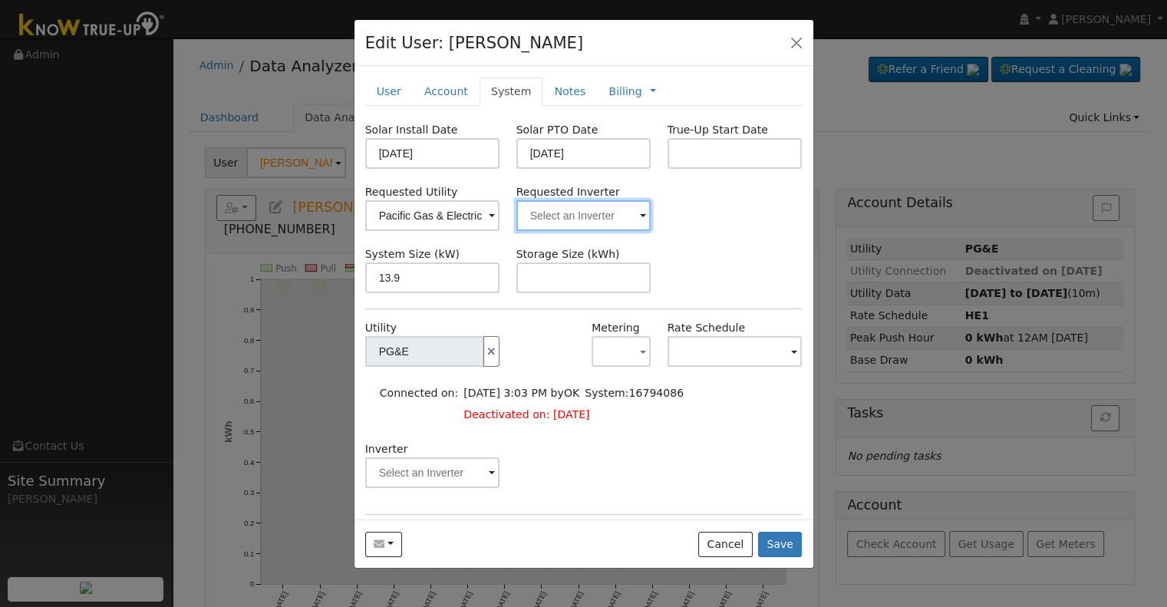
click at [500, 216] on input "text" at bounding box center [432, 215] width 135 height 31
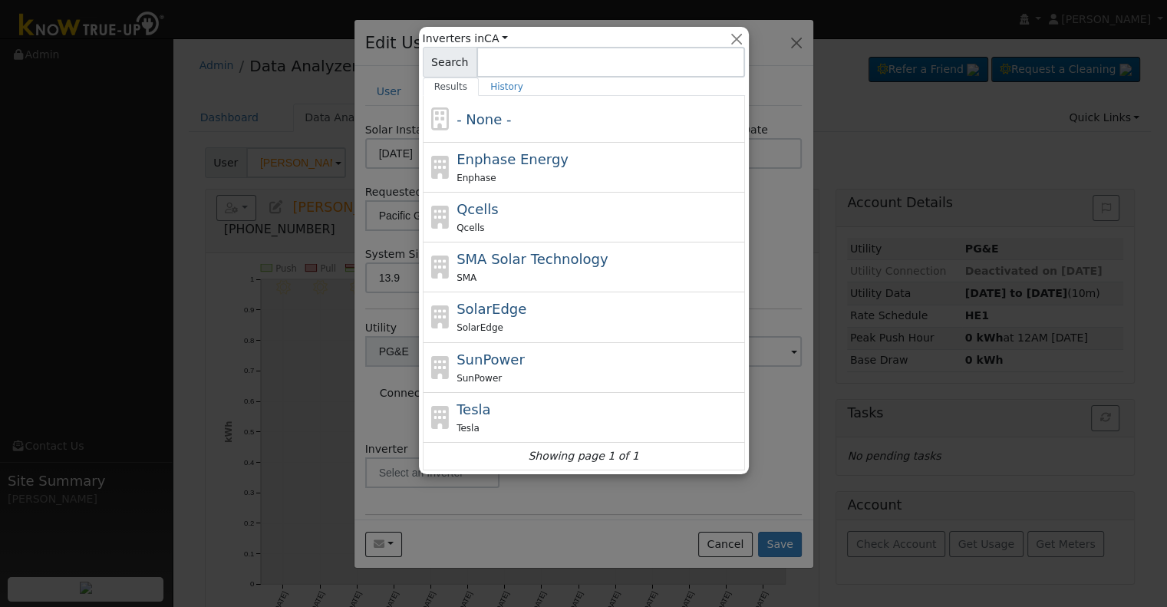
click at [767, 214] on div at bounding box center [583, 303] width 1167 height 607
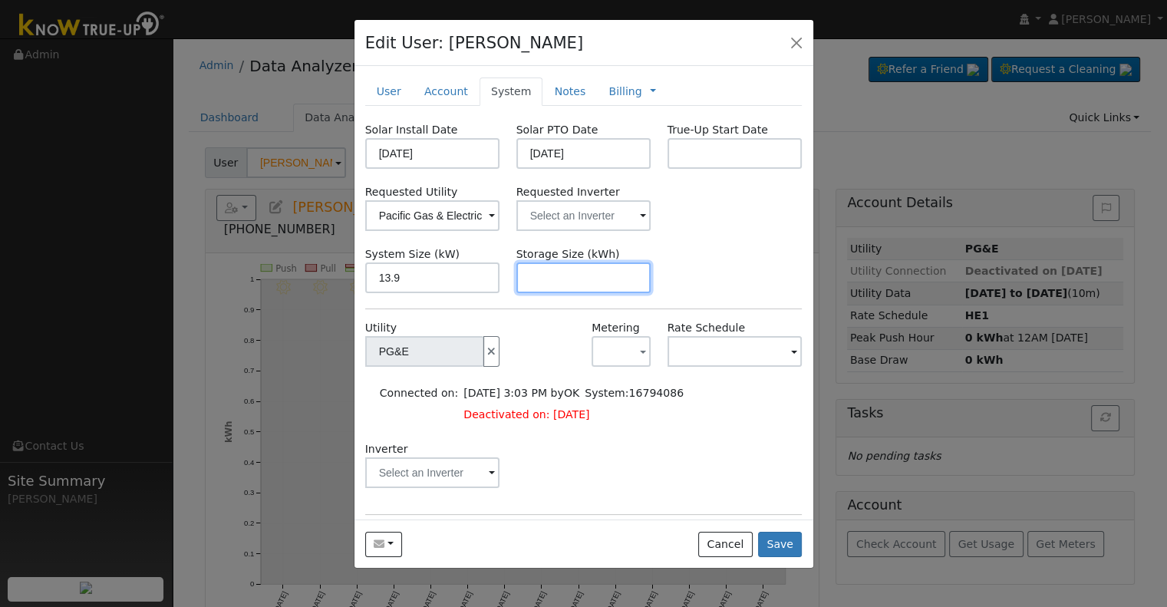
click at [556, 291] on input "text" at bounding box center [584, 277] width 135 height 31
click at [587, 282] on input "text" at bounding box center [584, 277] width 135 height 31
paste input "24.00"
type input "24"
click at [609, 92] on link "Billing" at bounding box center [625, 92] width 33 height 16
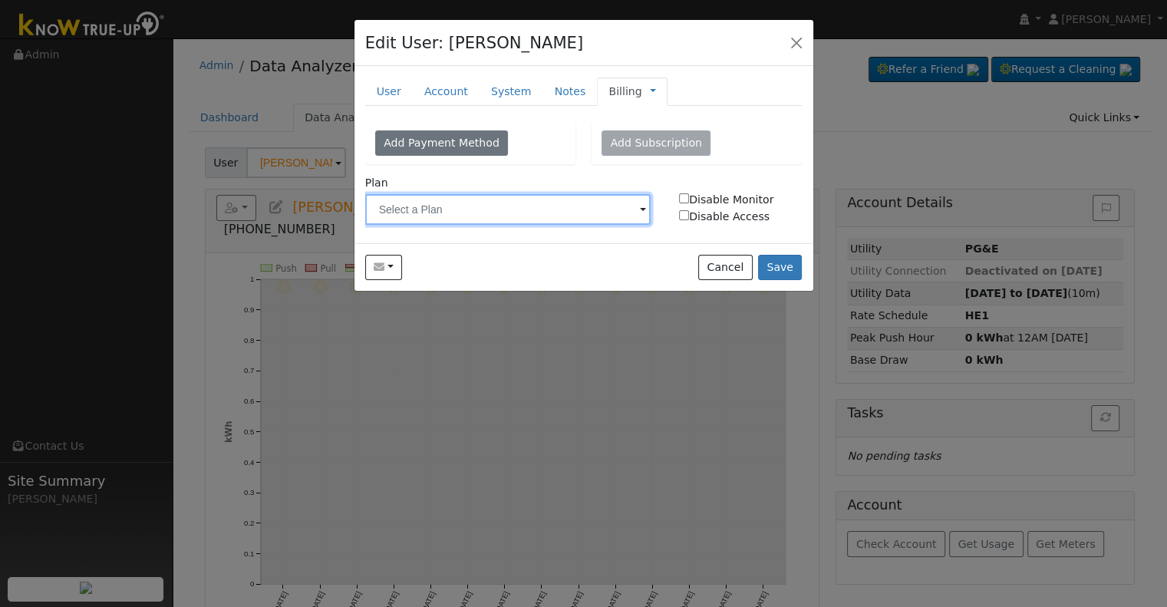
click at [440, 200] on input "text" at bounding box center [508, 209] width 286 height 31
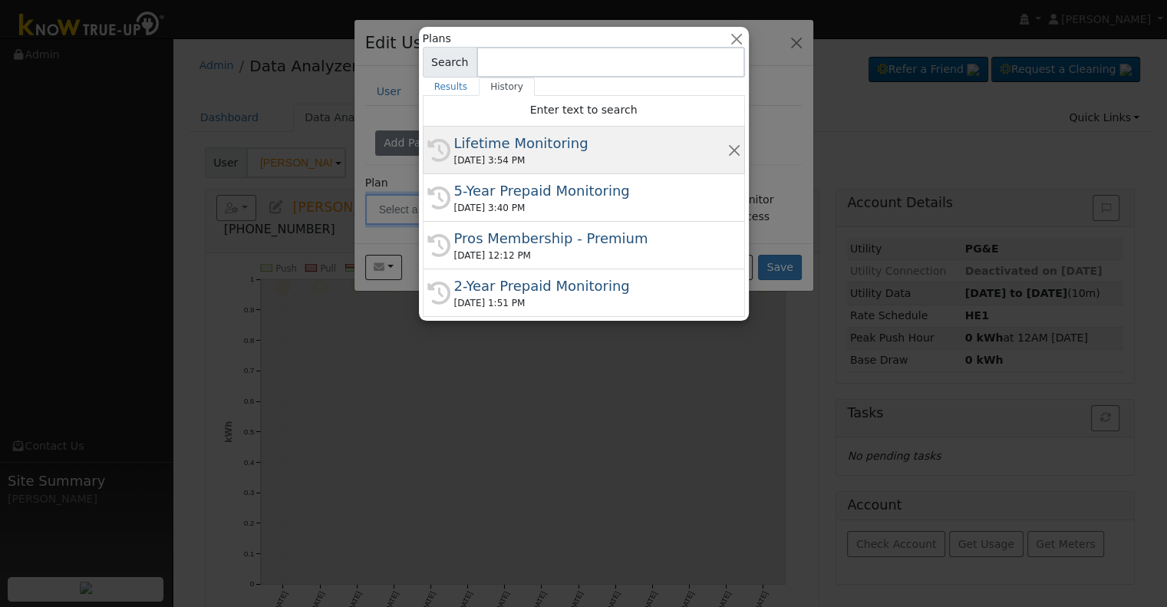
click at [522, 160] on div "[DATE] 3:54 PM" at bounding box center [590, 161] width 273 height 14
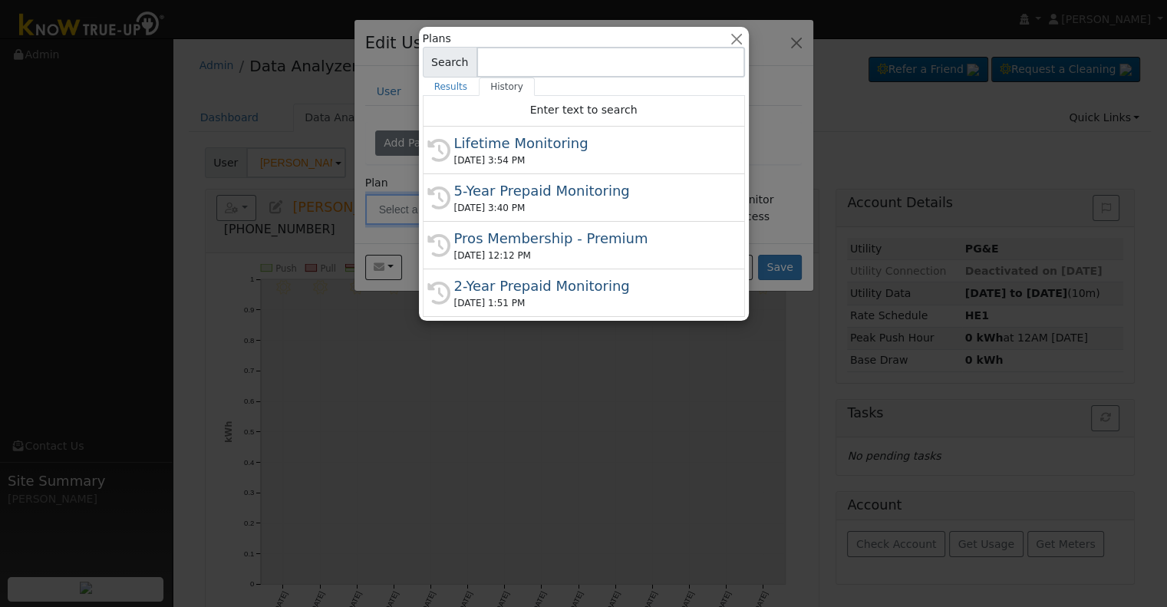
type input "Lifetime Monitoring"
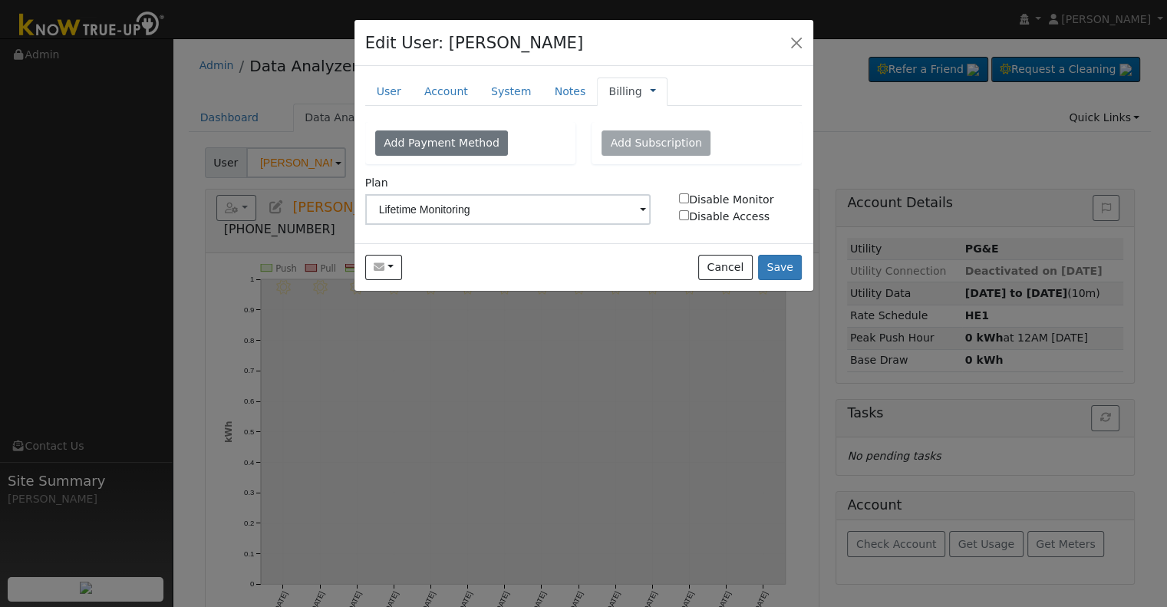
click at [650, 89] on link at bounding box center [653, 92] width 6 height 16
click at [660, 122] on link "Management" at bounding box center [704, 118] width 107 height 21
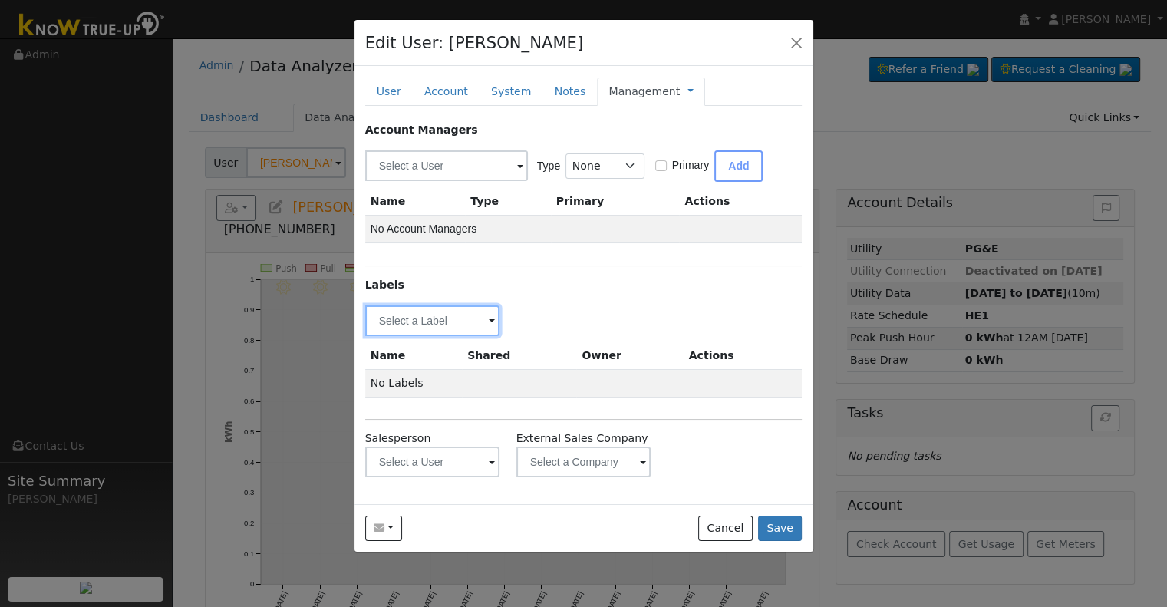
click at [408, 312] on input "text" at bounding box center [432, 320] width 135 height 31
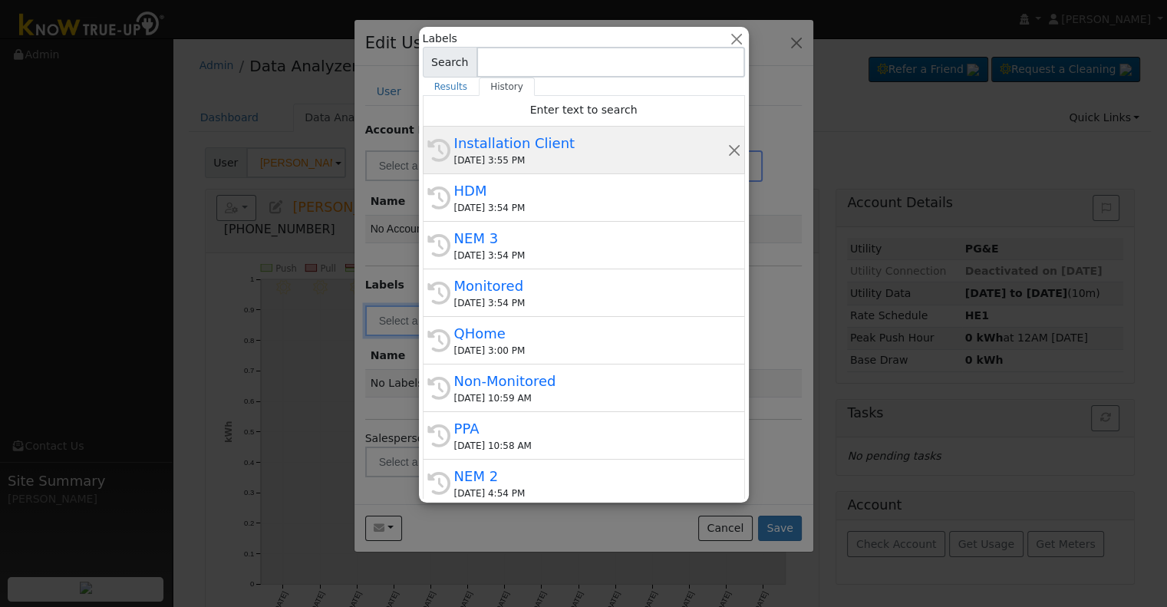
click at [551, 153] on div "Installation Client" at bounding box center [590, 143] width 273 height 21
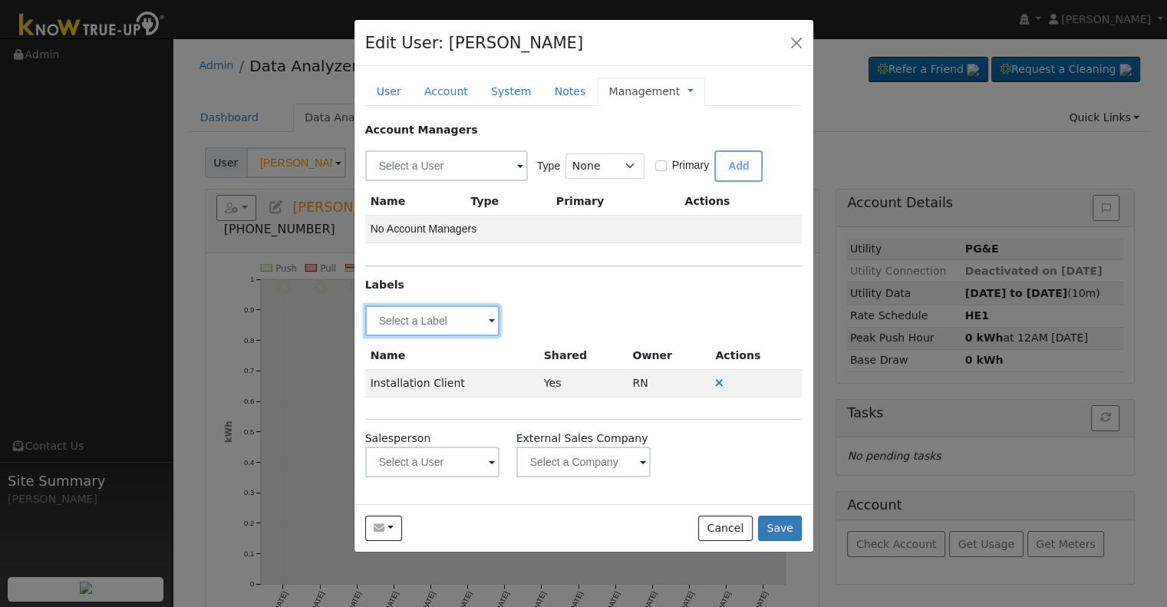
click at [441, 332] on input "text" at bounding box center [432, 320] width 135 height 31
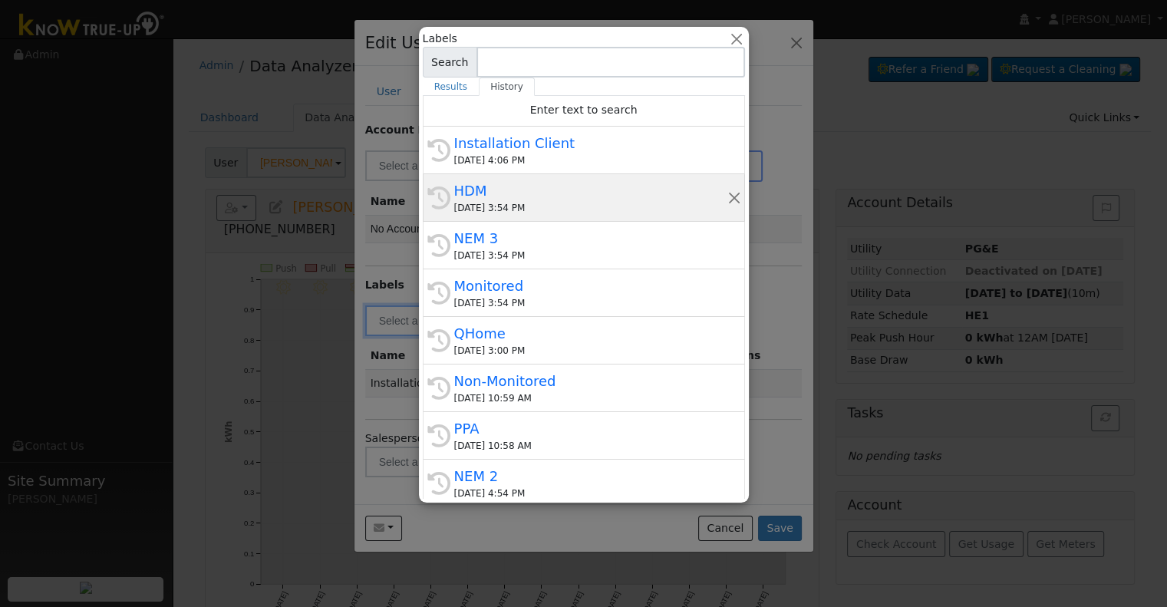
click at [540, 199] on div "HDM" at bounding box center [590, 190] width 273 height 21
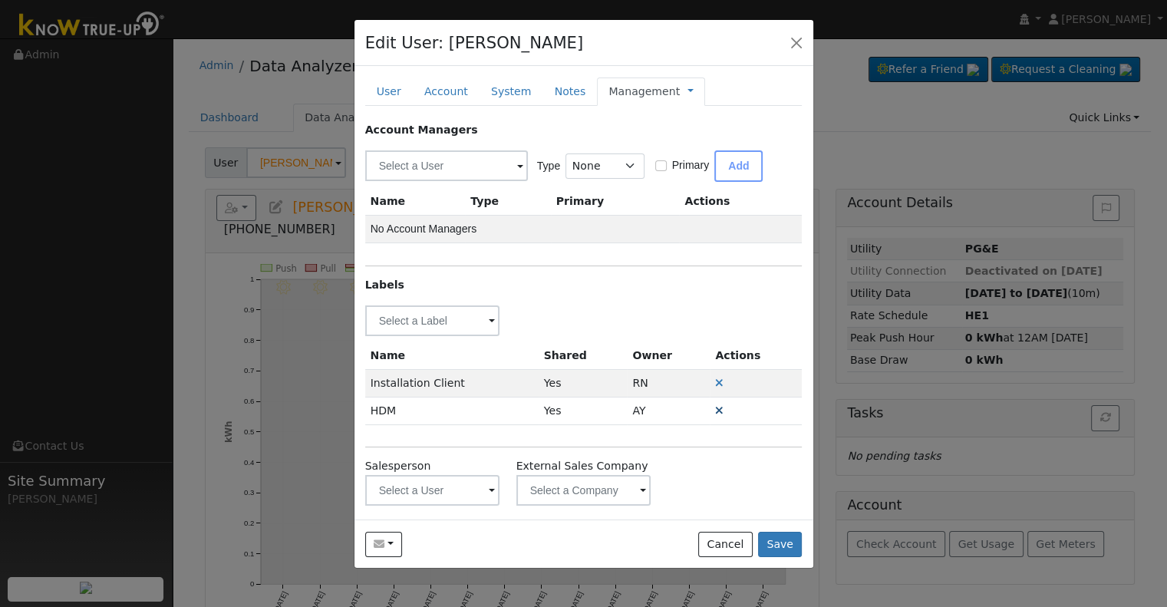
click at [715, 408] on icon at bounding box center [719, 410] width 8 height 11
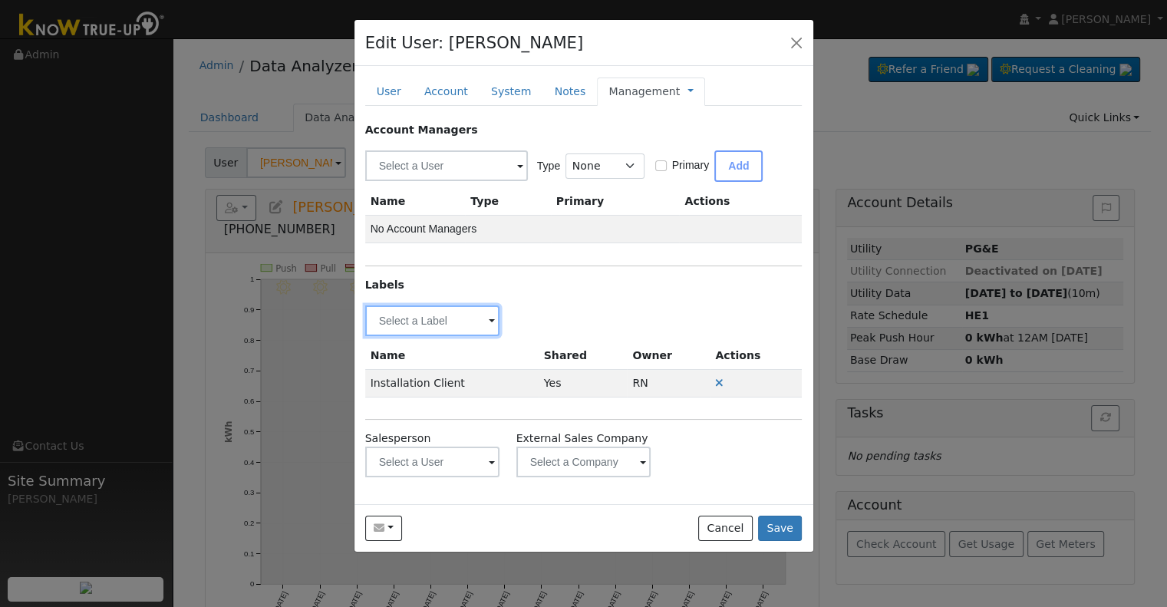
click at [408, 320] on input "text" at bounding box center [432, 320] width 135 height 31
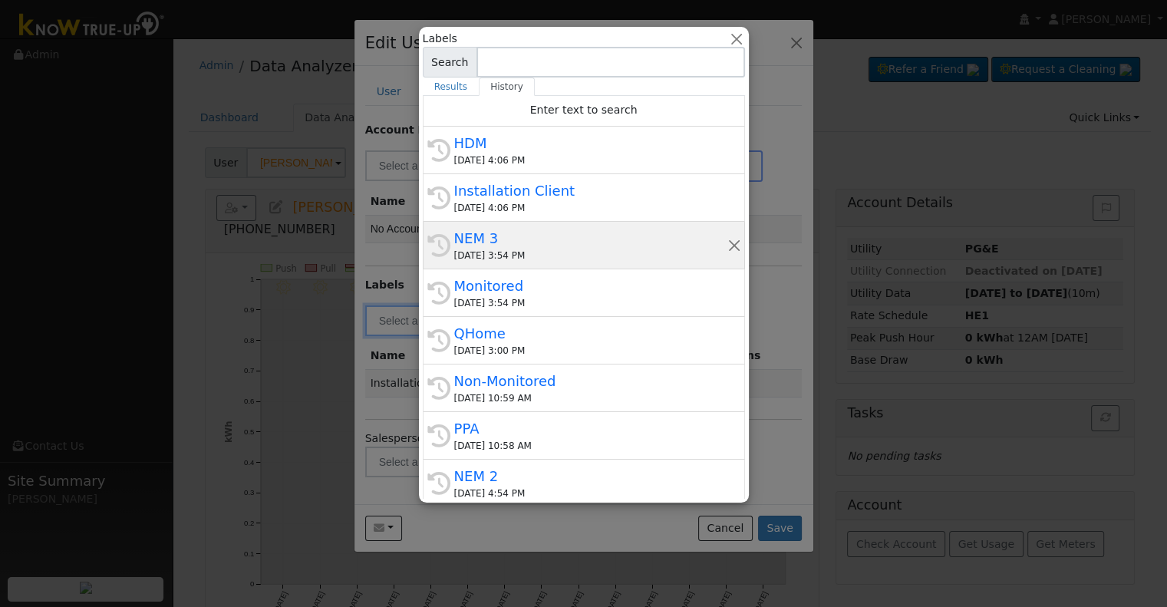
click at [569, 257] on div "[DATE] 3:54 PM" at bounding box center [590, 256] width 273 height 14
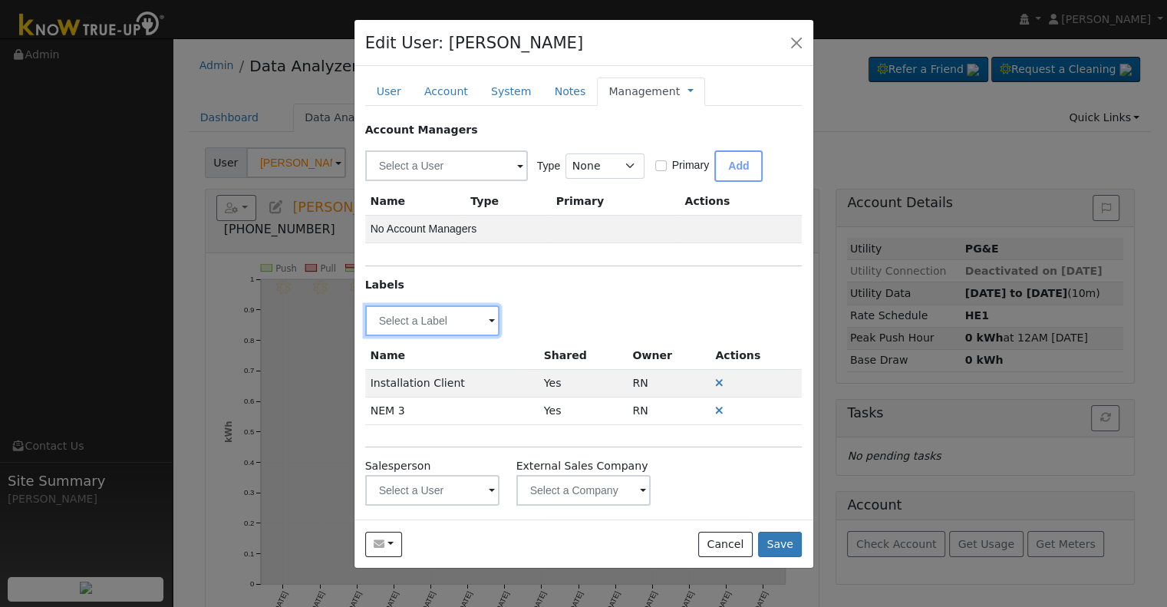
click at [430, 315] on input "text" at bounding box center [432, 320] width 135 height 31
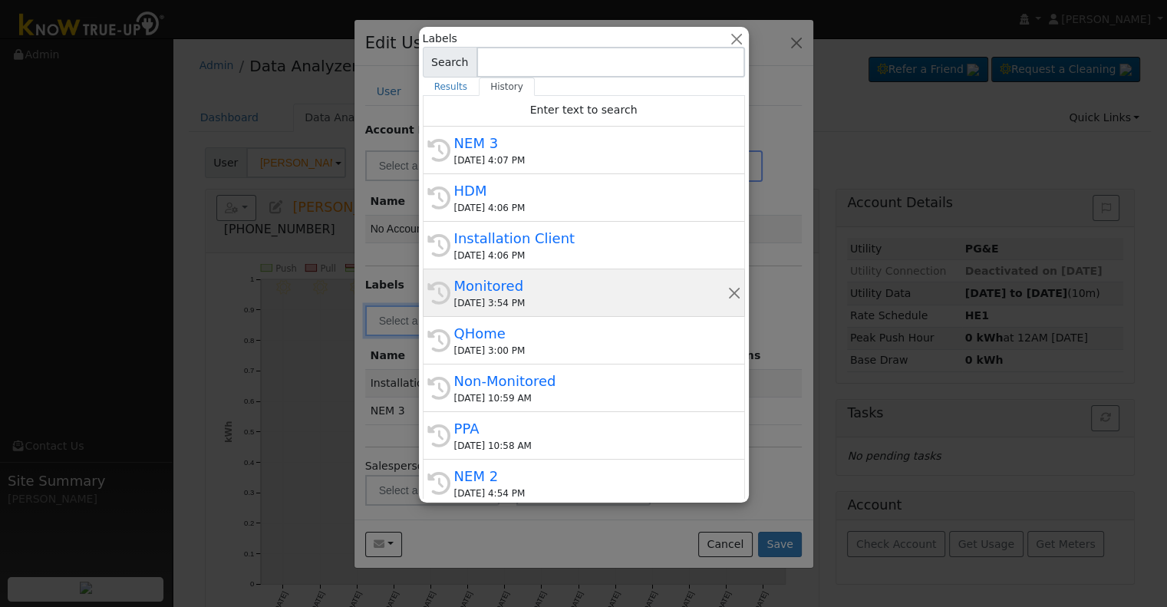
click at [517, 282] on div "Monitored" at bounding box center [590, 286] width 273 height 21
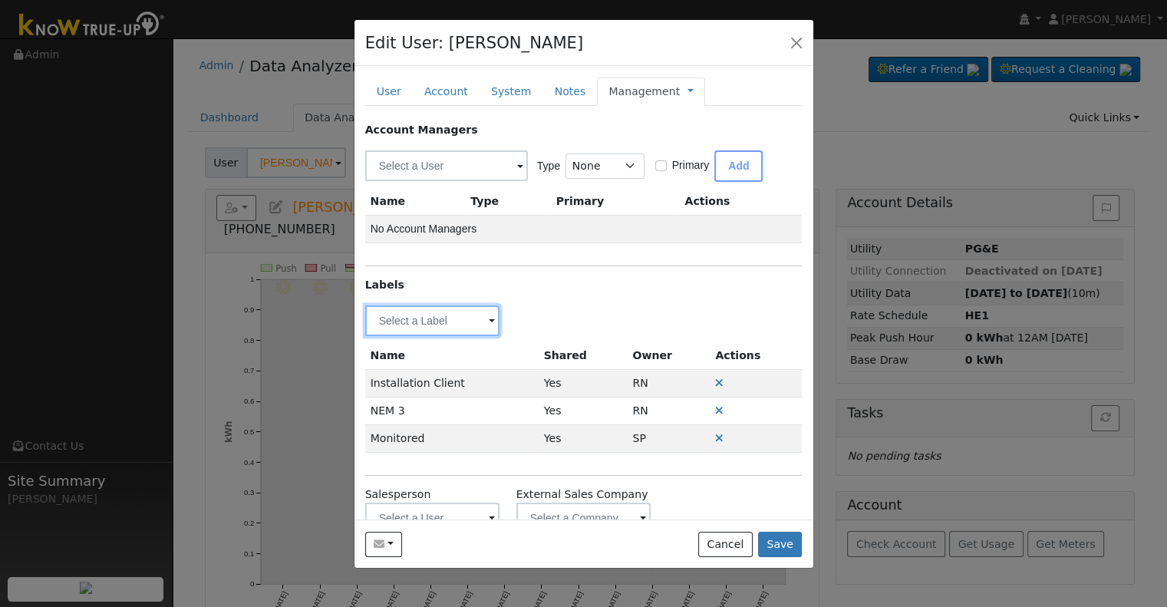
click at [407, 315] on input "text" at bounding box center [432, 320] width 135 height 31
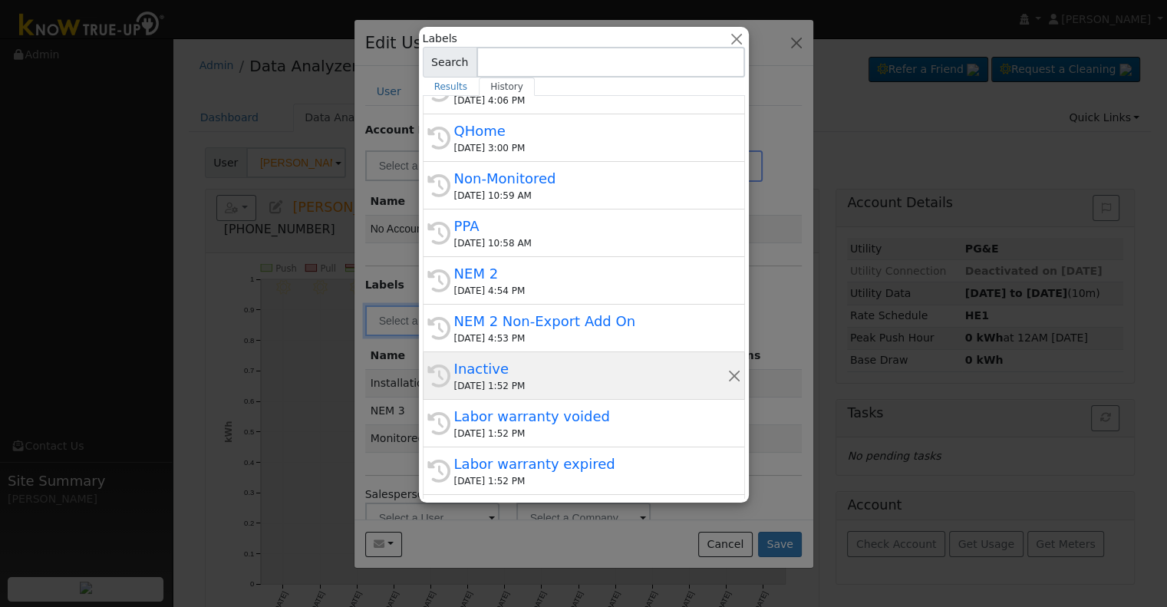
scroll to position [292, 0]
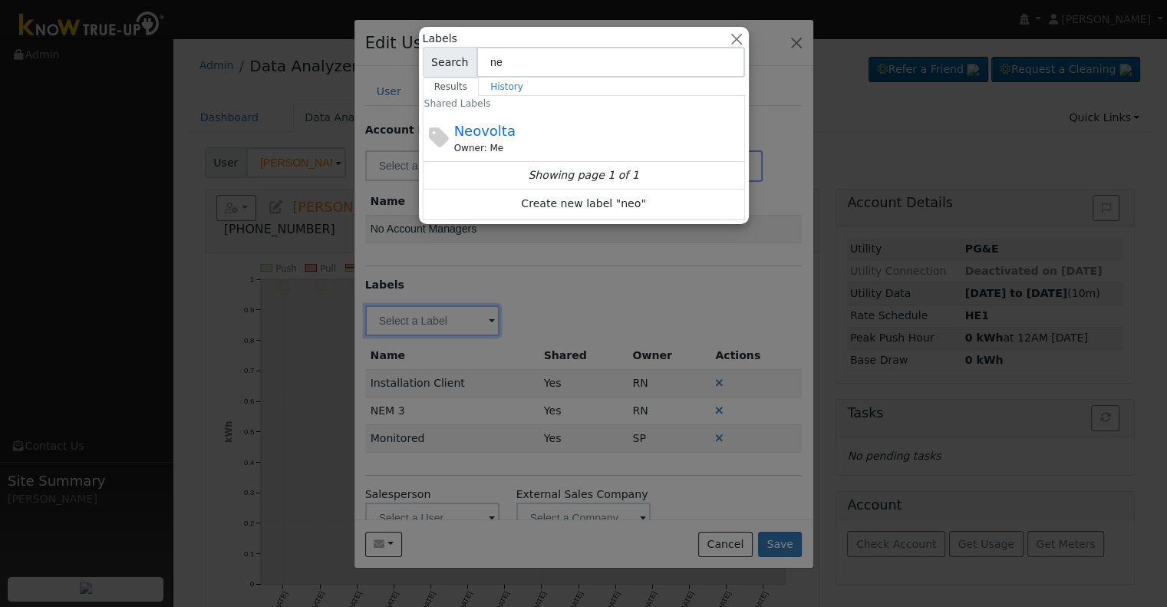
type input "n"
click at [539, 134] on div "Neovolta Owner: Me" at bounding box center [582, 137] width 256 height 35
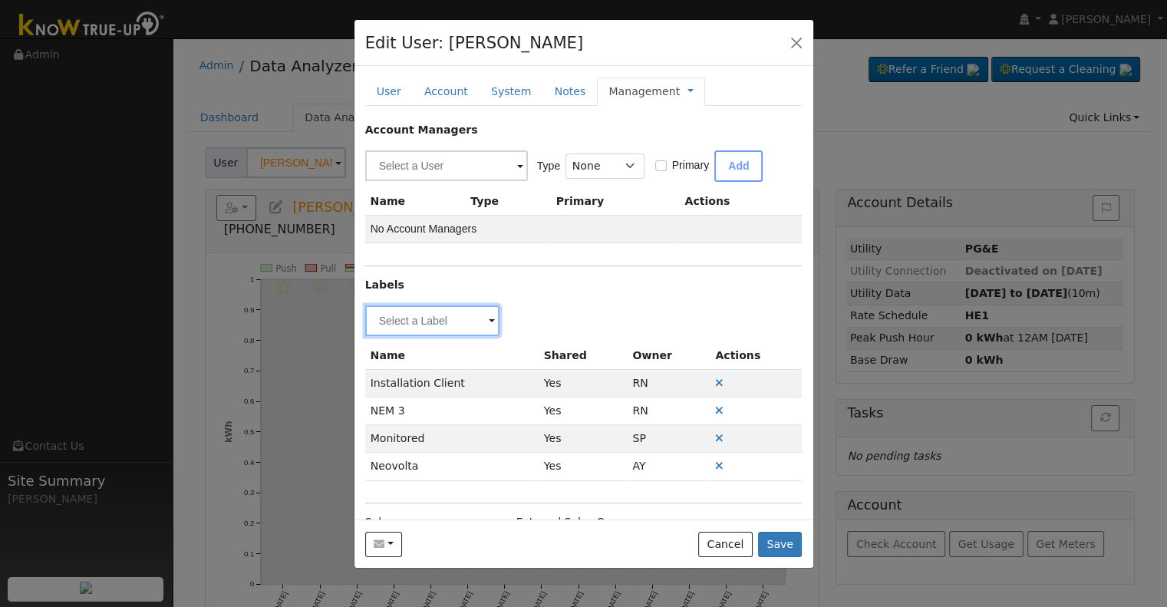
click at [480, 316] on input "text" at bounding box center [432, 320] width 135 height 31
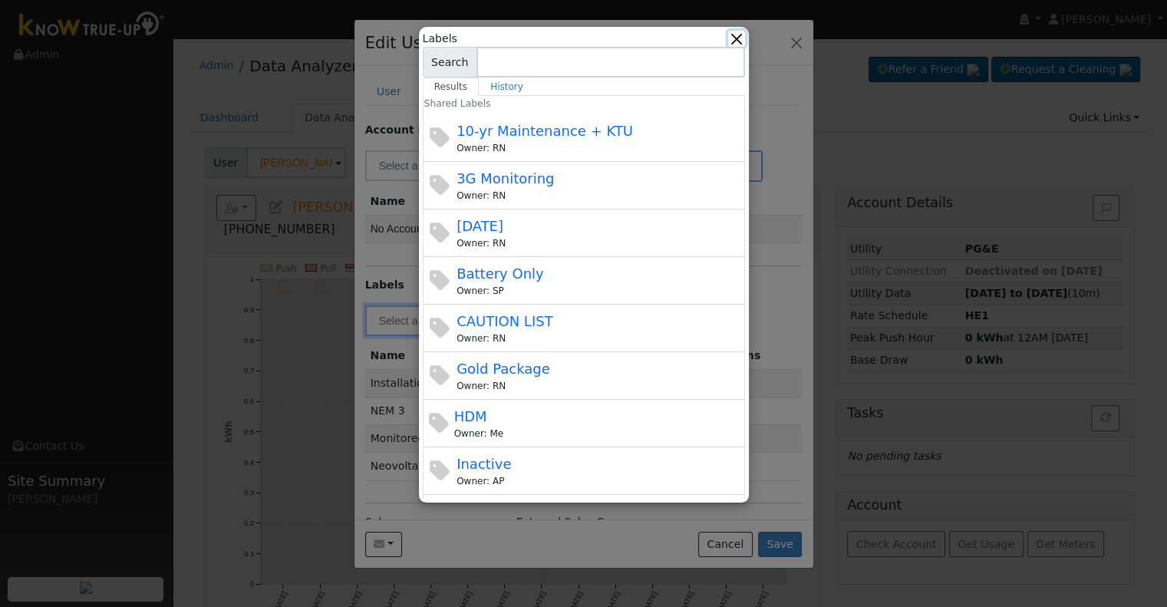
click at [744, 36] on button "button" at bounding box center [736, 39] width 16 height 16
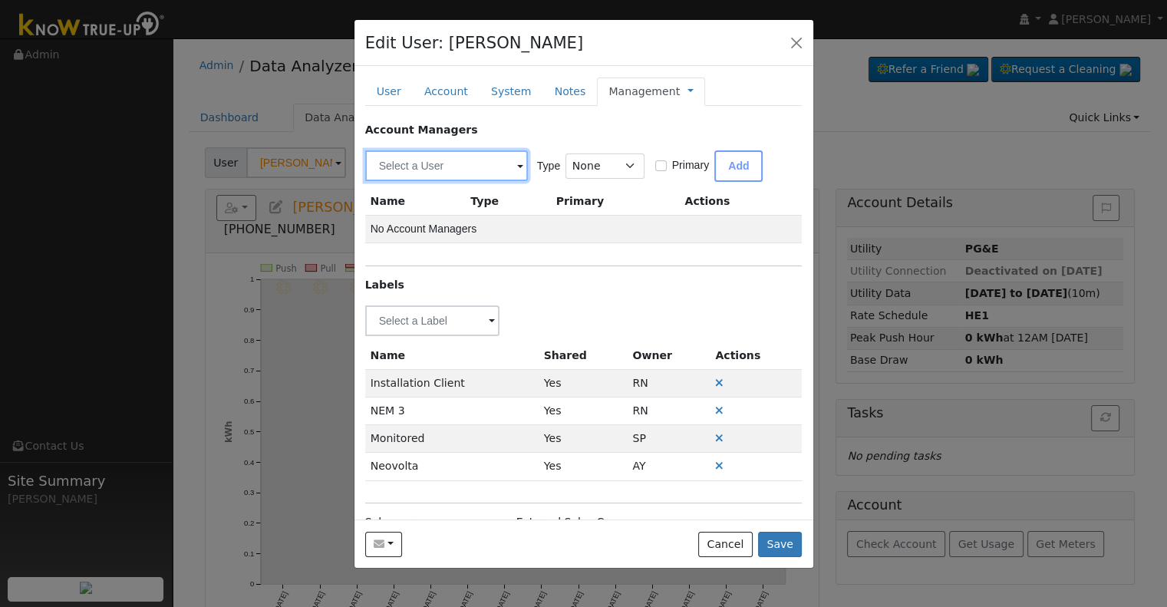
click at [485, 162] on input "text" at bounding box center [446, 165] width 163 height 31
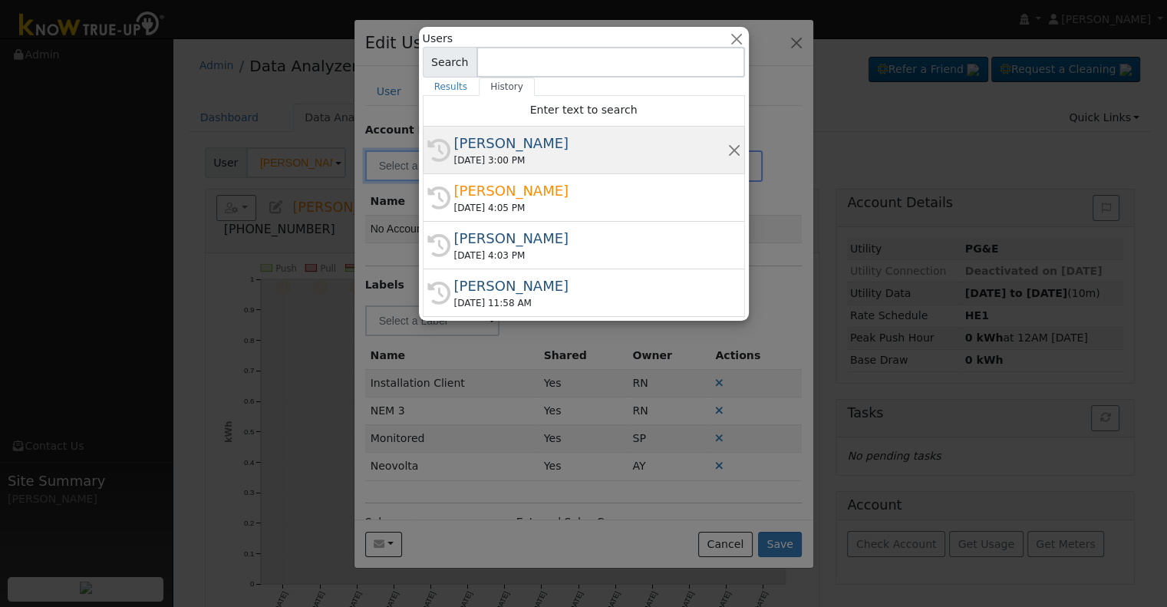
click at [543, 157] on div "[DATE] 3:00 PM" at bounding box center [590, 161] width 273 height 14
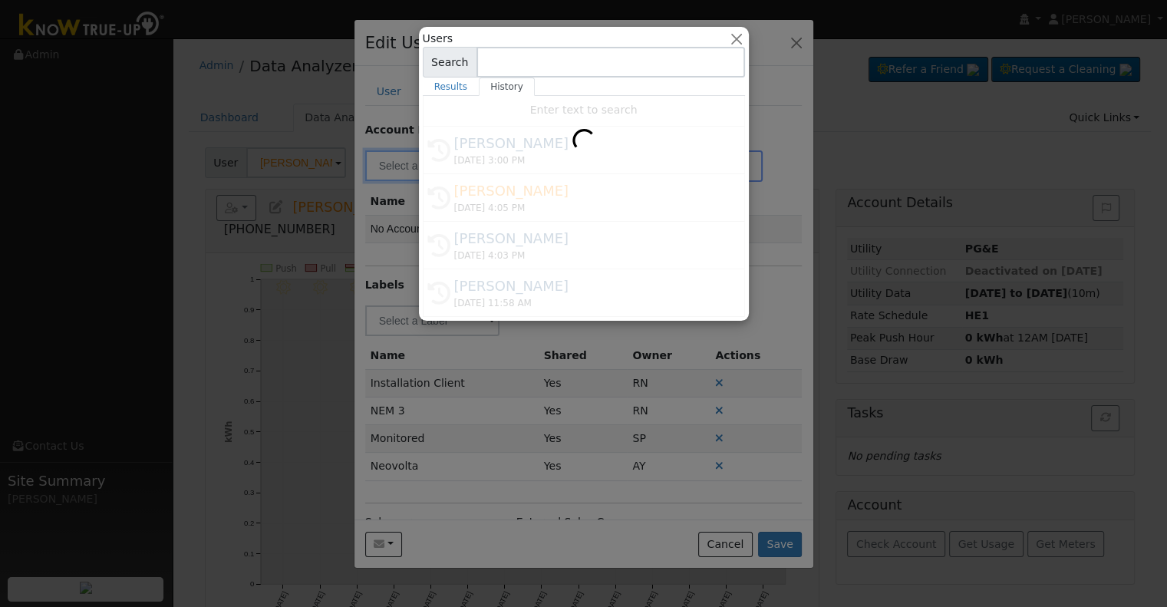
type input "[PERSON_NAME]"
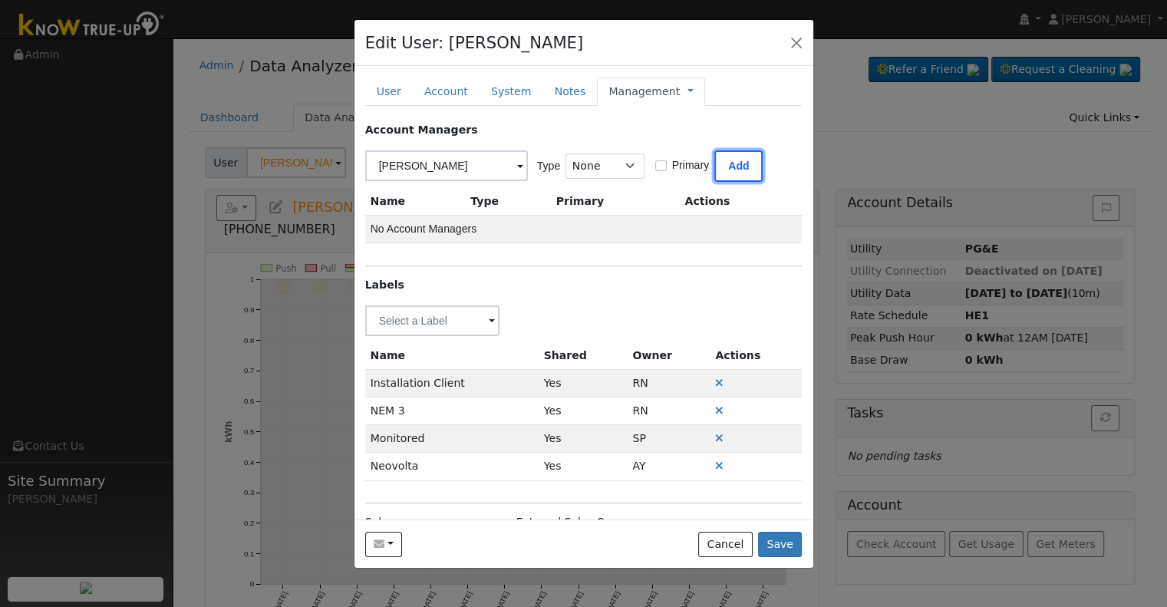
click at [730, 169] on button "Add" at bounding box center [739, 165] width 48 height 31
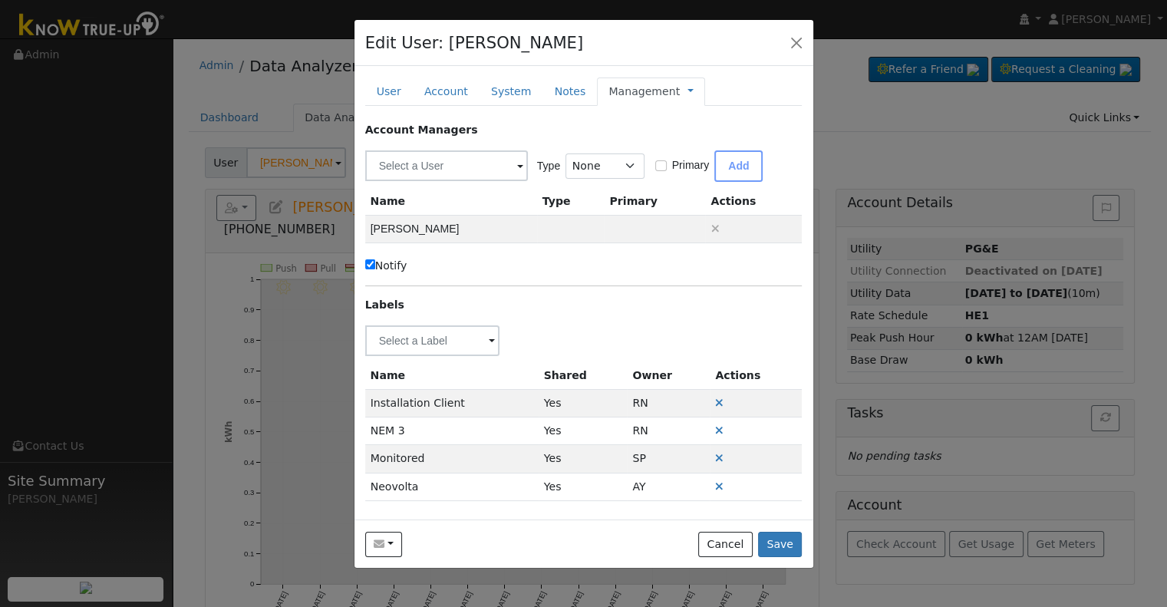
click at [397, 265] on label "Notify" at bounding box center [386, 266] width 42 height 16
click at [375, 265] on input "Notify" at bounding box center [370, 264] width 10 height 10
checkbox input "false"
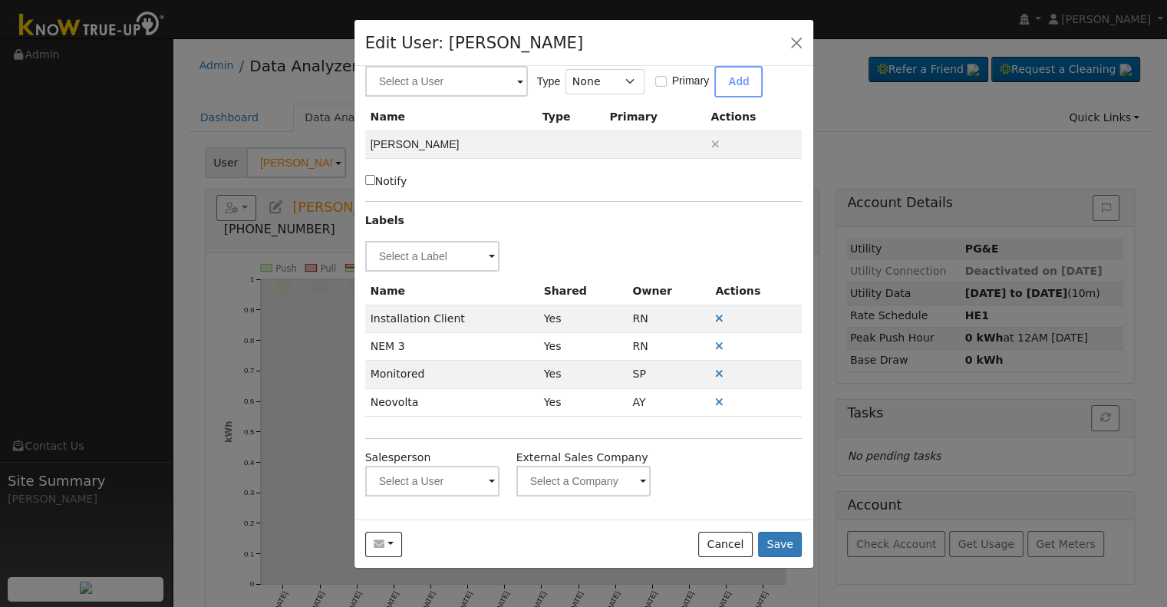
scroll to position [0, 0]
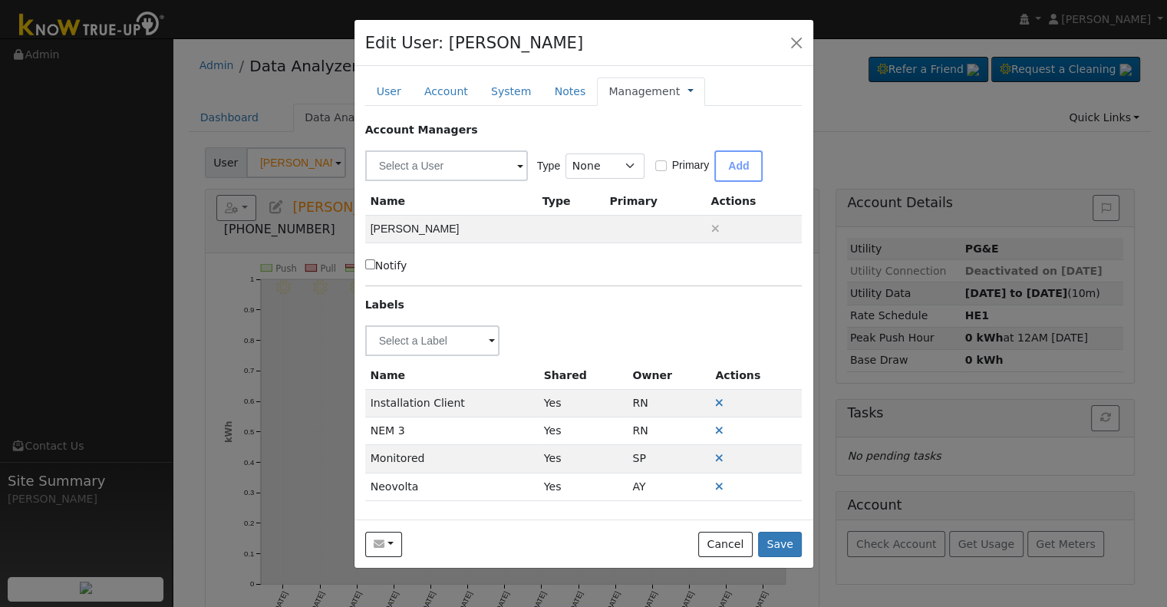
click at [688, 88] on link at bounding box center [691, 92] width 6 height 16
click at [718, 143] on link "Billing" at bounding box center [741, 140] width 107 height 21
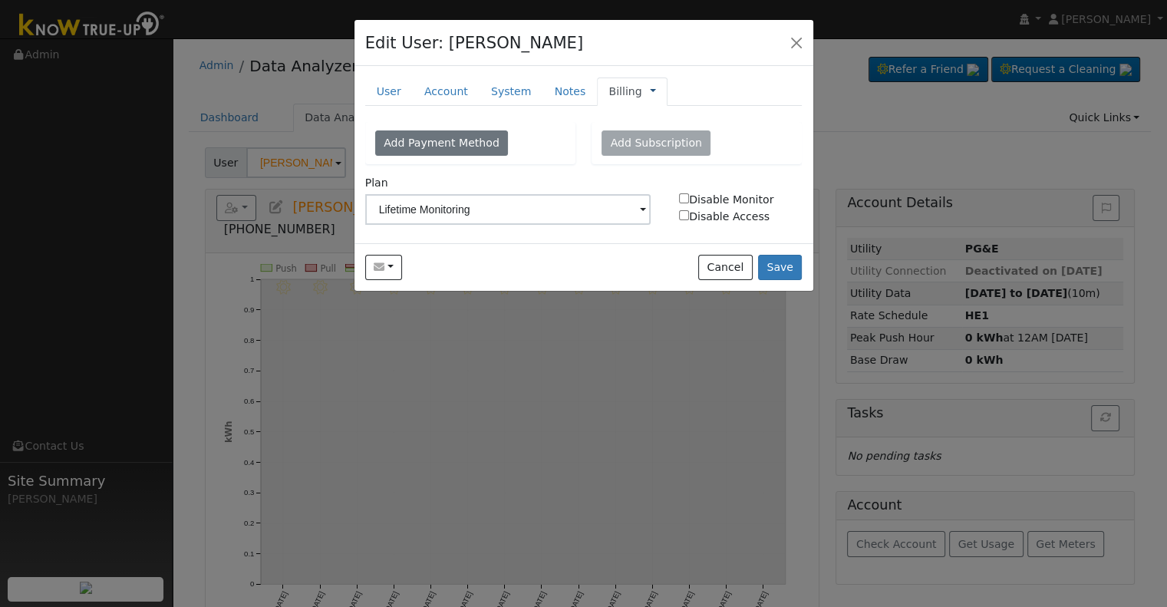
click at [650, 91] on link at bounding box center [653, 92] width 6 height 16
click at [660, 113] on link "Management" at bounding box center [704, 118] width 107 height 21
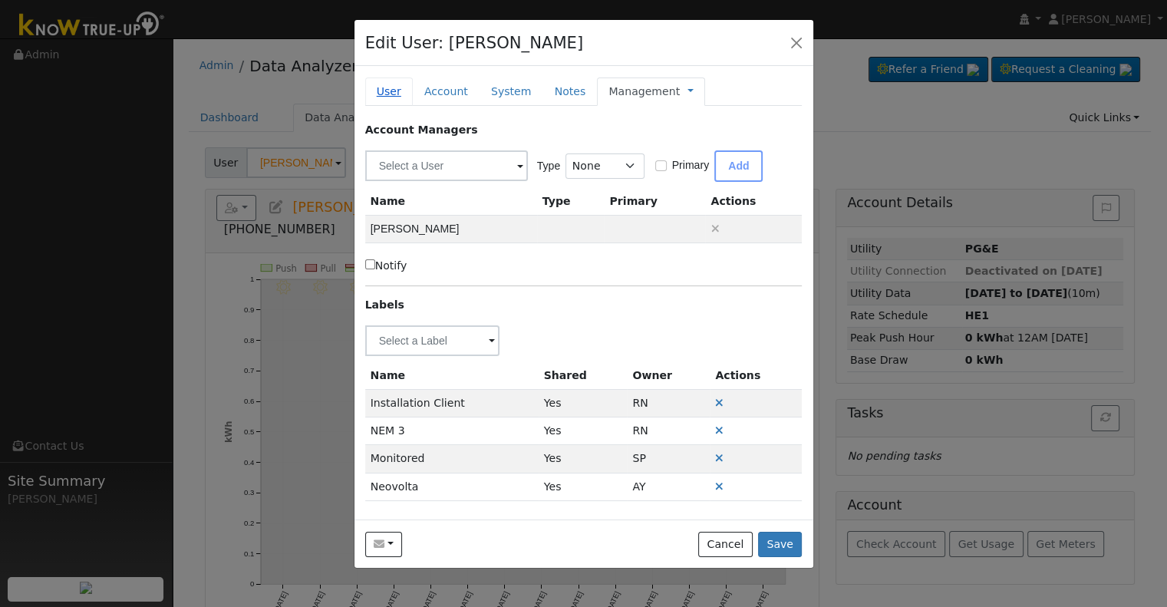
click at [388, 91] on link "User" at bounding box center [389, 92] width 48 height 28
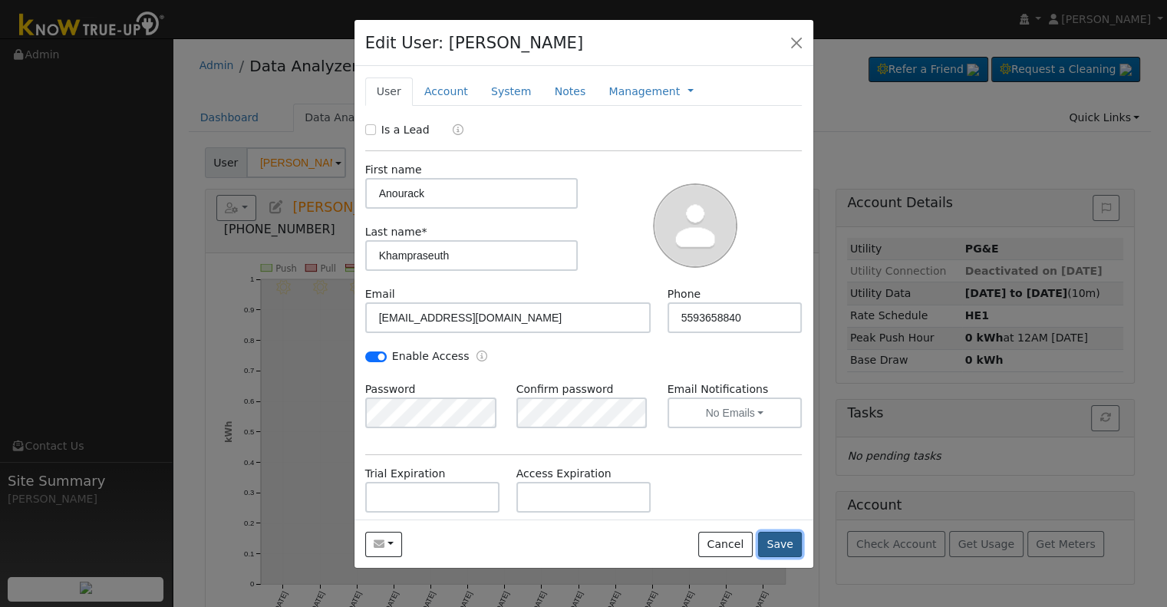
click at [781, 540] on button "Save" at bounding box center [780, 545] width 45 height 26
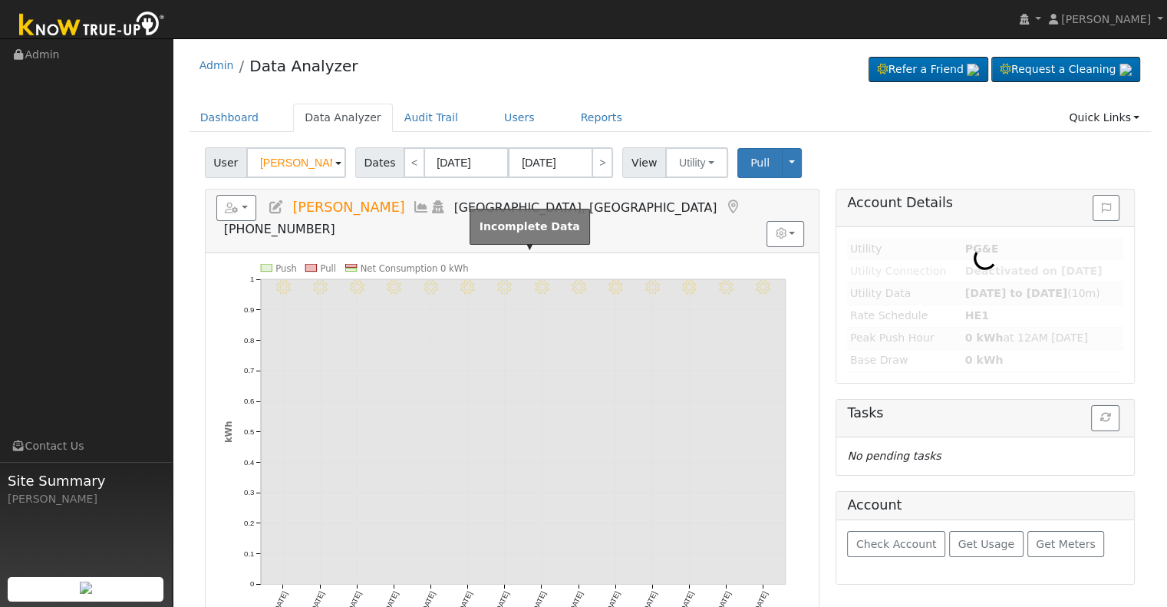
type input "[PERSON_NAME]"
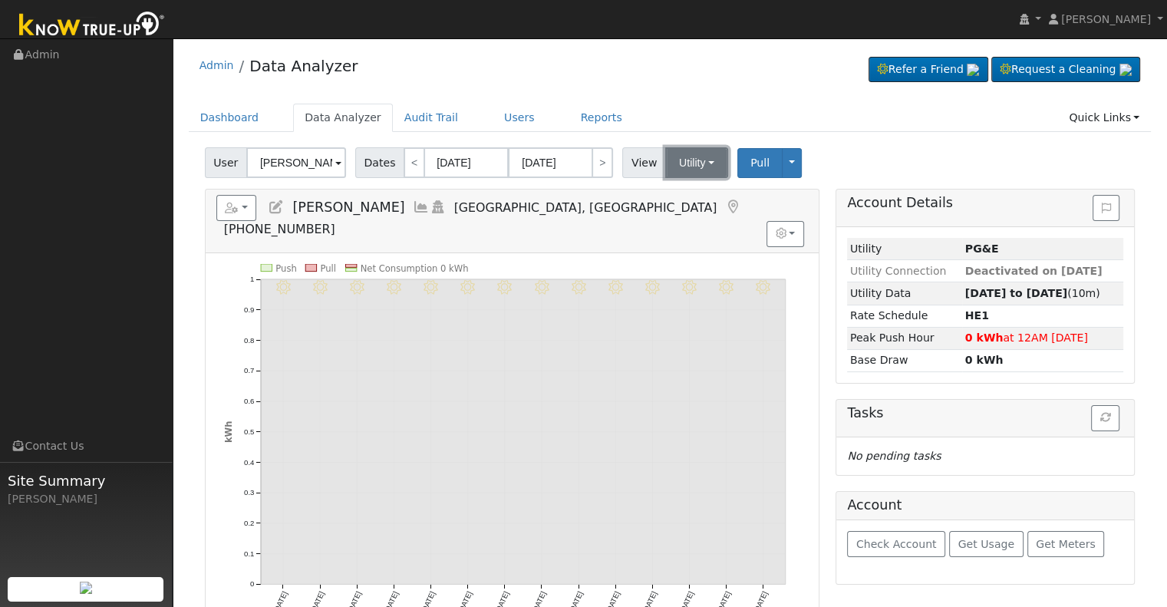
click at [700, 157] on button "Utility" at bounding box center [696, 162] width 63 height 31
